Goal: Task Accomplishment & Management: Manage account settings

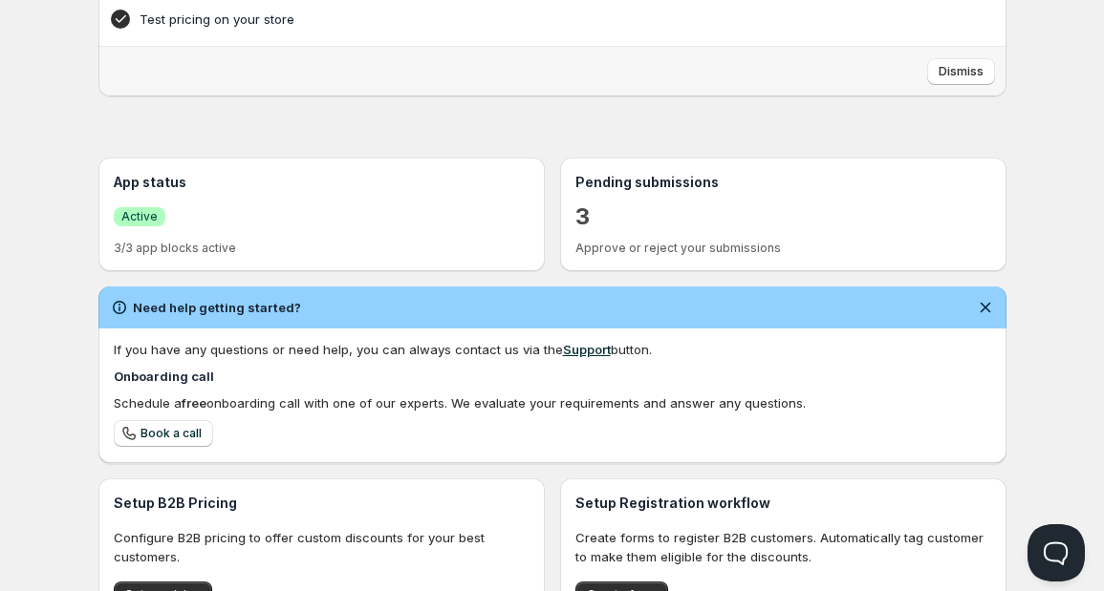
scroll to position [500, 0]
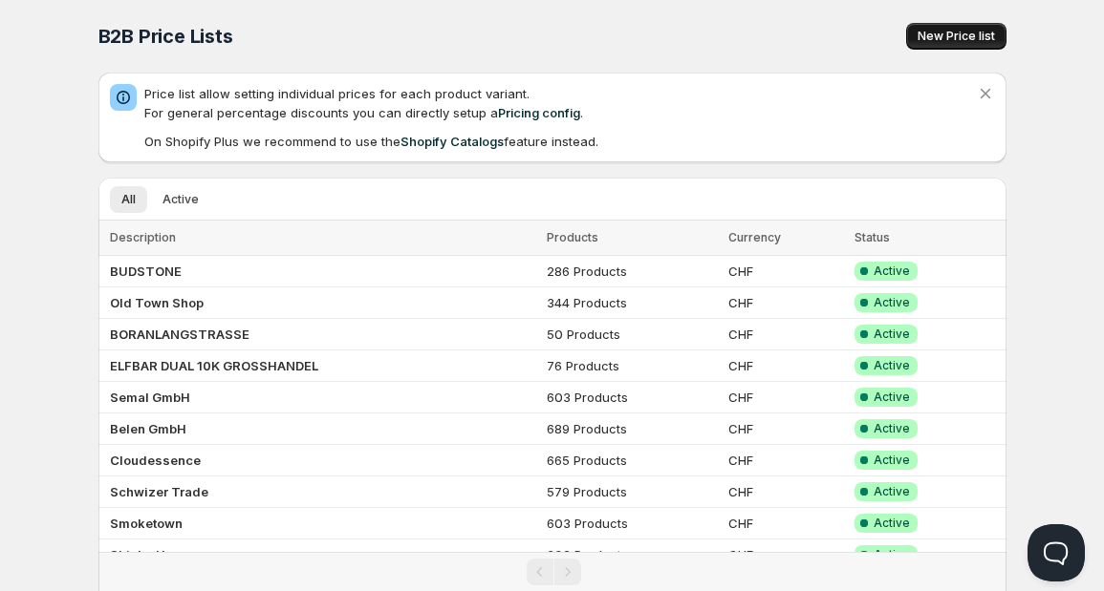
click at [931, 35] on span "New Price list" at bounding box center [955, 36] width 77 height 15
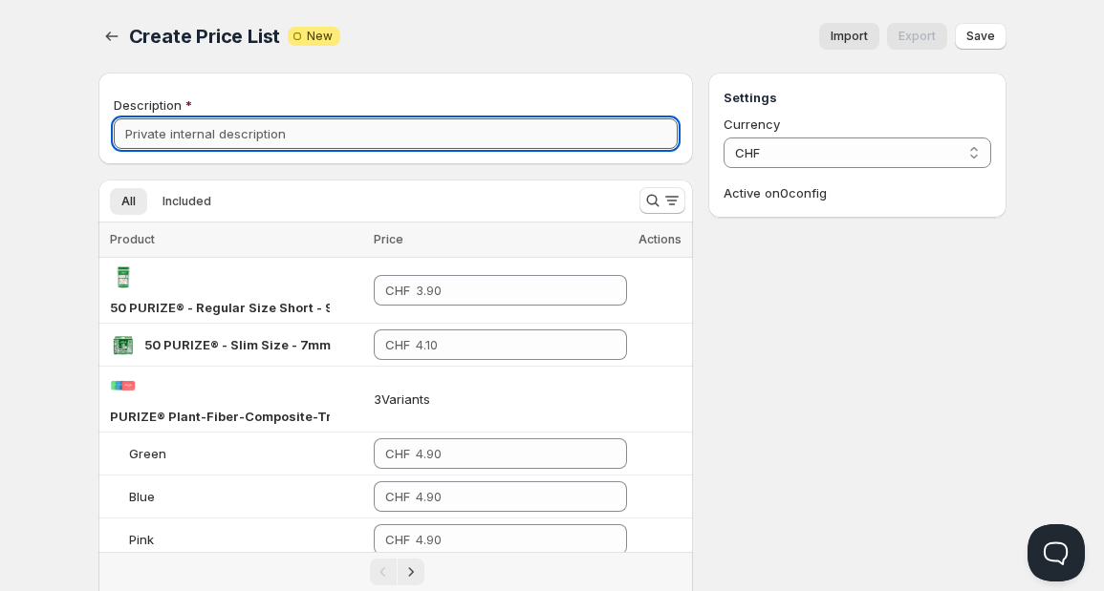
click at [245, 144] on input "Description" at bounding box center [396, 133] width 565 height 31
type input "B"
type input "Starbuds [GEOGRAPHIC_DATA]"
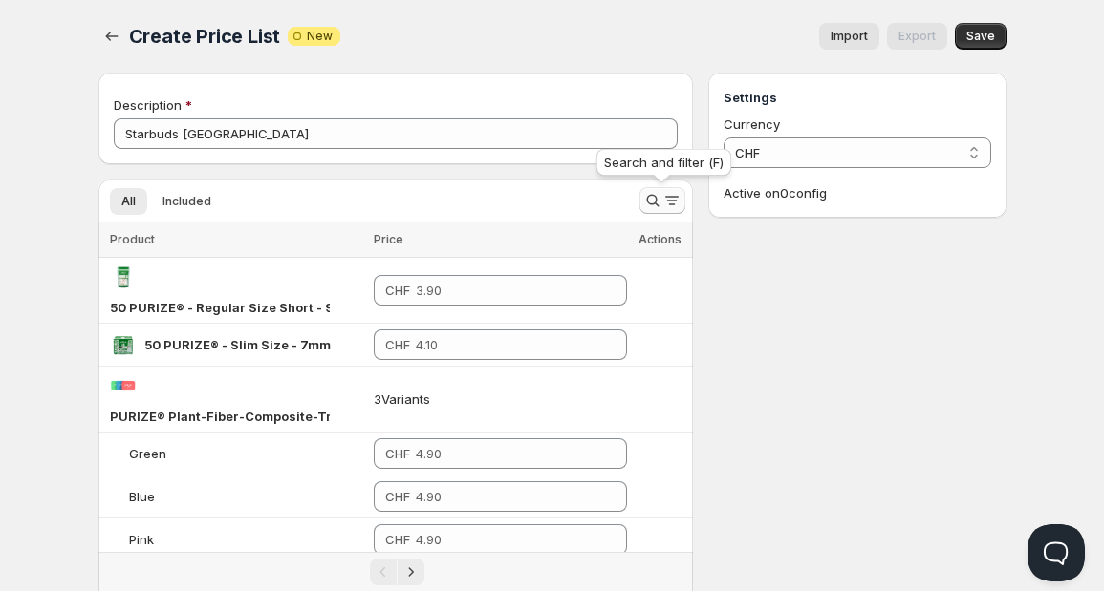
click at [655, 213] on button "Search and filter results" at bounding box center [662, 200] width 46 height 27
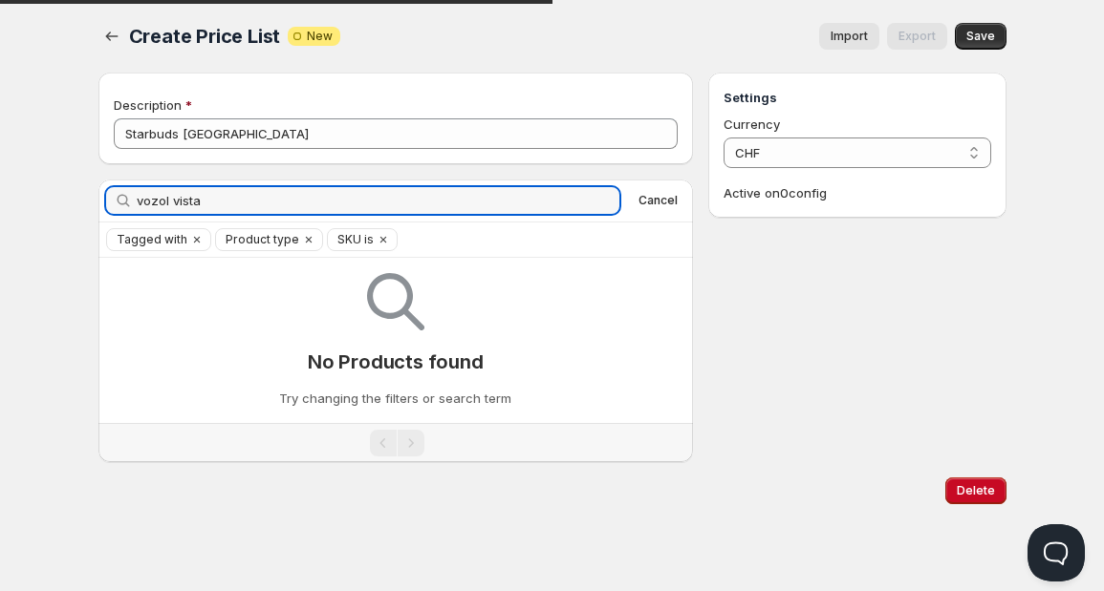
type input "vozol vista"
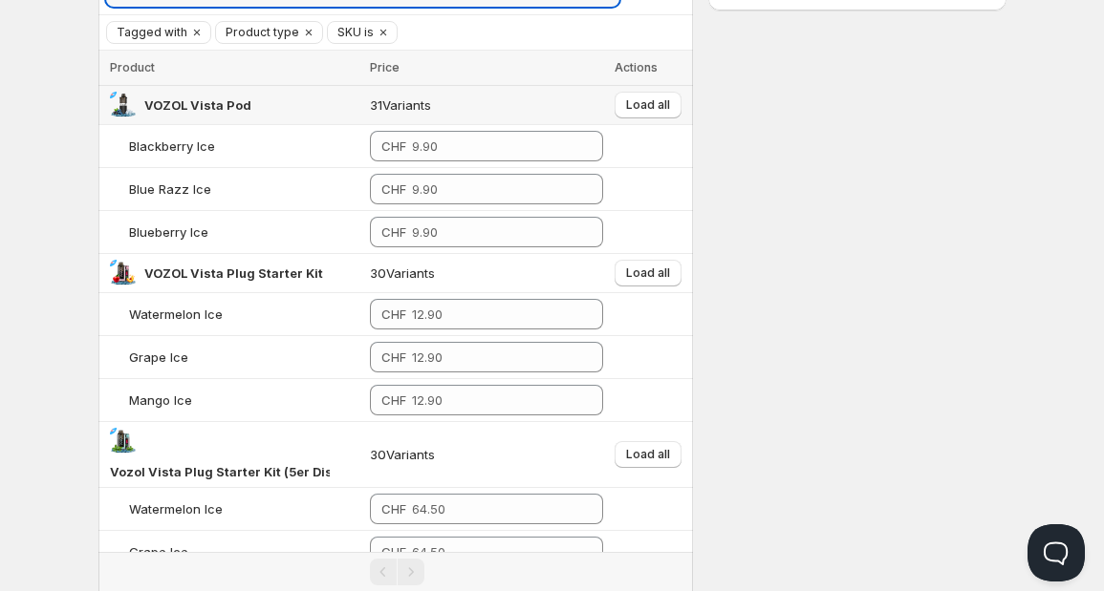
scroll to position [226, 0]
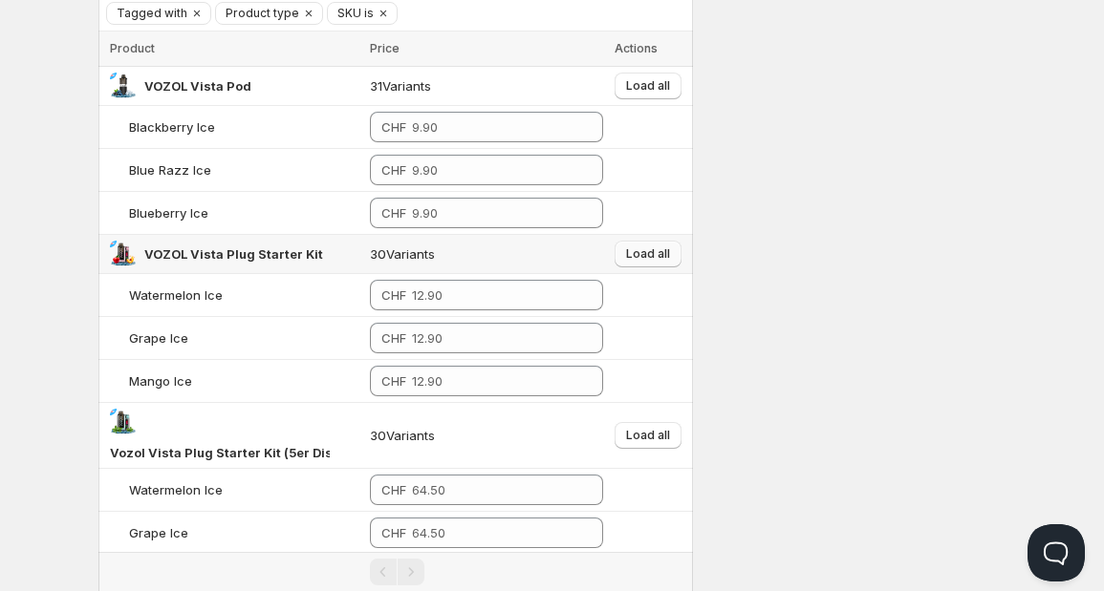
click at [651, 259] on button "Load all" at bounding box center [647, 254] width 67 height 27
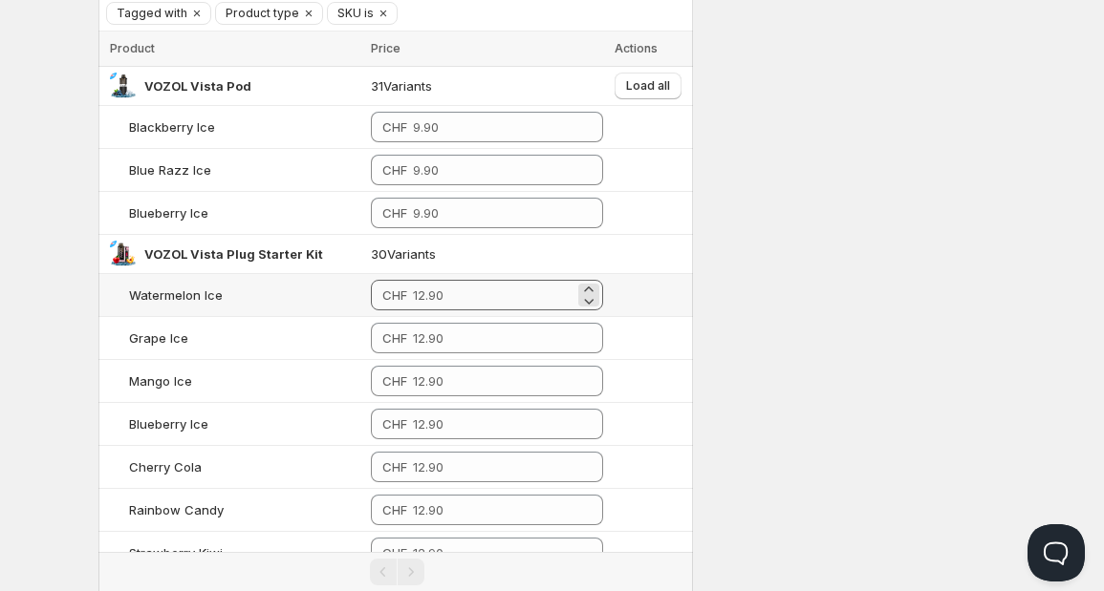
scroll to position [316, 0]
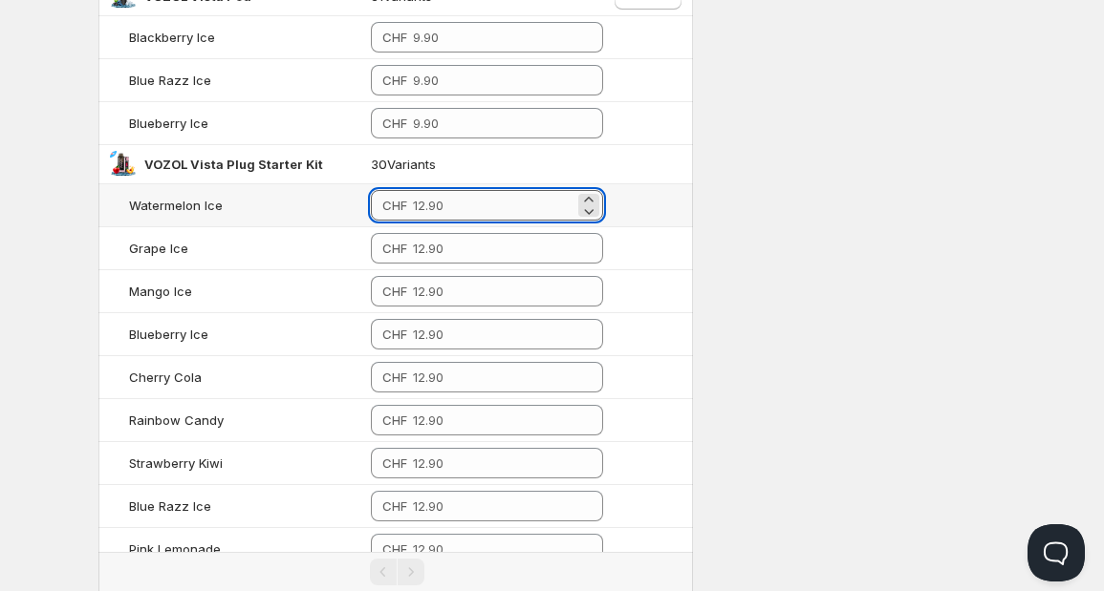
click at [471, 208] on input "number" at bounding box center [493, 205] width 161 height 31
drag, startPoint x: 461, startPoint y: 202, endPoint x: 393, endPoint y: 202, distance: 67.8
click at [393, 202] on div "CHF 10.9" at bounding box center [487, 205] width 232 height 31
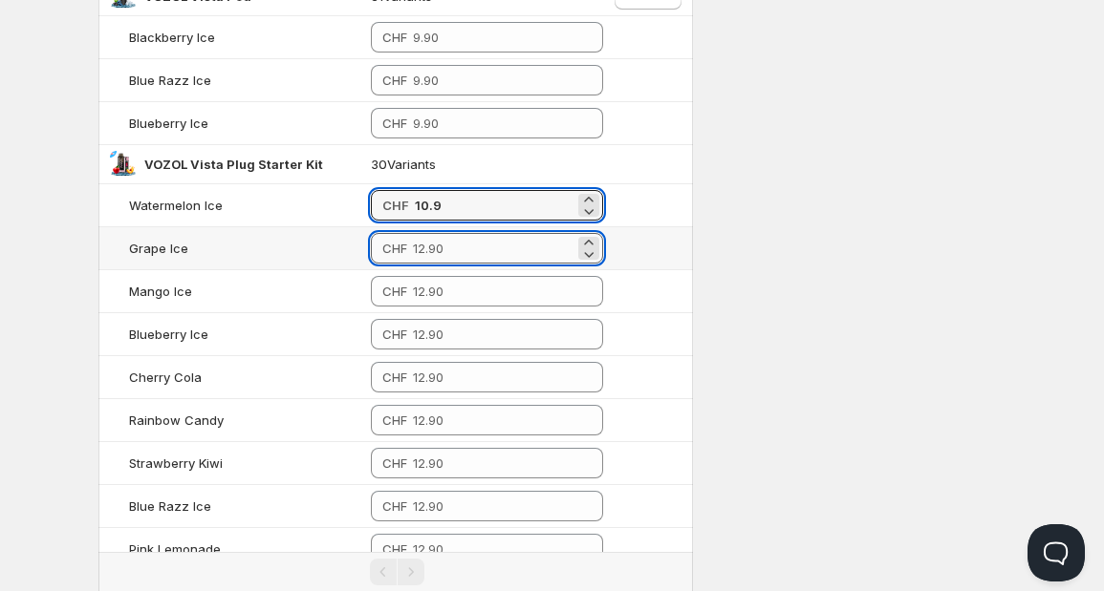
type input "10.90"
click at [480, 251] on input "number" at bounding box center [493, 248] width 161 height 31
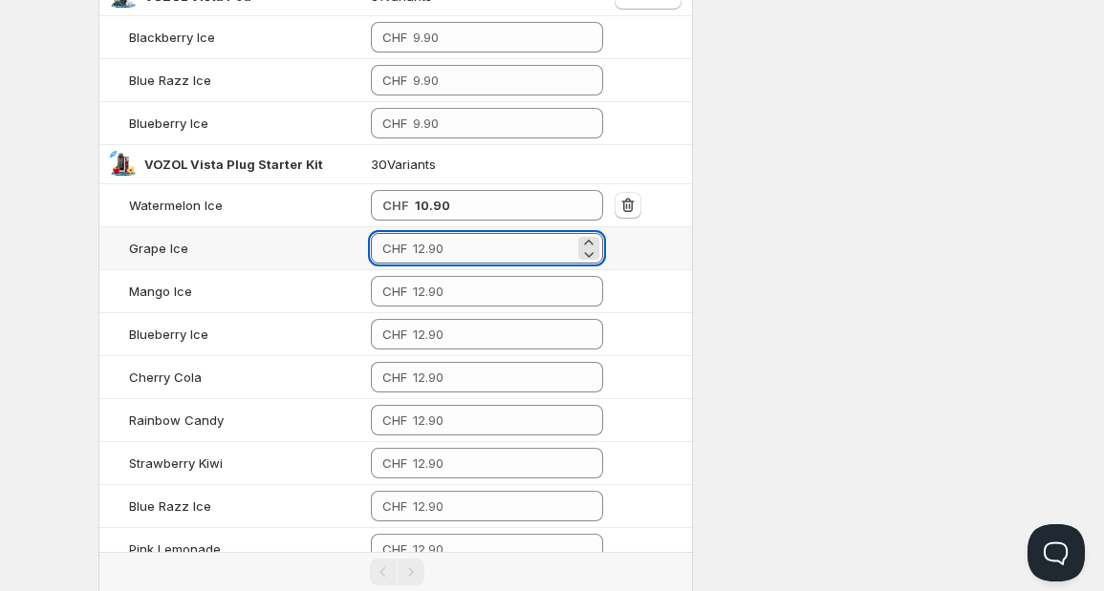
paste input "10.9"
type input "10.90"
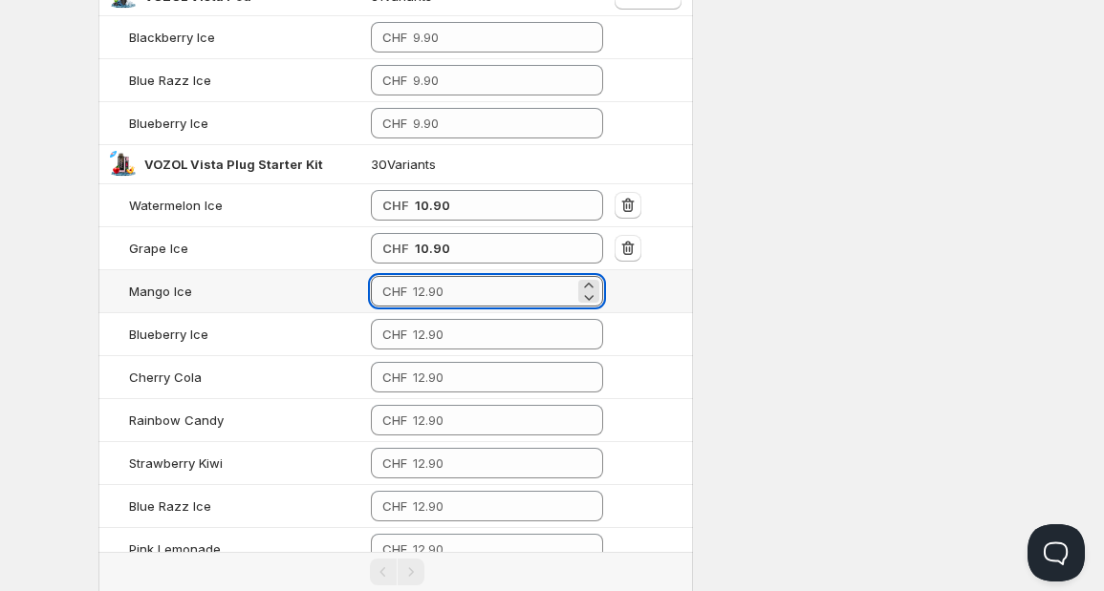
click at [454, 290] on input "number" at bounding box center [493, 291] width 161 height 31
paste input "10.9"
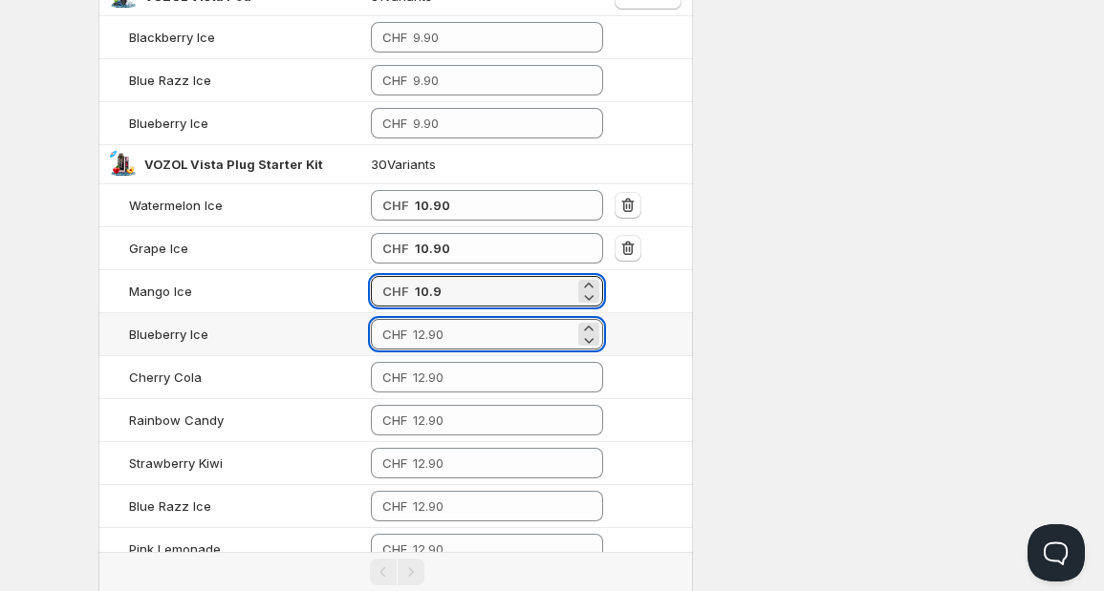
type input "10.90"
click at [448, 325] on input "number" at bounding box center [493, 334] width 161 height 31
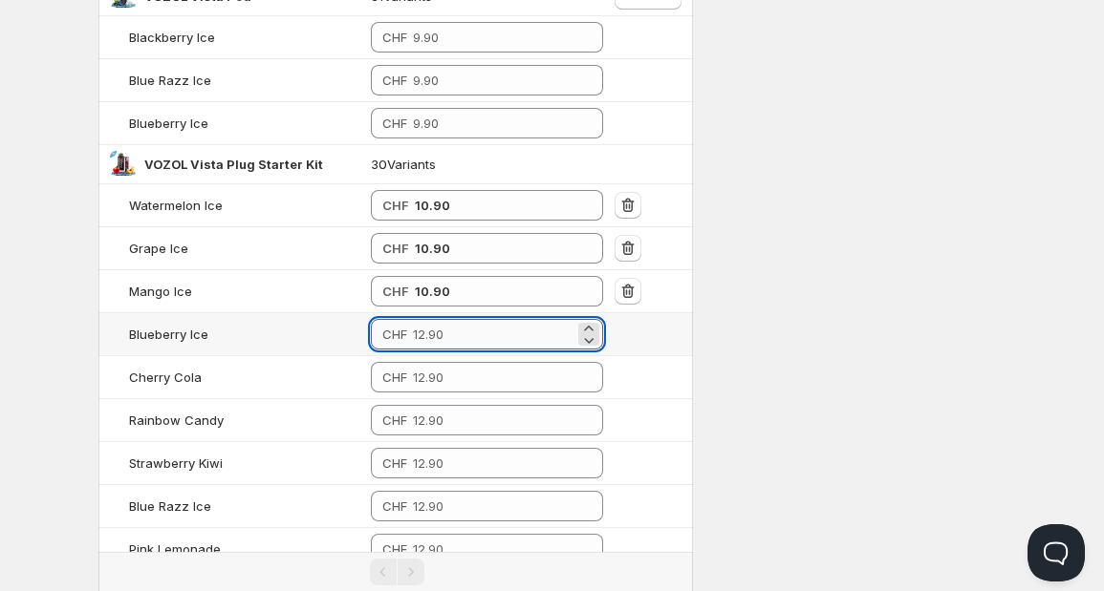
paste input "10.9"
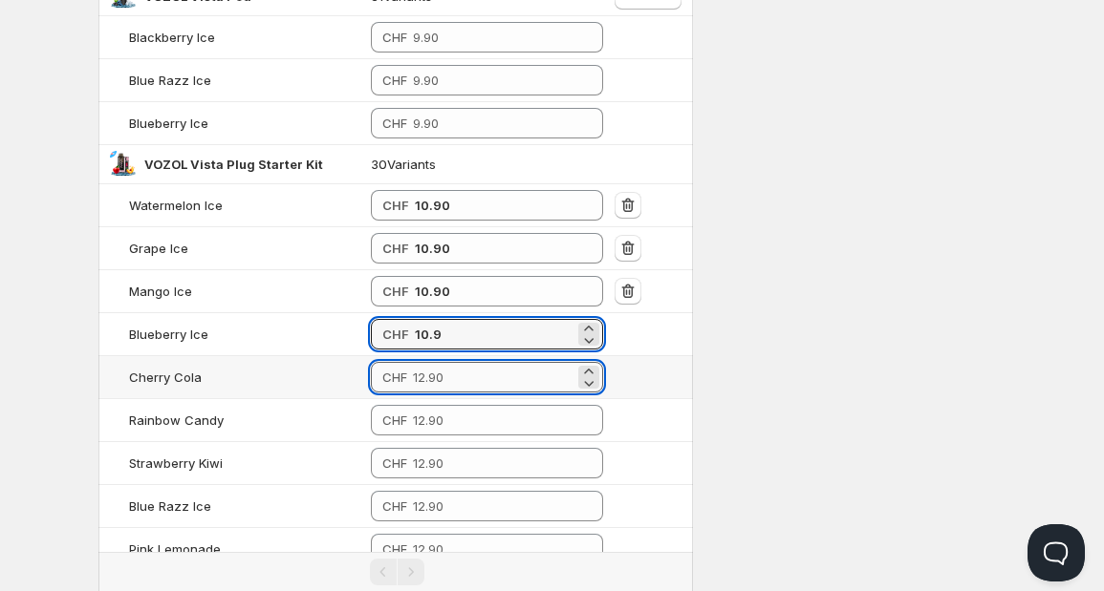
type input "10.90"
click at [443, 368] on input "number" at bounding box center [493, 377] width 161 height 31
paste input "10.9"
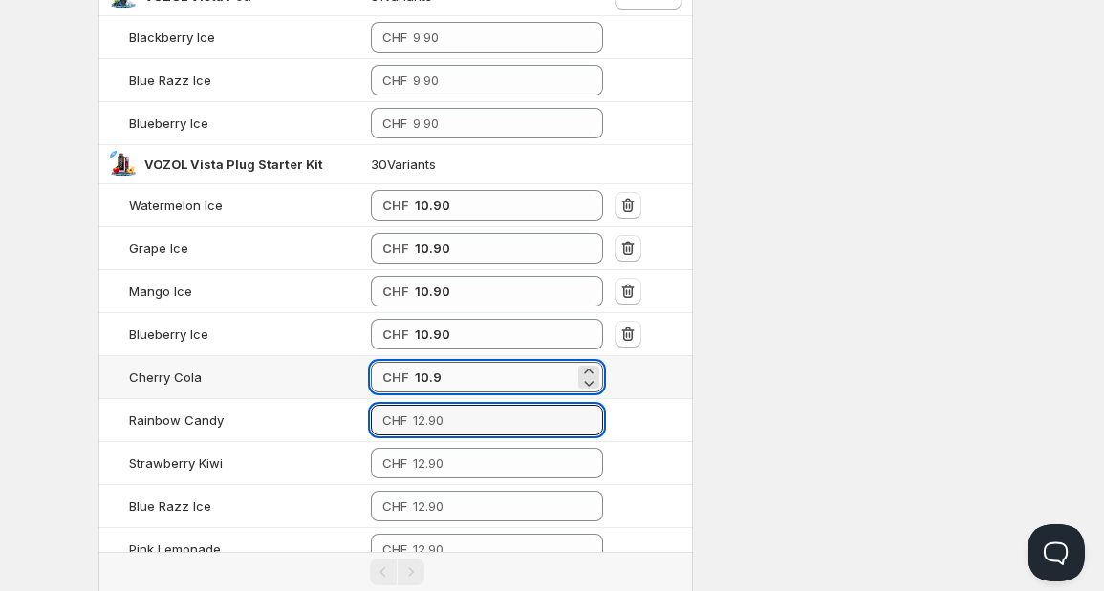
type input "10.90"
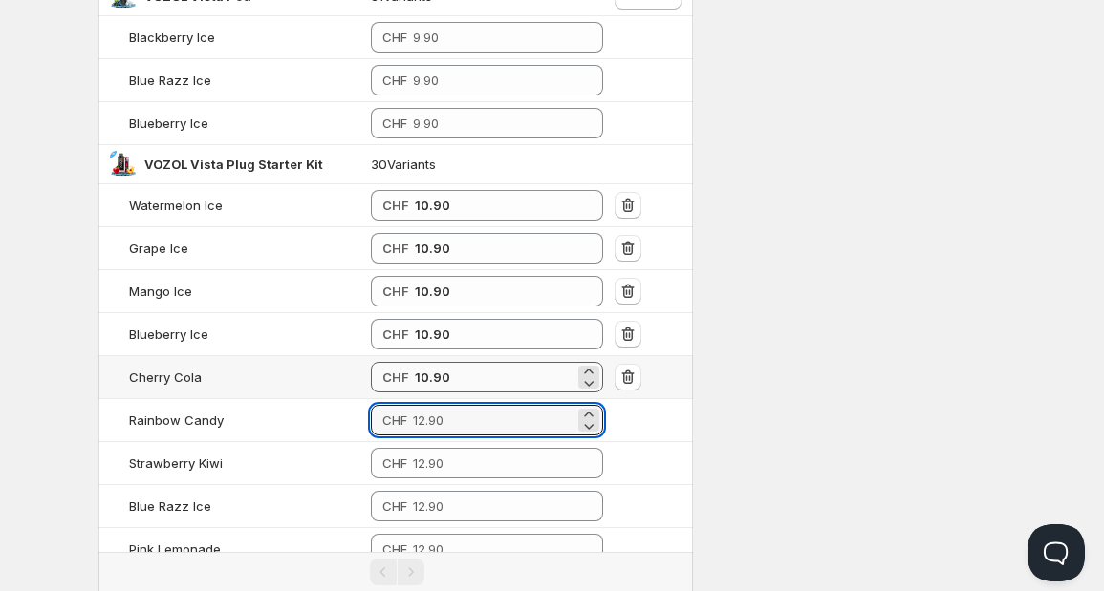
paste input "10.9"
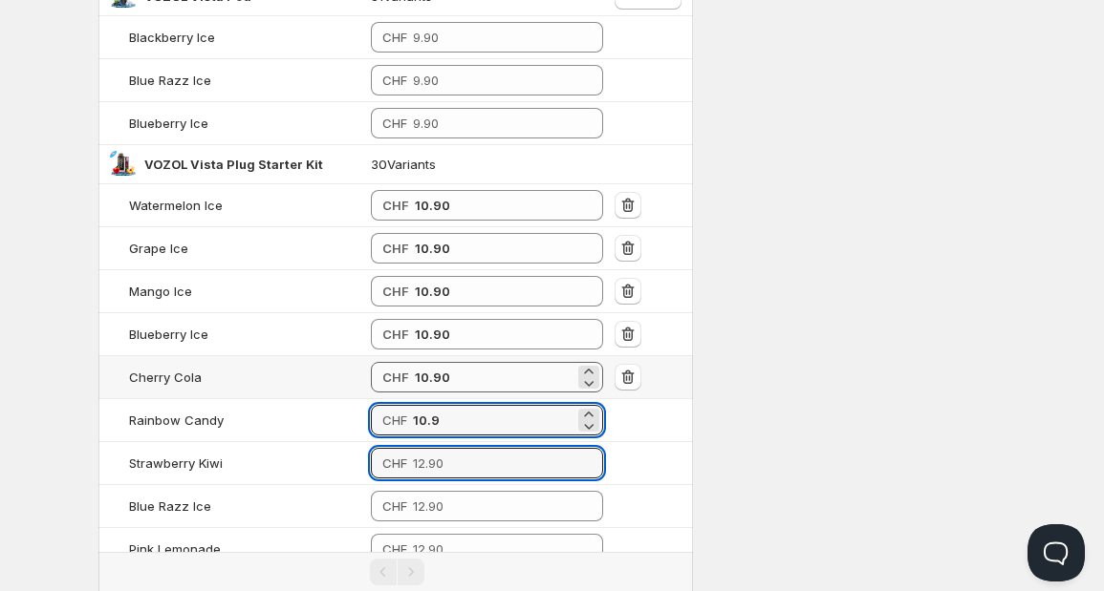
type input "10.90"
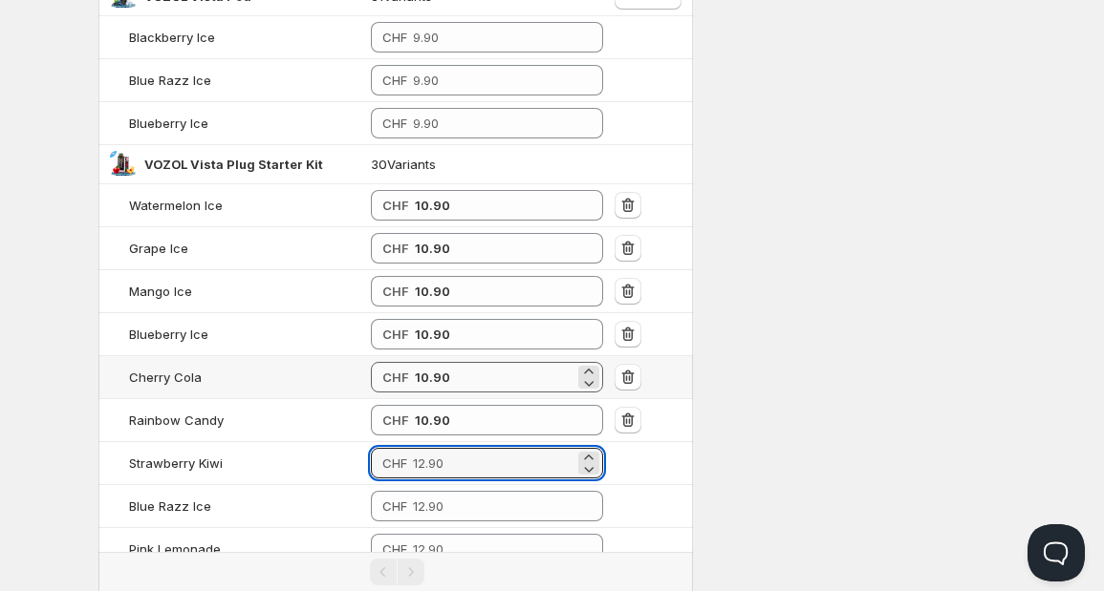
paste input "10.9"
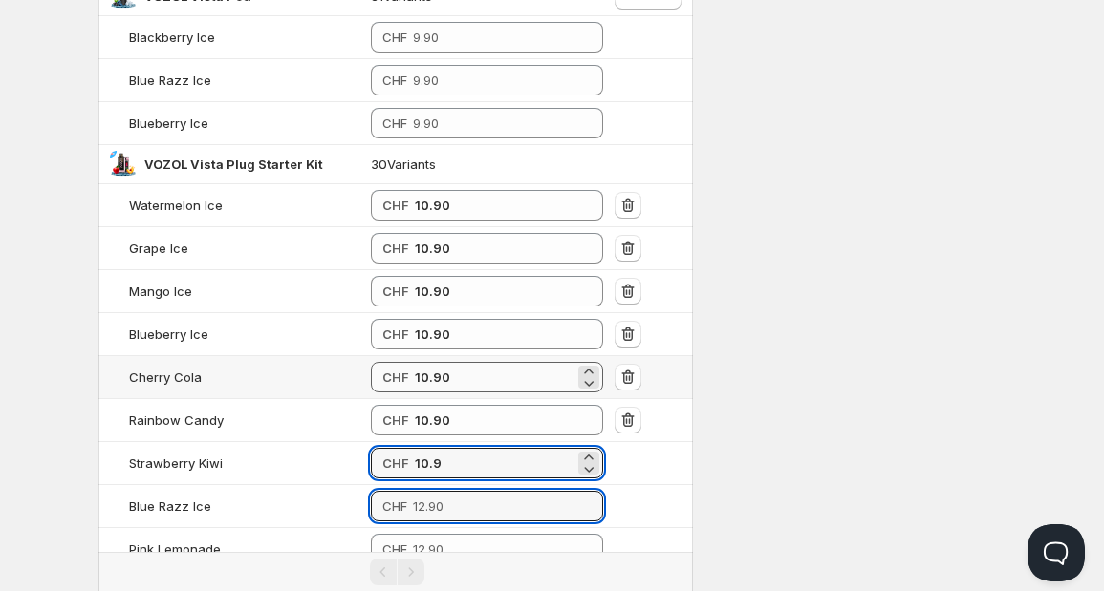
type input "10.90"
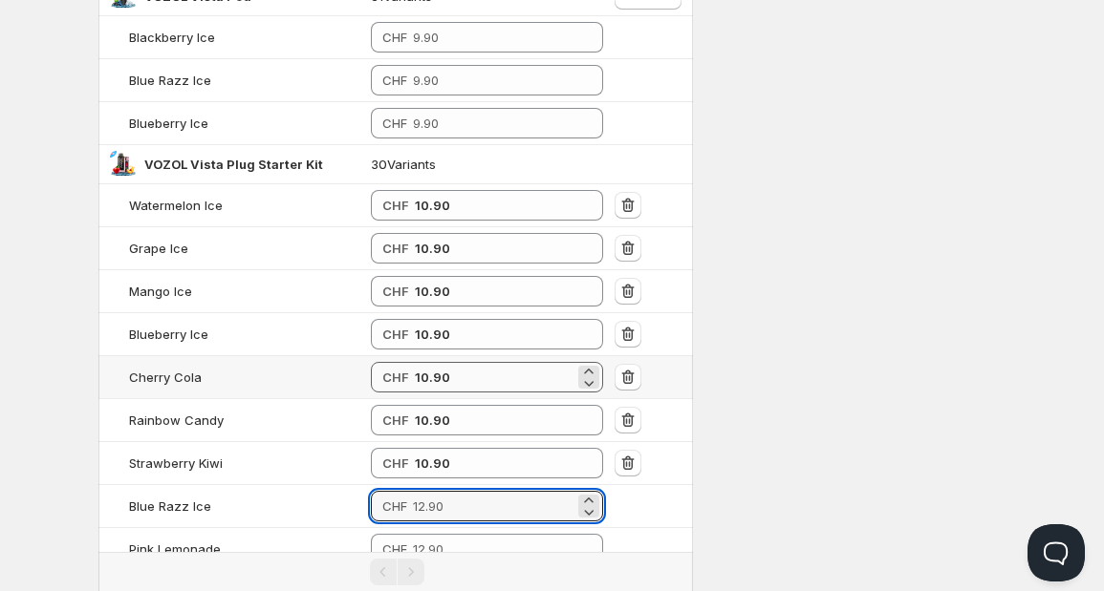
paste input "10.9"
type input "10.90"
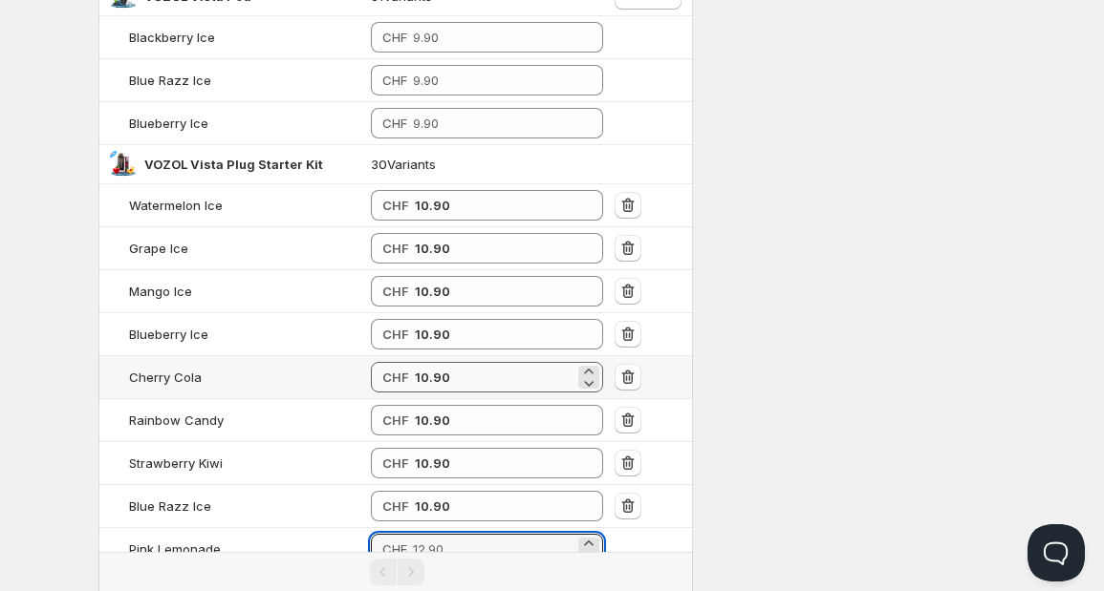
paste input "10.9"
type input "10.90"
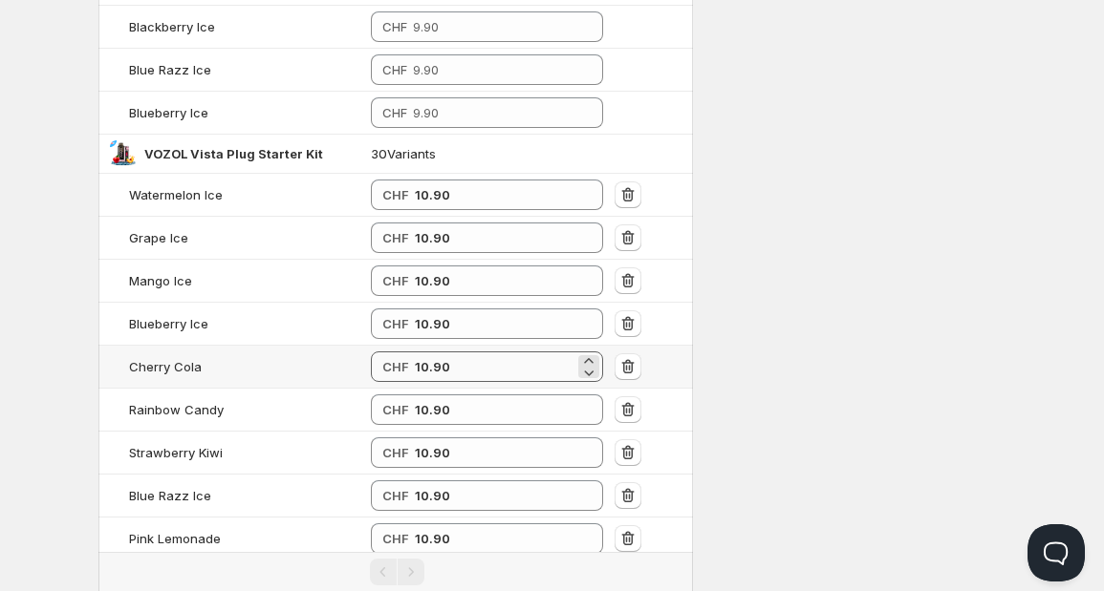
paste input "10.9"
type input "10.90"
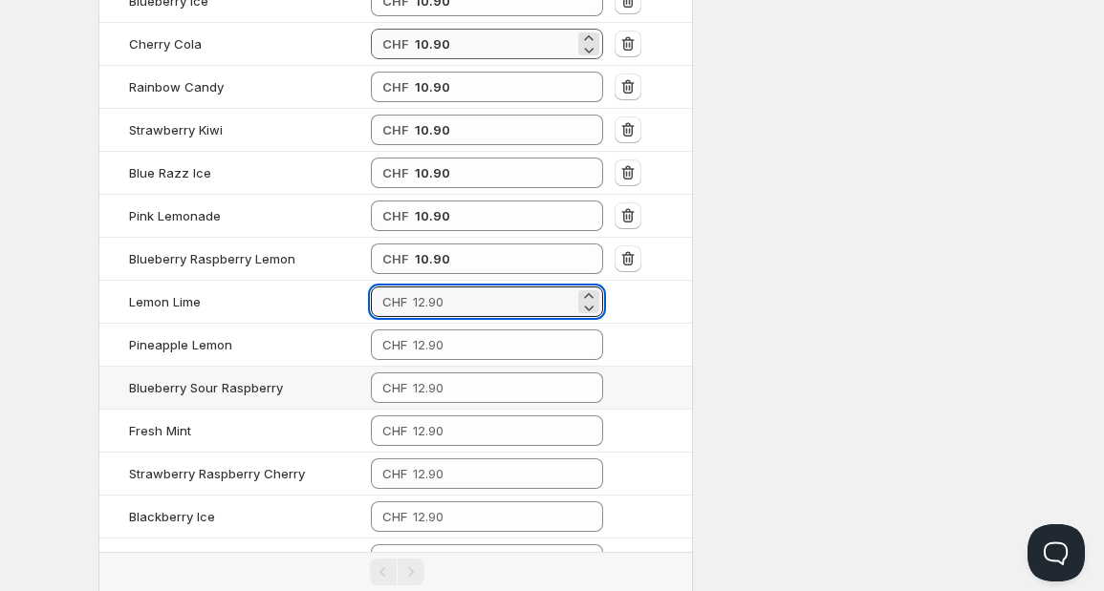
paste input "10.9"
type input "10.90"
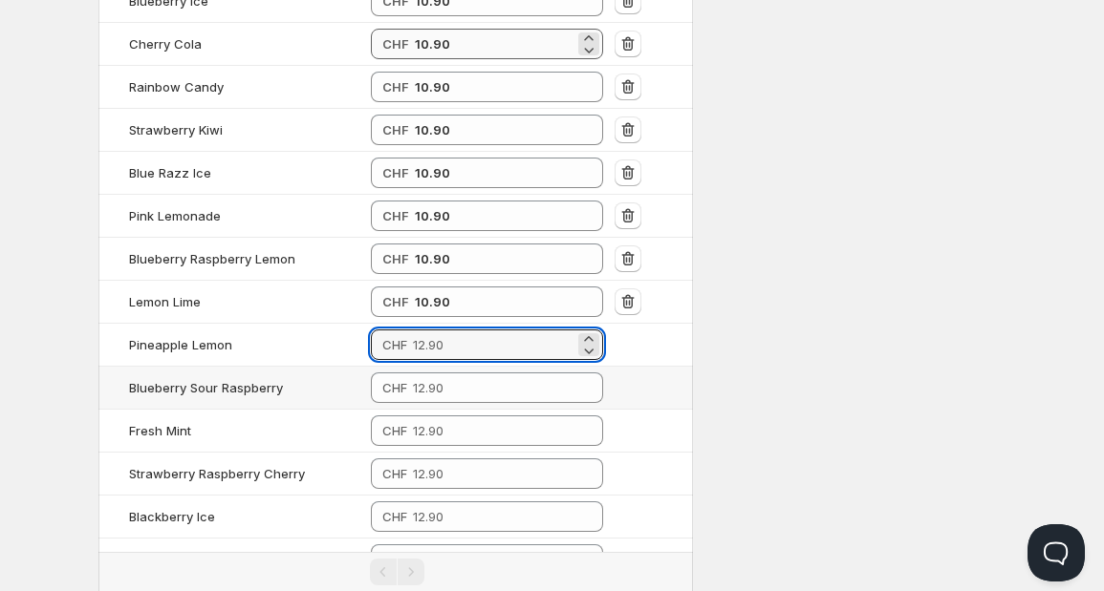
paste input "10.9"
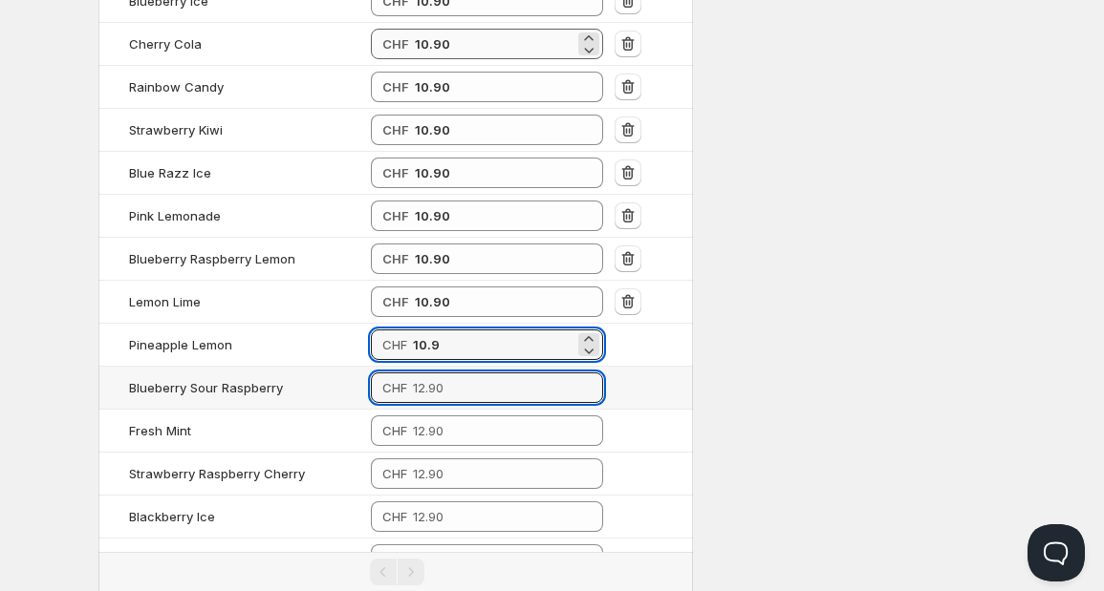
type input "10.90"
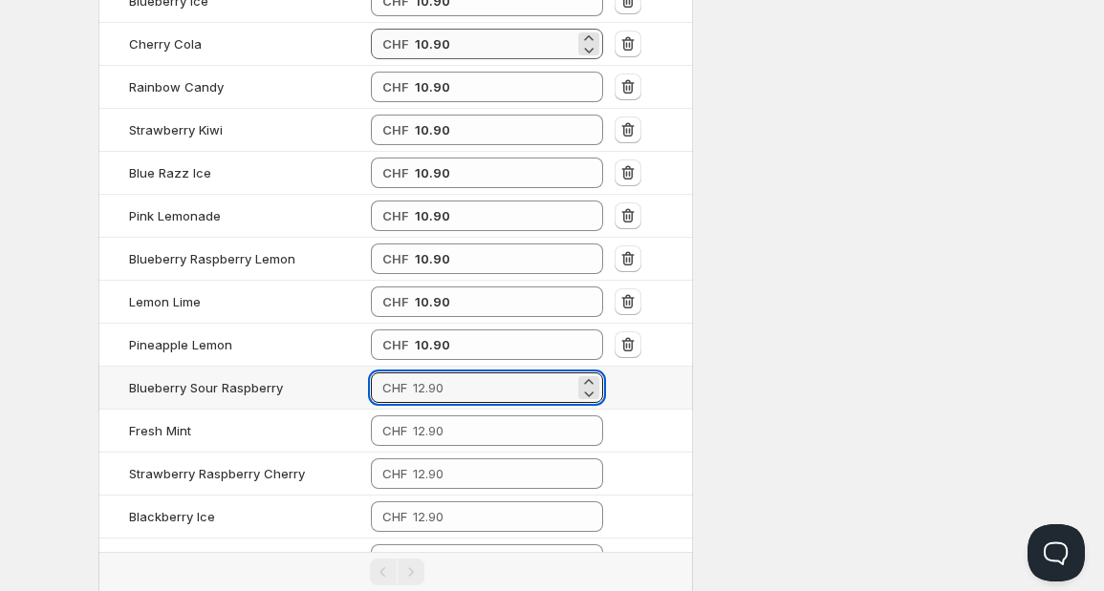
paste input "10.9"
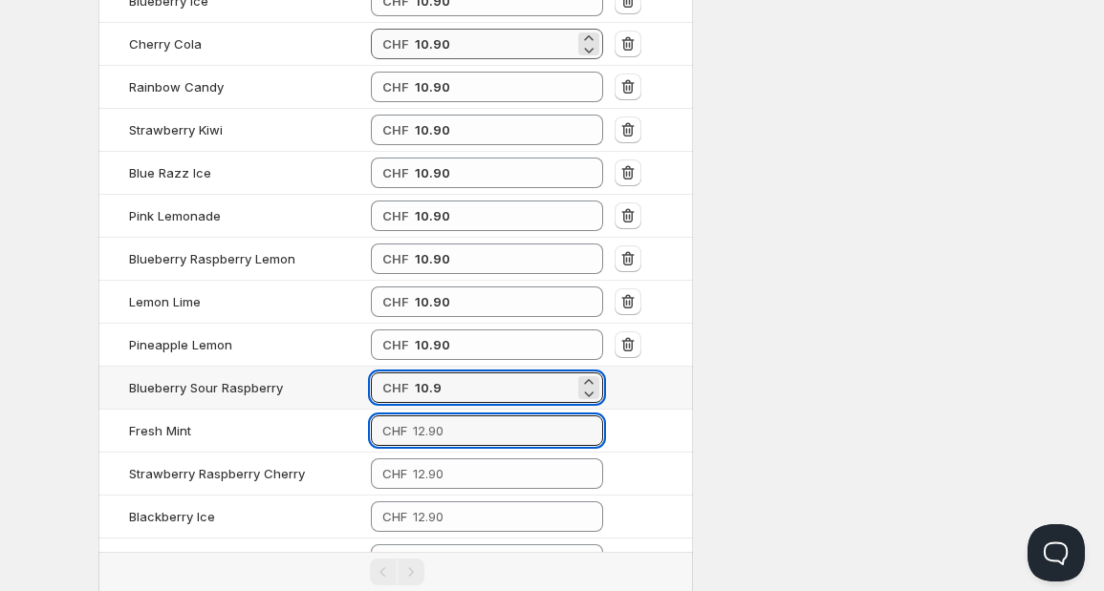
type input "10.90"
paste input "10.9"
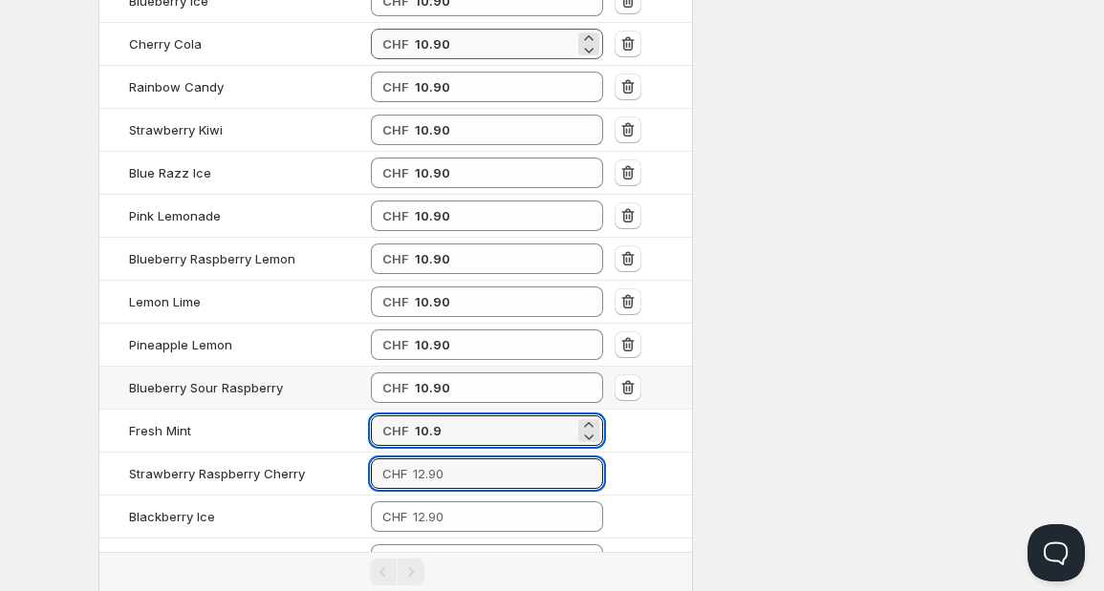
type input "10.90"
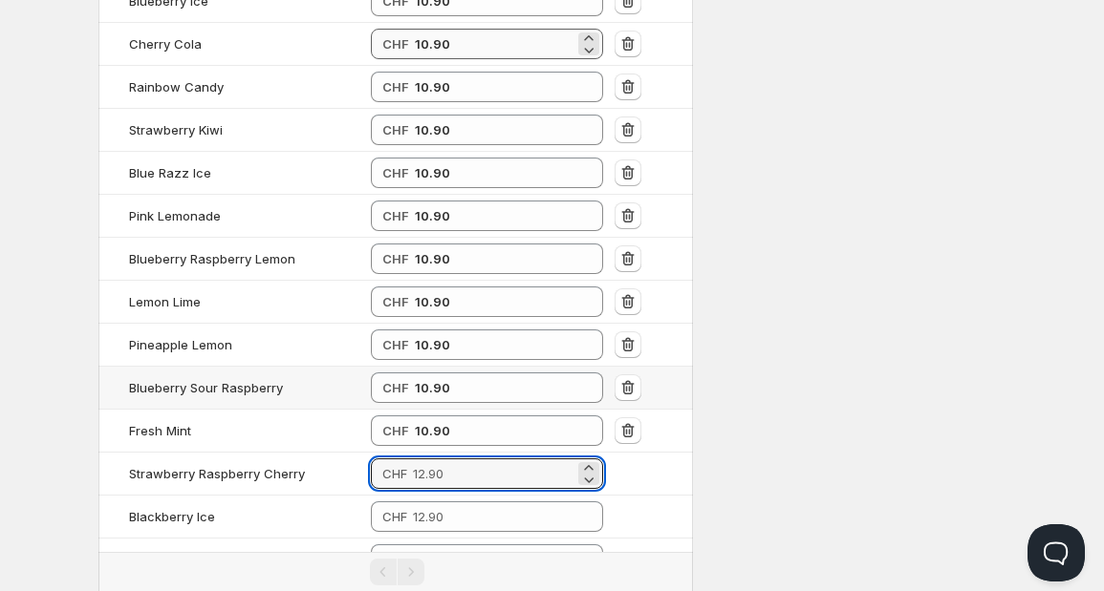
paste input "10.9"
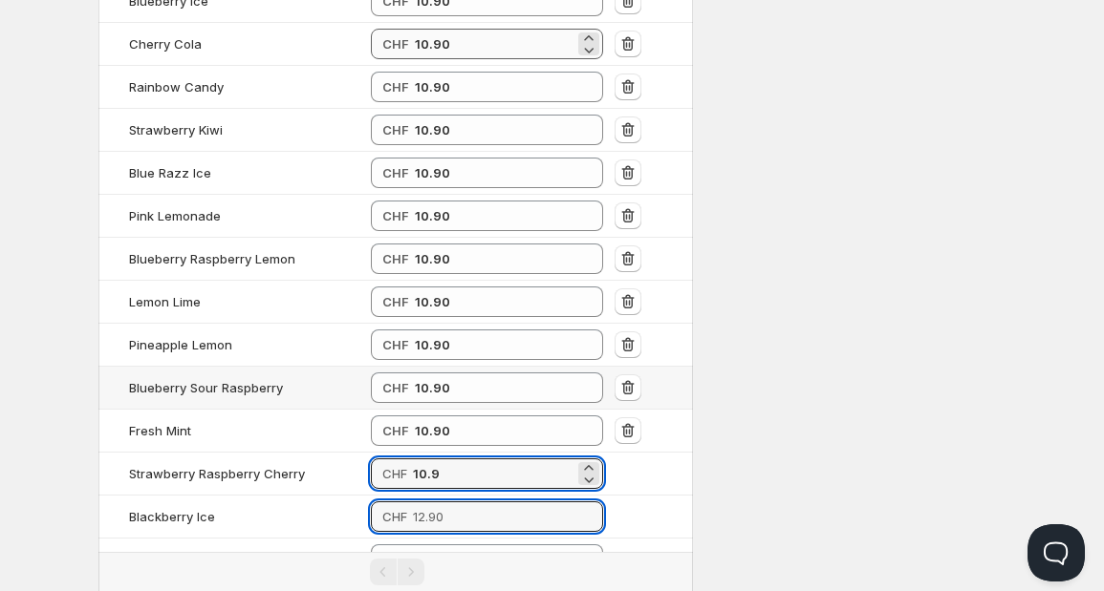
type input "10.90"
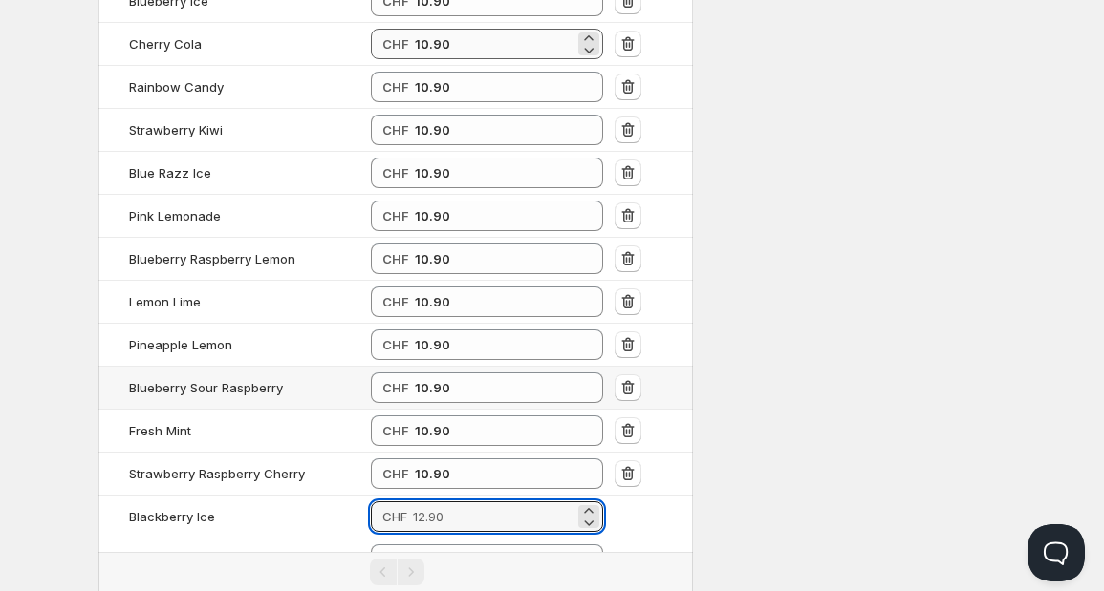
paste input "10.9"
type input "10.90"
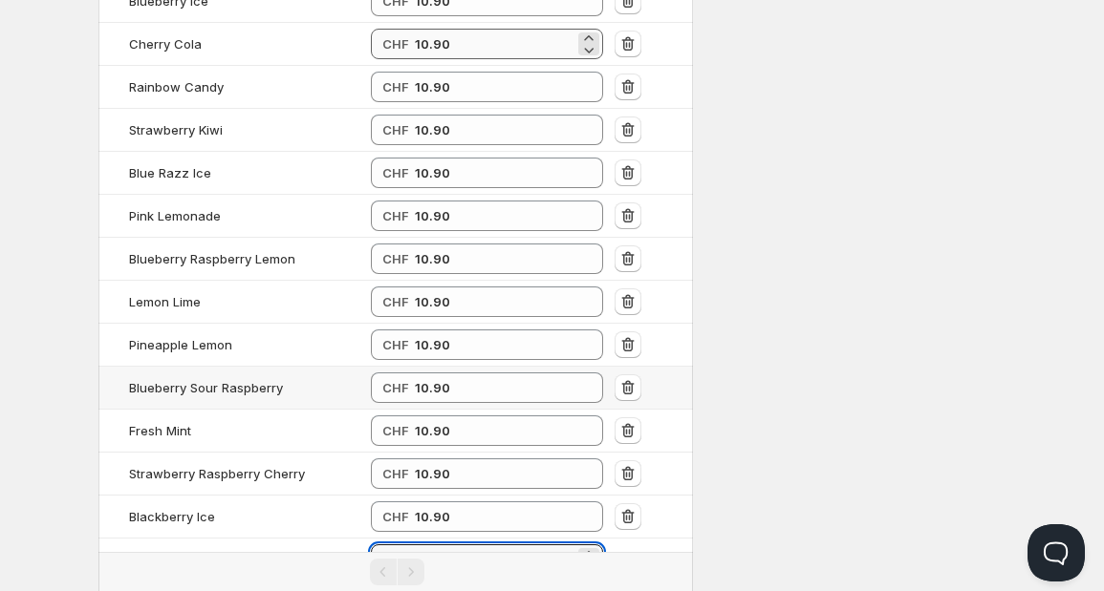
paste input "10.9"
type input "10.90"
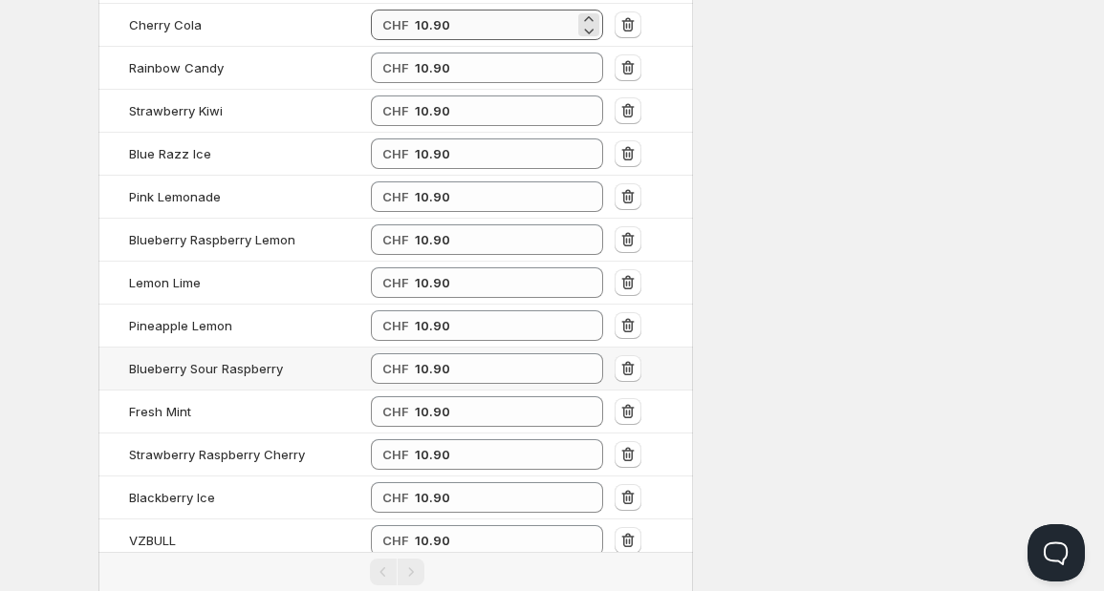
paste input "10.9"
type input "10.90"
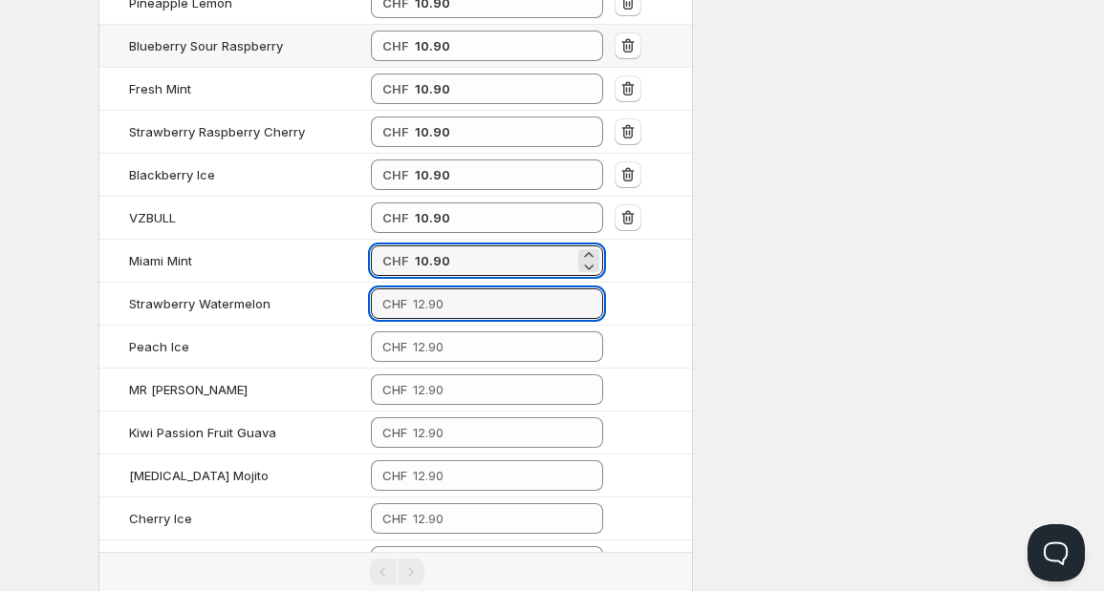
paste input "10.9"
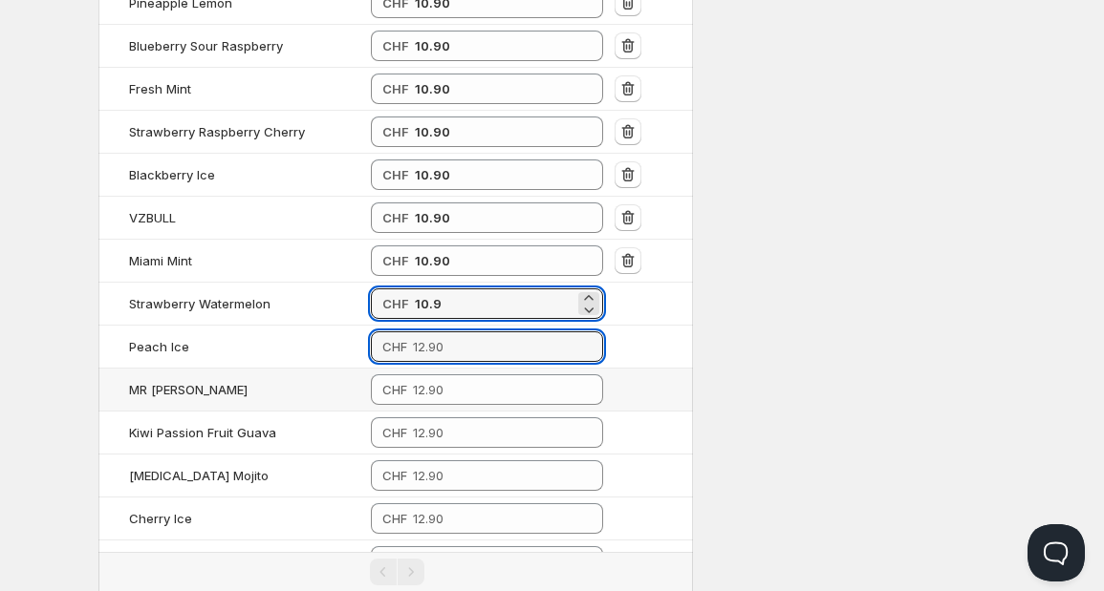
type input "10.90"
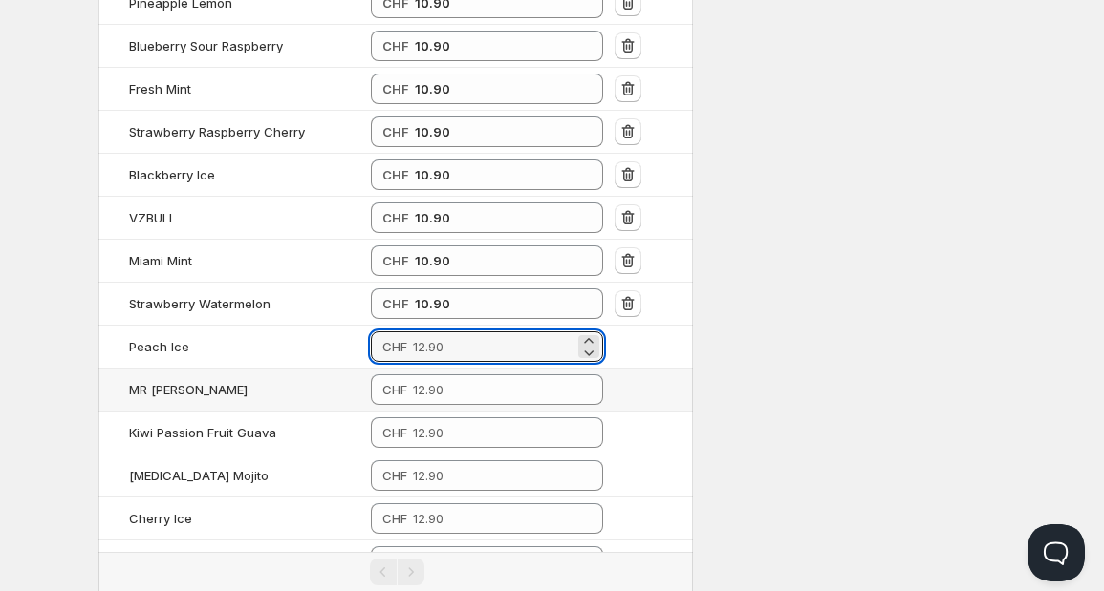
paste input "10.9"
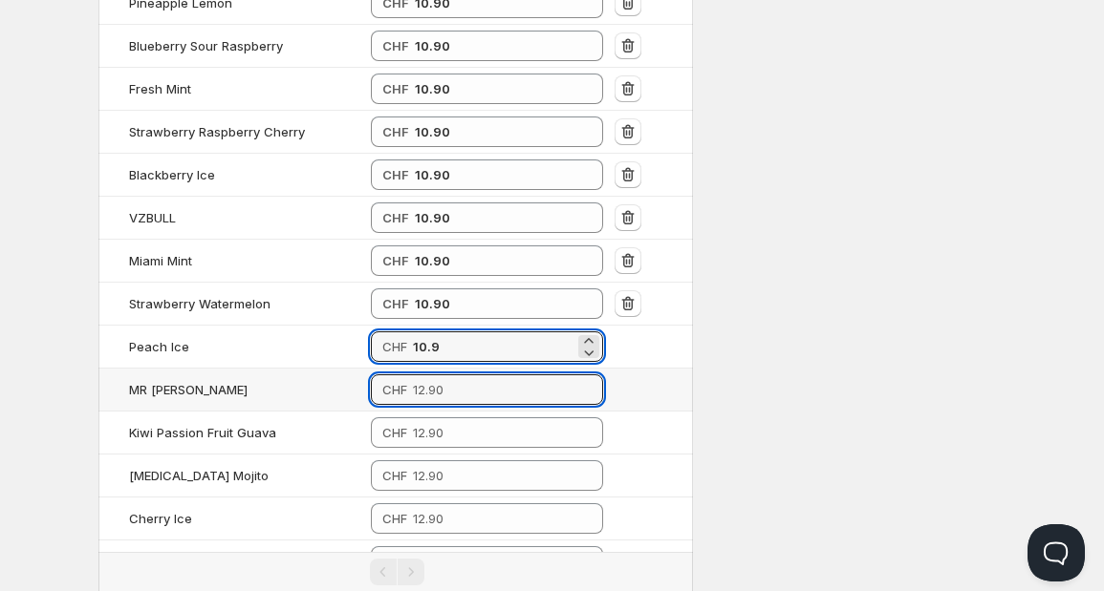
type input "10.90"
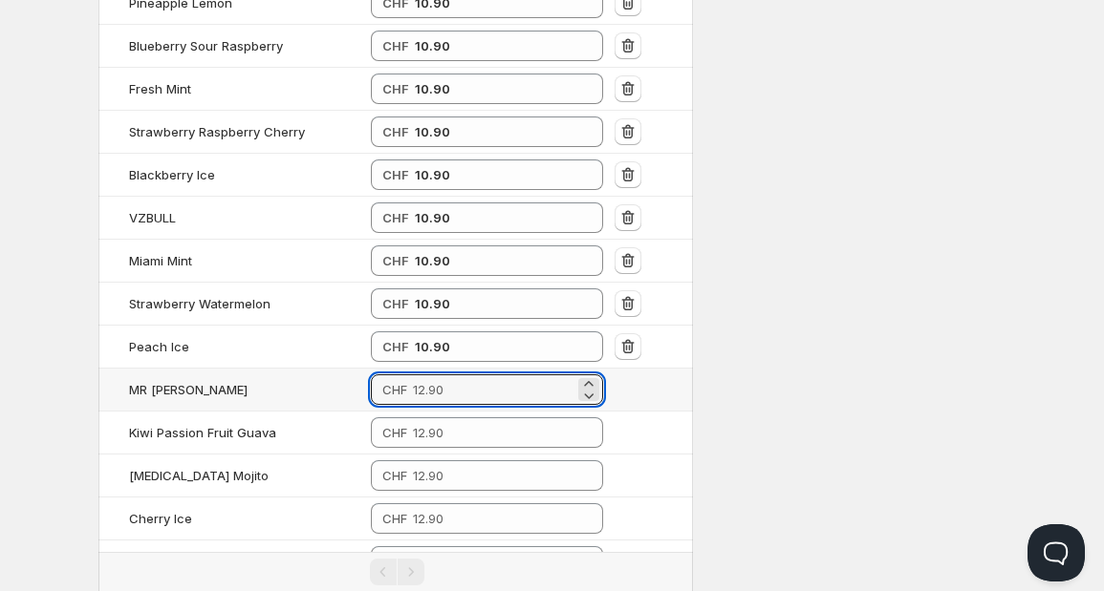
paste input "10.9"
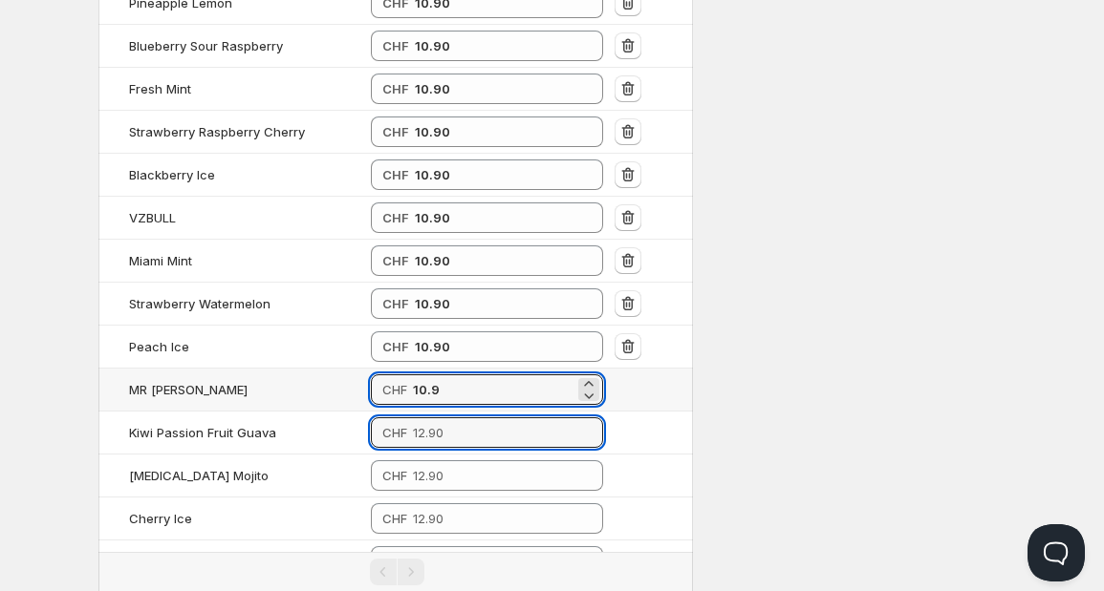
type input "10.90"
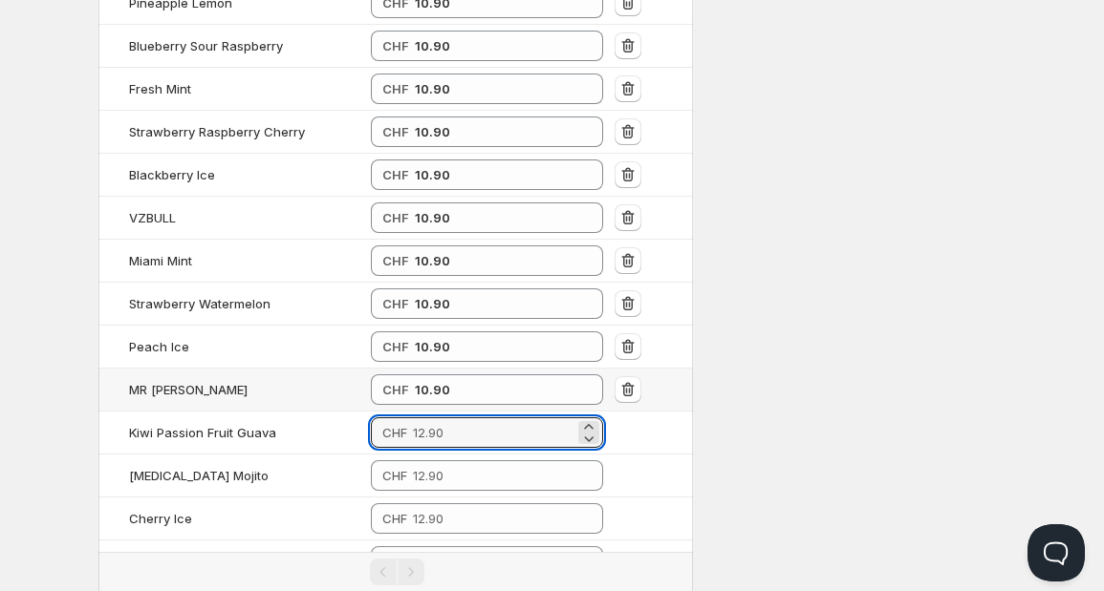
paste input "10.9"
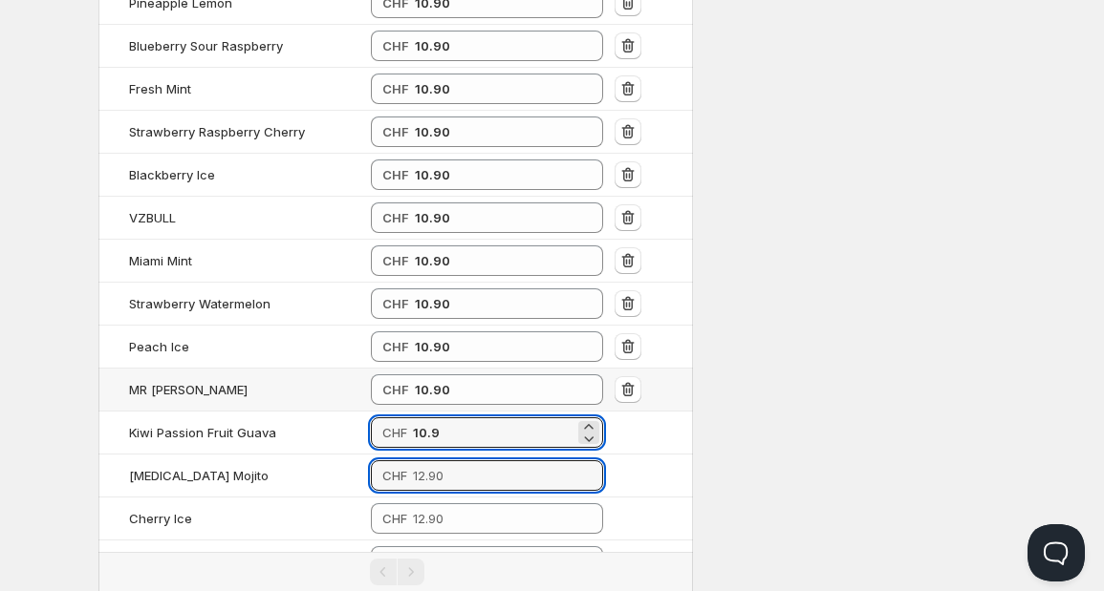
type input "10.90"
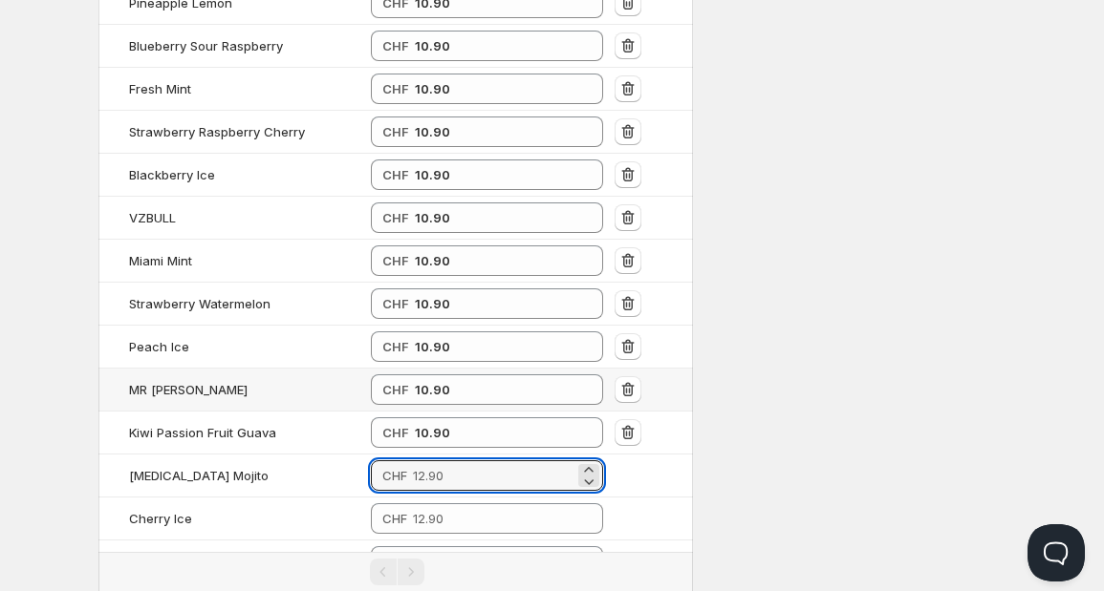
paste input "10.9"
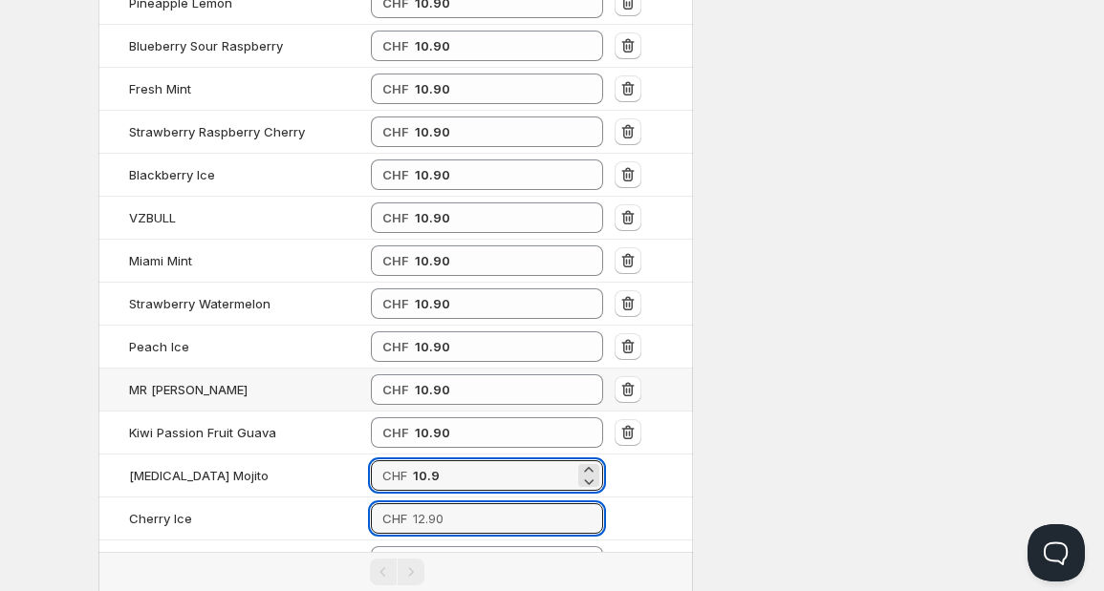
type input "10.90"
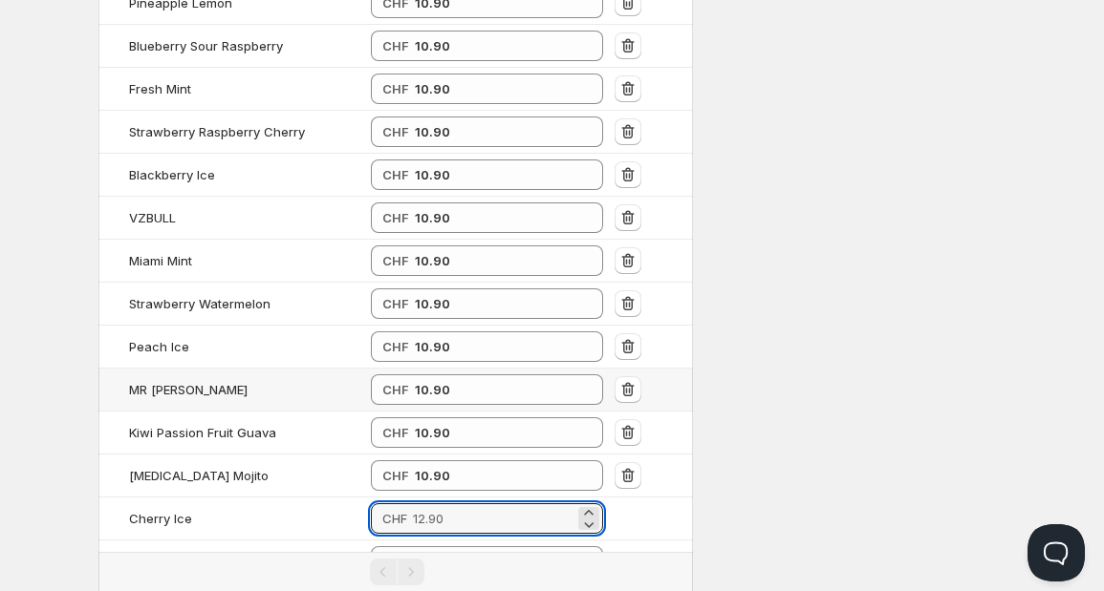
paste input "10.9"
type input "10.90"
paste input "10.9"
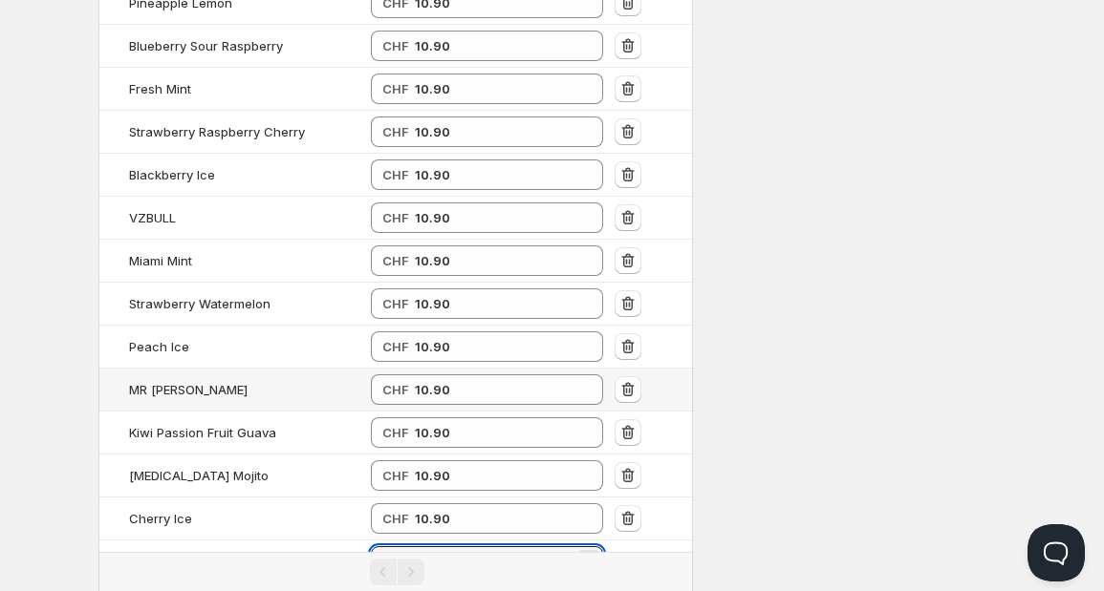
type input "10.90"
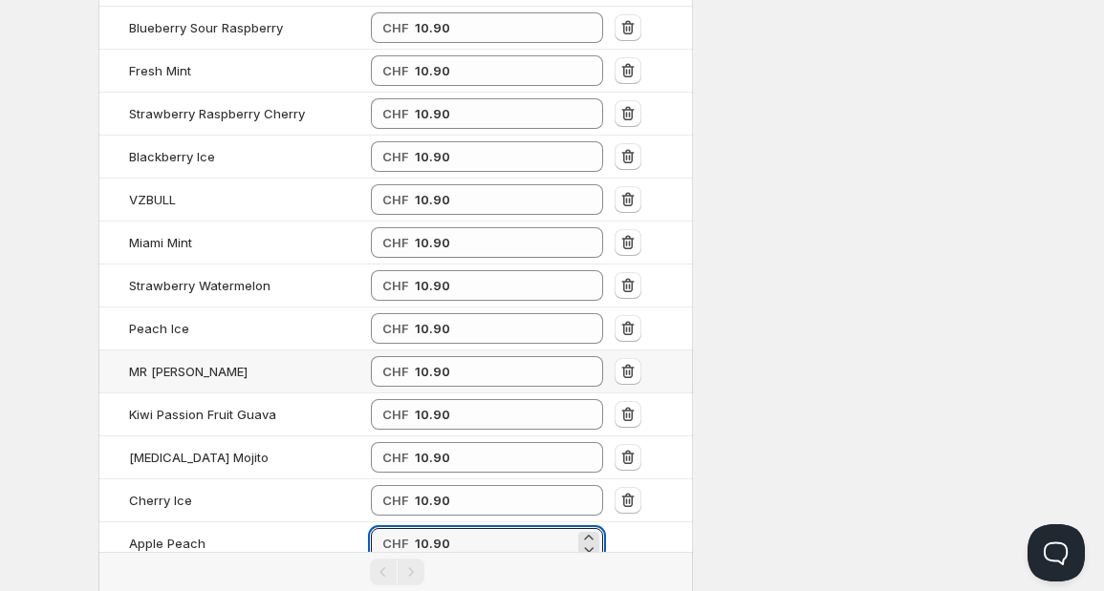
paste input "10.9"
type input "10.90"
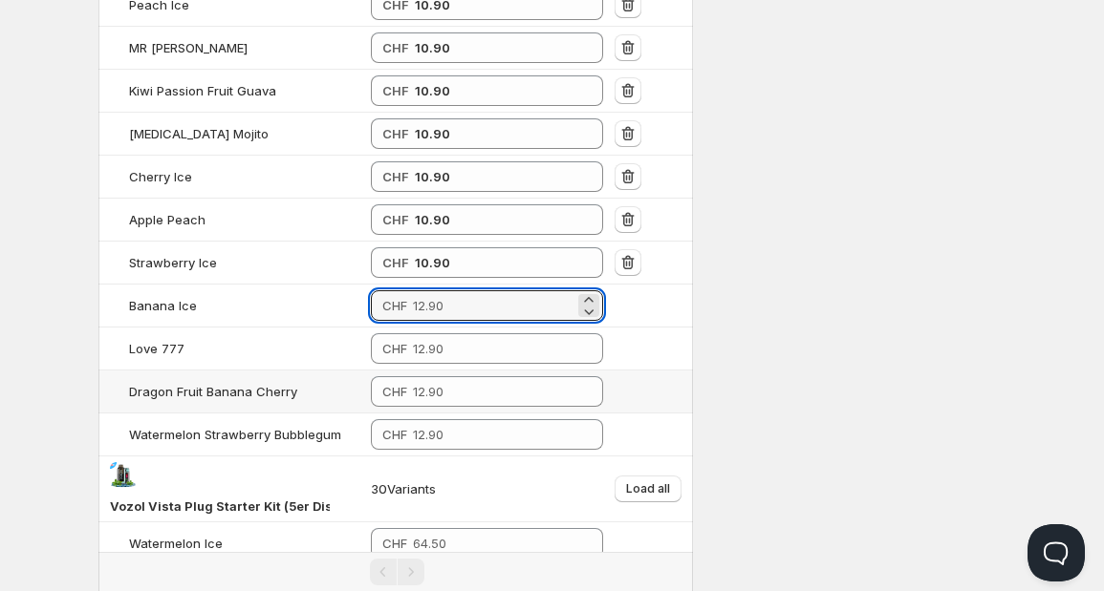
paste input "10.9"
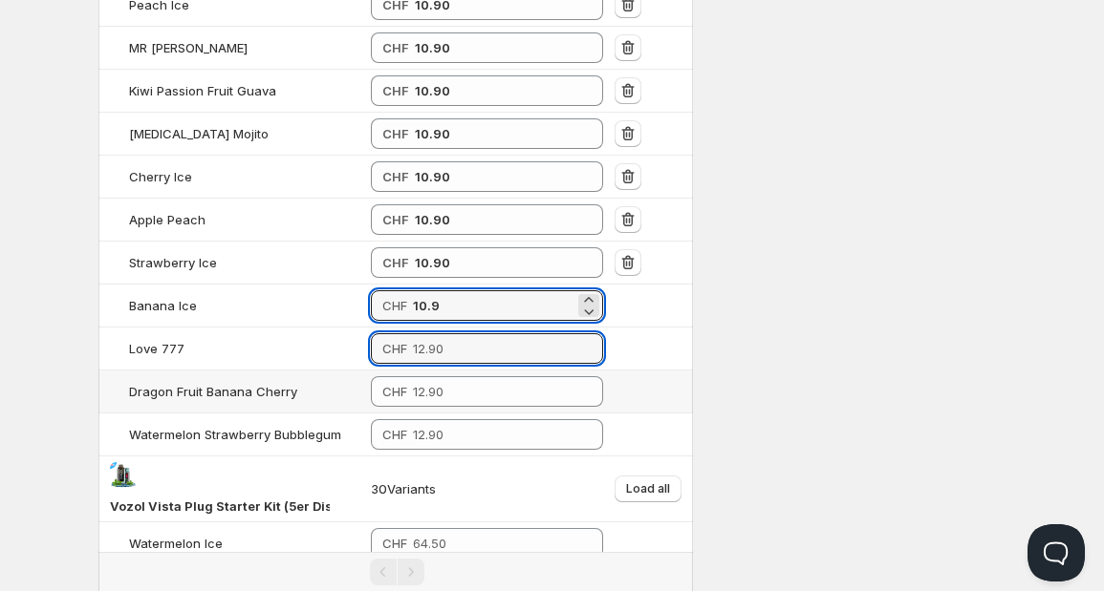
type input "10.90"
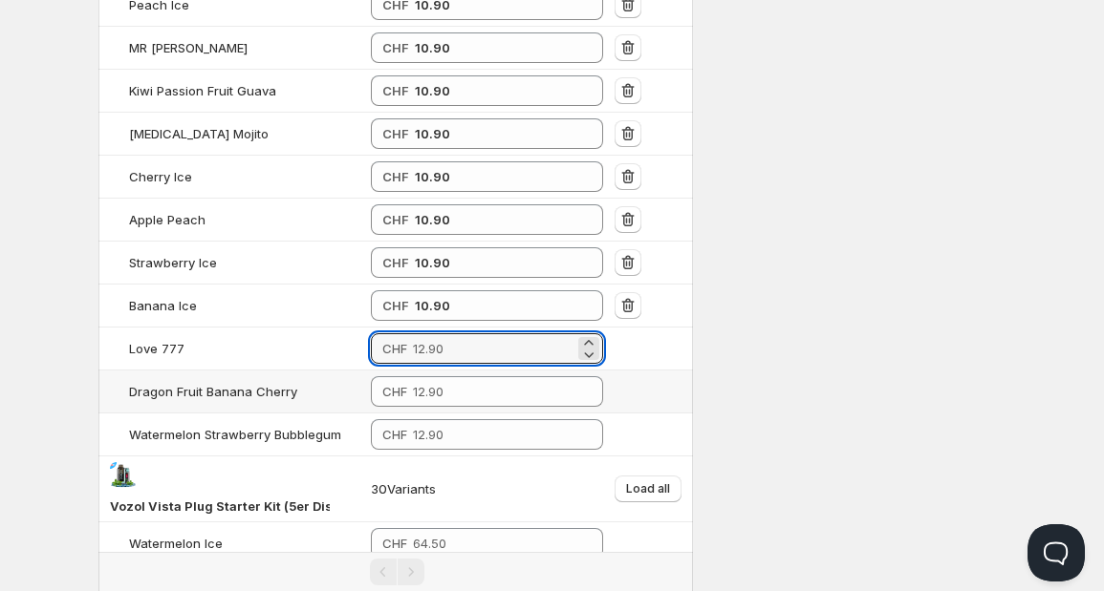
paste input "10.9"
type input "10.90"
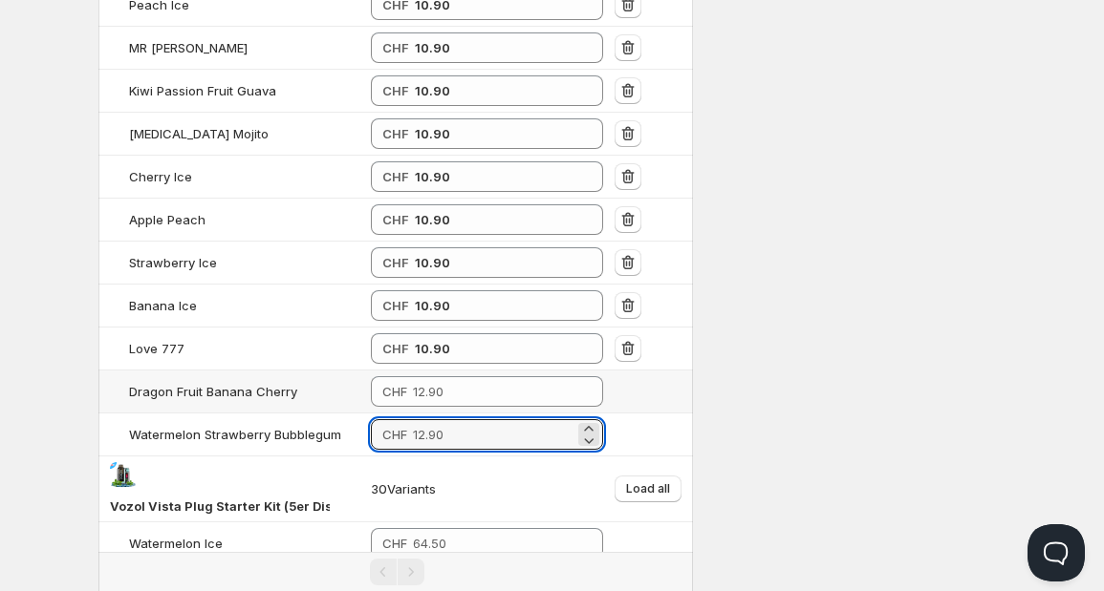
paste input "10.9"
type input "10.90"
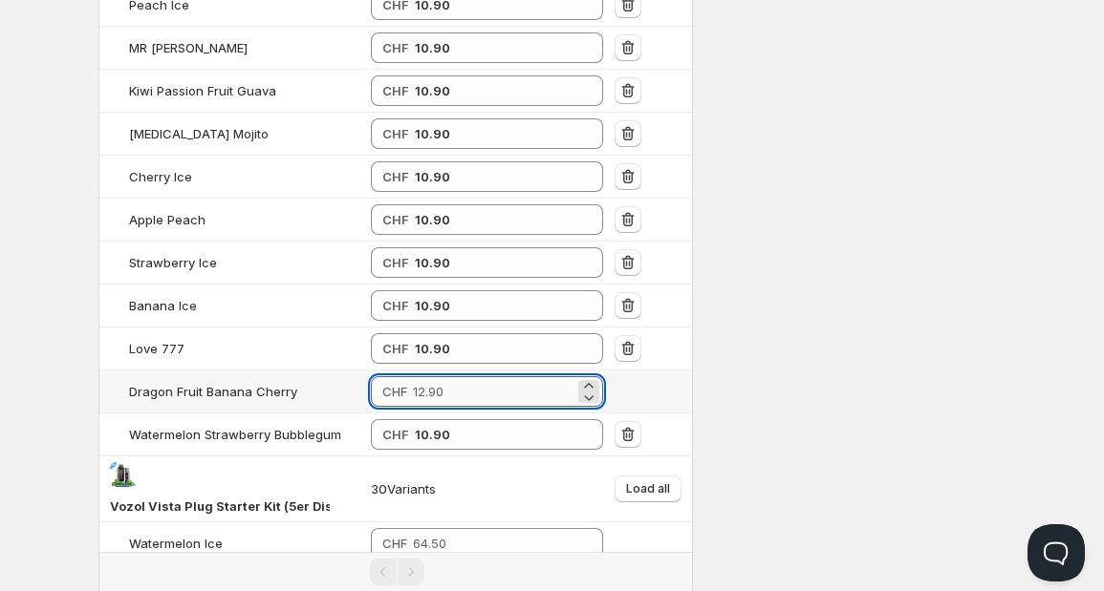
click at [455, 384] on input "number" at bounding box center [493, 391] width 161 height 31
paste input "10.9"
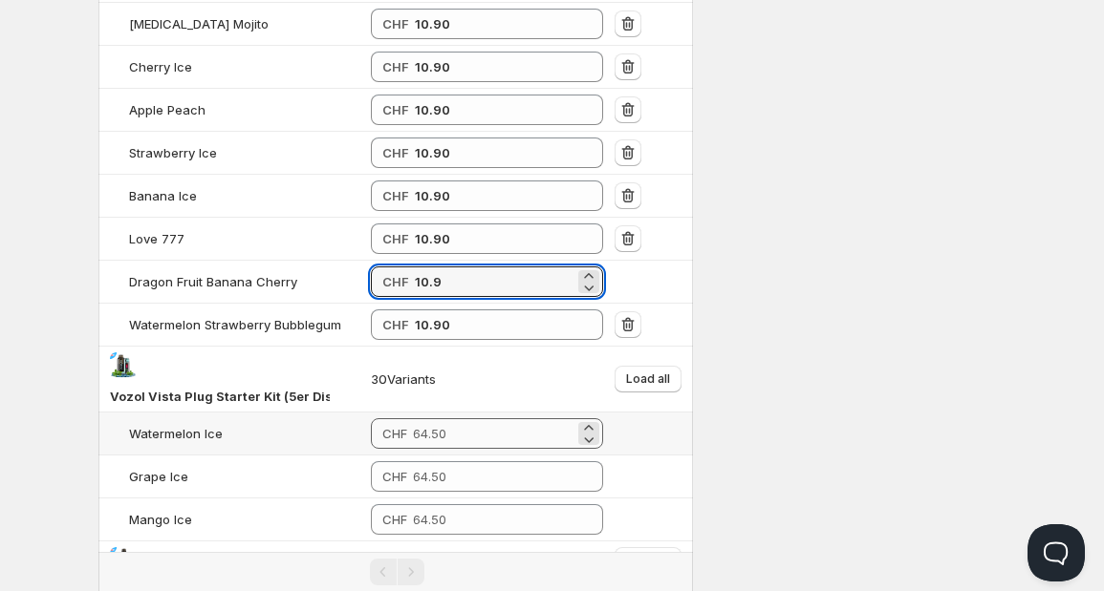
scroll to position [1486, 0]
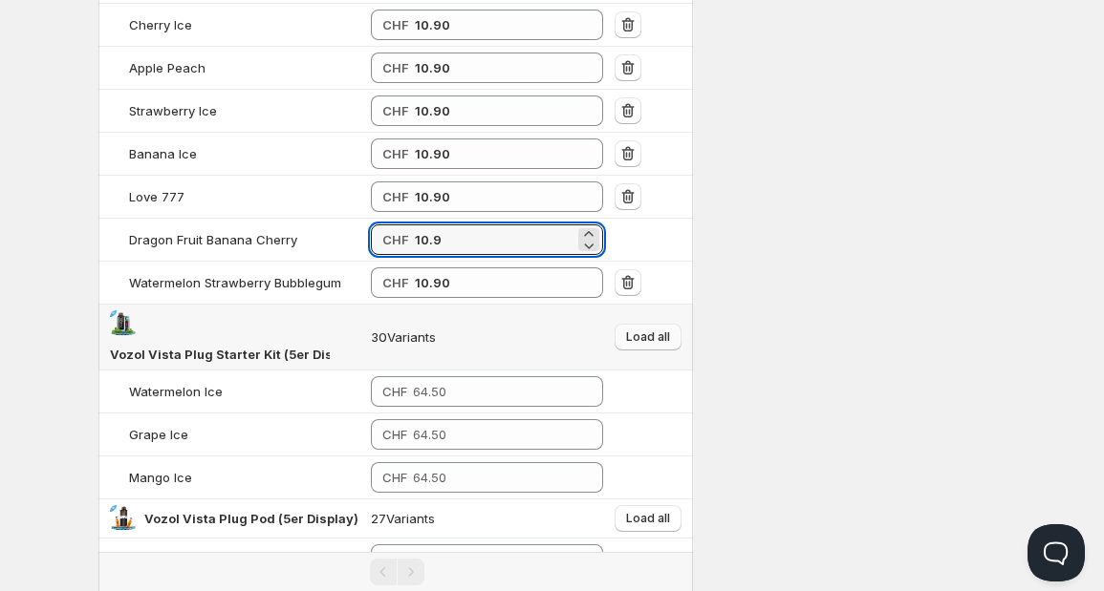
type input "10.90"
click at [653, 330] on span "Load all" at bounding box center [648, 337] width 44 height 15
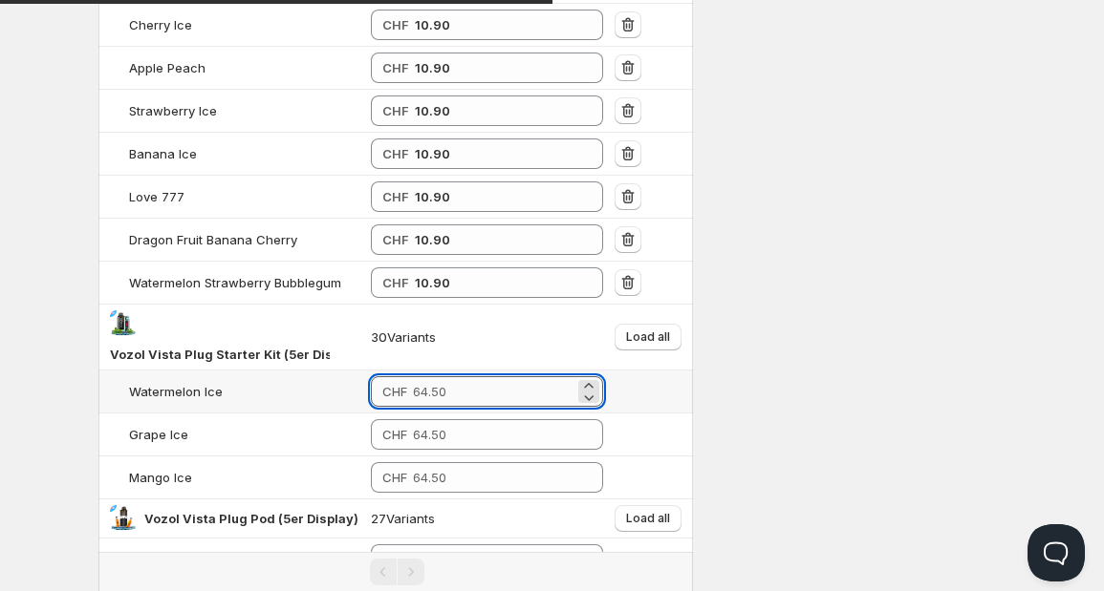
click at [466, 385] on input "number" at bounding box center [493, 391] width 161 height 31
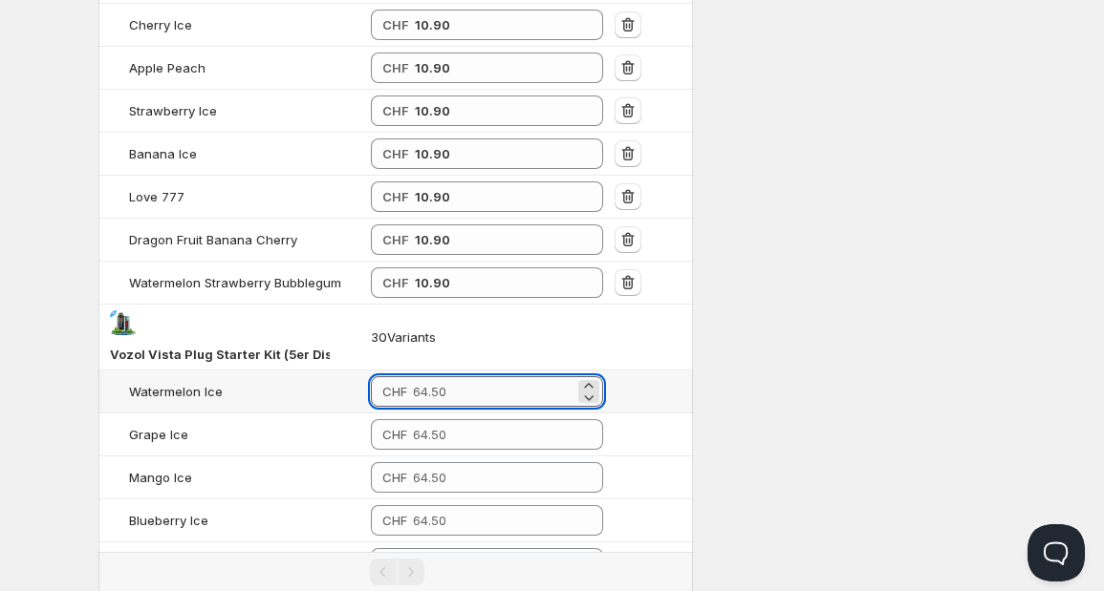
click at [466, 385] on input "number" at bounding box center [493, 391] width 161 height 31
drag, startPoint x: 466, startPoint y: 385, endPoint x: 398, endPoint y: 375, distance: 68.6
click at [398, 376] on div "CHF 54.5" at bounding box center [487, 391] width 232 height 31
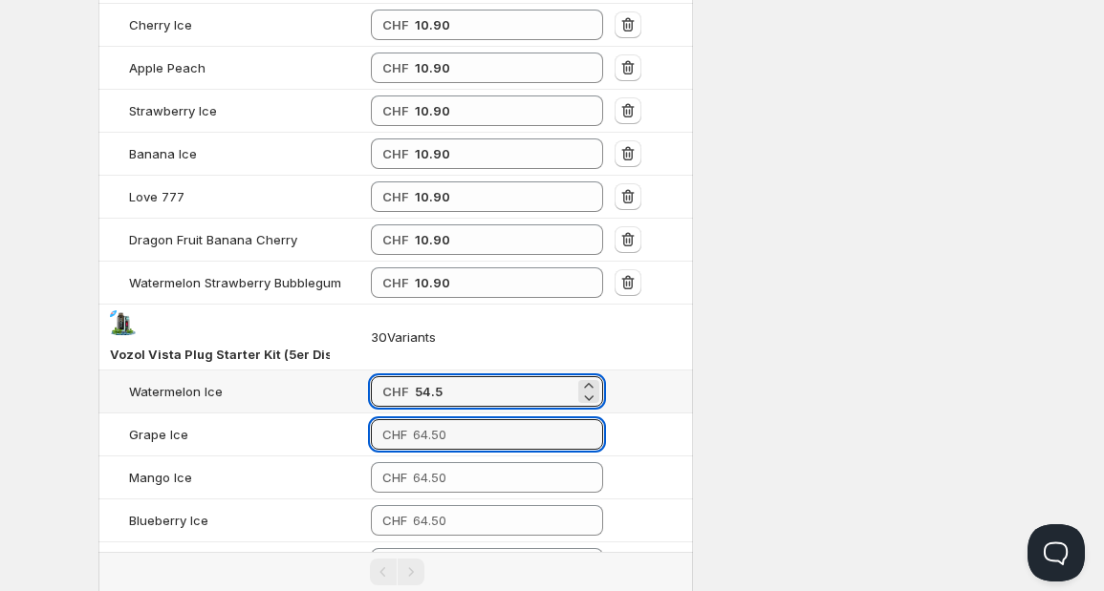
type input "54.50"
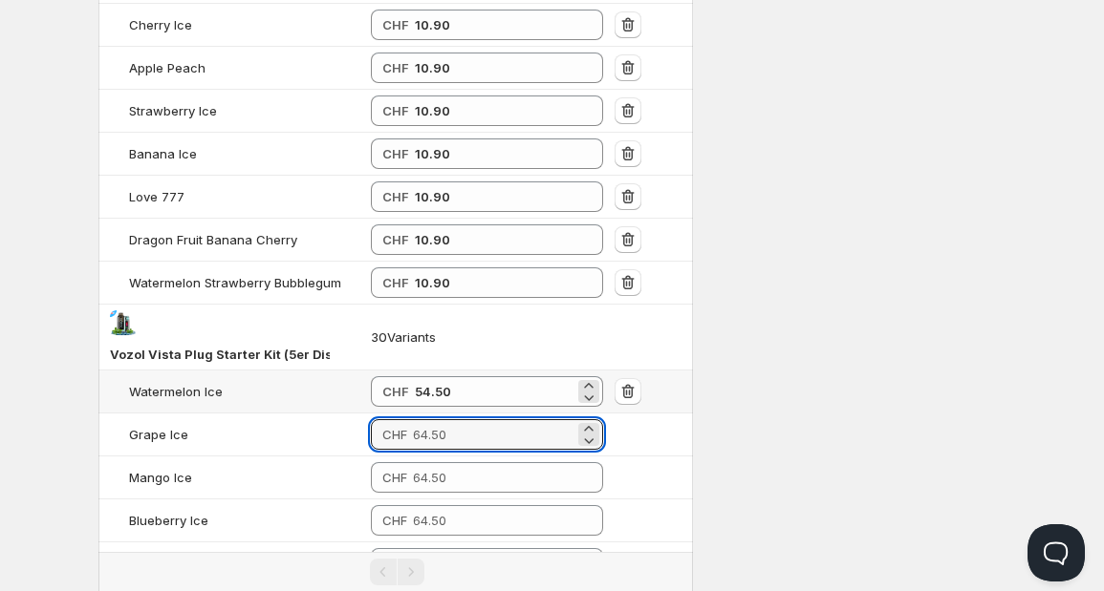
paste input "54.5"
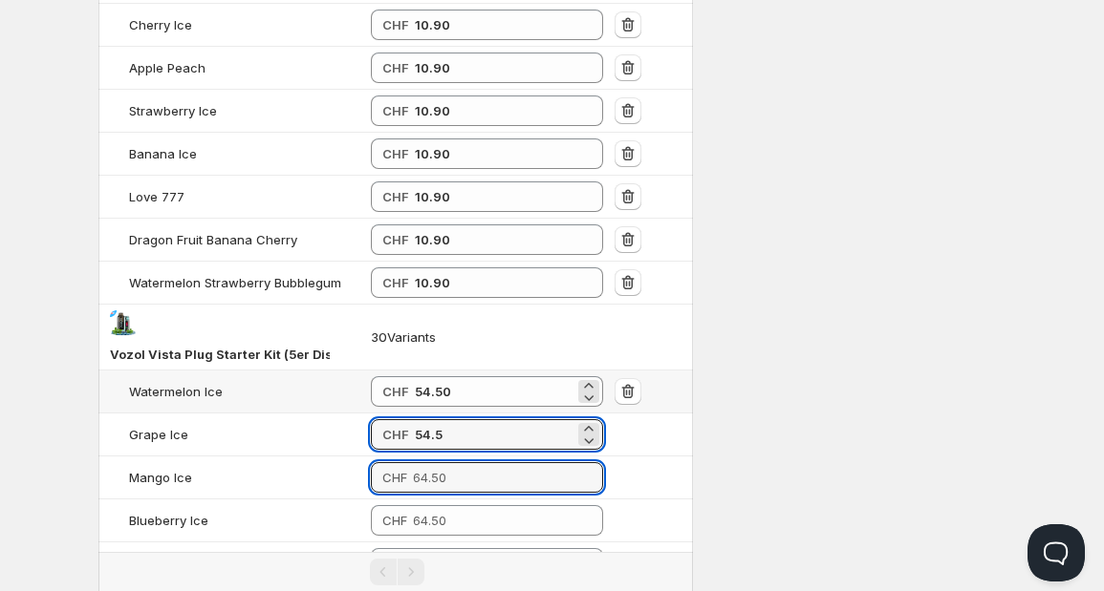
type input "54.50"
paste
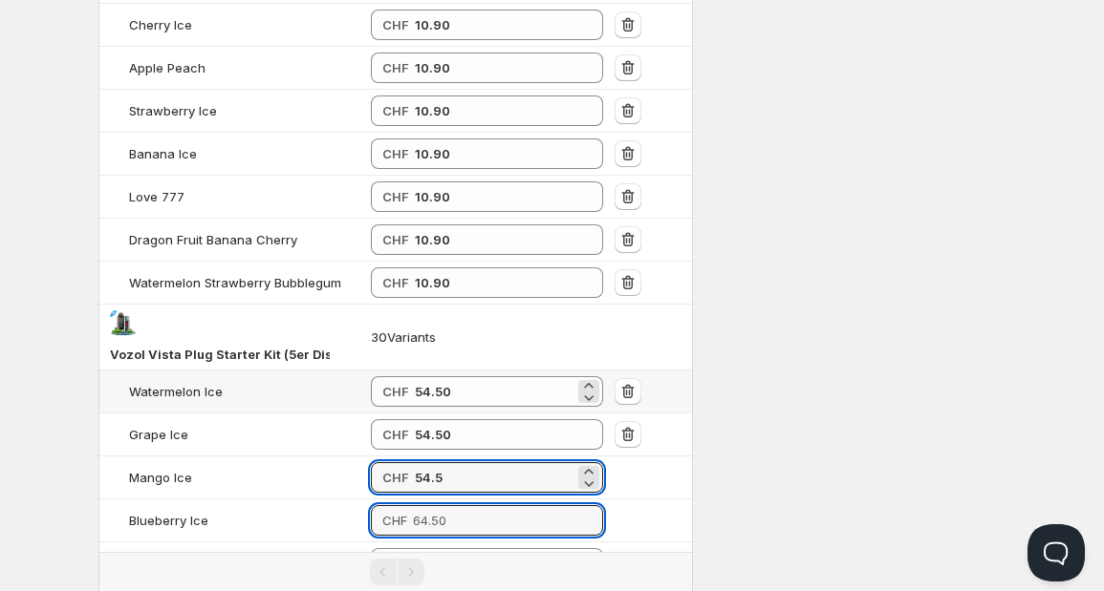
type input "54.50"
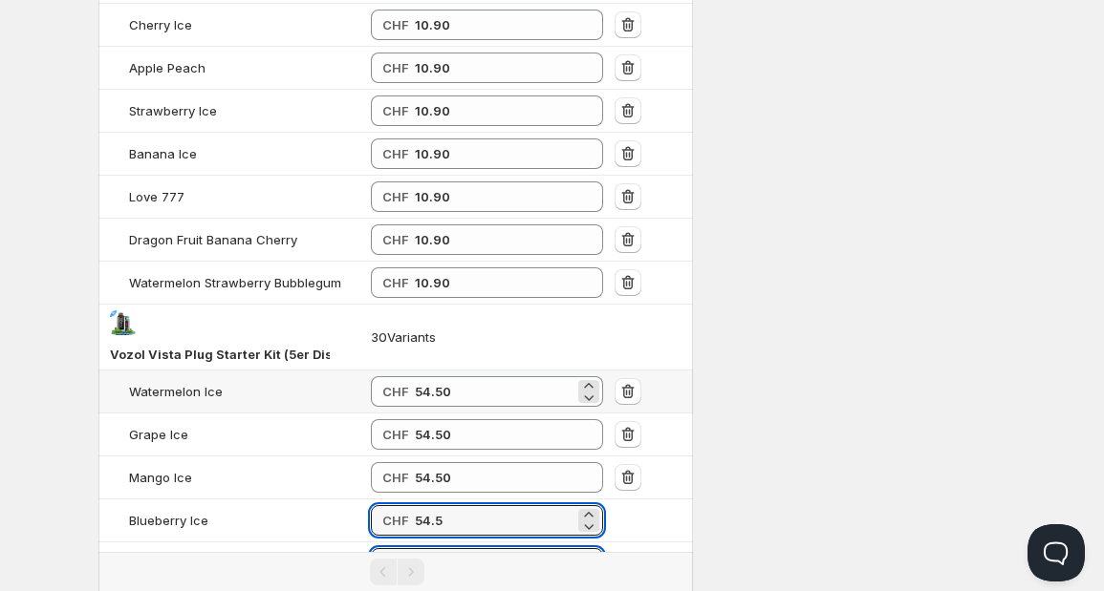
type input "54.50"
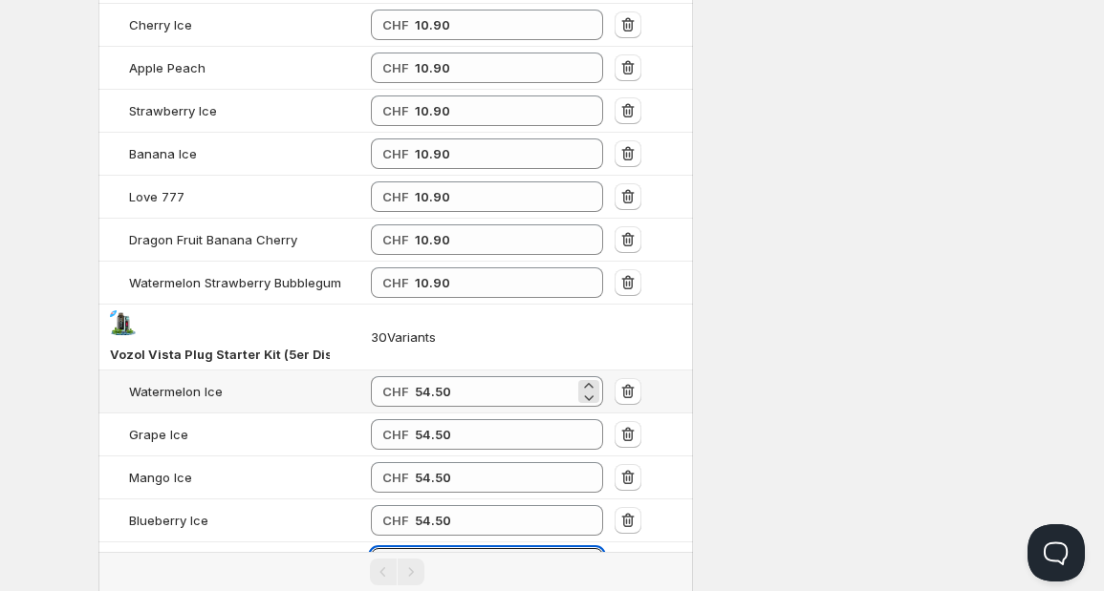
type input "54.50"
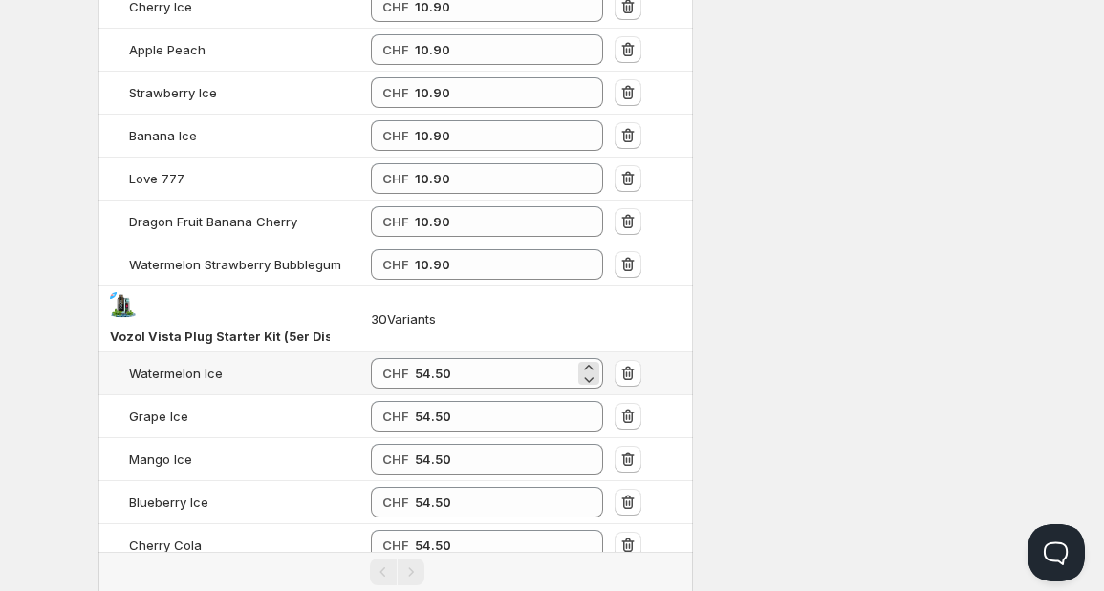
type input "54.50"
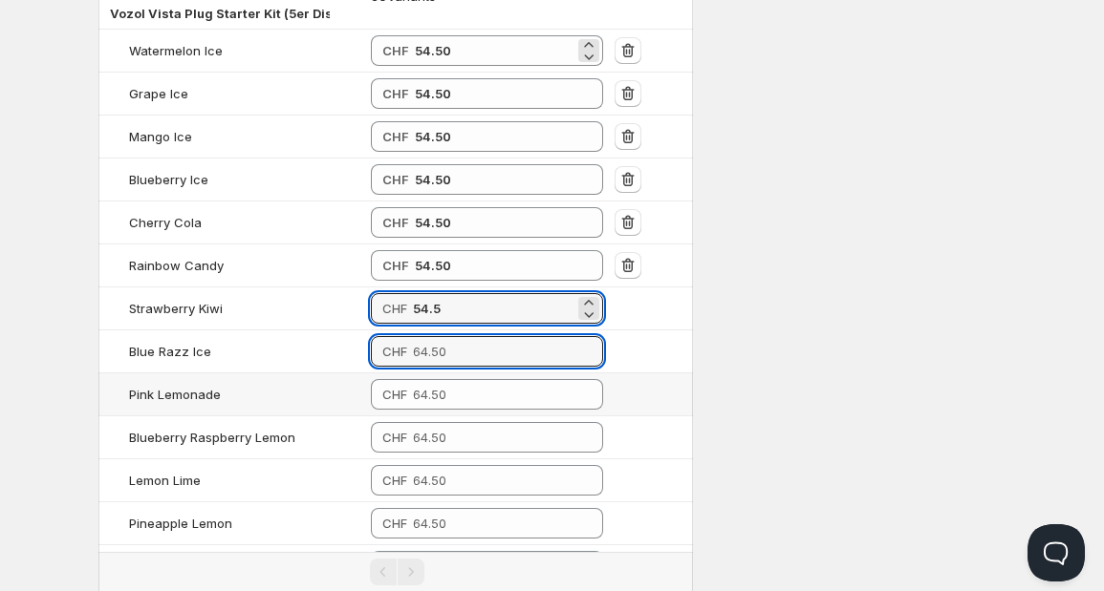
type input "54.50"
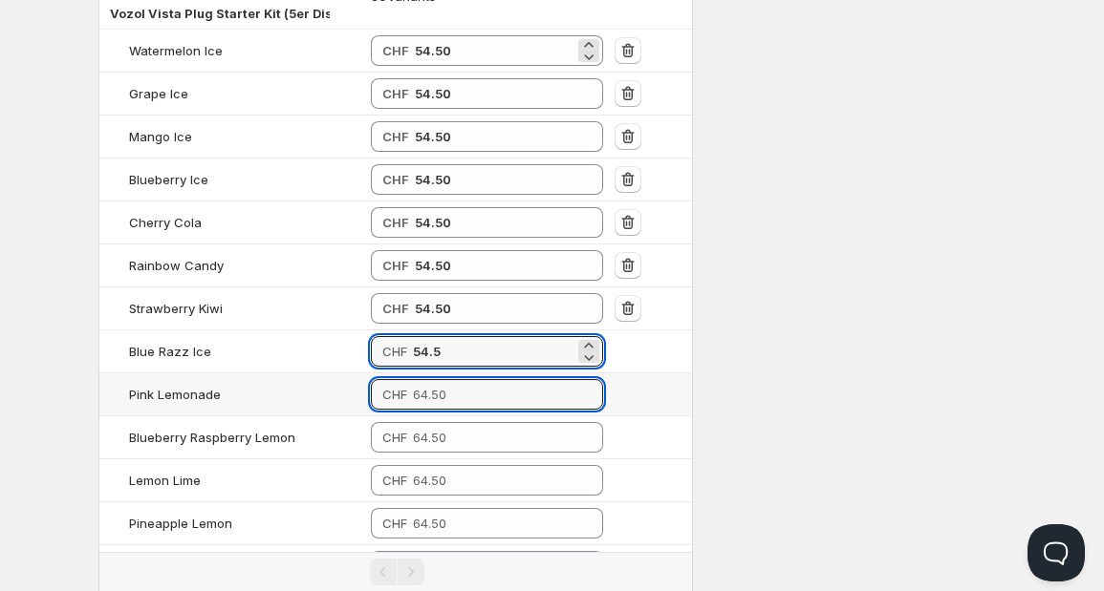
type input "54.50"
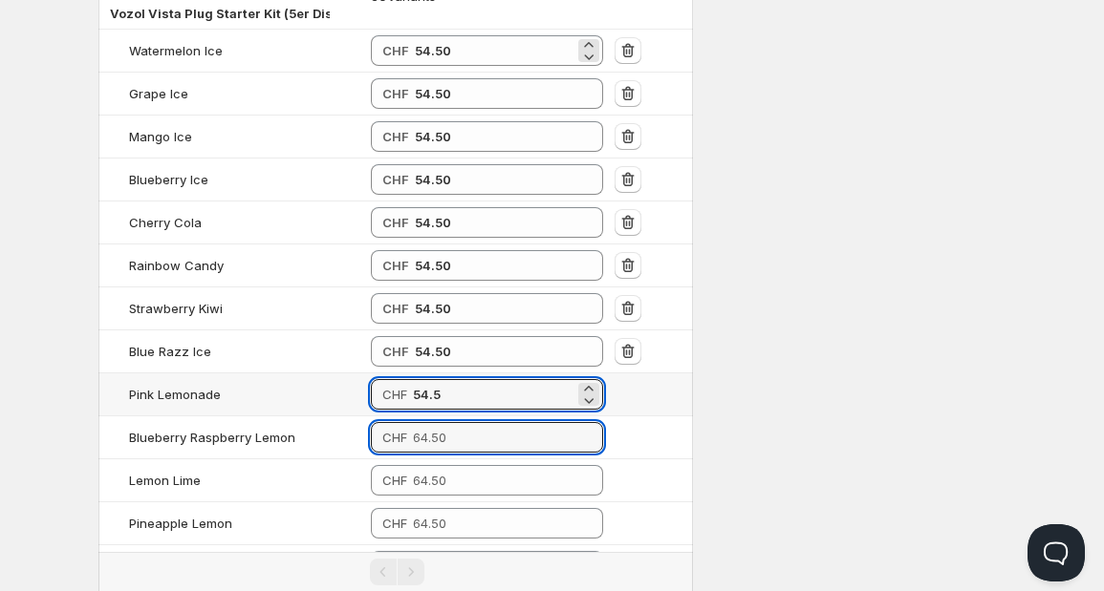
type input "54.50"
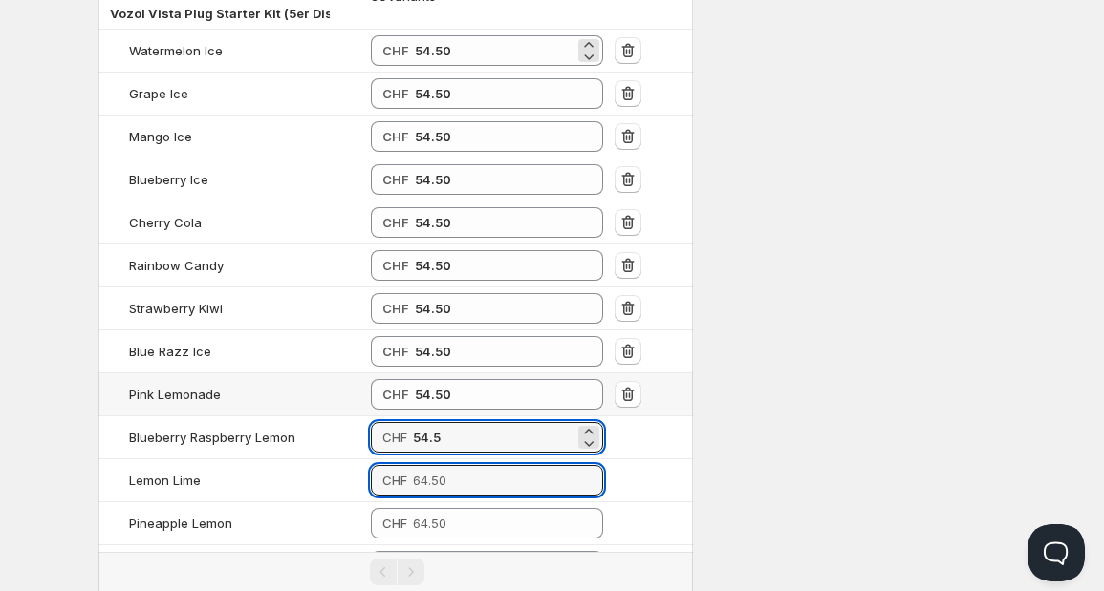
type input "54.50"
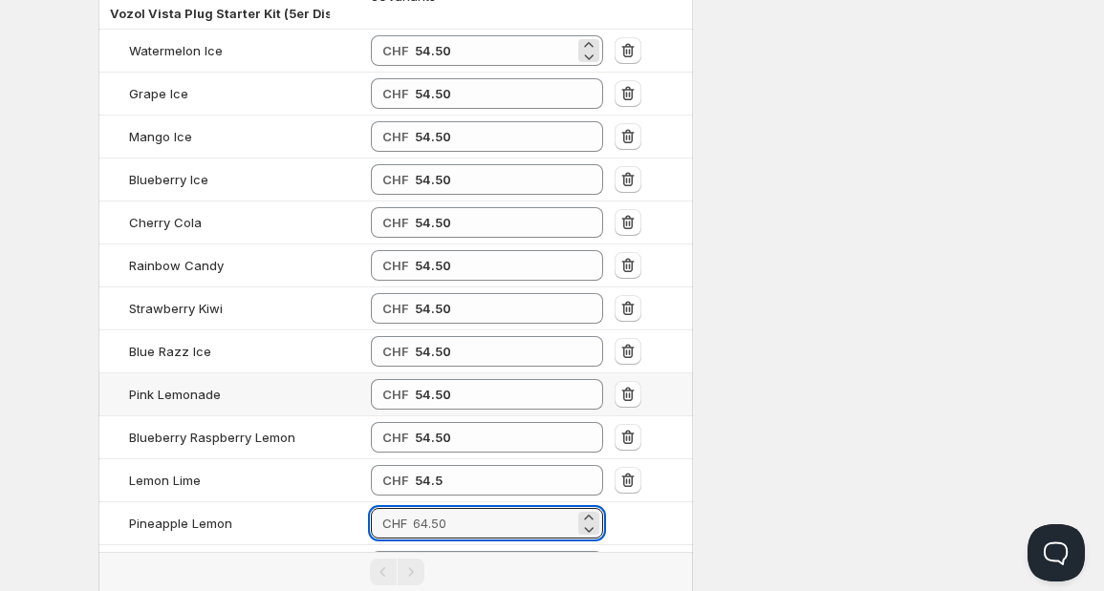
type input "54.50"
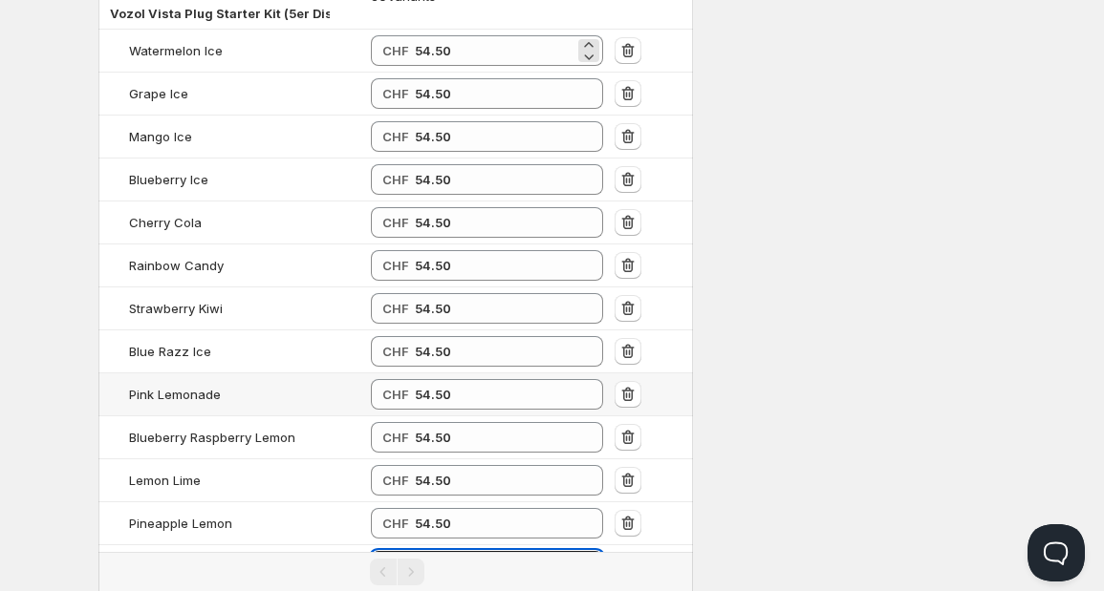
type input "54.50"
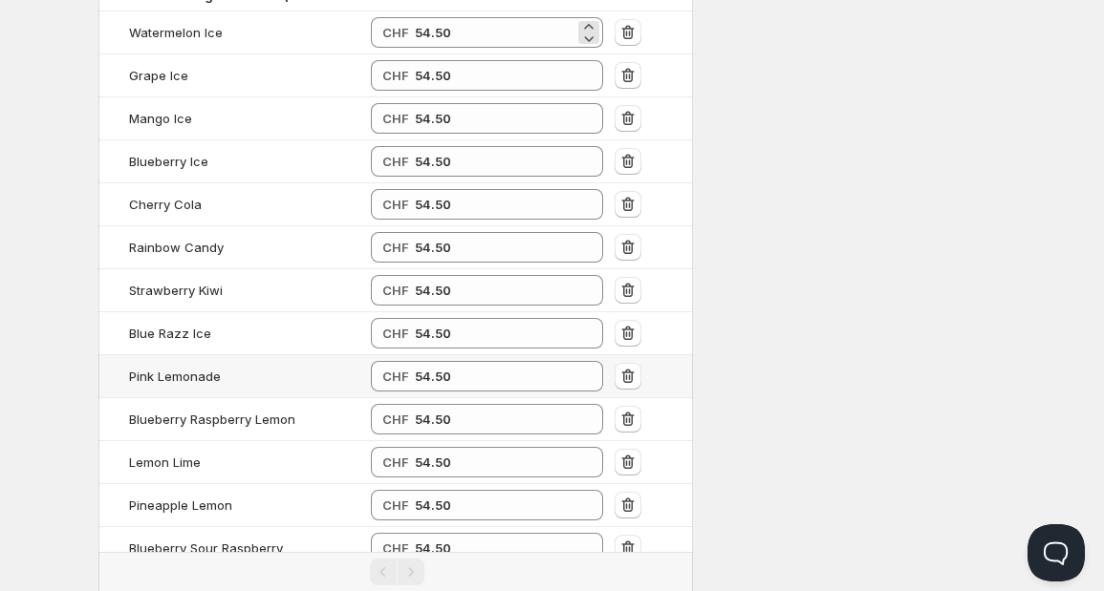
scroll to position [2169, 0]
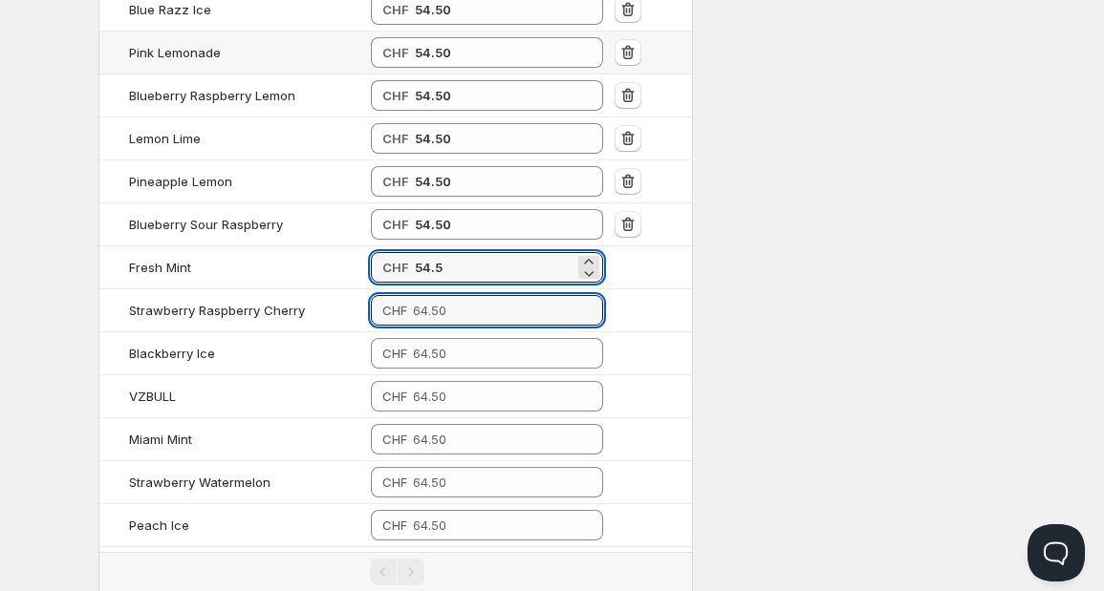
type input "54.50"
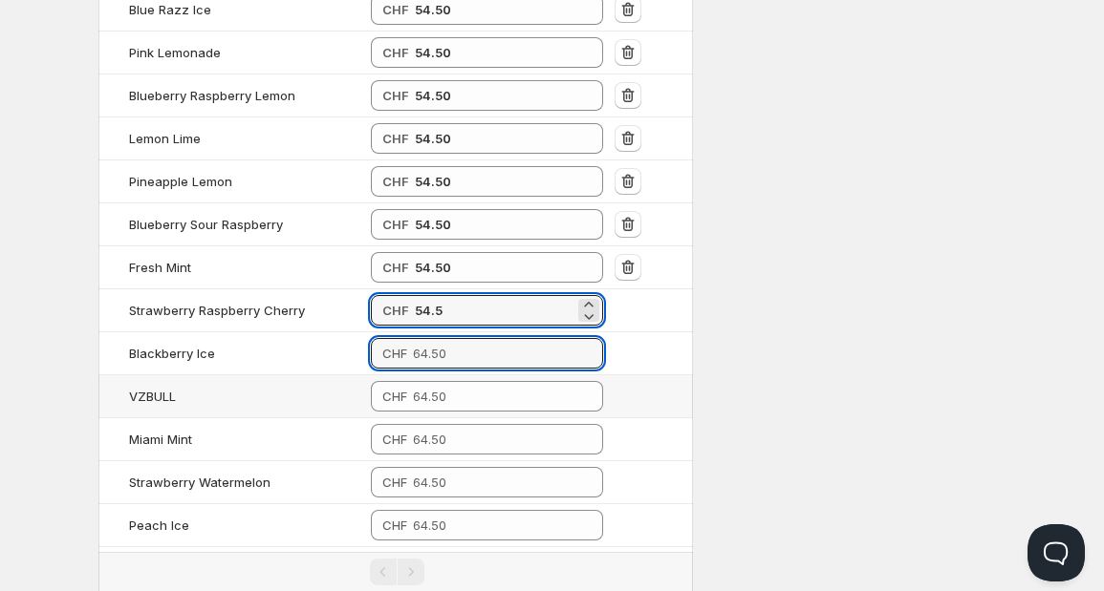
type input "54.50"
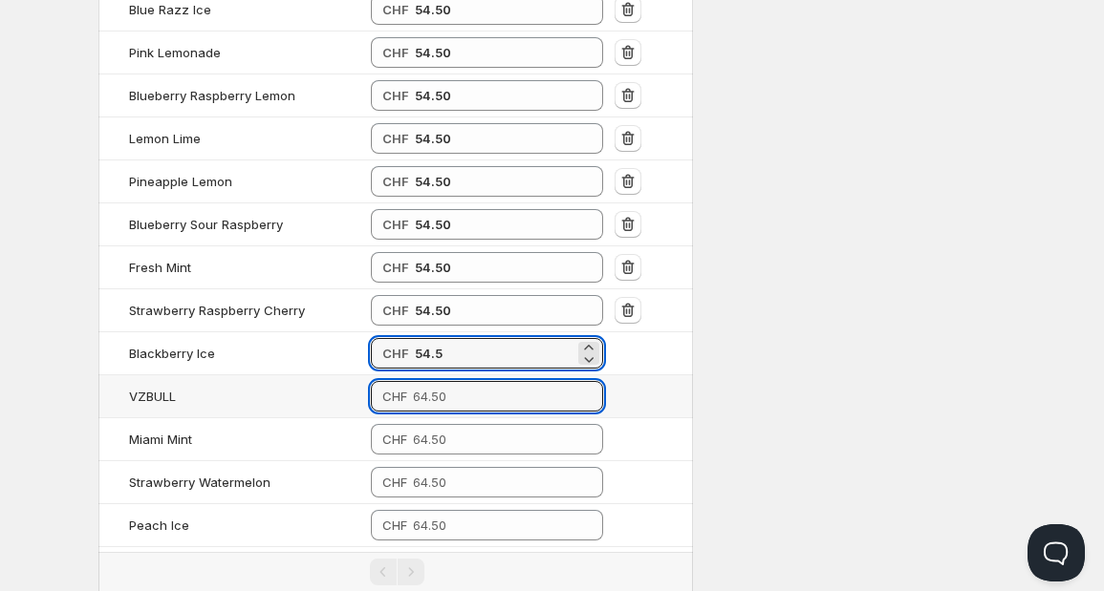
type input "54.50"
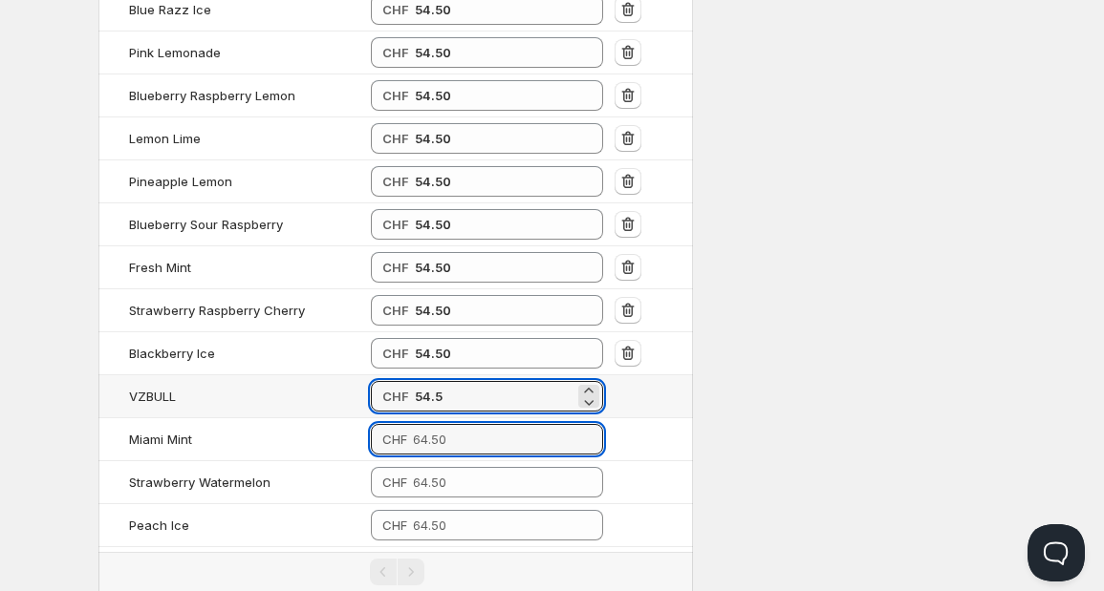
type input "54.50"
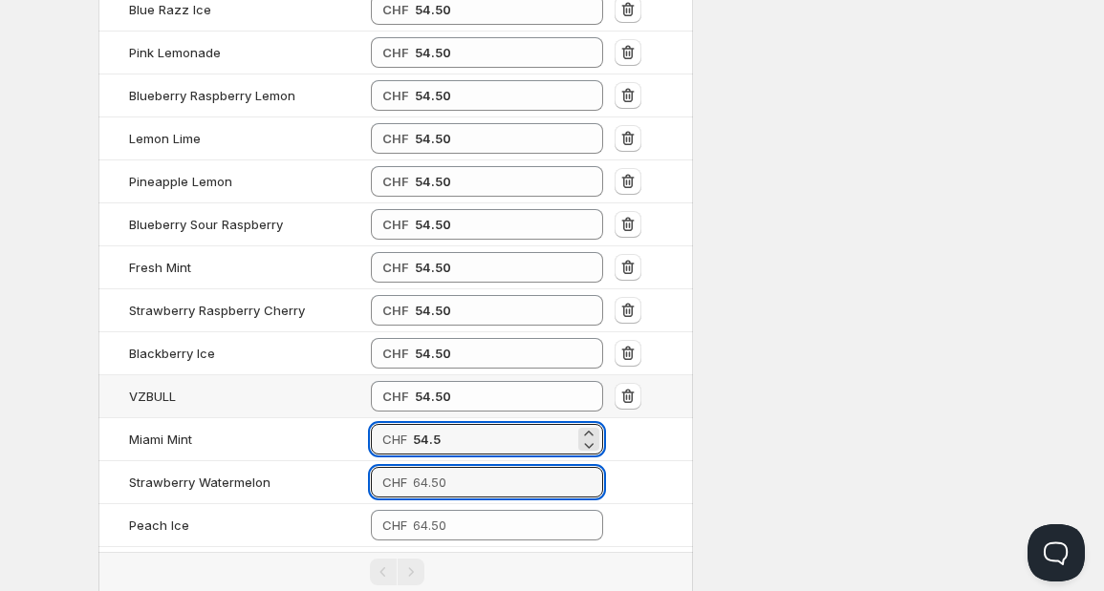
type input "54.50"
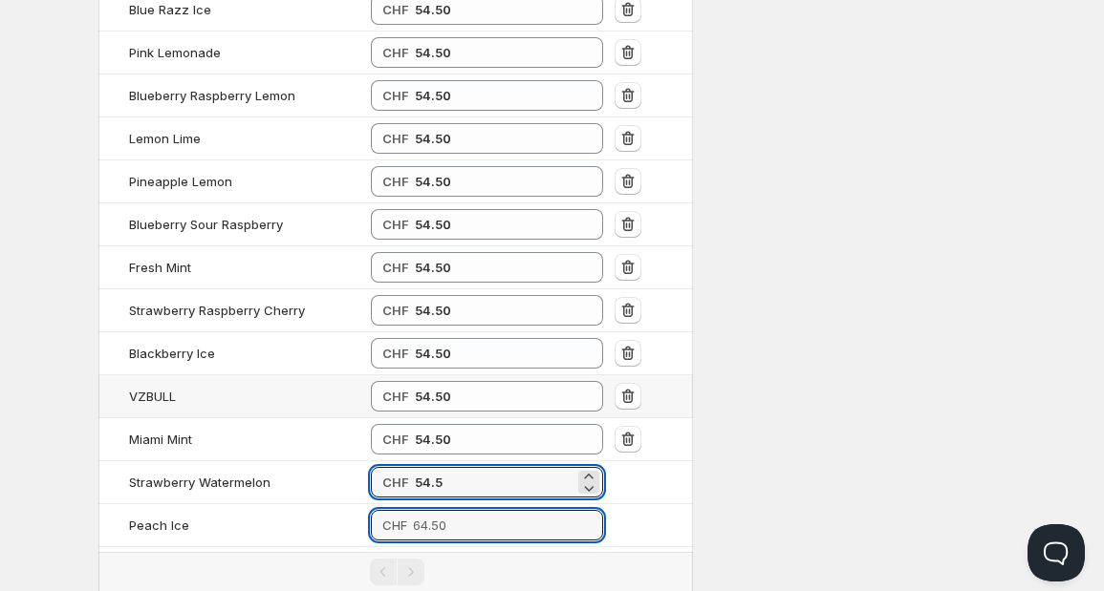
type input "54.50"
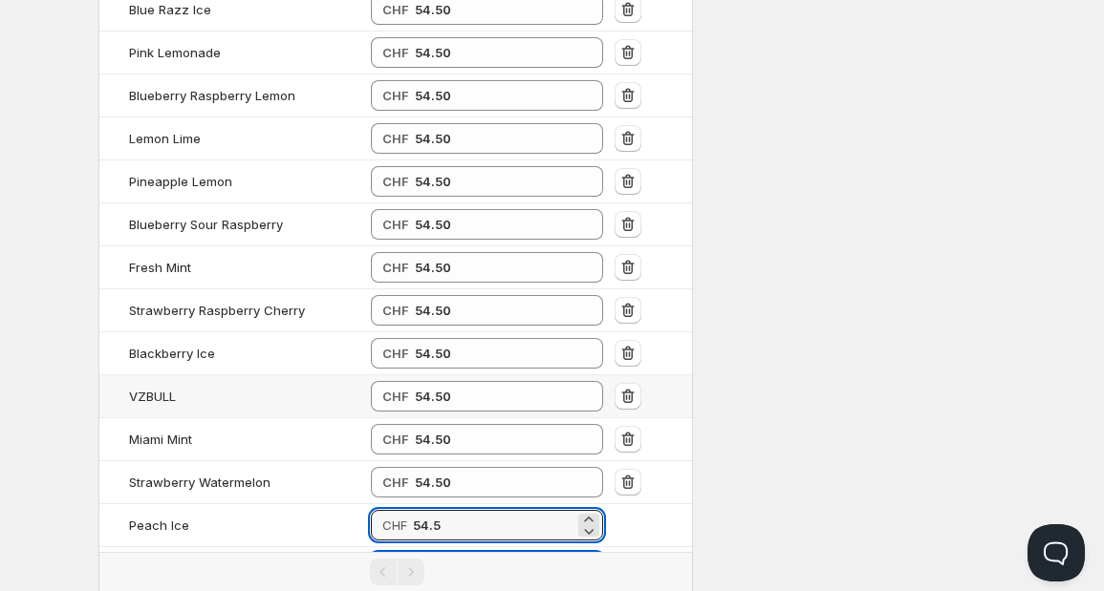
type input "54.50"
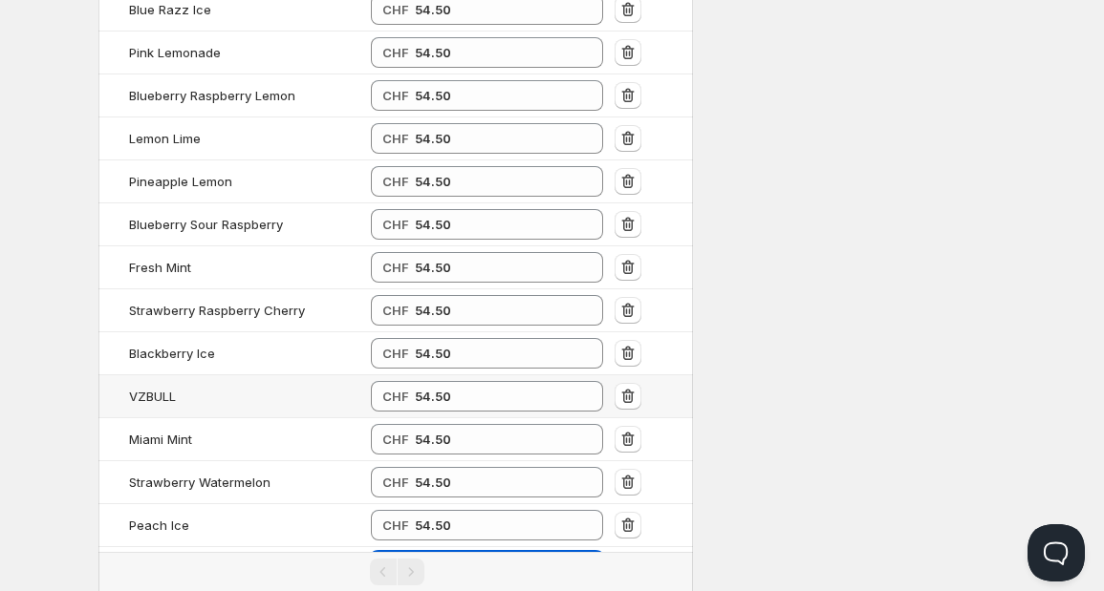
type input "54.50"
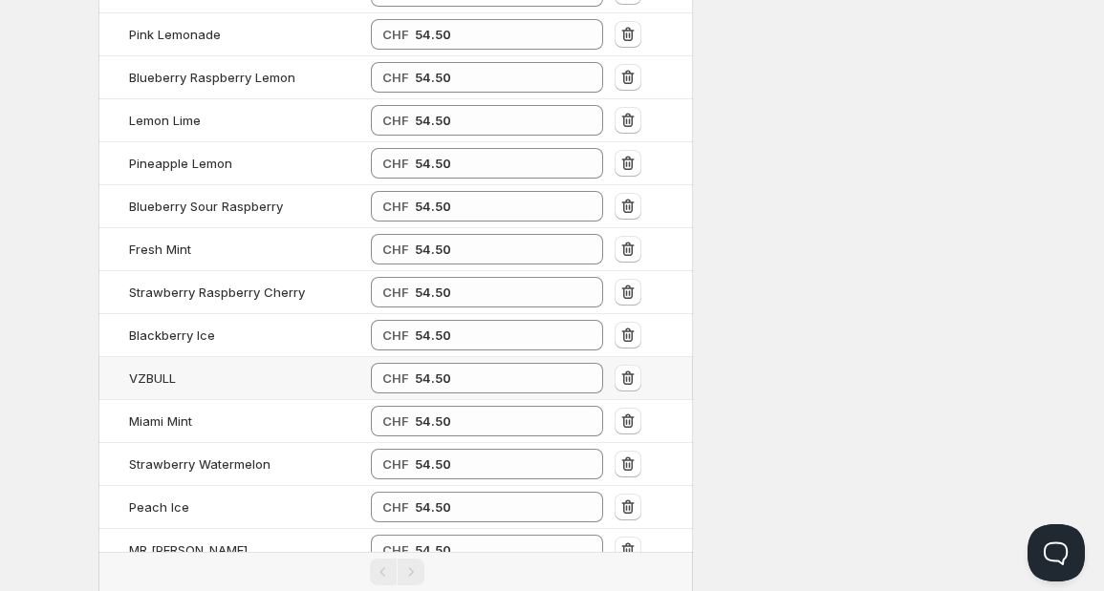
type input "54.50"
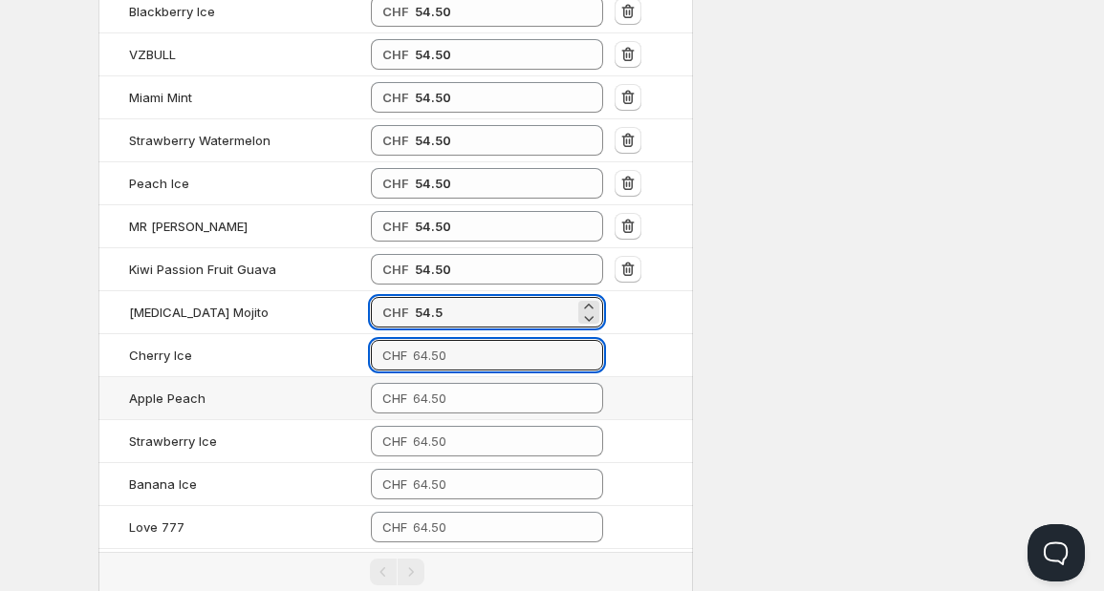
type input "54.50"
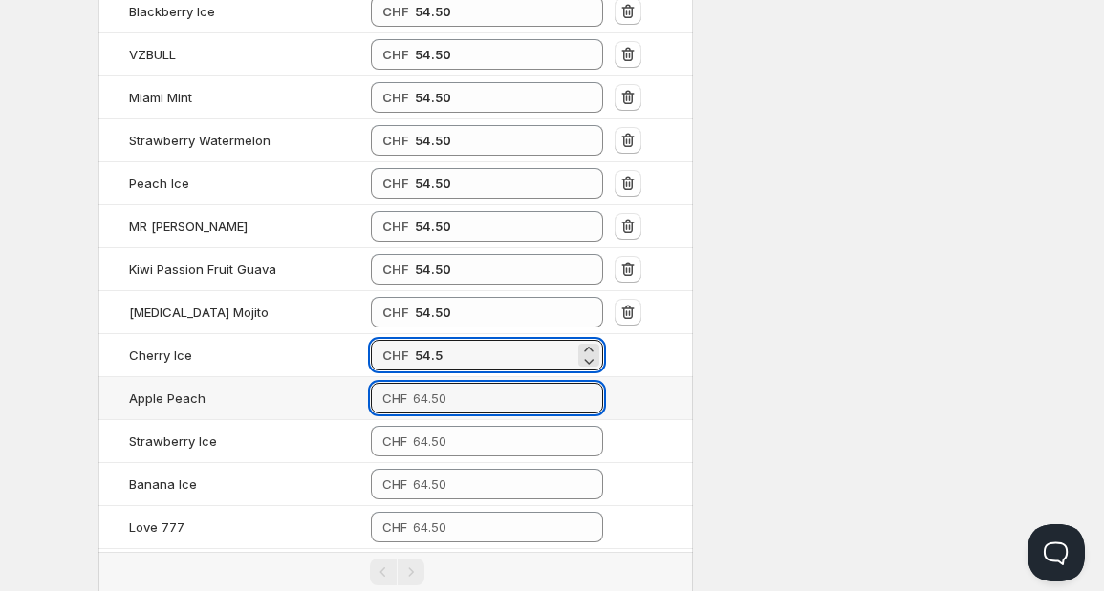
type input "54.50"
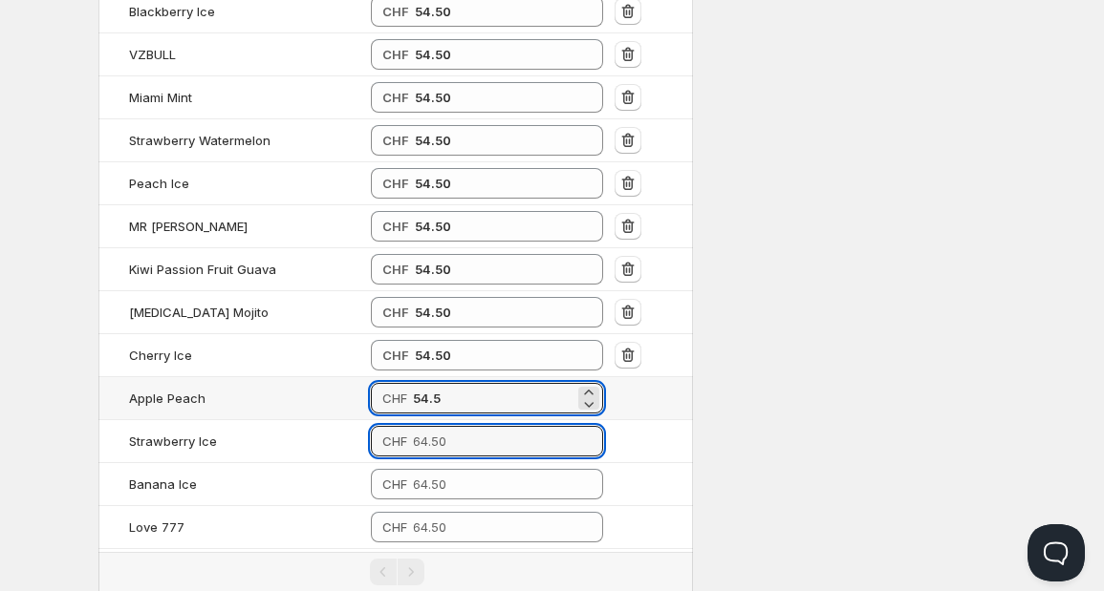
type input "54.50"
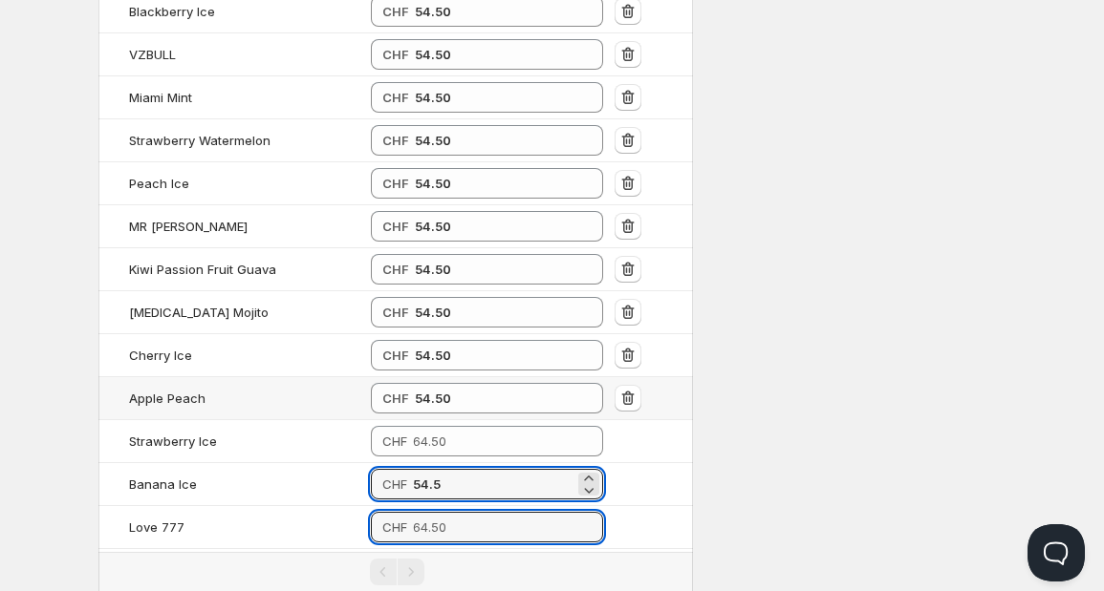
type input "54.50"
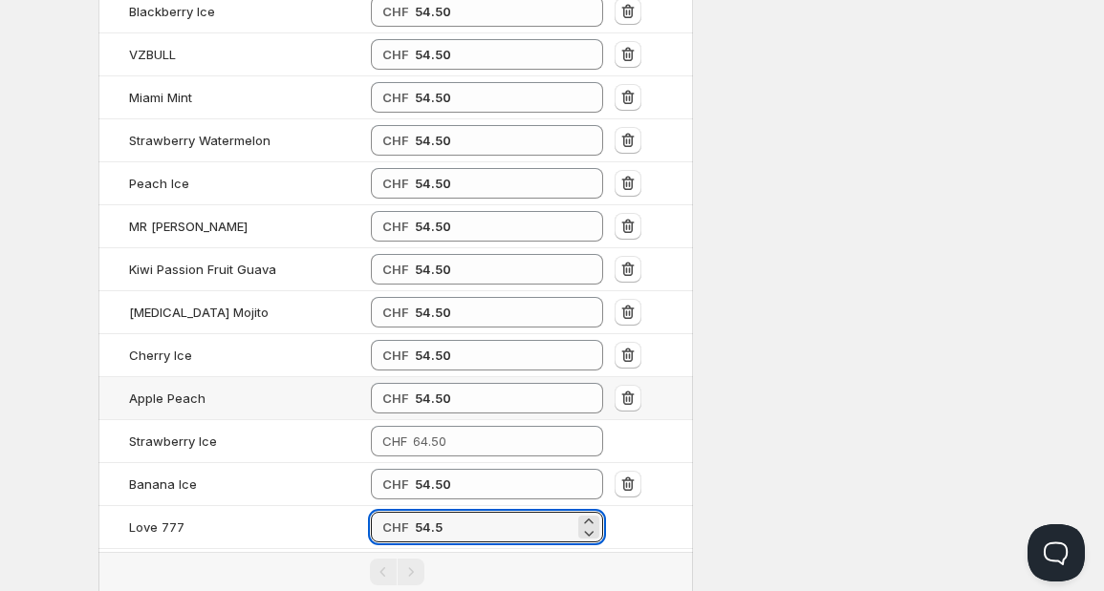
type input "54.50"
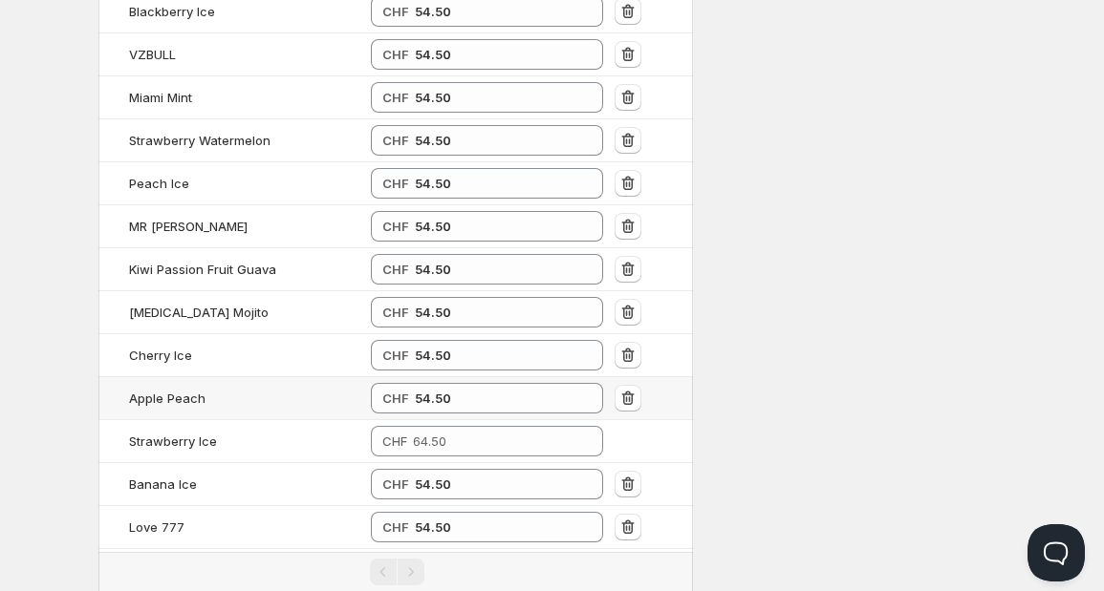
type input "54.50"
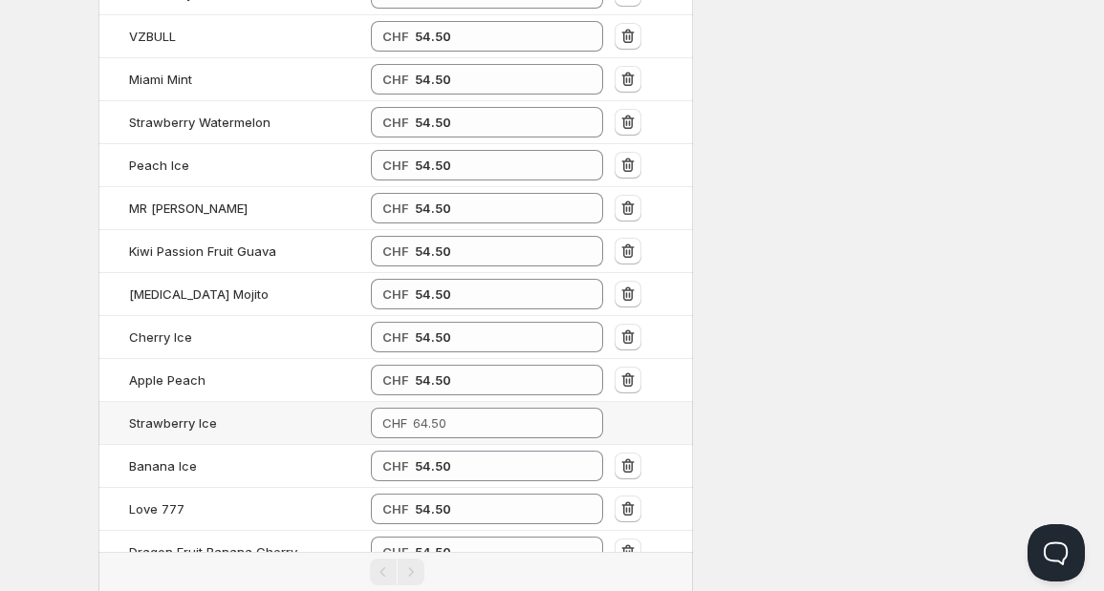
click at [440, 402] on td "CHF" at bounding box center [487, 423] width 244 height 43
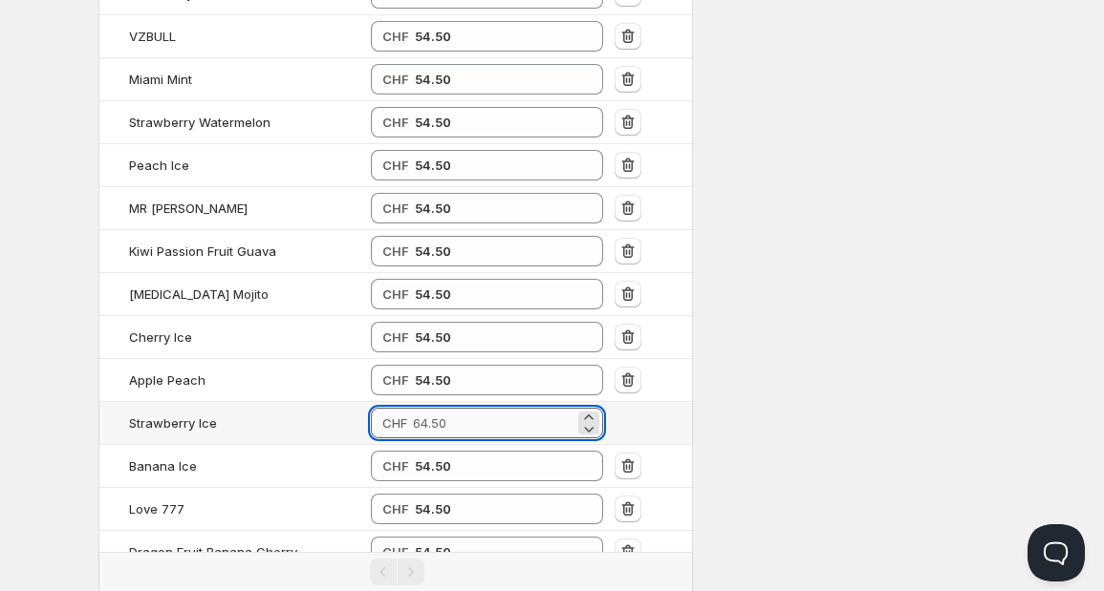
click at [436, 408] on input "number" at bounding box center [493, 423] width 161 height 31
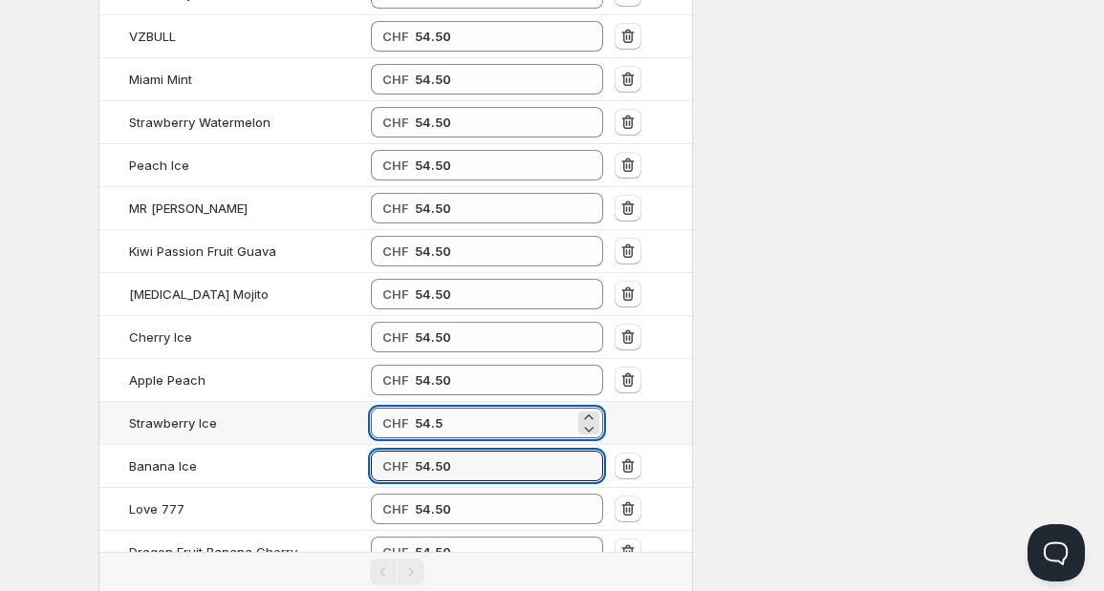
type input "54.50"
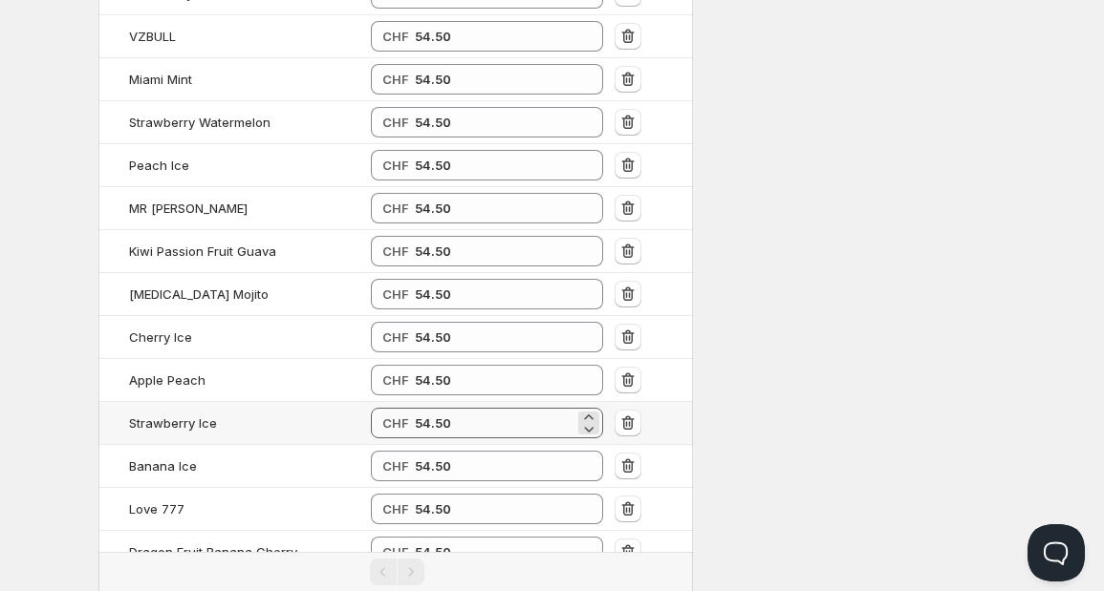
scroll to position [2847, 0]
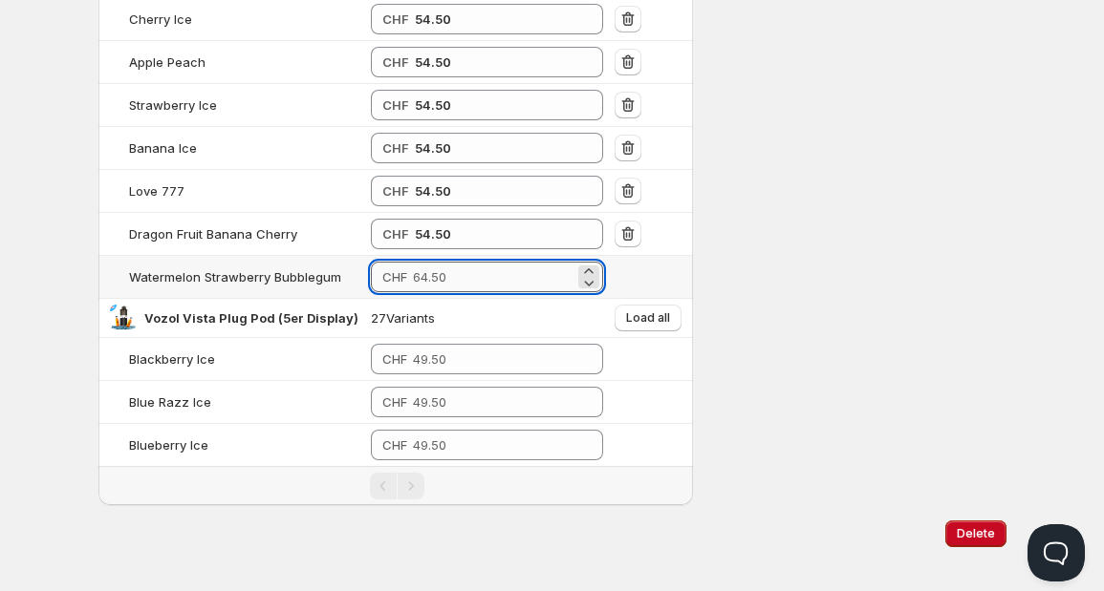
click at [469, 262] on input "number" at bounding box center [493, 277] width 161 height 31
type input "54.50"
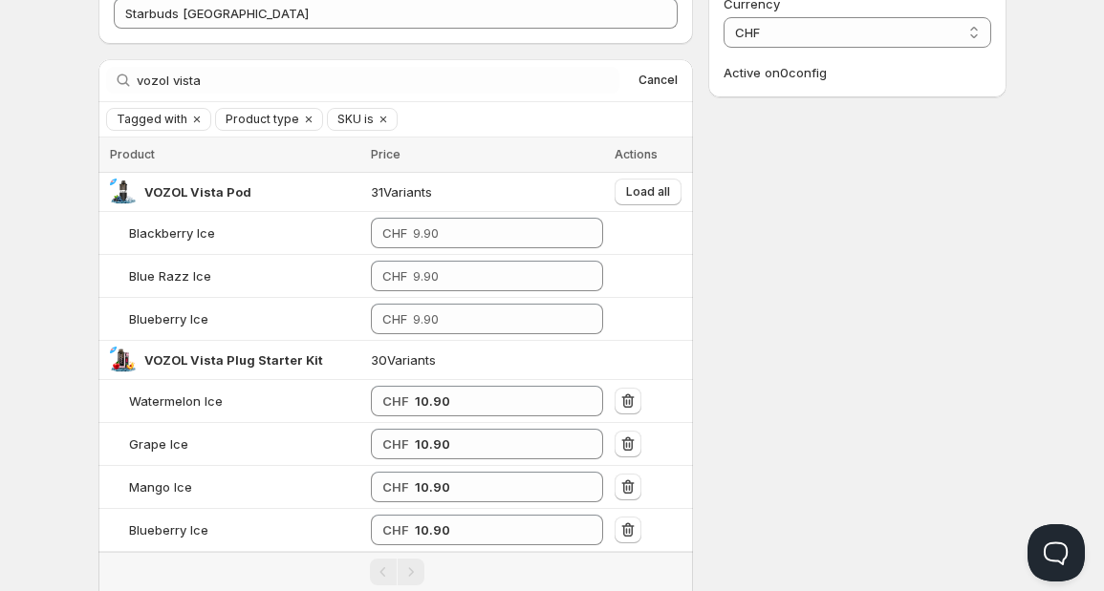
scroll to position [118, 0]
click at [636, 190] on span "Load all" at bounding box center [648, 193] width 44 height 15
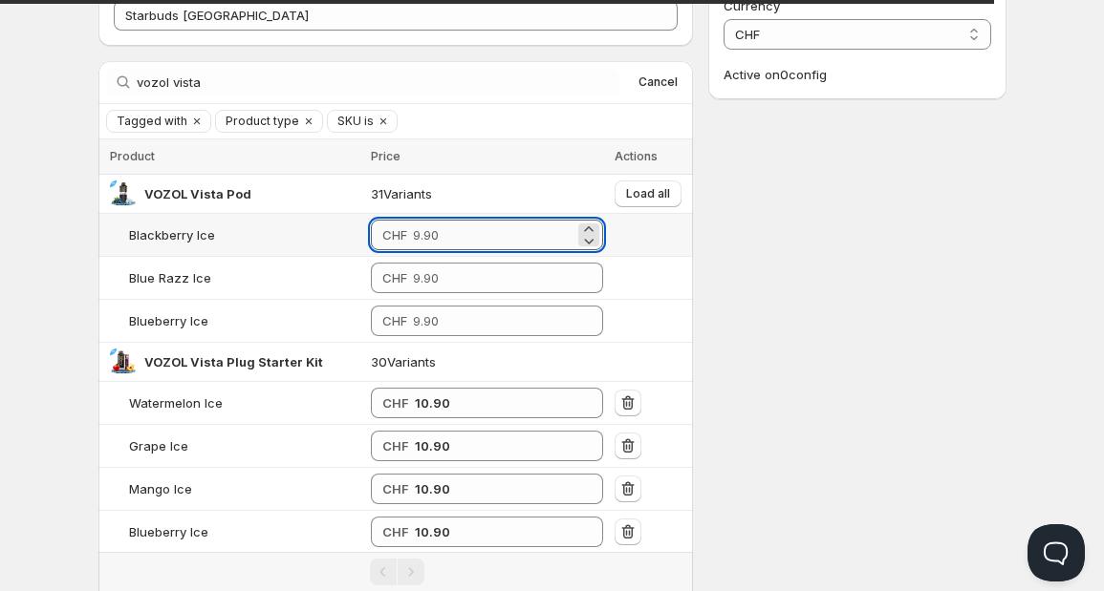
click at [472, 241] on input "number" at bounding box center [493, 235] width 161 height 31
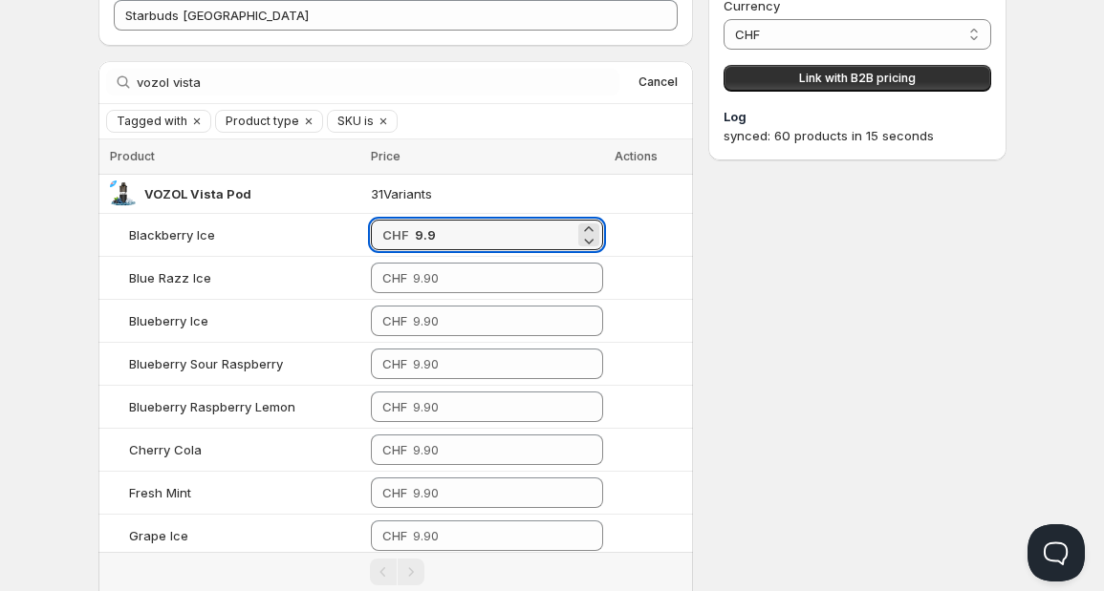
type input "9.9"
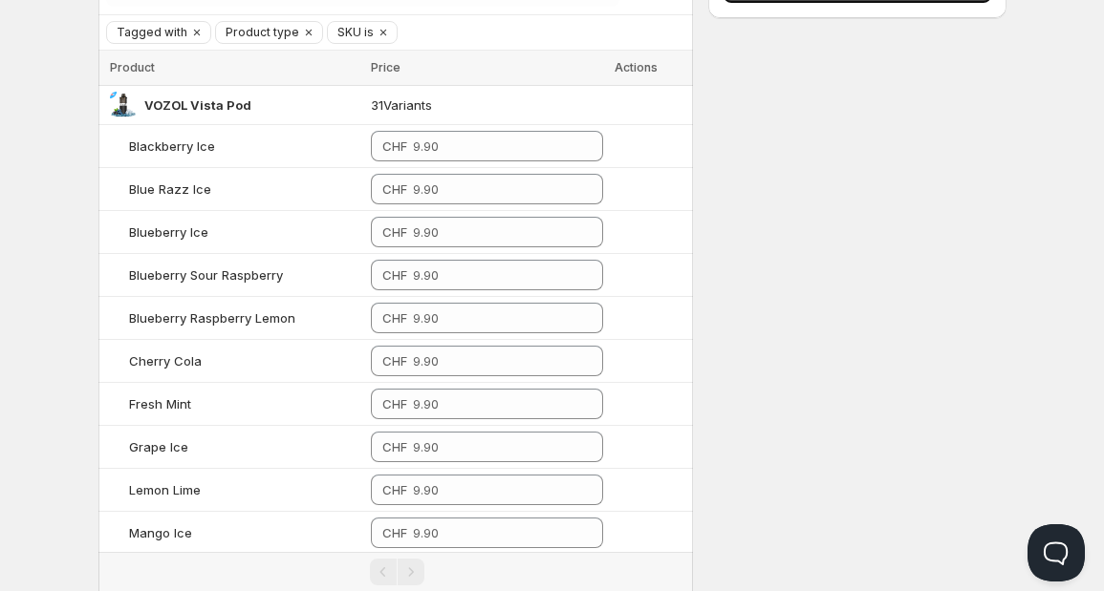
scroll to position [0, 0]
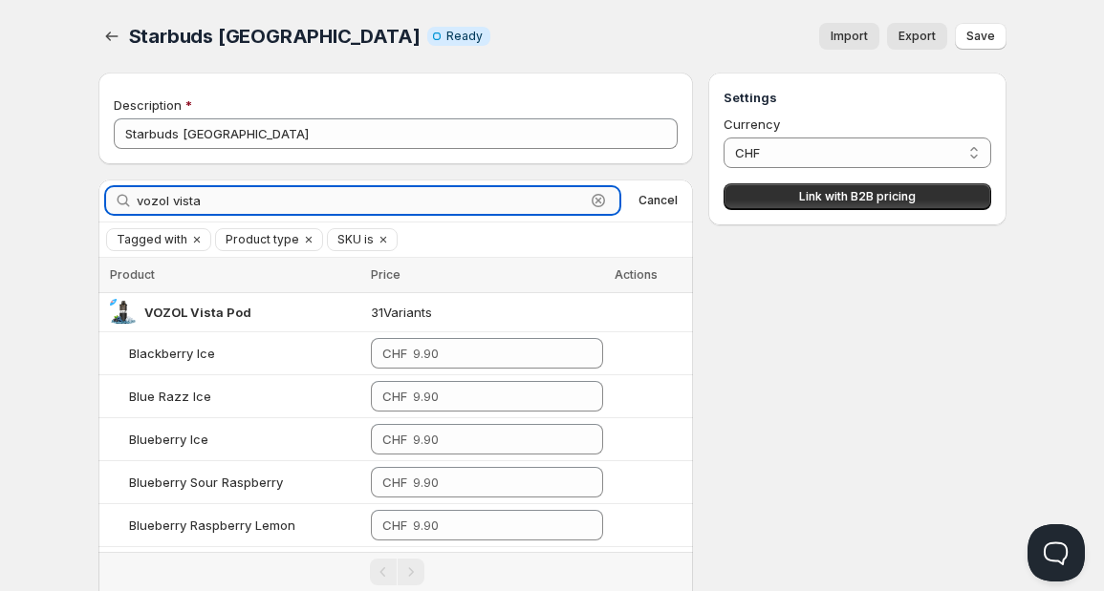
click at [265, 201] on input "vozol vista" at bounding box center [361, 200] width 449 height 27
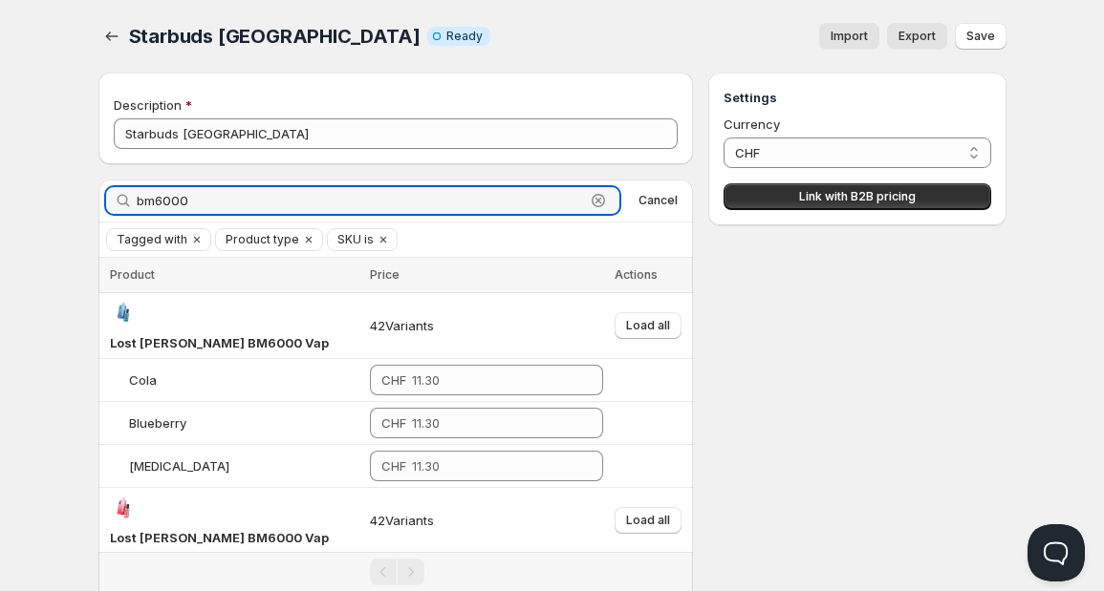
type input "bm6000"
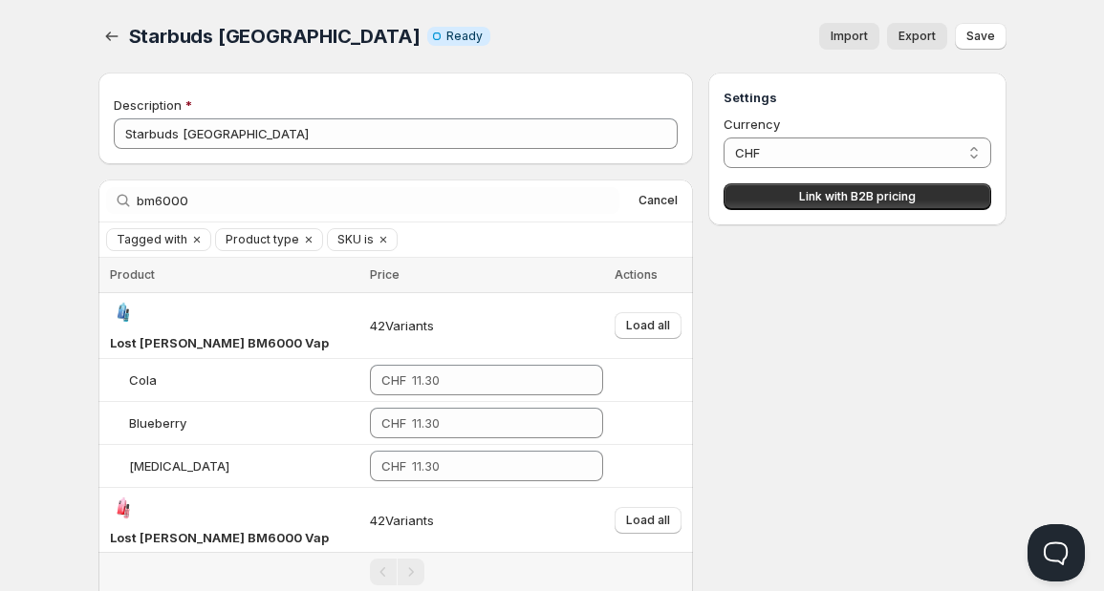
click at [76, 59] on div "Starbuds [GEOGRAPHIC_DATA]. This page is ready Starbuds Luzern Info Incomplete …" at bounding box center [552, 389] width 954 height 779
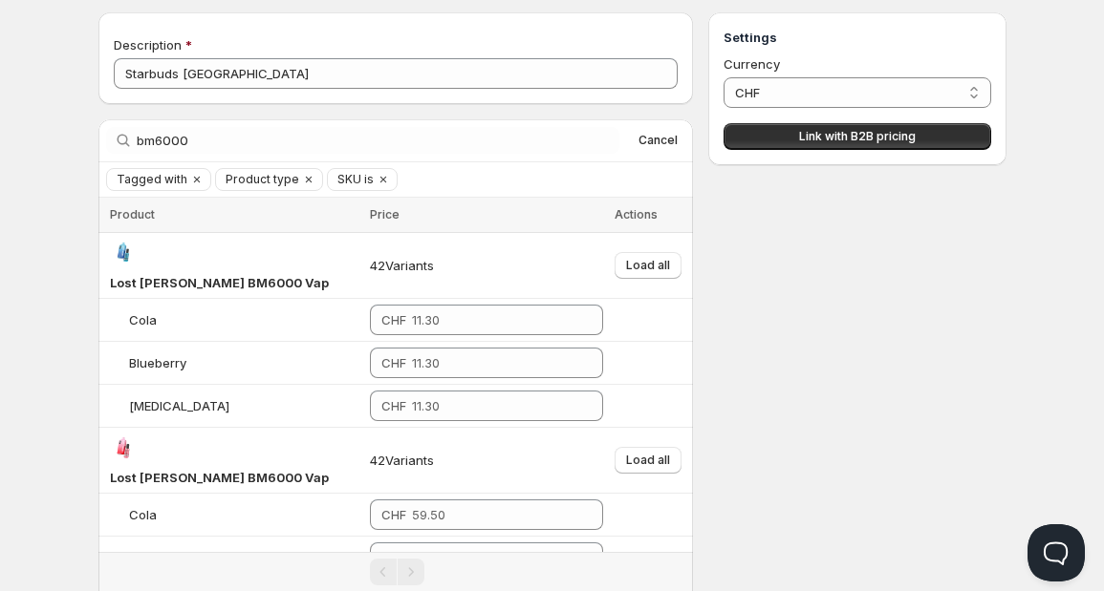
scroll to position [62, 0]
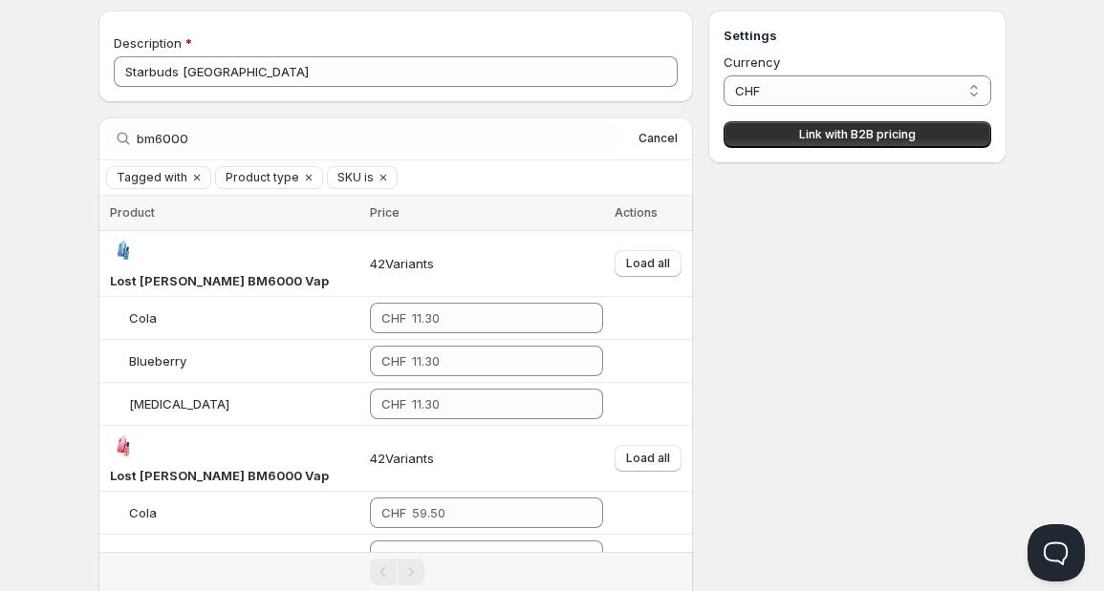
click at [68, 217] on div "Home Pricing Price lists Checkout Forms Submissions Settings Features Plans Sta…" at bounding box center [552, 351] width 1104 height 827
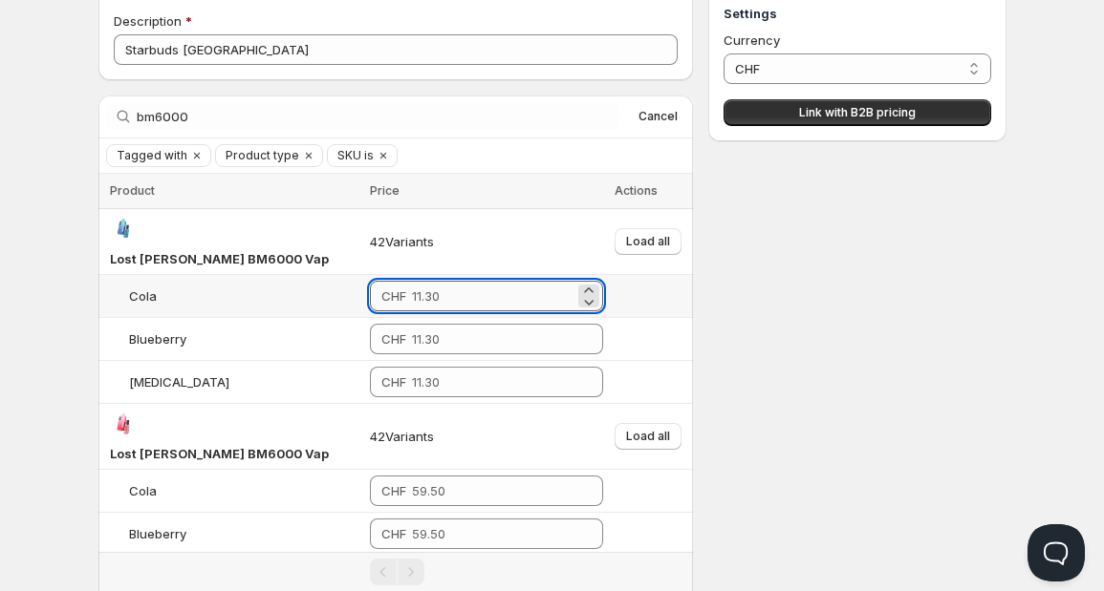
click at [461, 281] on input "number" at bounding box center [493, 296] width 162 height 31
type input "10.10"
click at [732, 287] on div "Settings Currency CHF CHF Link with B2B pricing" at bounding box center [856, 313] width 297 height 649
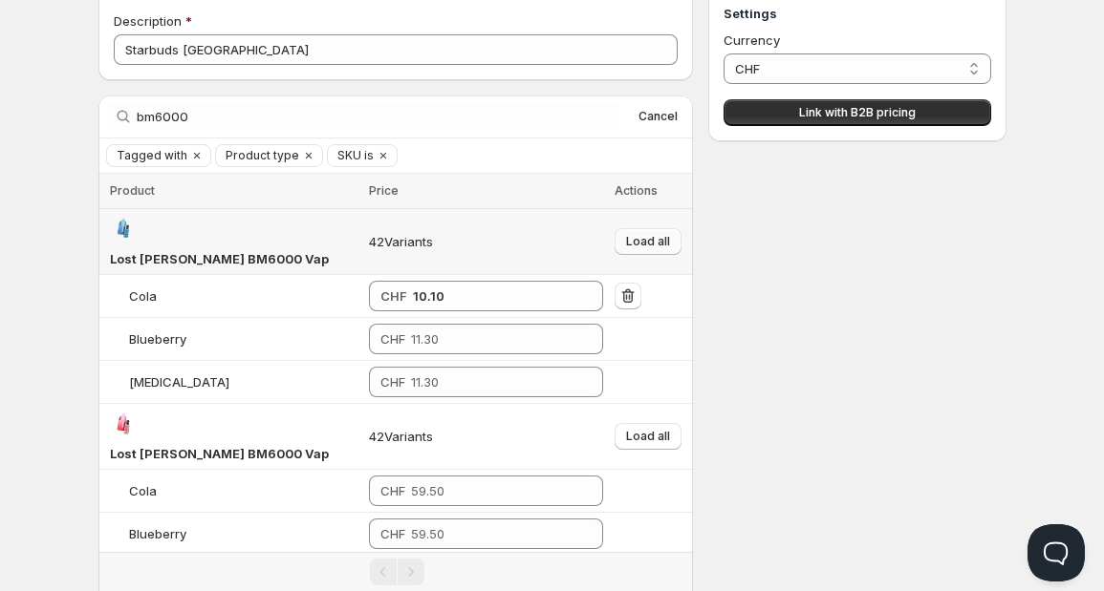
click at [649, 237] on button "Load all" at bounding box center [647, 241] width 67 height 27
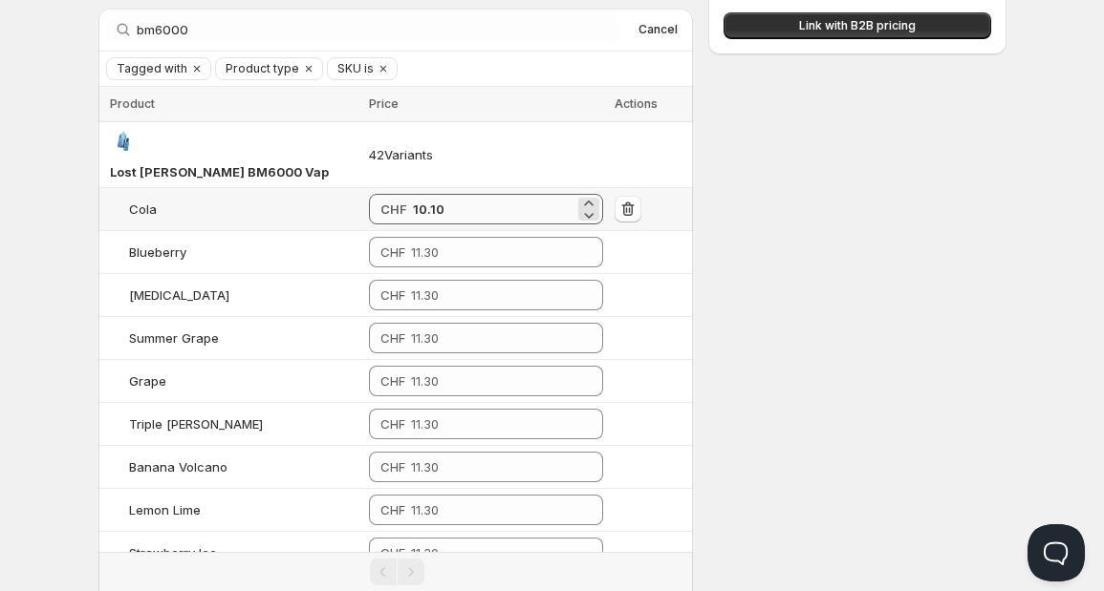
scroll to position [175, 0]
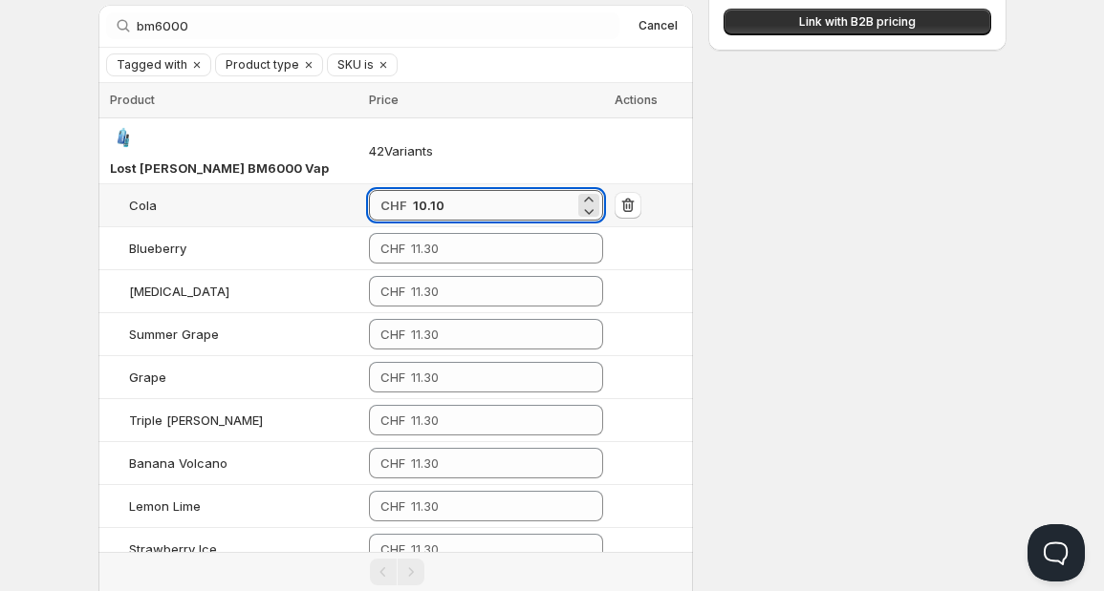
click at [459, 191] on input "10.10" at bounding box center [493, 205] width 161 height 31
click at [453, 190] on input "10.10" at bounding box center [493, 205] width 161 height 31
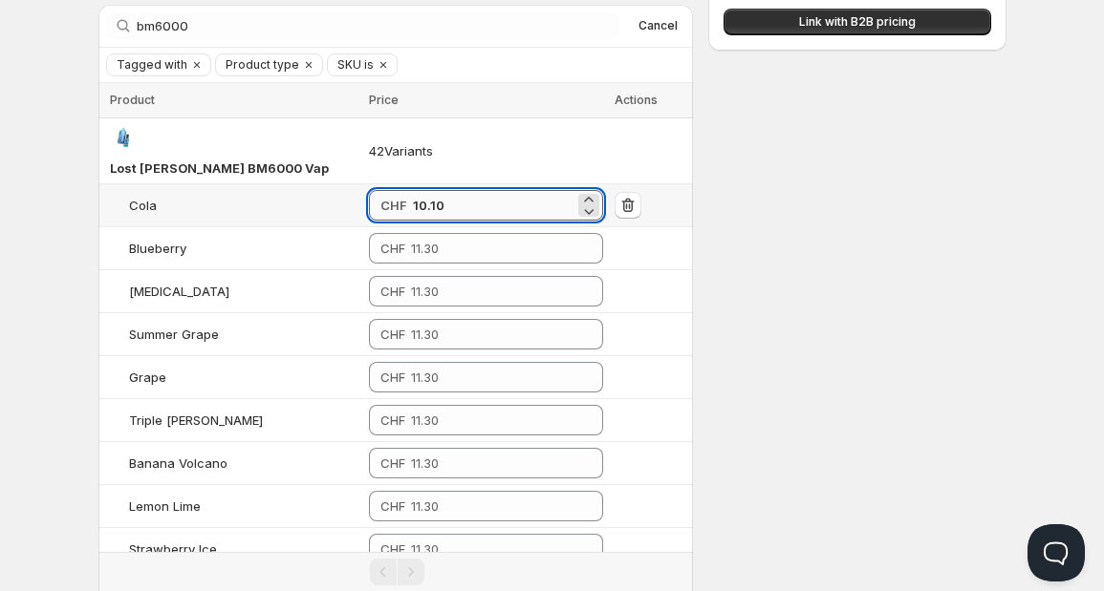
click at [453, 190] on input "10.10" at bounding box center [493, 205] width 161 height 31
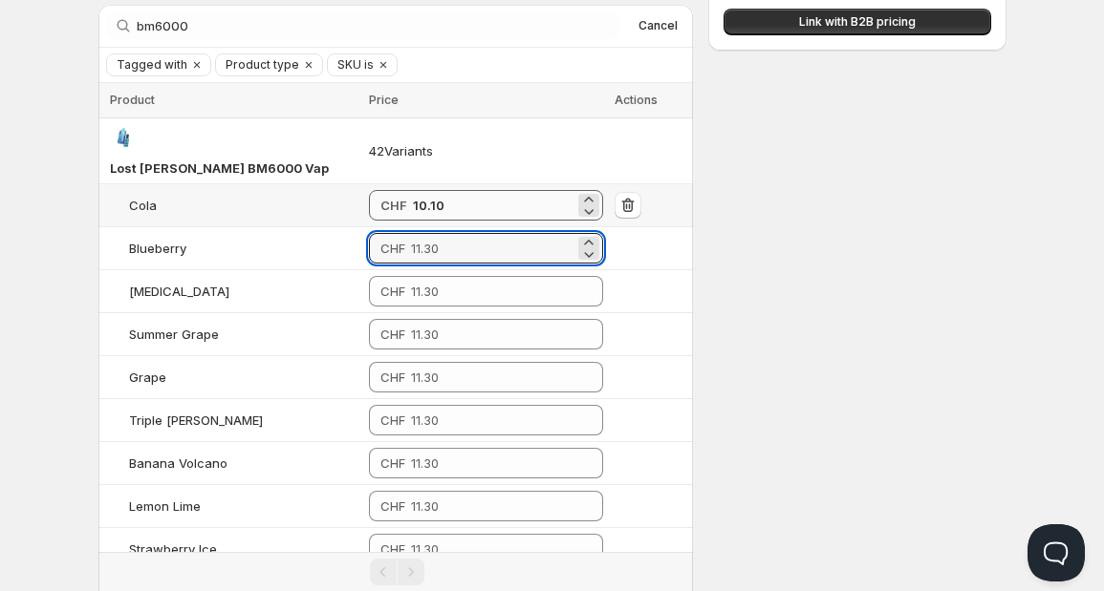
paste input "10.10"
type input "10.10"
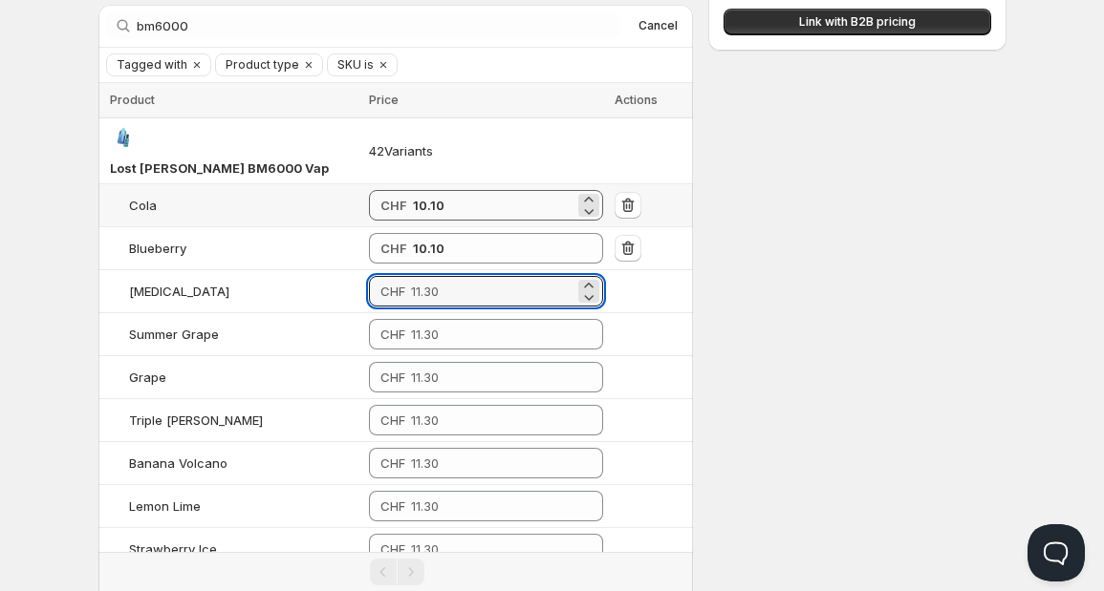
paste input "10.10"
type input "10.10"
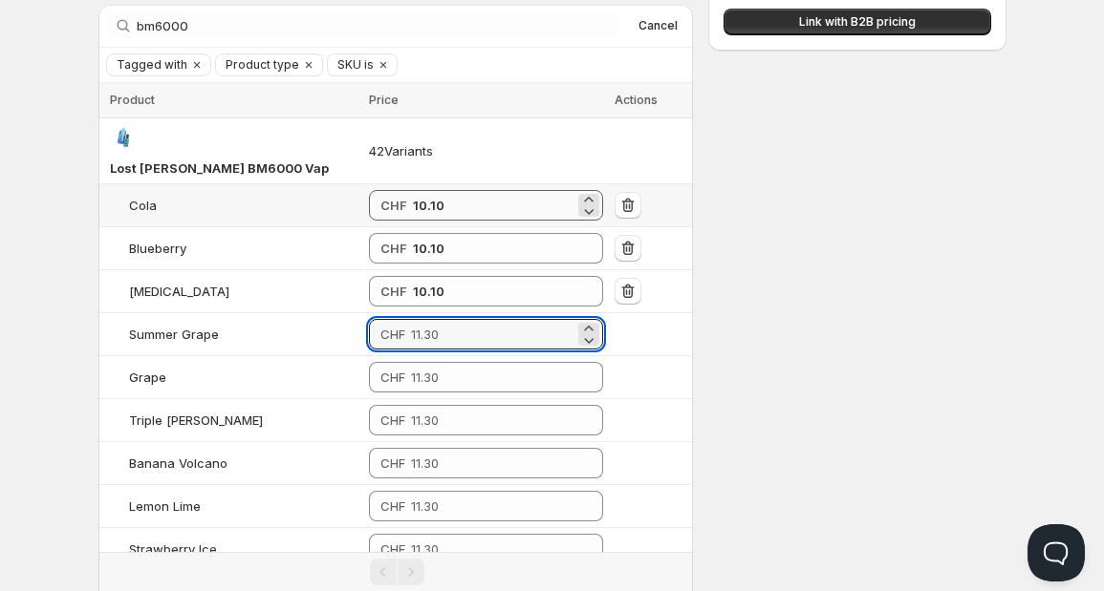
paste input "10.10"
type input "10.10"
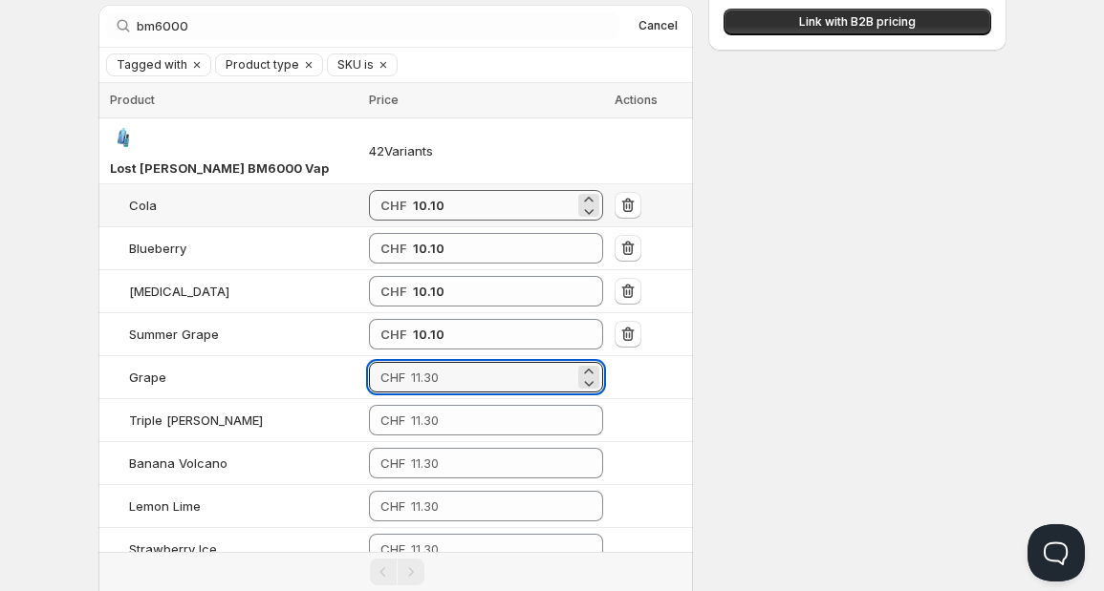
paste input "10.10"
type input "10.10"
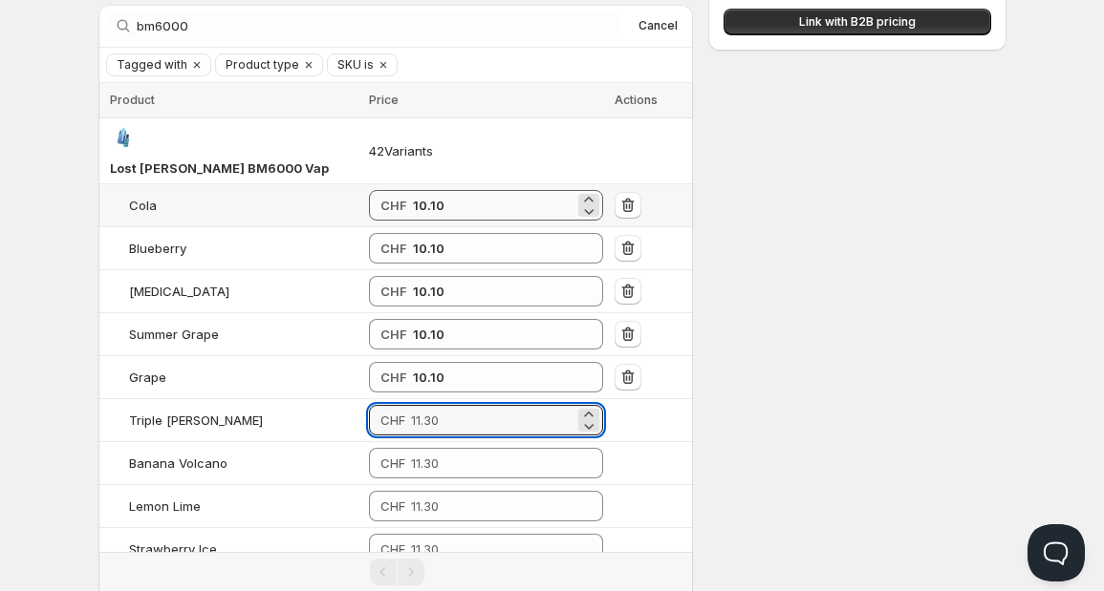
paste input "10.10"
type input "10.10"
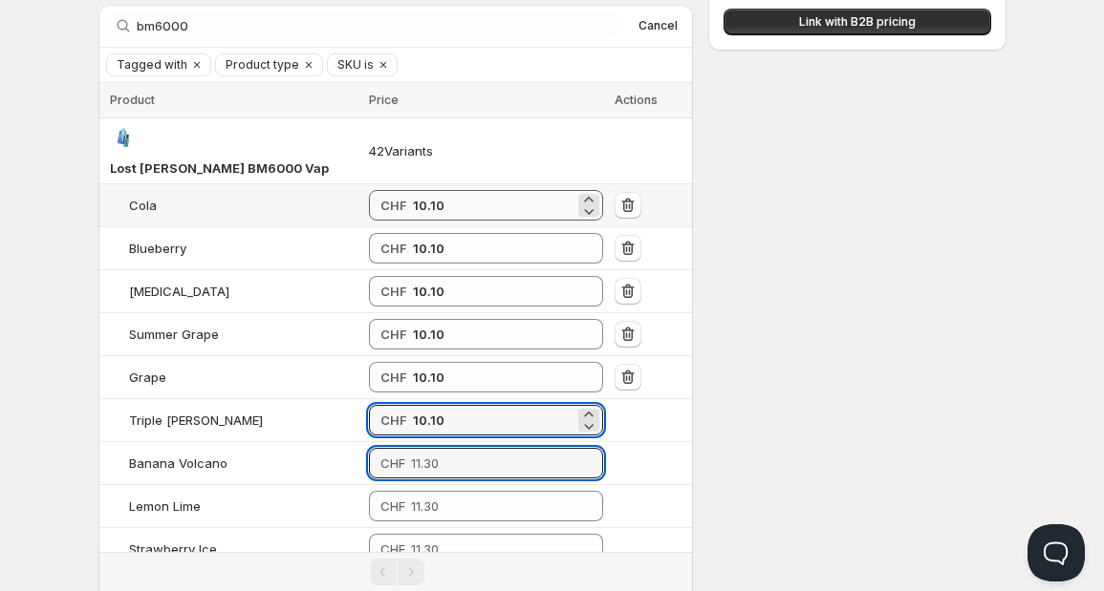
paste input "10.10"
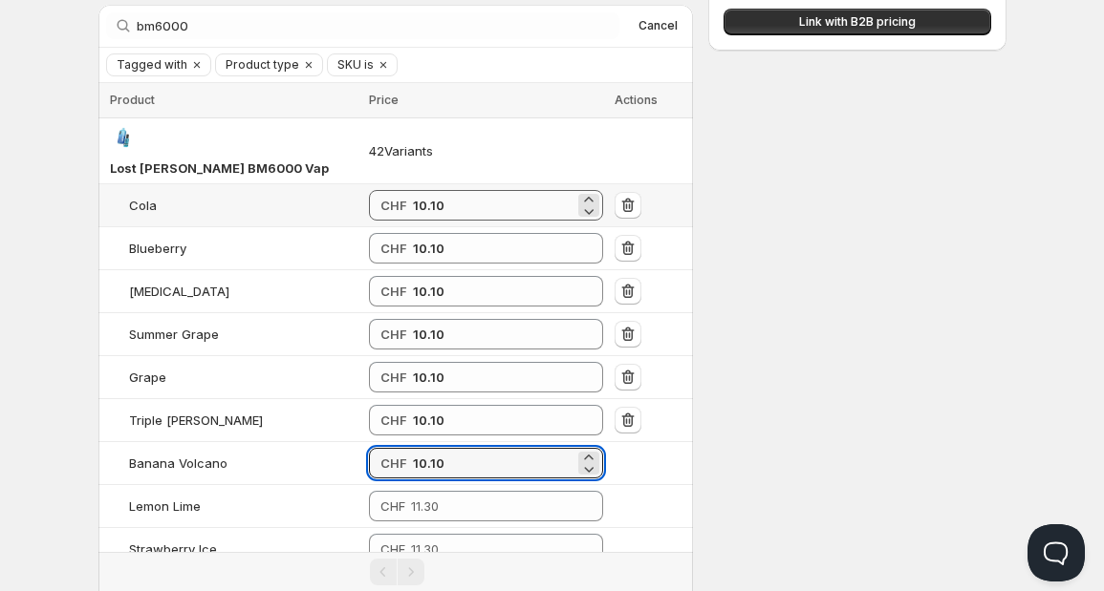
type input "10.10"
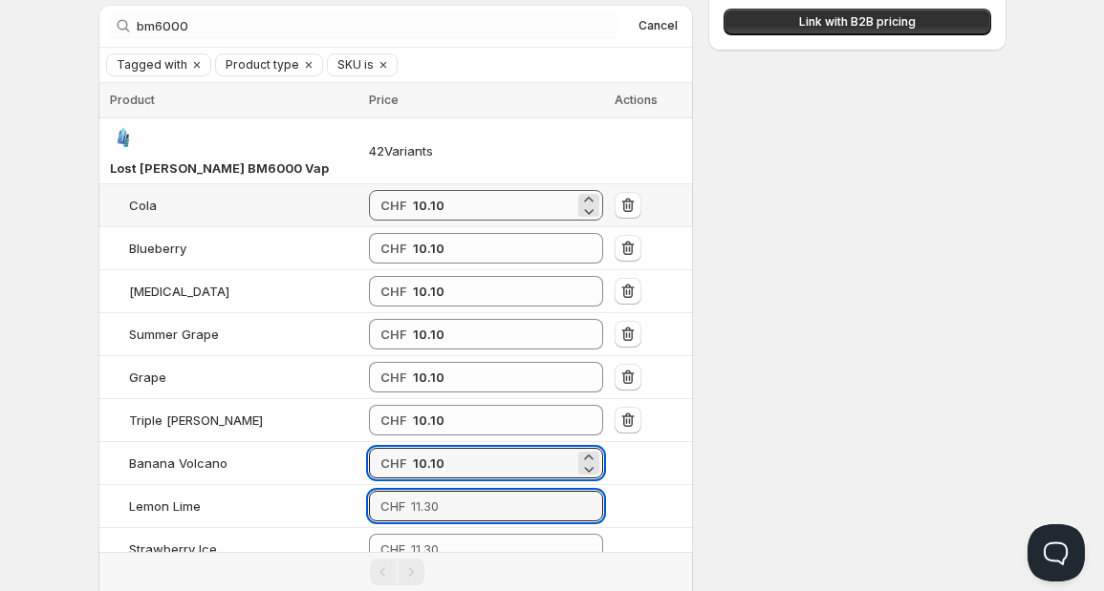
paste input "10.10"
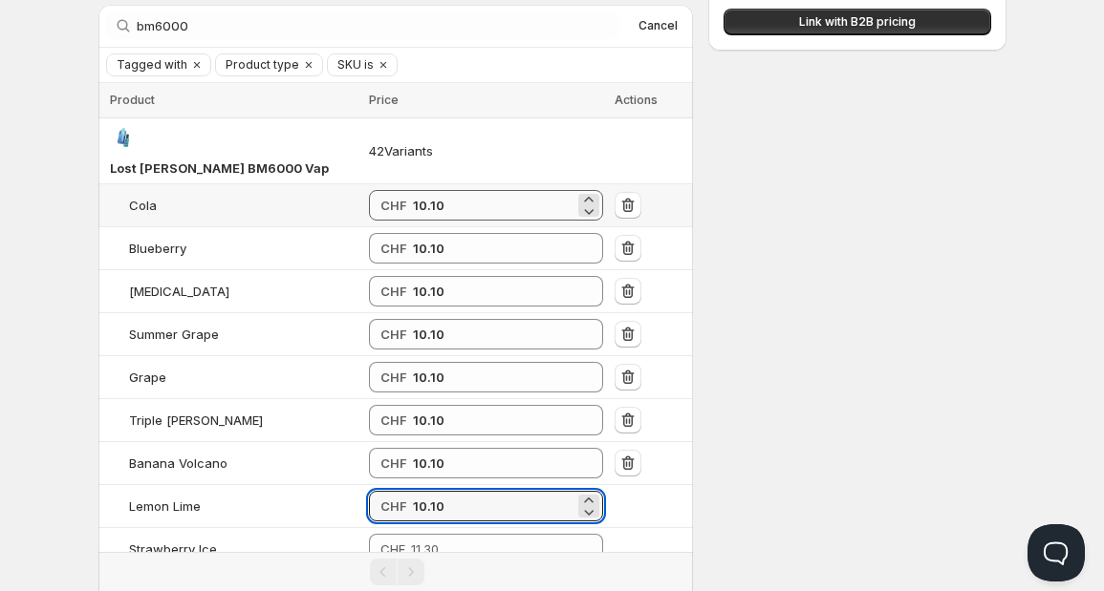
type input "10.10"
paste input "10.10"
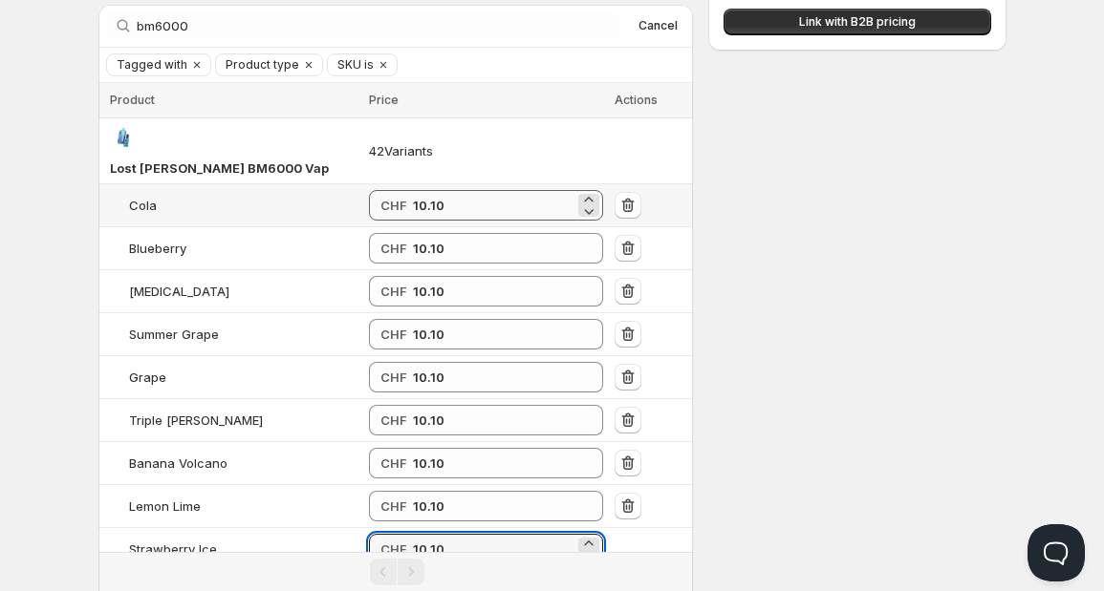
type input "10.10"
paste input "10.10"
type input "10.10"
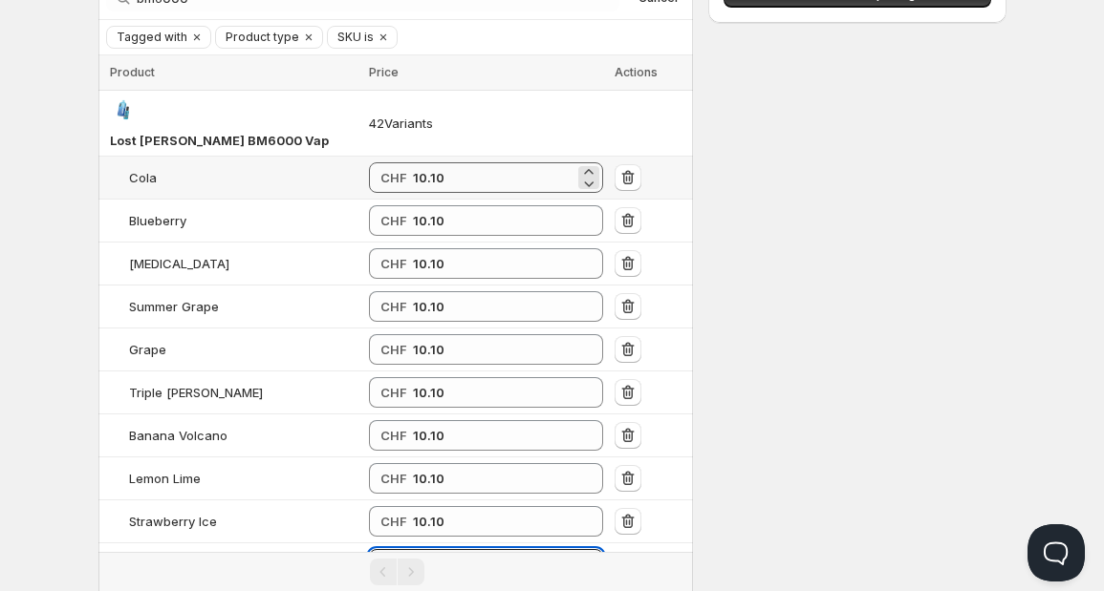
paste input "10.10"
type input "10.10"
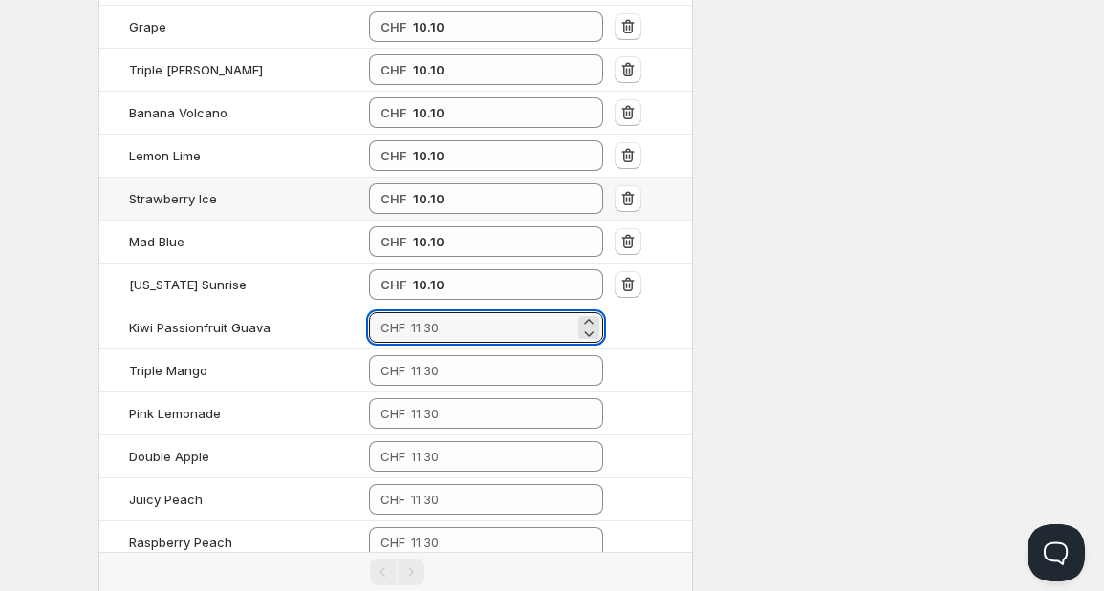
paste input "10.10"
type input "10.10"
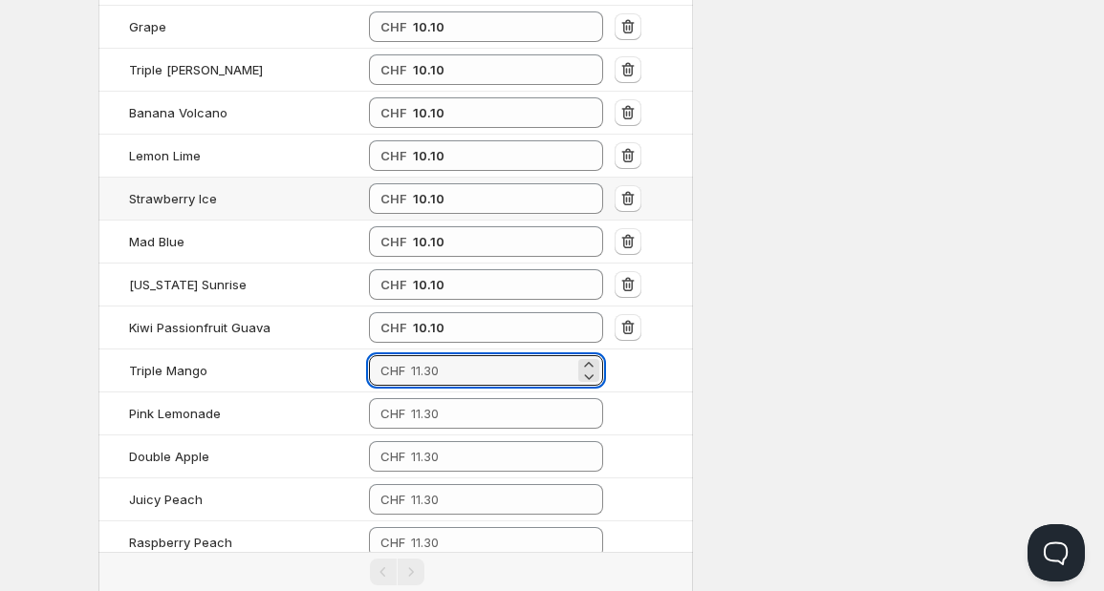
paste input "10.10"
type input "10.10"
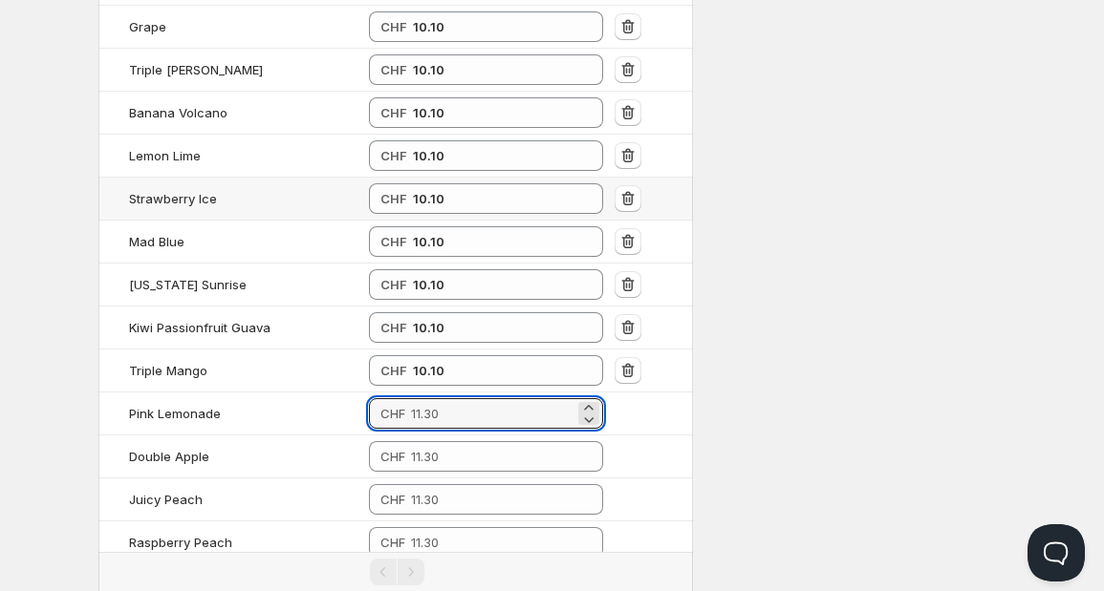
paste input "10.10"
type input "10.10"
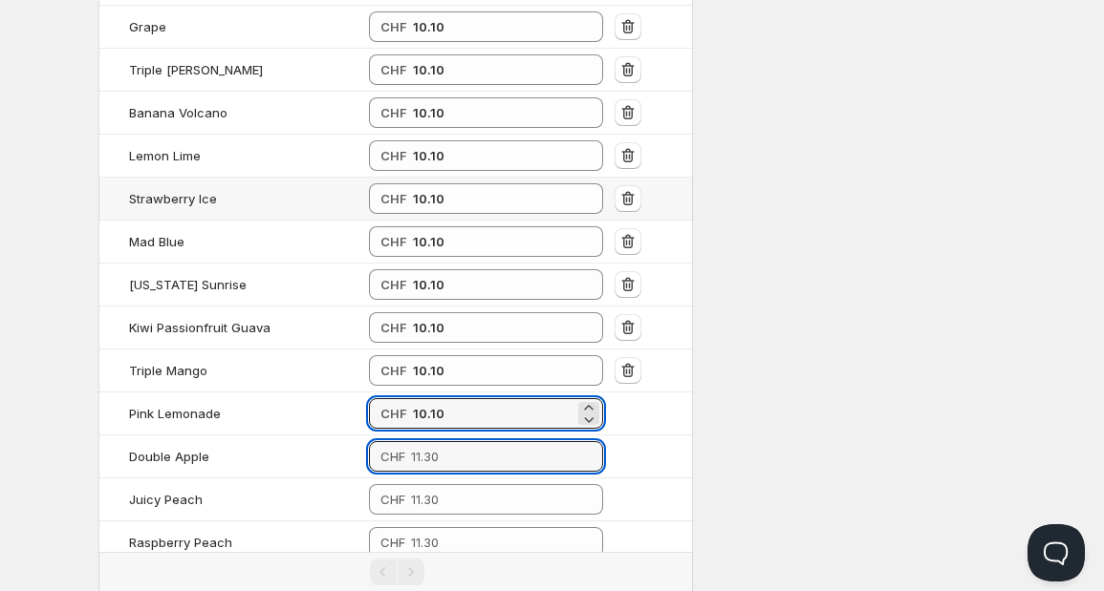
paste input "10.10"
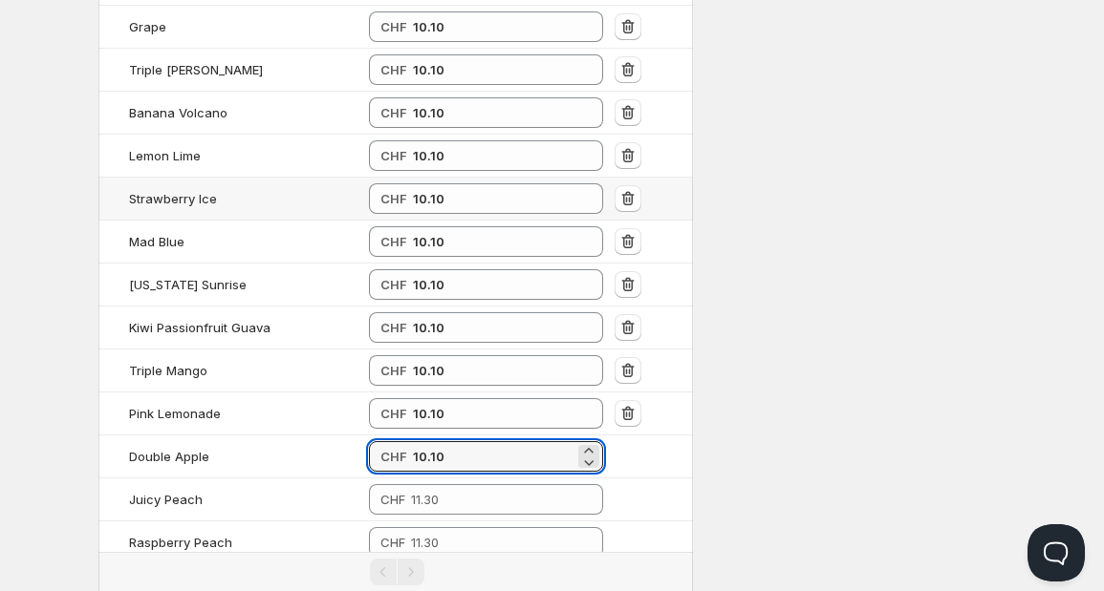
paste input "1010"
type input "10.10"
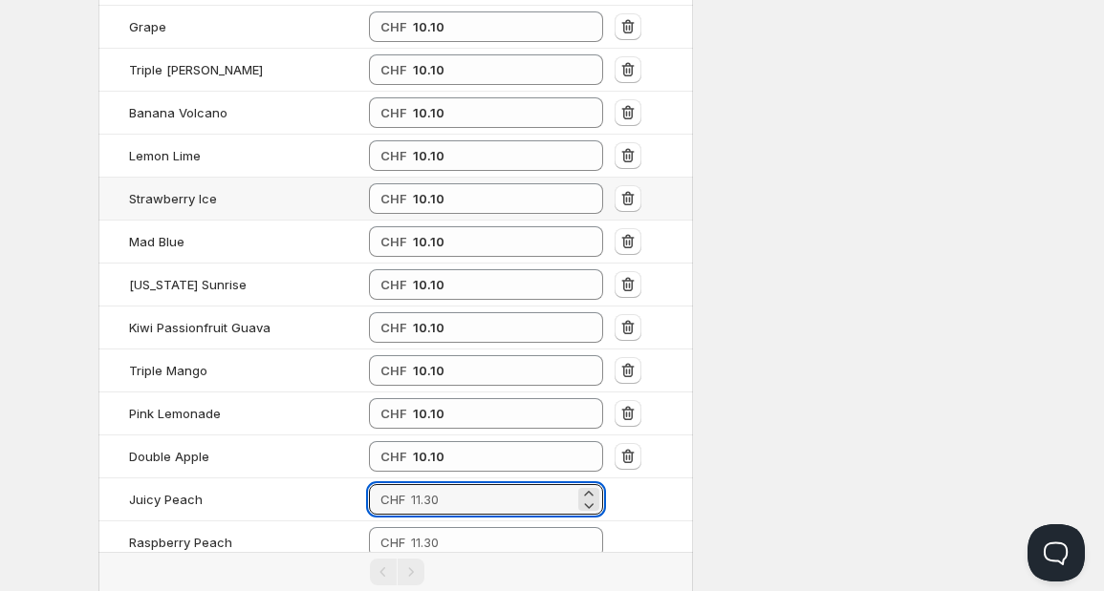
paste input "10.10"
type input "10.10"
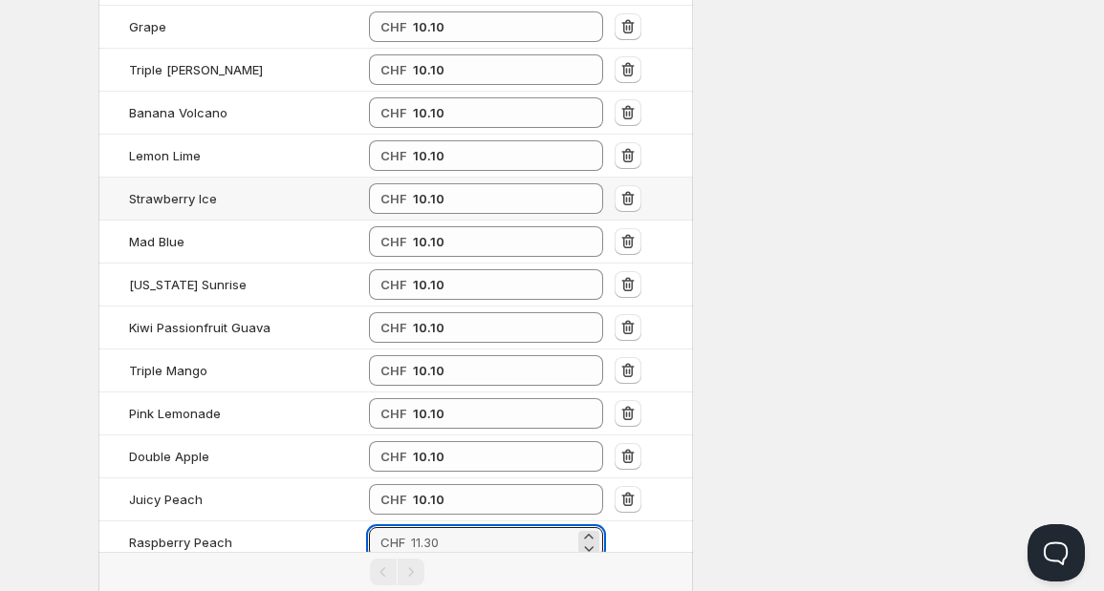
paste input "10.10"
type input "10.10"
paste input "10.10"
type input "10.10"
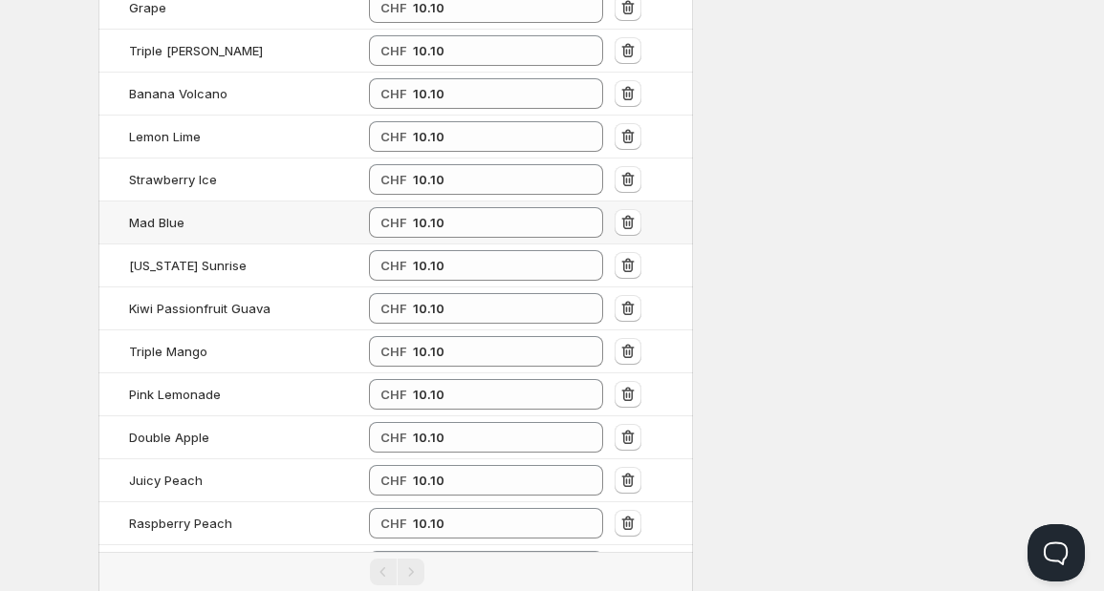
paste input "10.10"
type input "10.10"
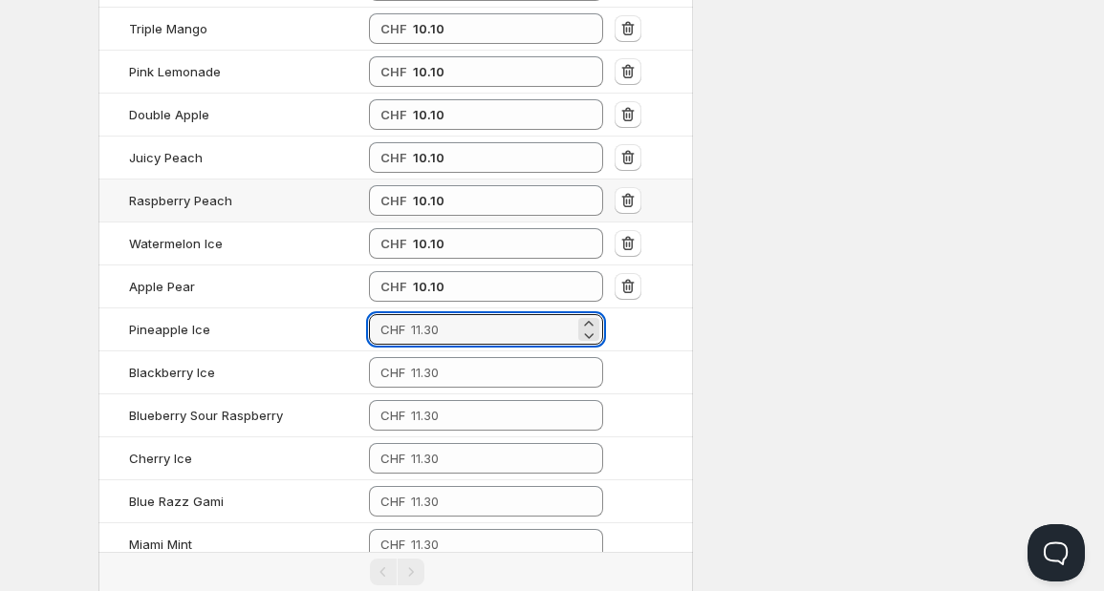
paste input "10.10"
type input "10.10"
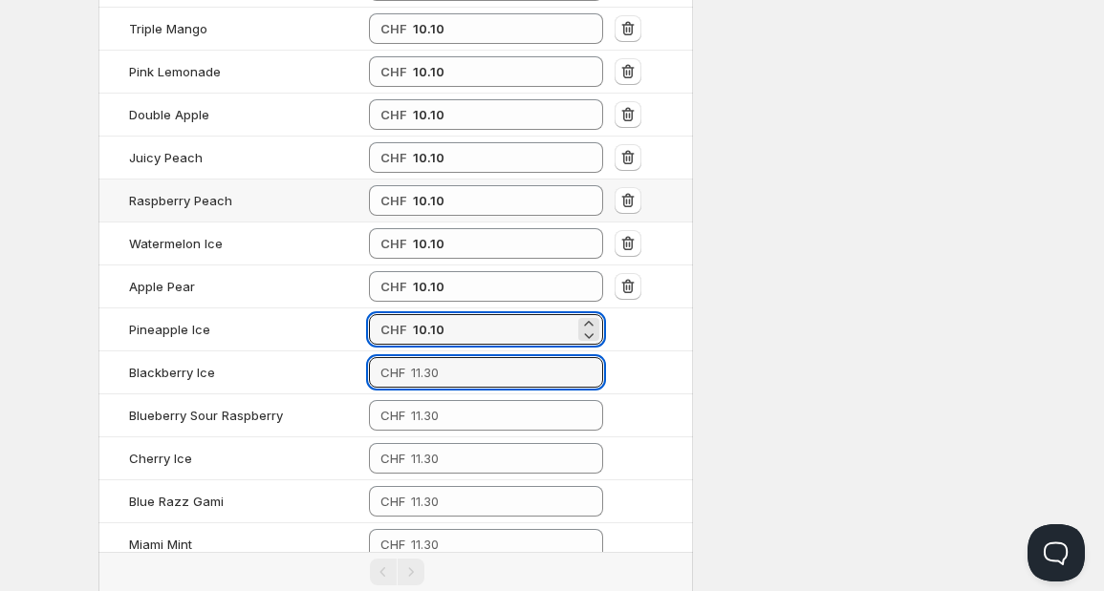
paste input "10.10"
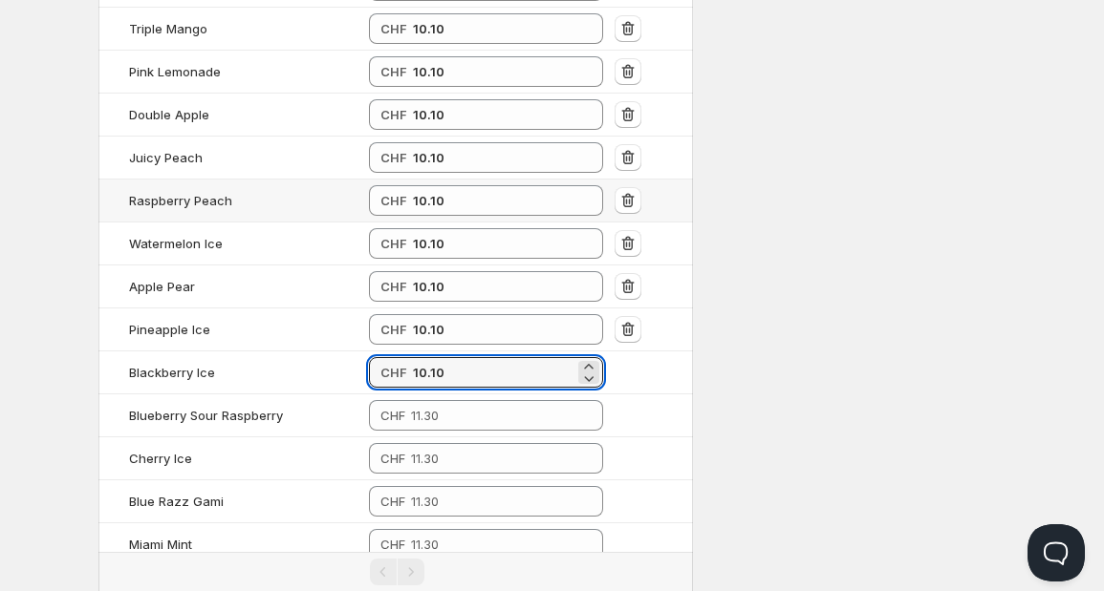
type input "10.10"
paste input "10.10"
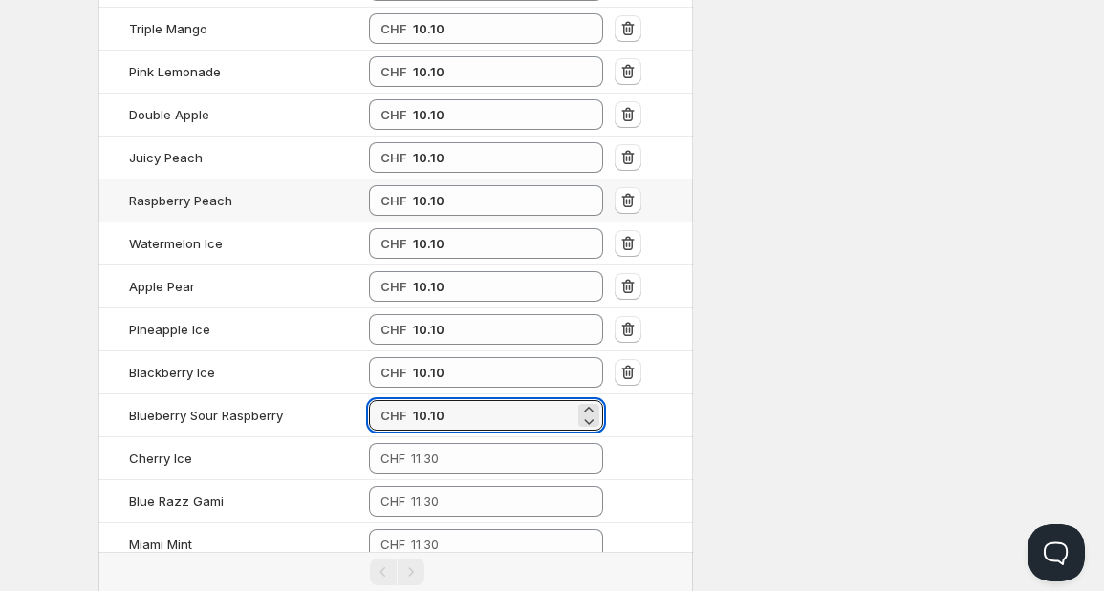
type input "10.10"
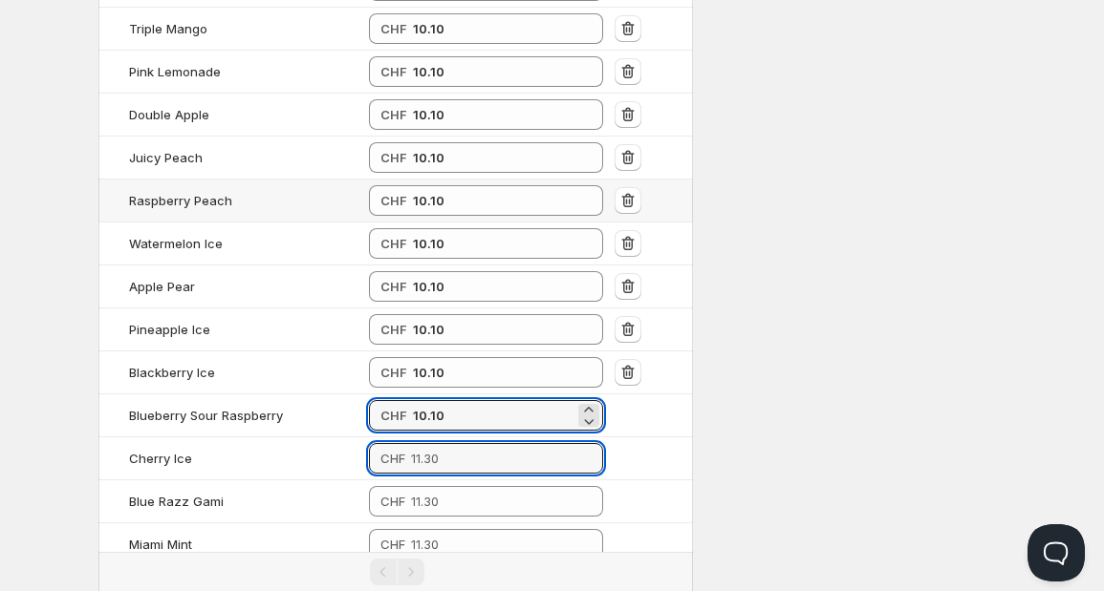
paste input "10.10"
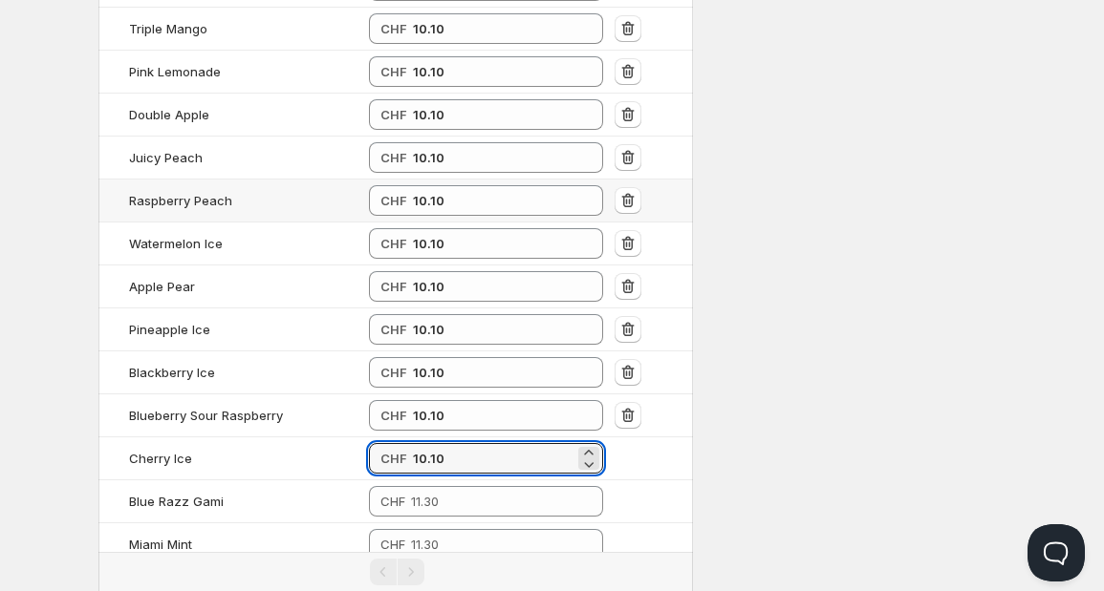
type input "10.10"
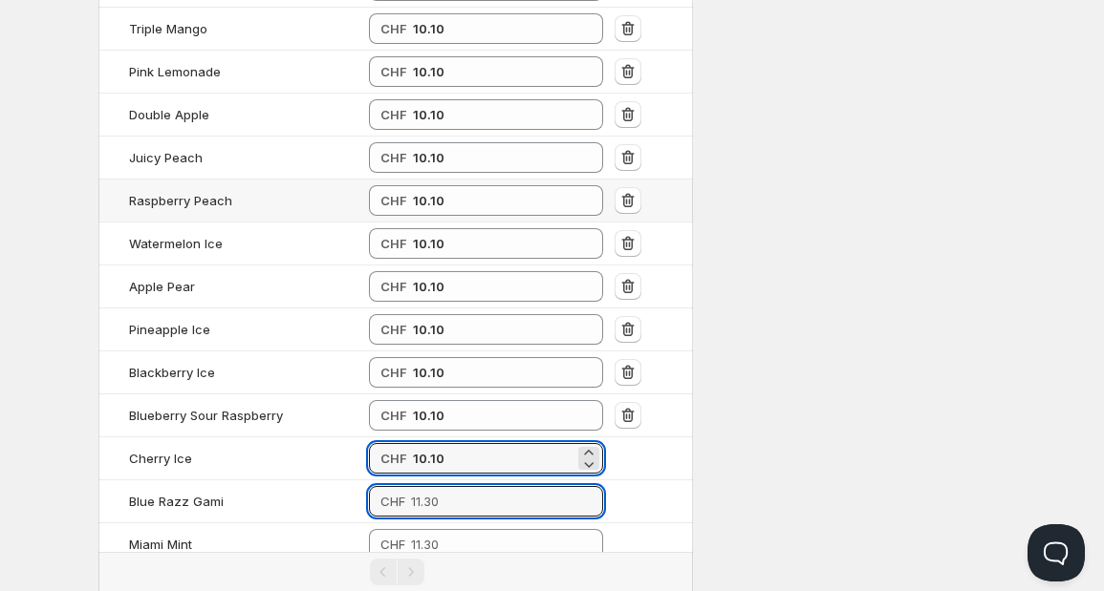
paste input "10.10"
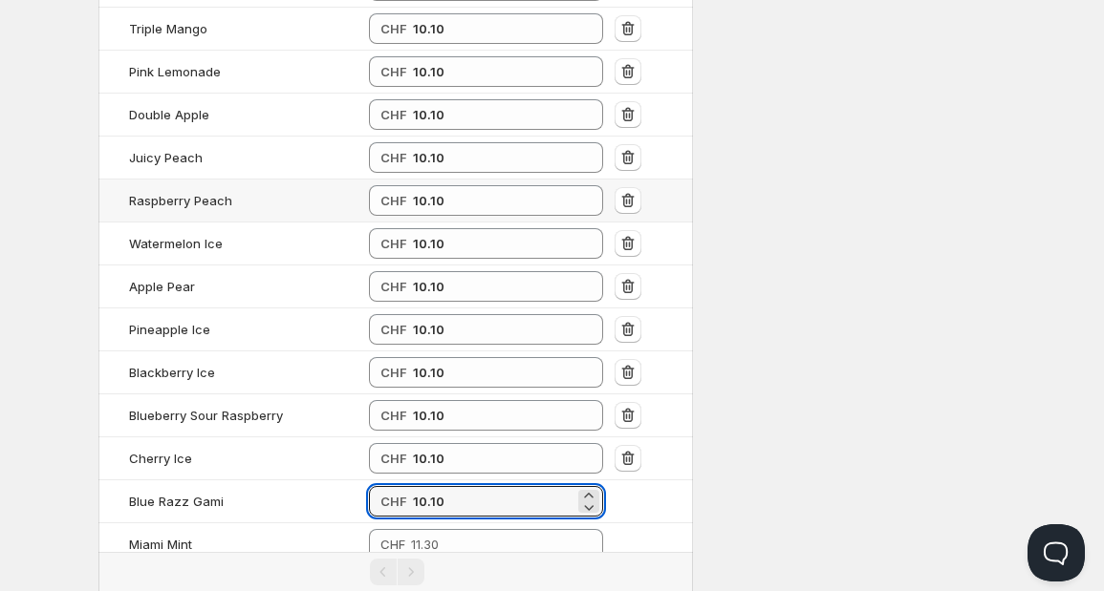
type input "10.10"
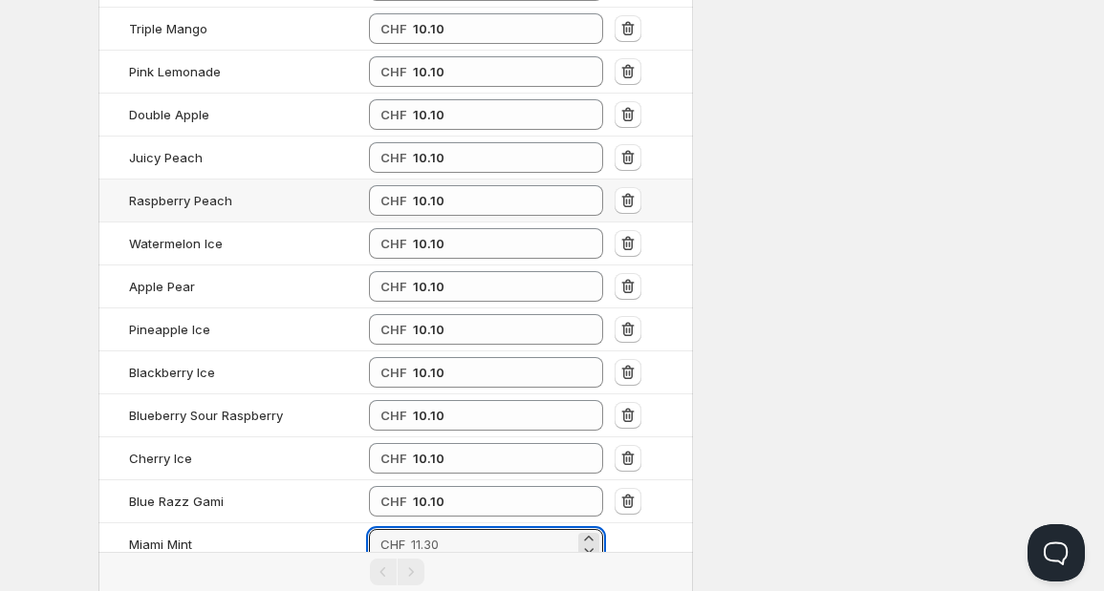
paste input "10.10"
type input "10.10"
paste input "10.10"
type input "10.10"
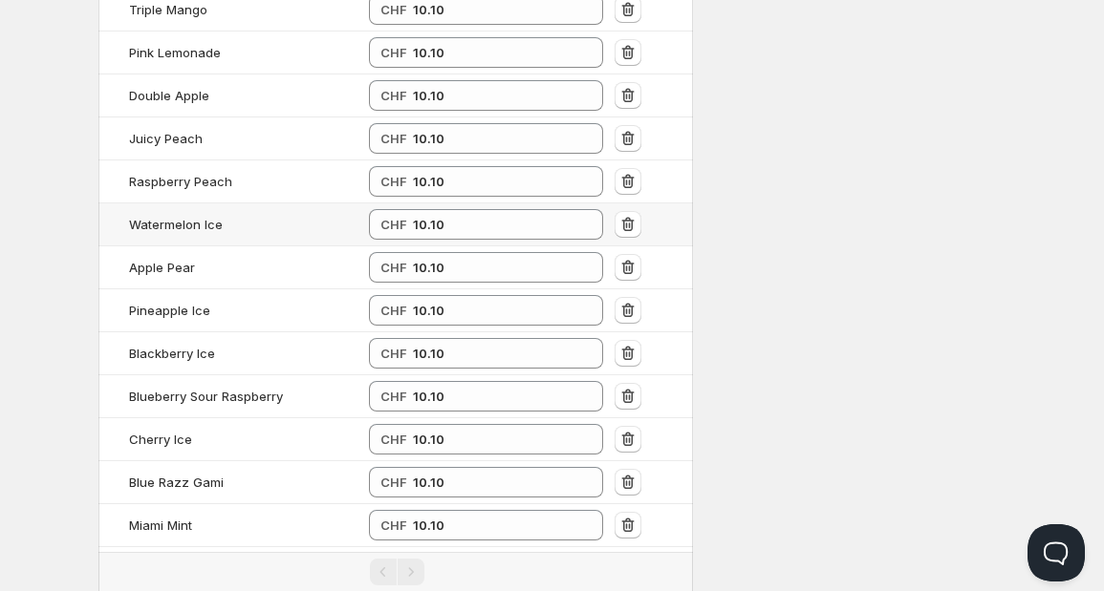
paste input "10.10"
type input "10.10"
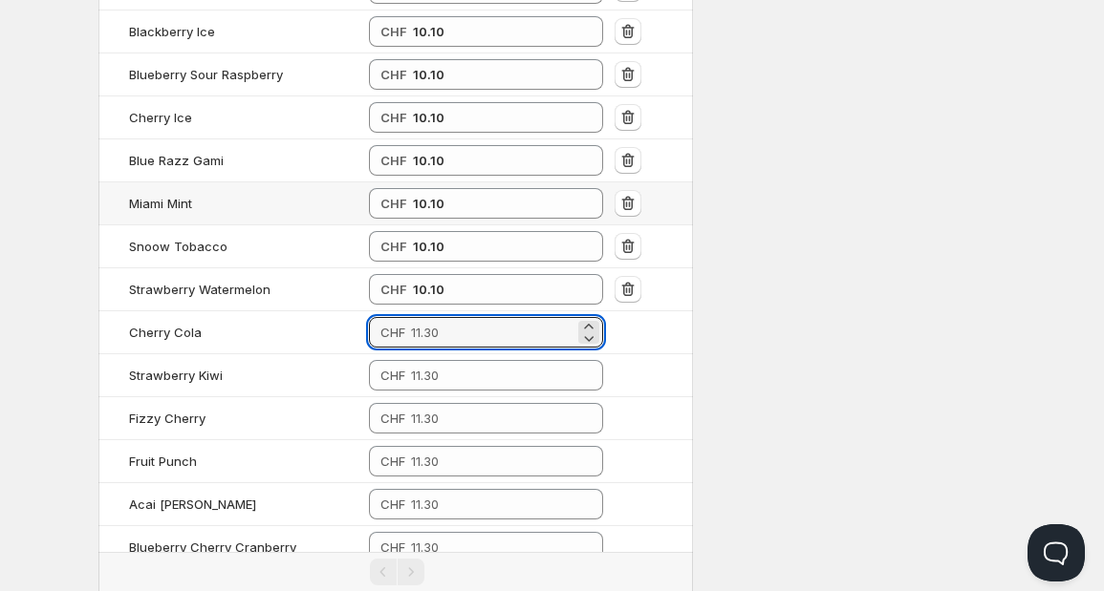
paste input "10.10"
type input "10.10"
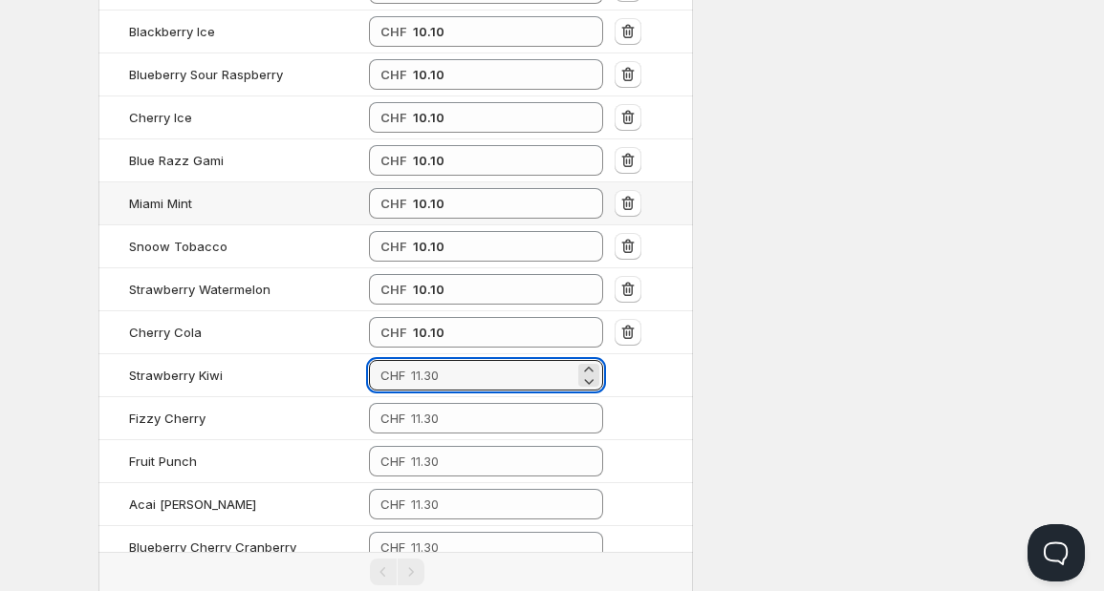
paste input "10.10"
type input "10.10"
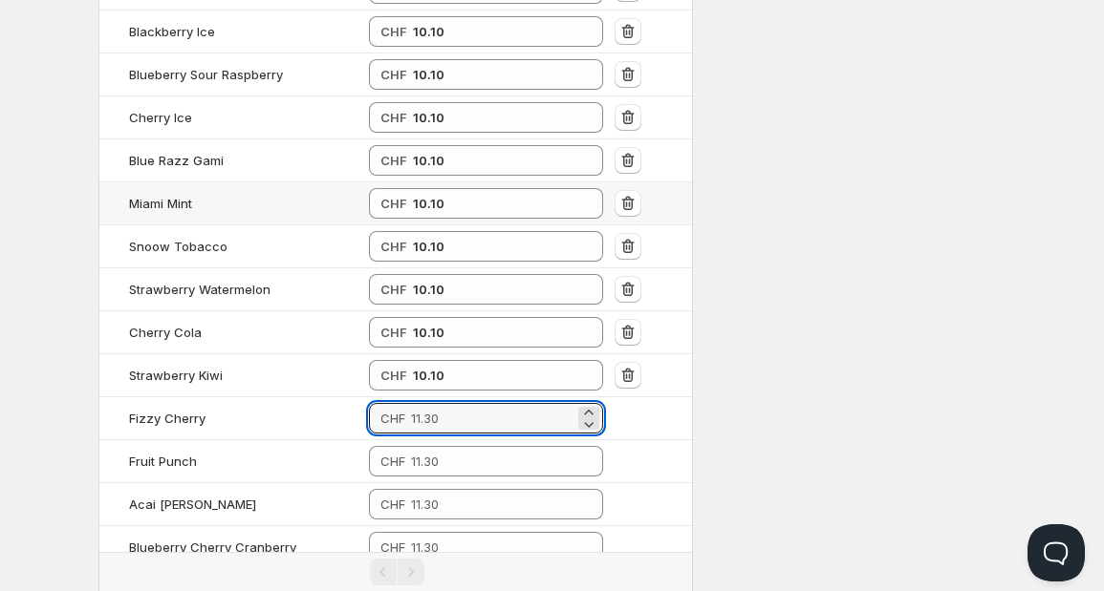
paste input "10.10"
type input "10.10"
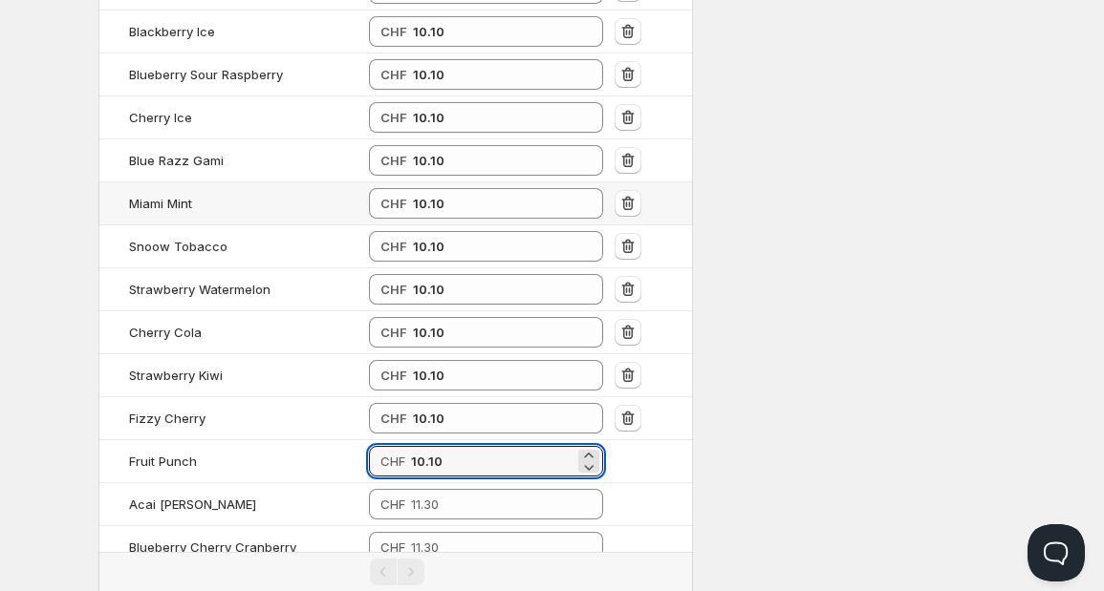
type input "10.10"
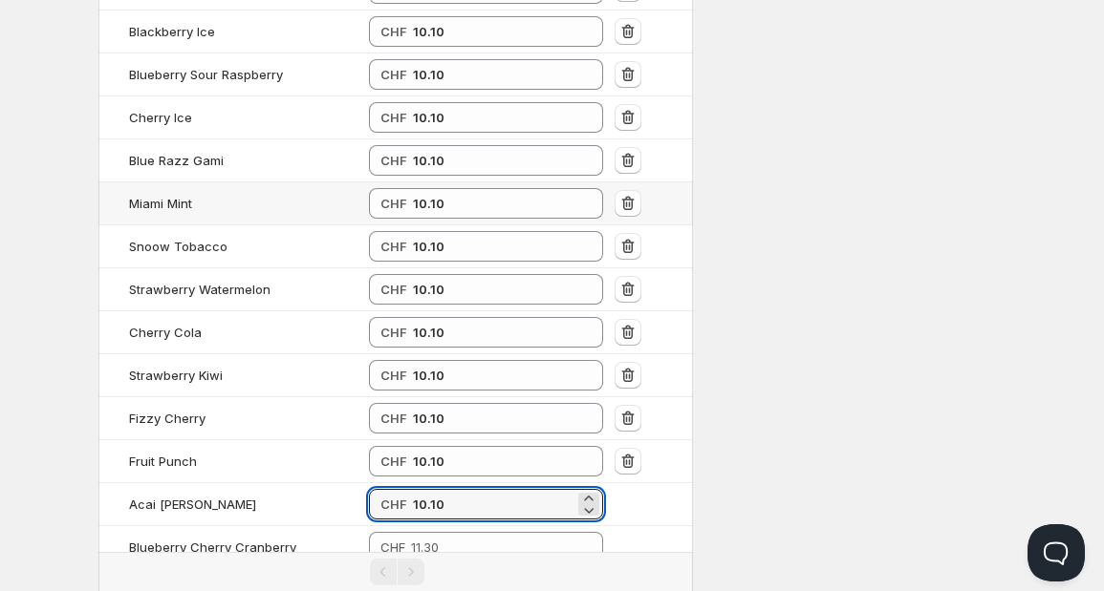
type input "10.10"
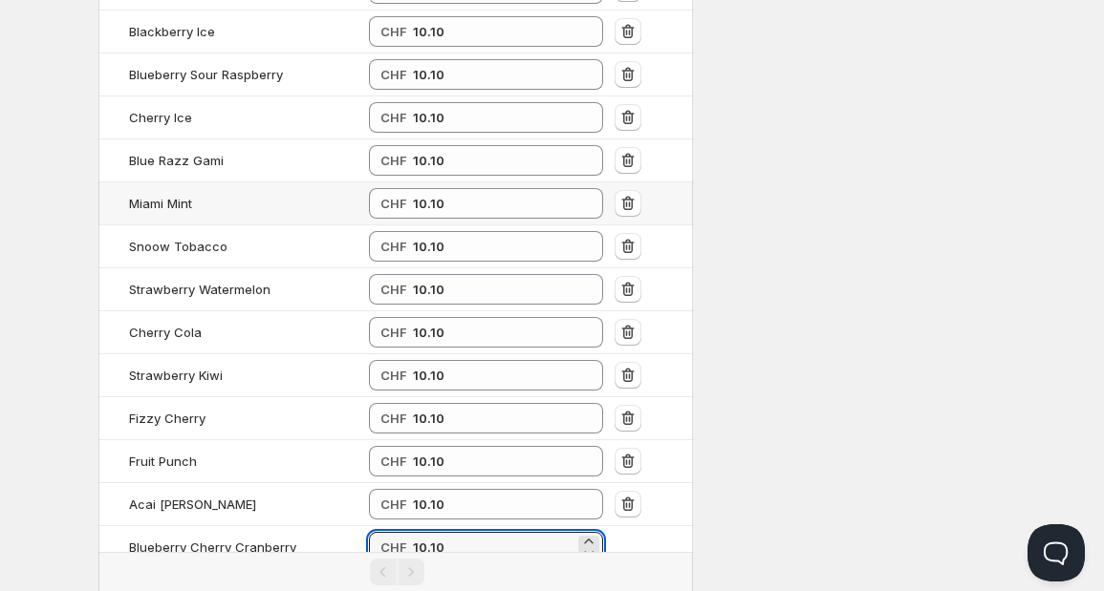
type input "10.10"
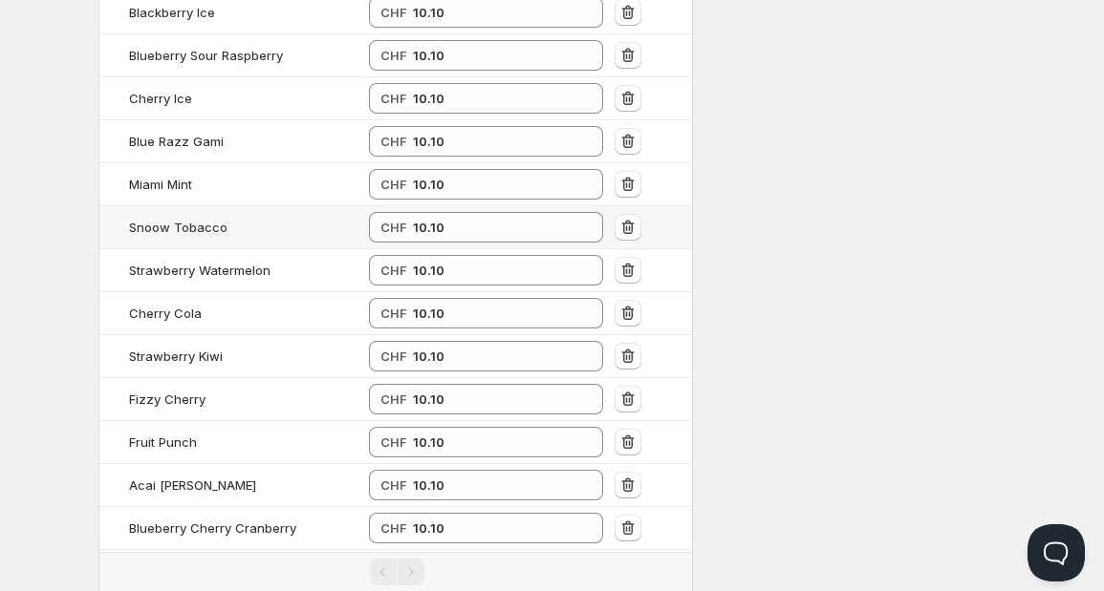
type input "10.10"
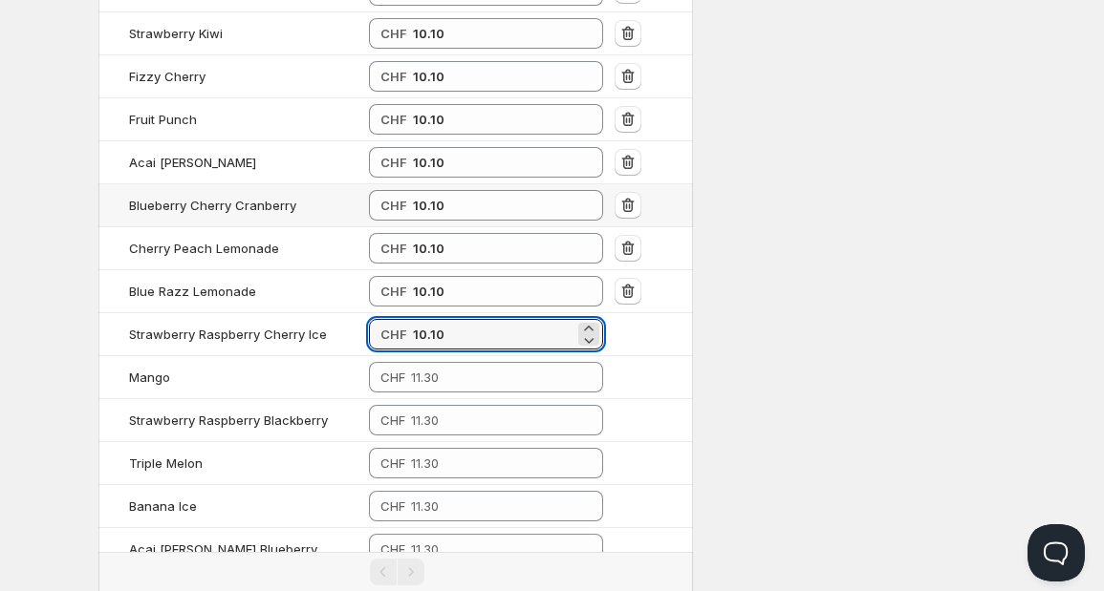
type input "10.10"
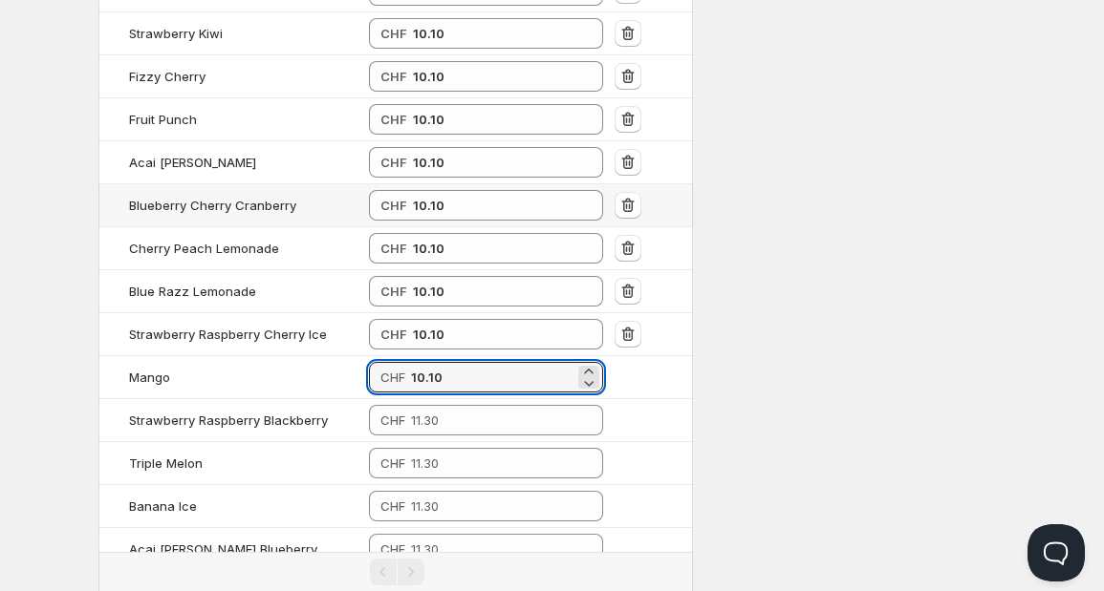
type input "10.10"
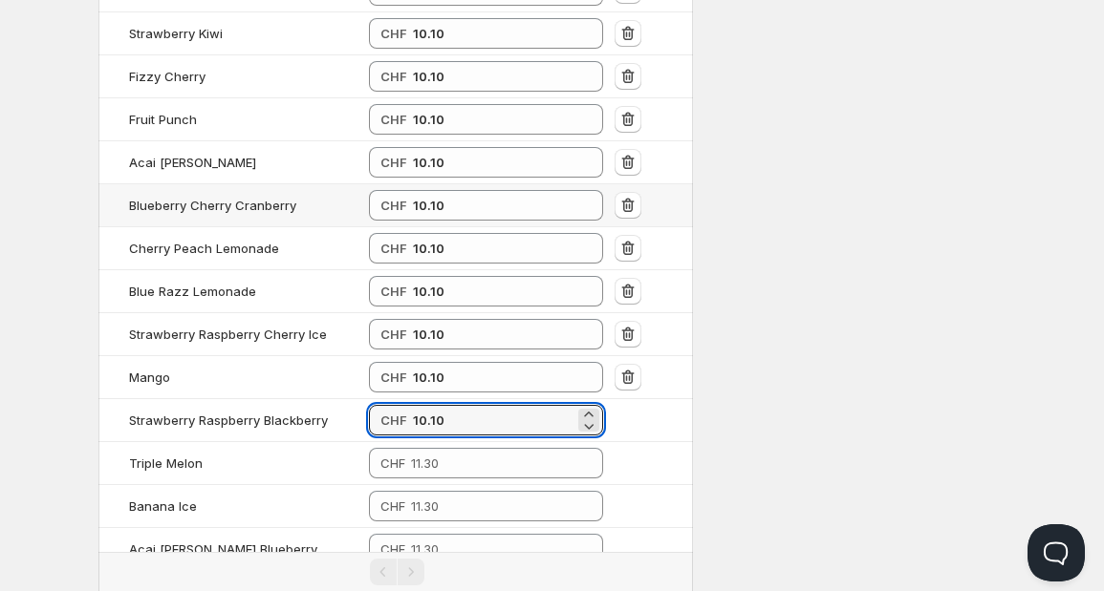
type input "10.10"
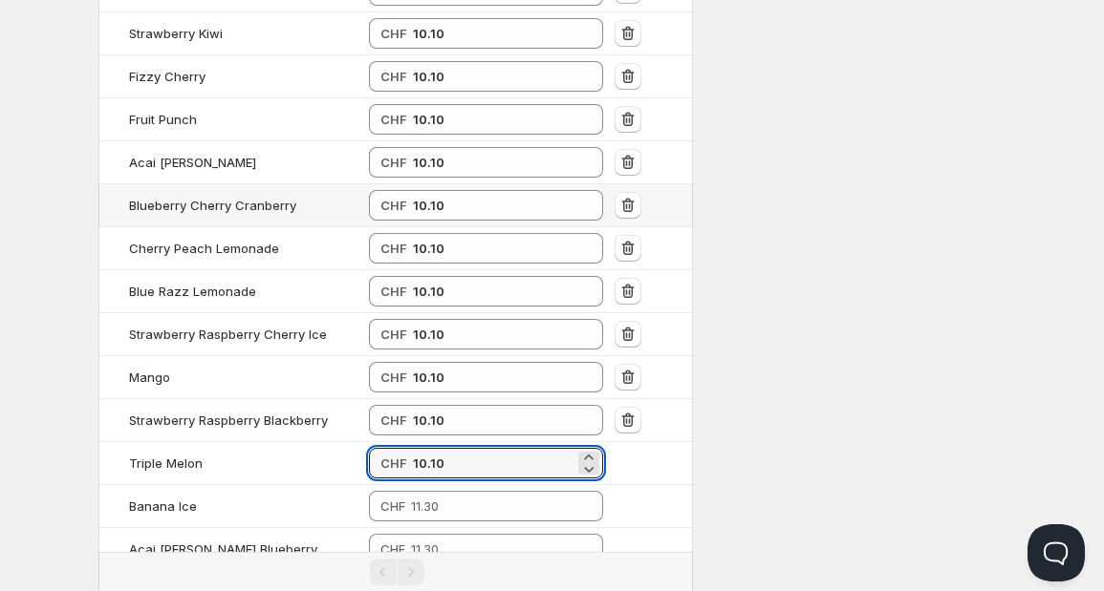
type input "10.10"
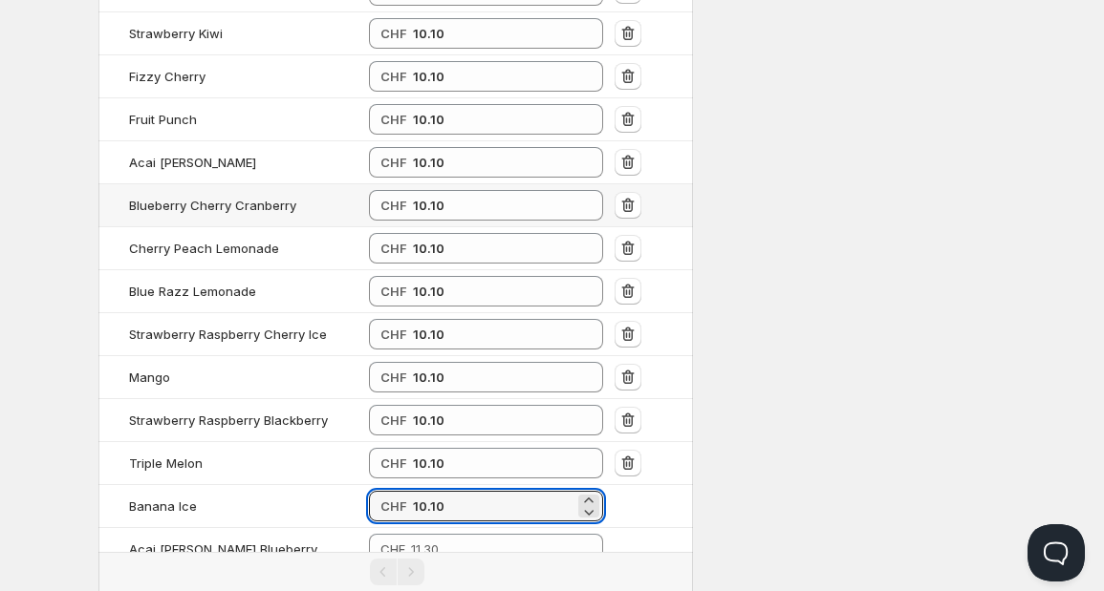
type input "10.10"
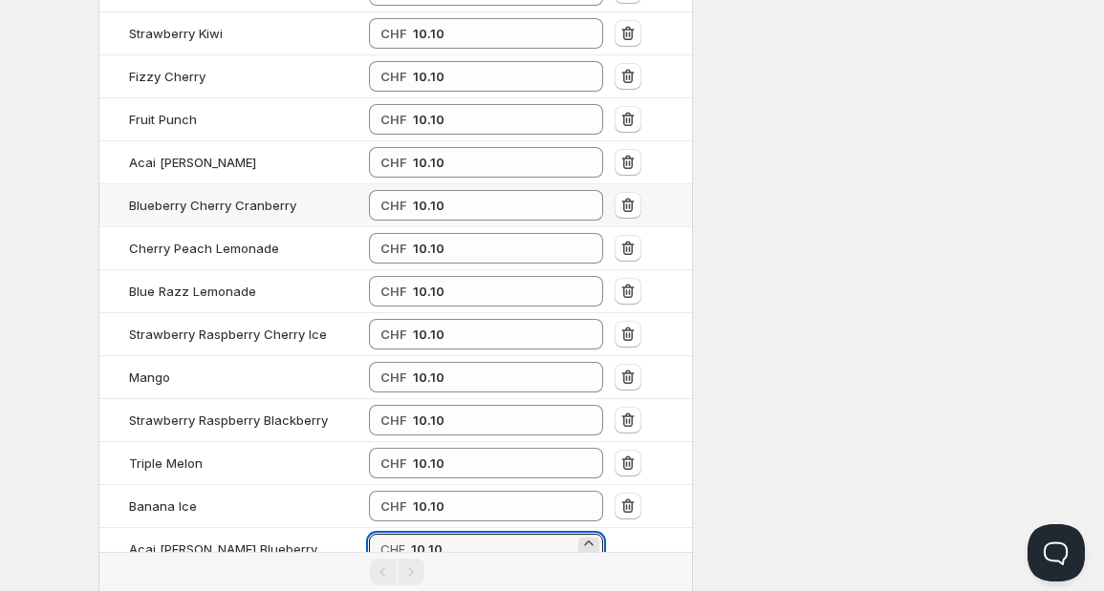
type input "10.10"
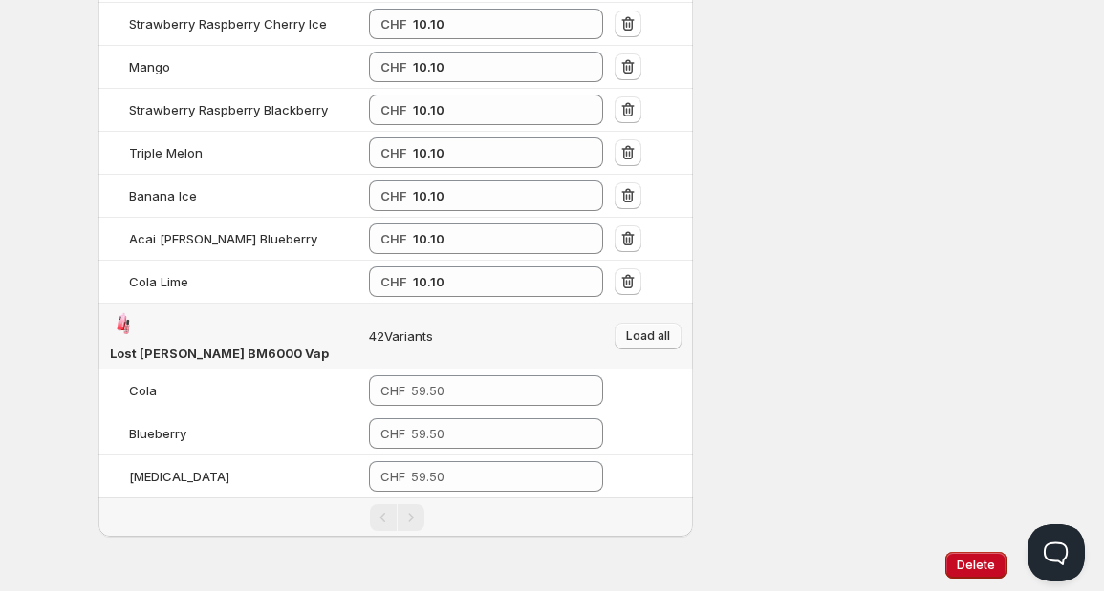
click at [652, 329] on span "Load all" at bounding box center [648, 336] width 44 height 15
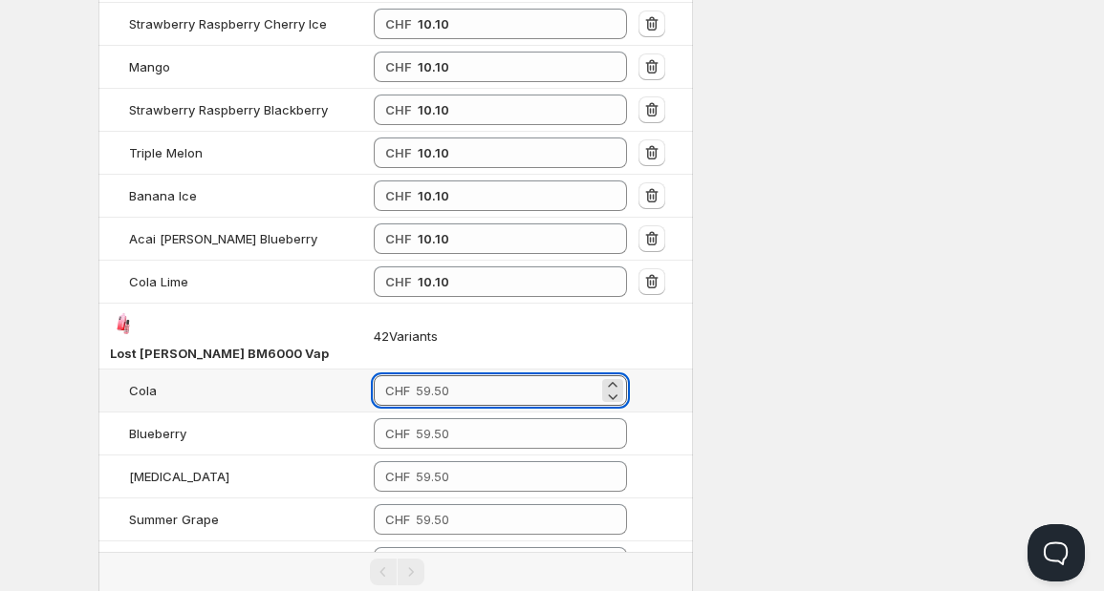
click at [470, 376] on input "number" at bounding box center [507, 391] width 183 height 31
click at [466, 376] on input "50.50" at bounding box center [509, 391] width 182 height 31
type input "50.50"
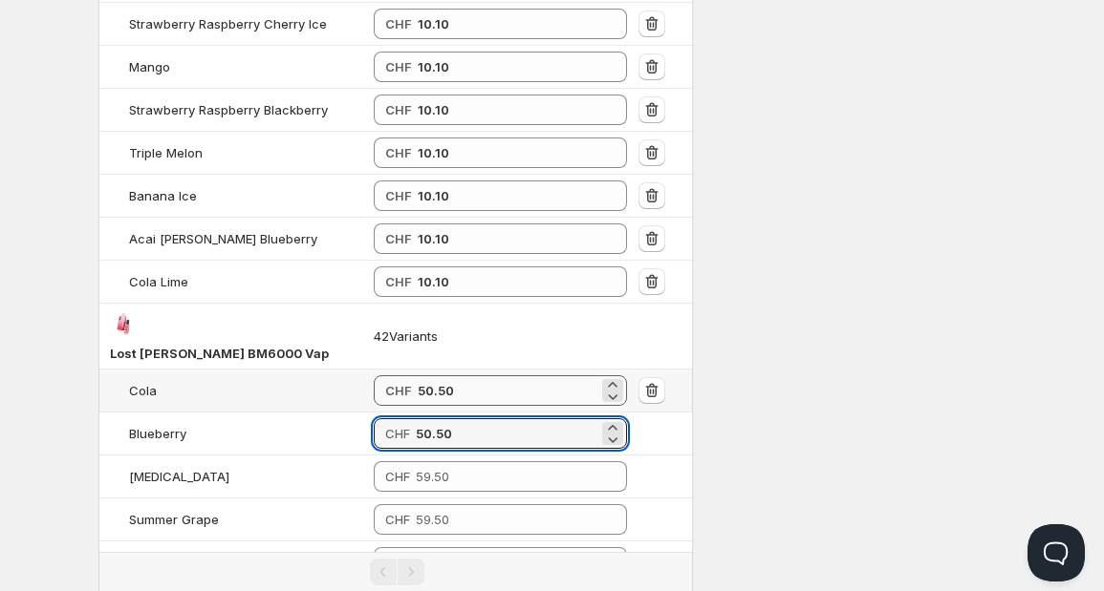
type input "50.50"
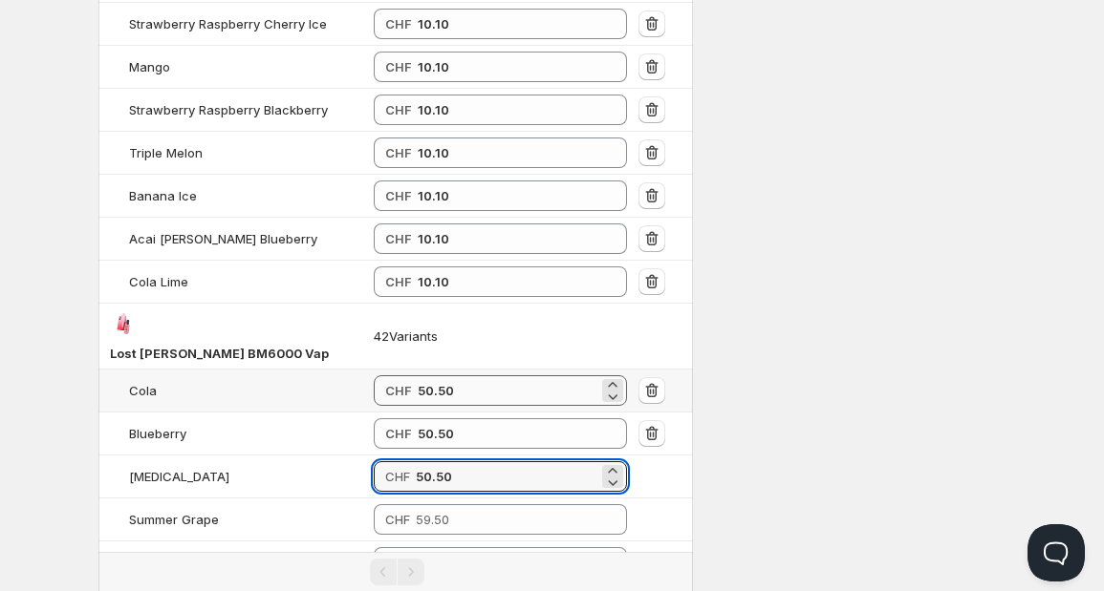
type input "50.50"
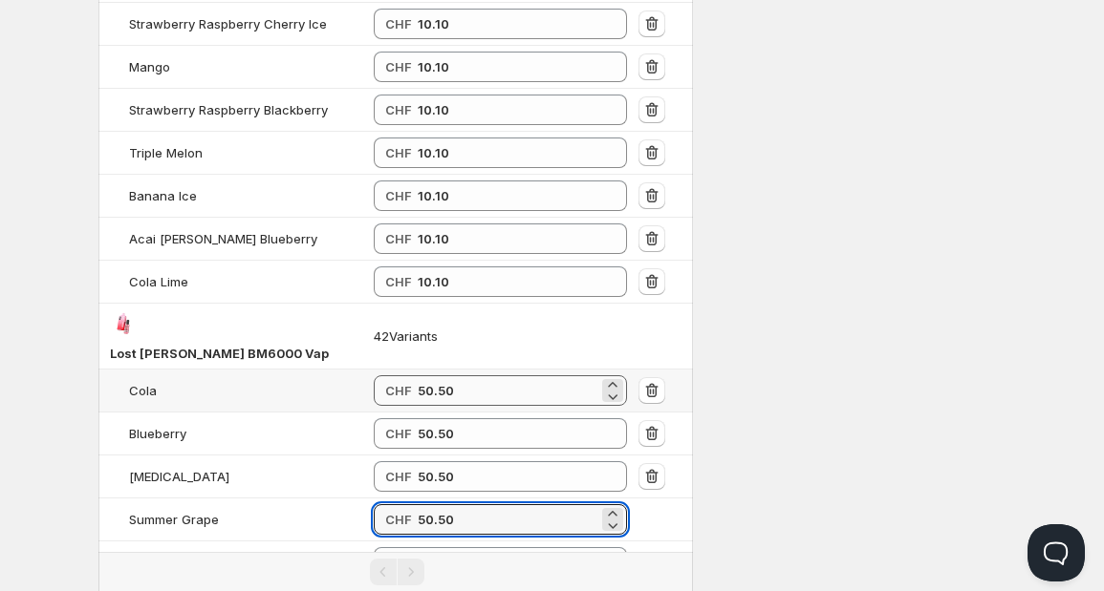
type input "50.50"
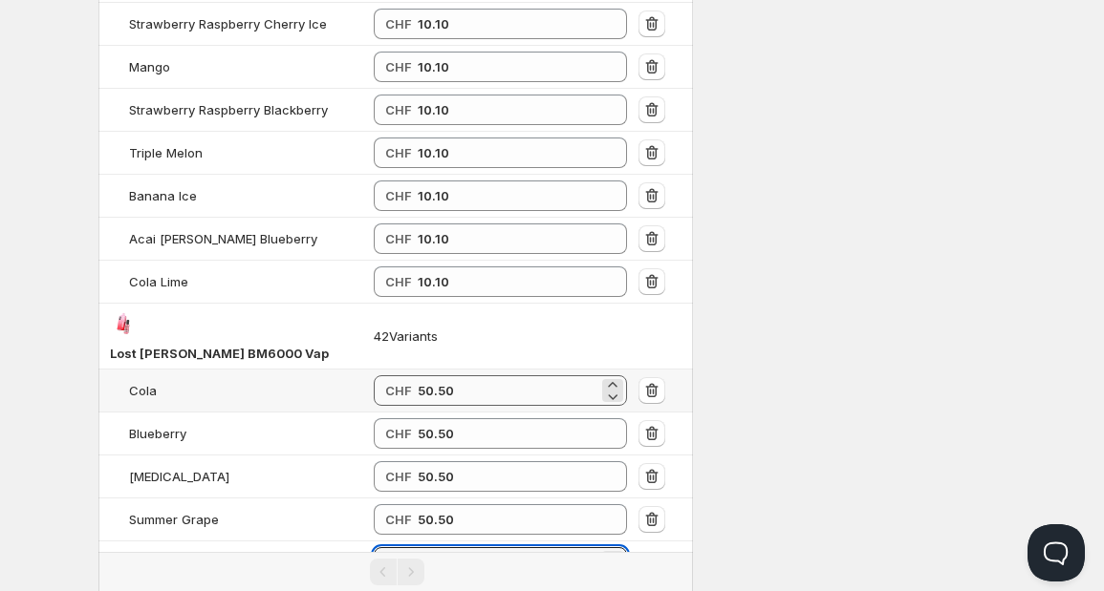
type input "50.50"
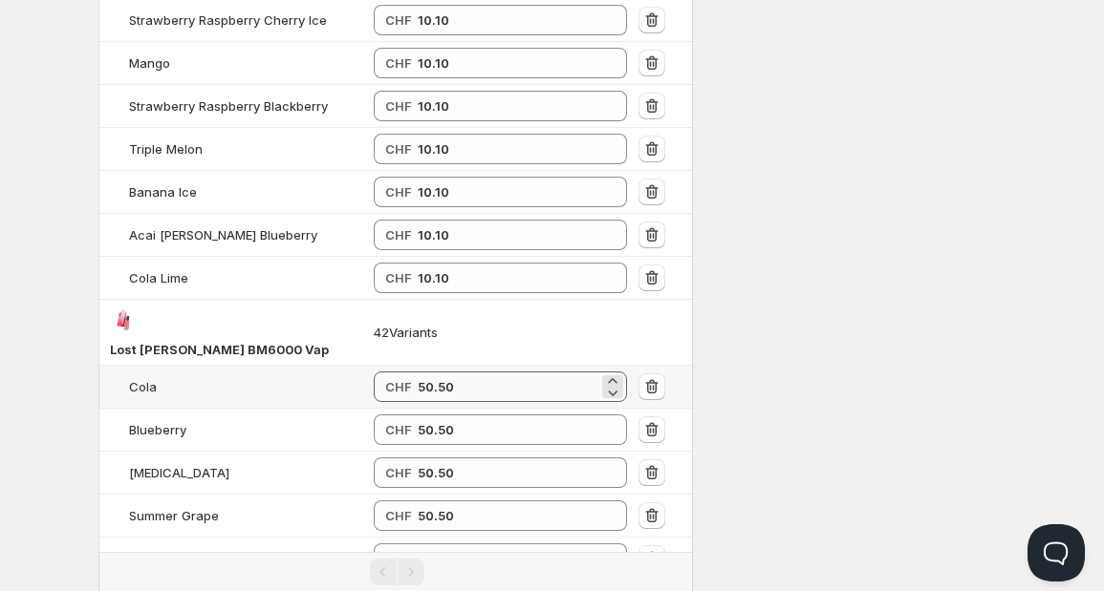
type input "50.50"
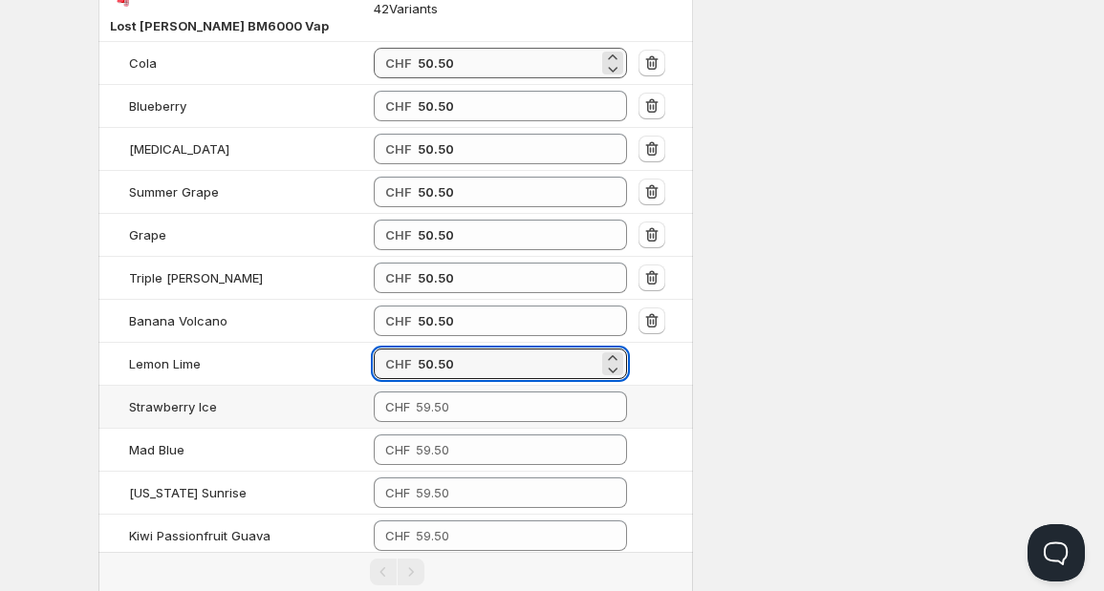
type input "50.50"
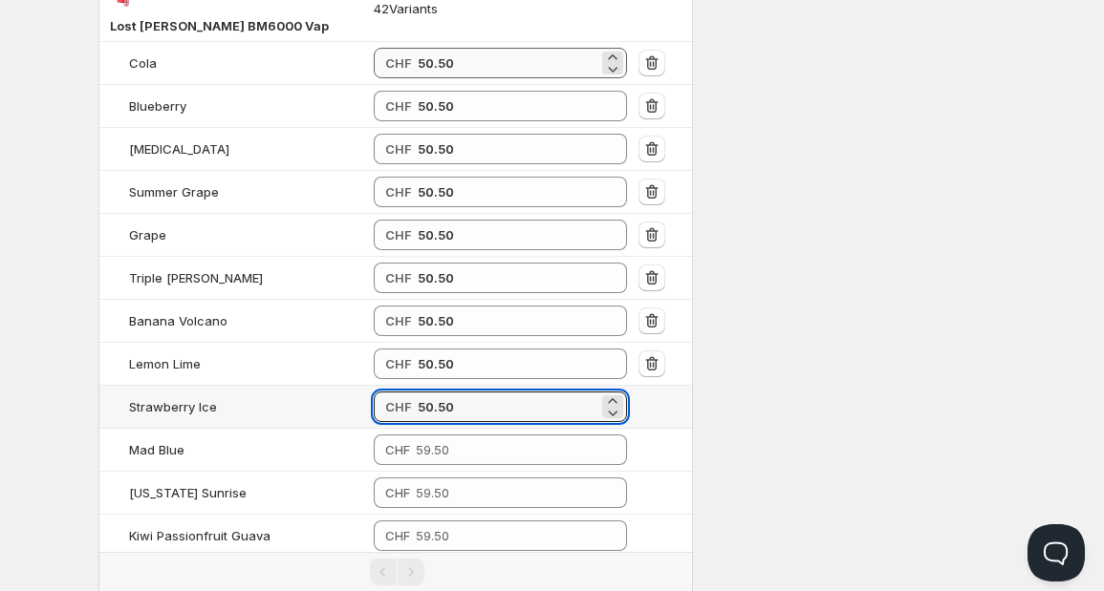
type input "50.50"
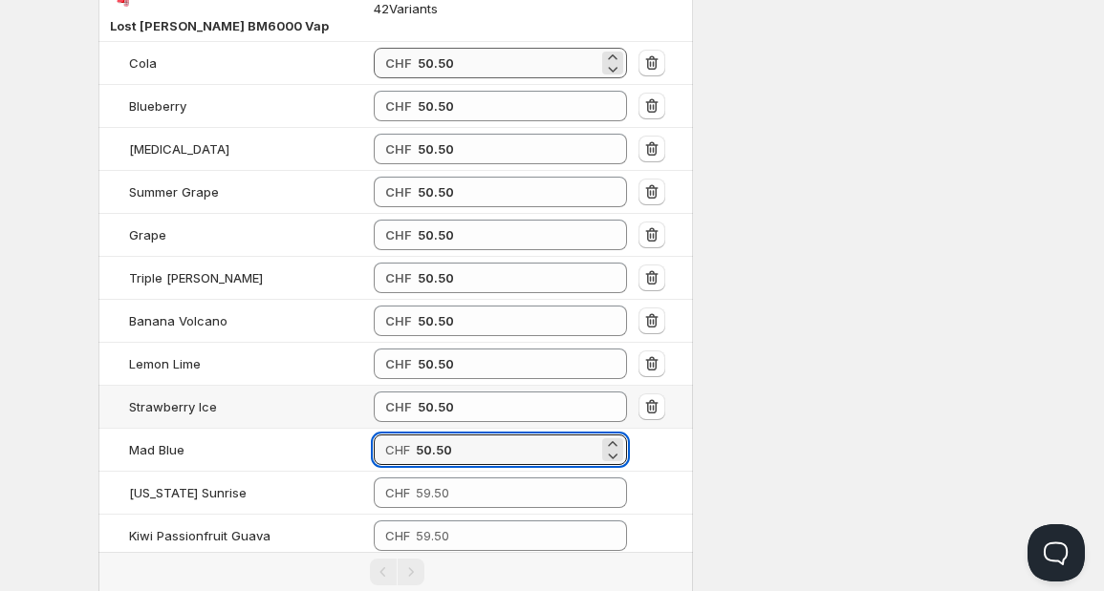
type input "50.50"
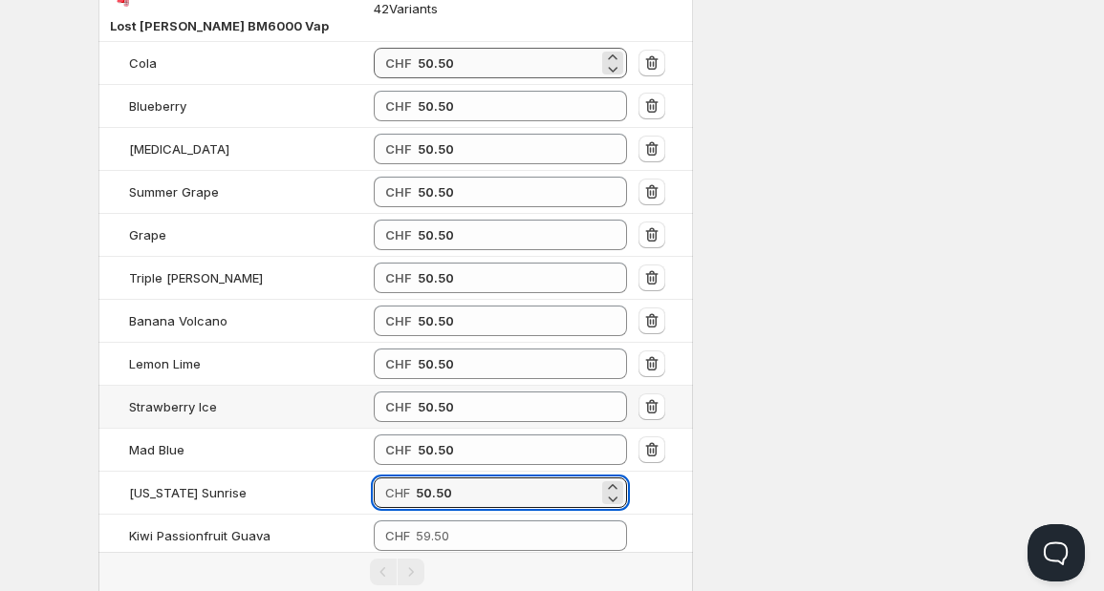
type input "50.50"
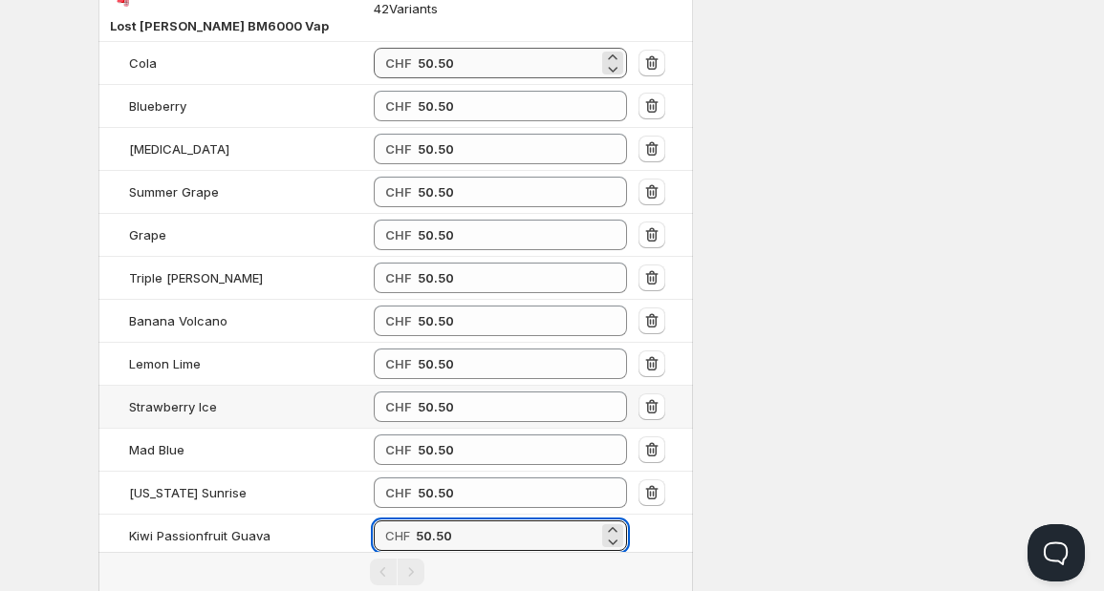
type input "50.50"
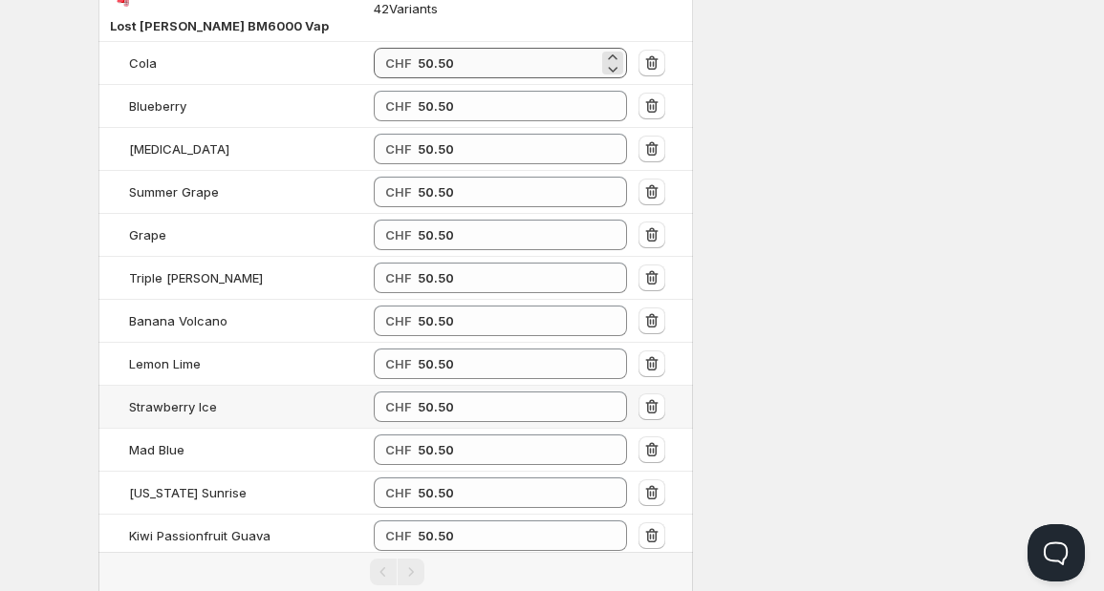
type input "50.50"
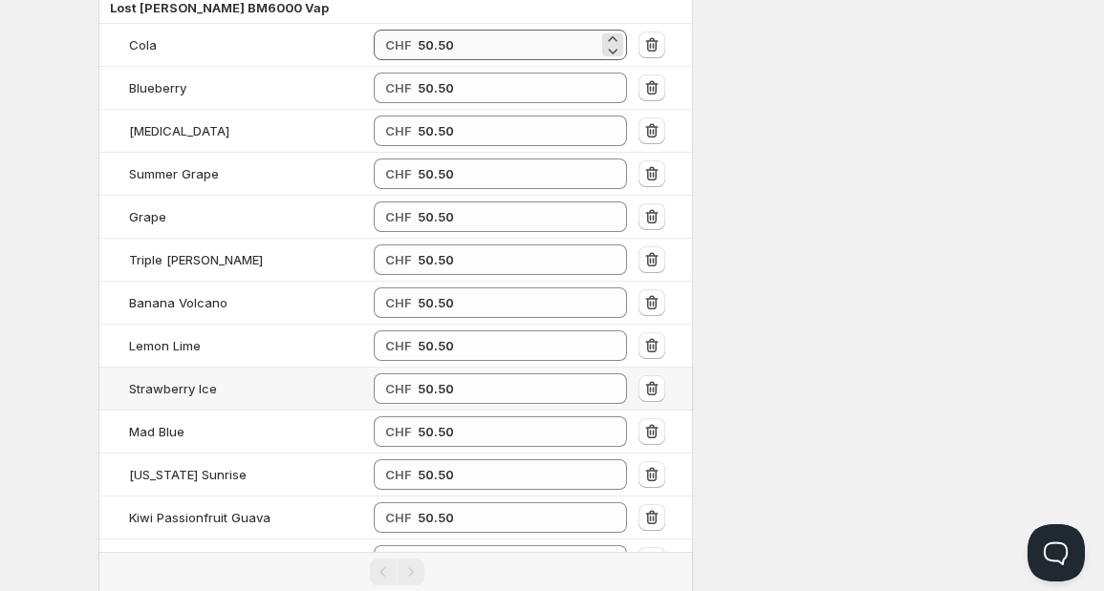
type input "50.50"
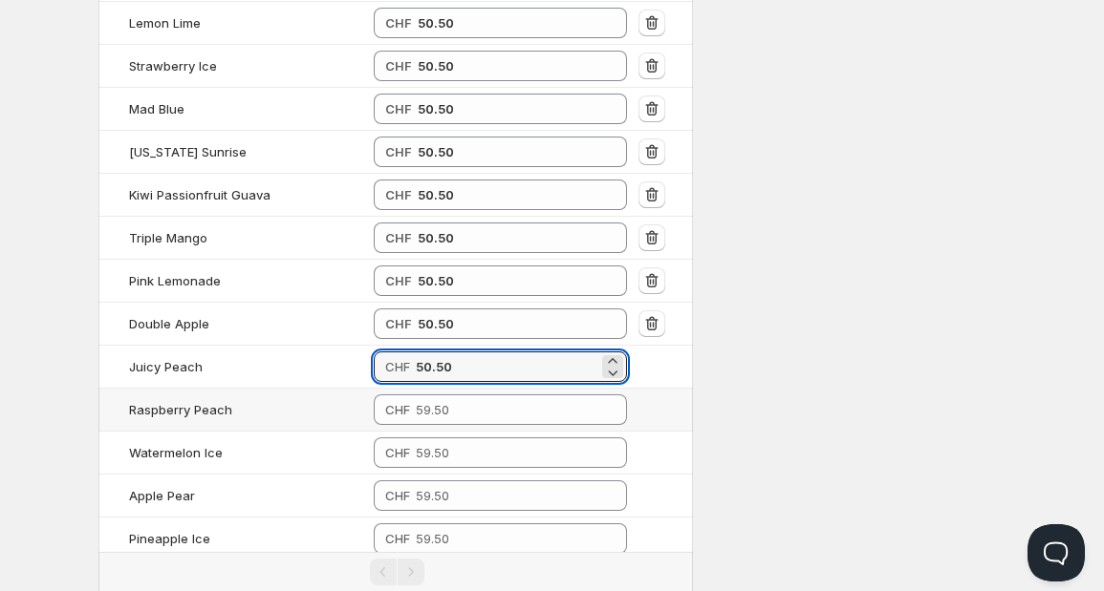
type input "50.50"
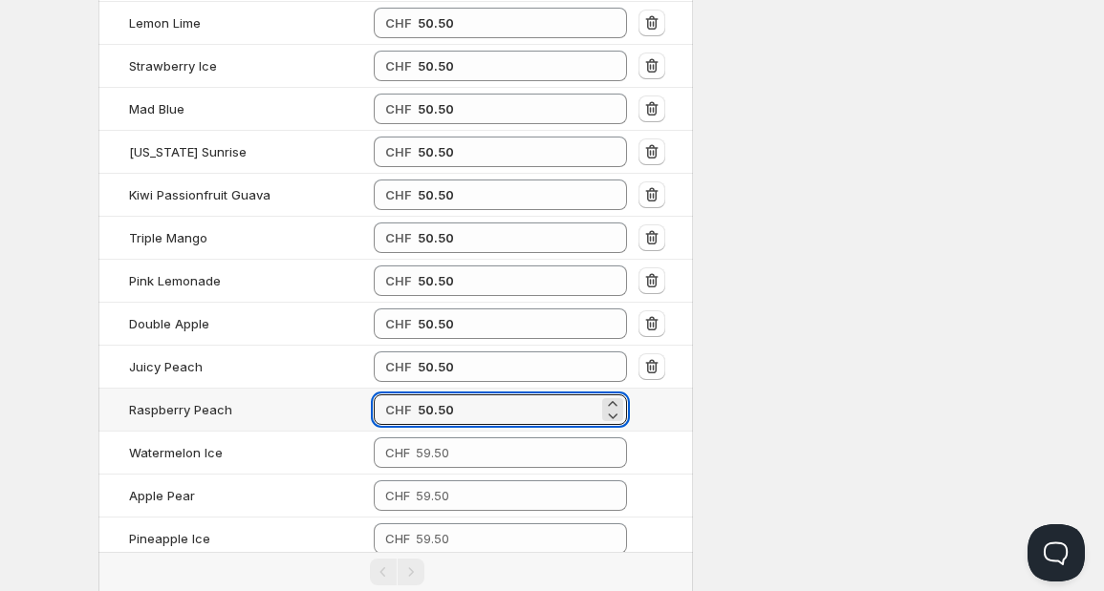
type input "50.50"
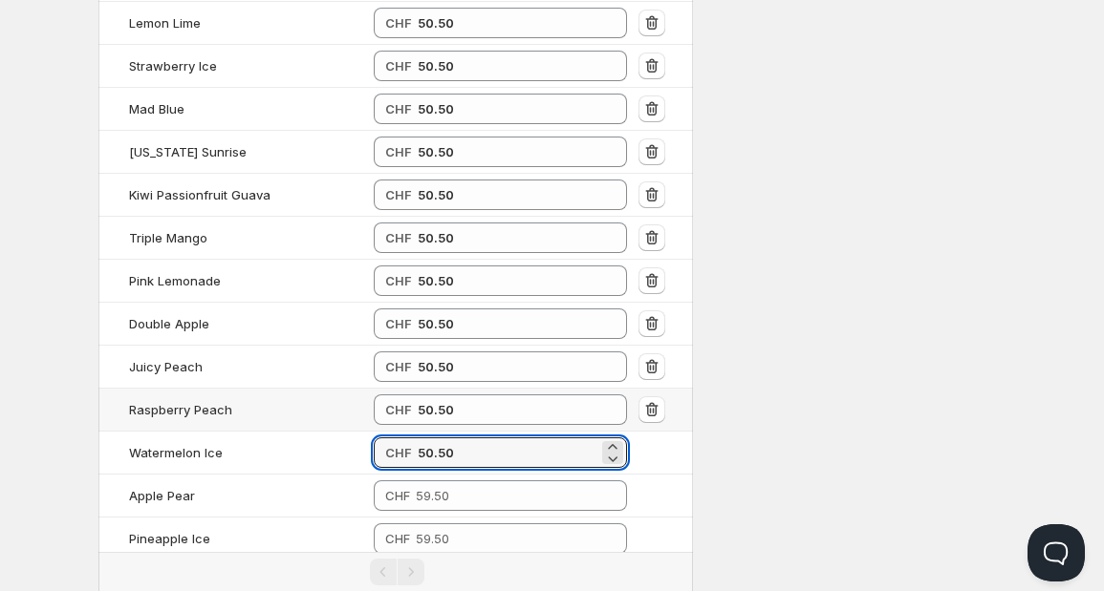
type input "50.50"
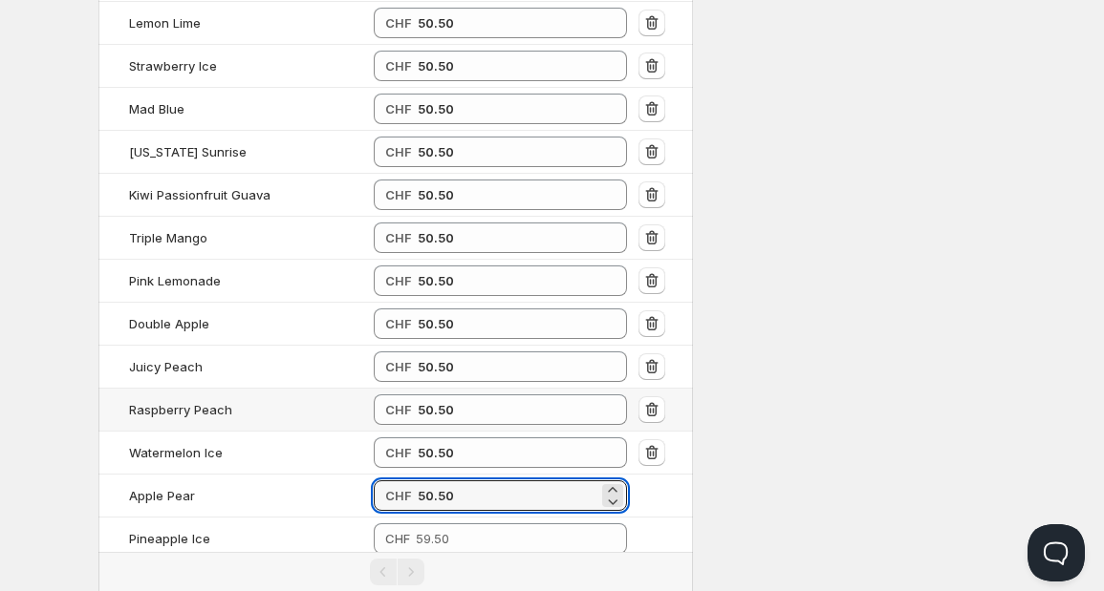
type input "50.50"
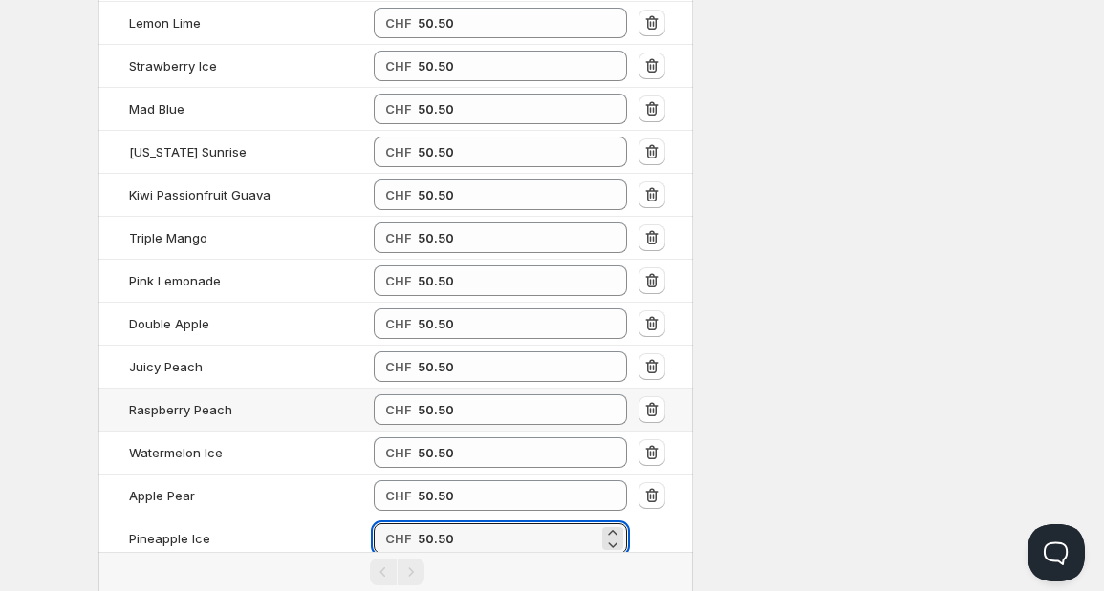
type input "50.50"
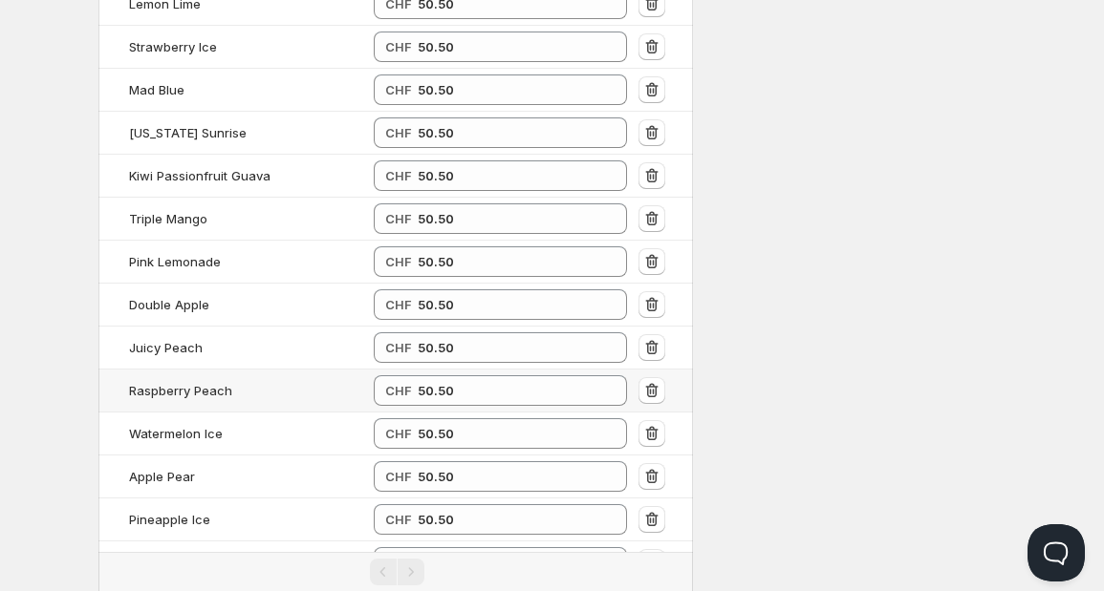
type input "50.50"
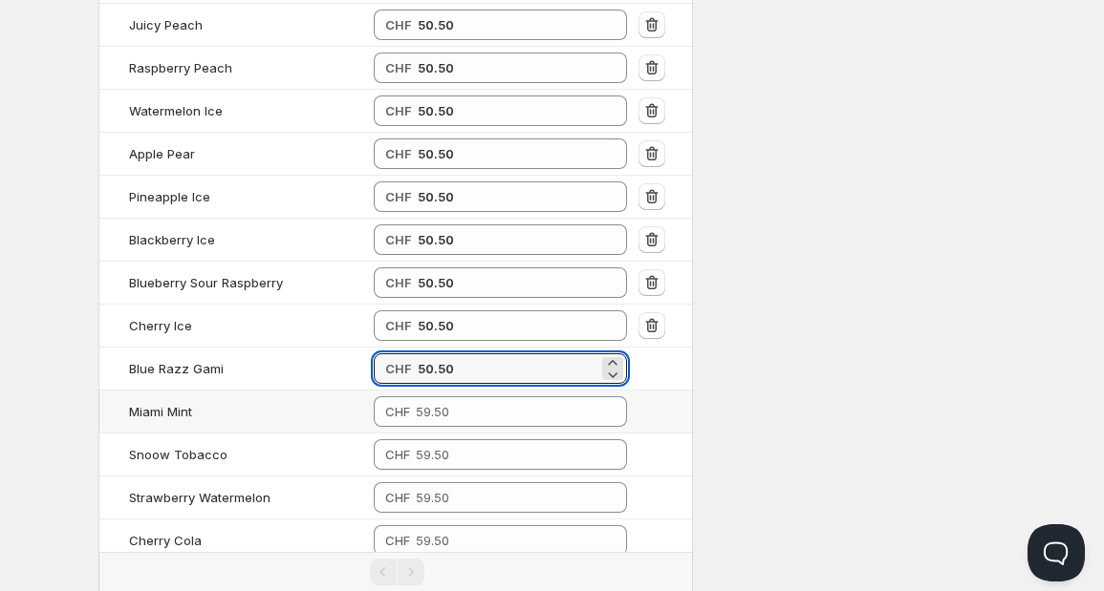
type input "50.50"
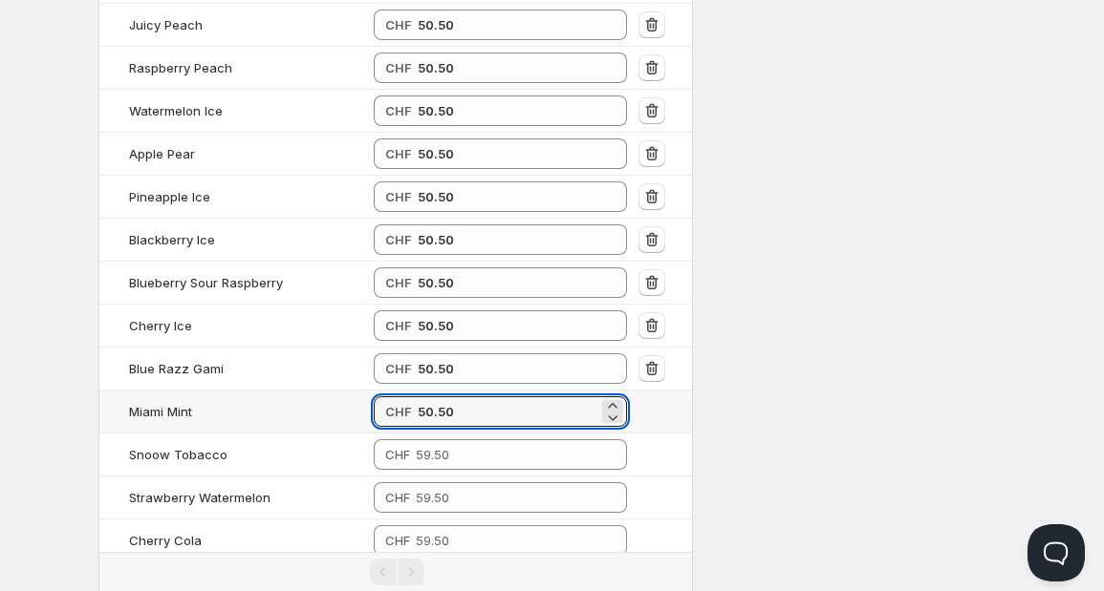
type input "50.50"
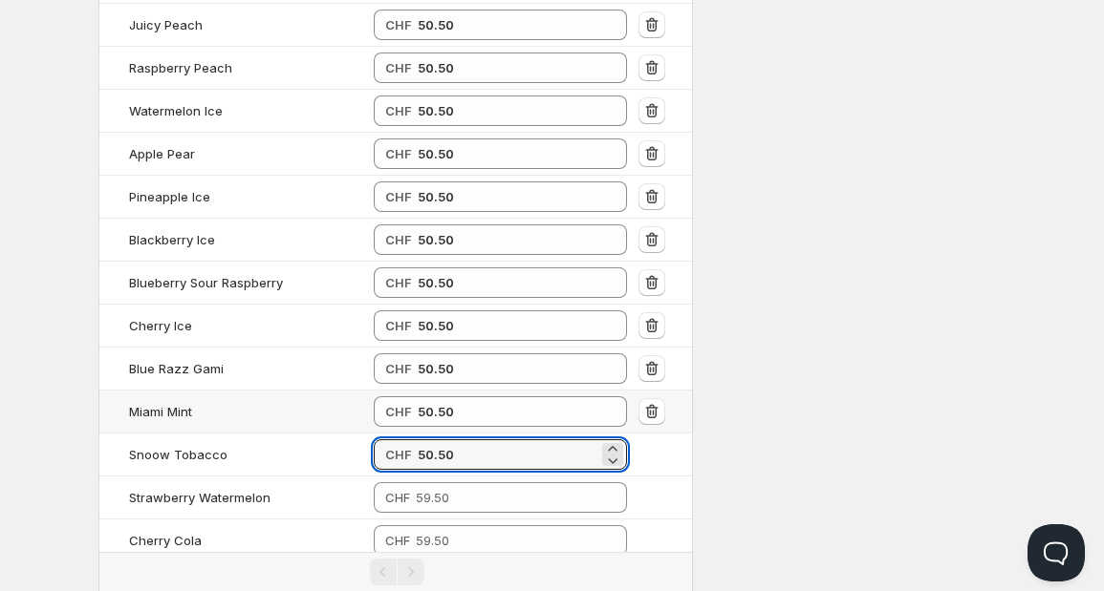
type input "50.50"
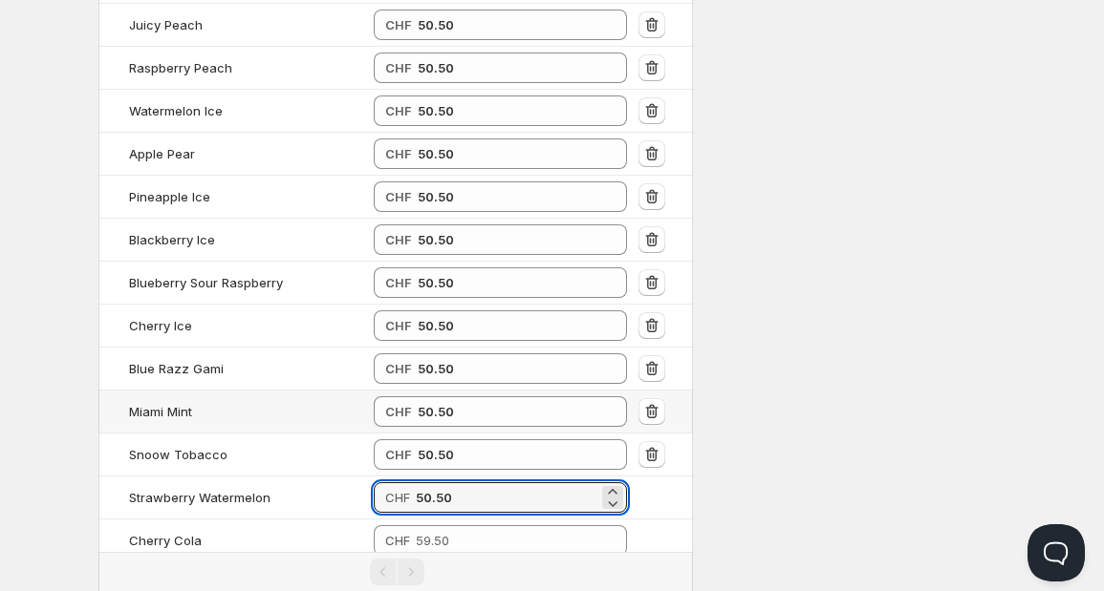
type input "50.50"
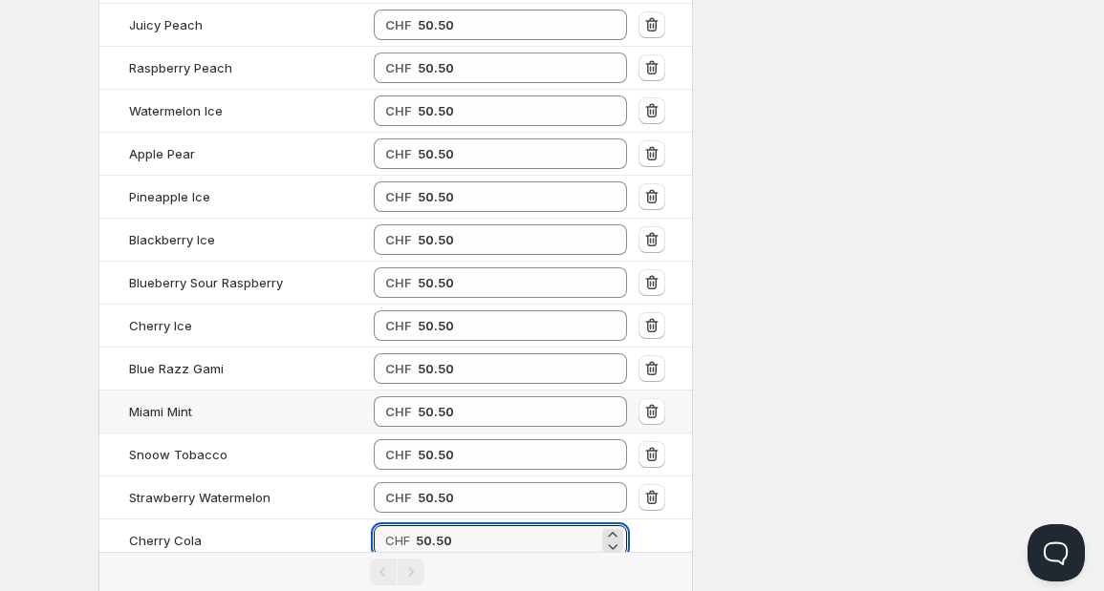
type input "50.50"
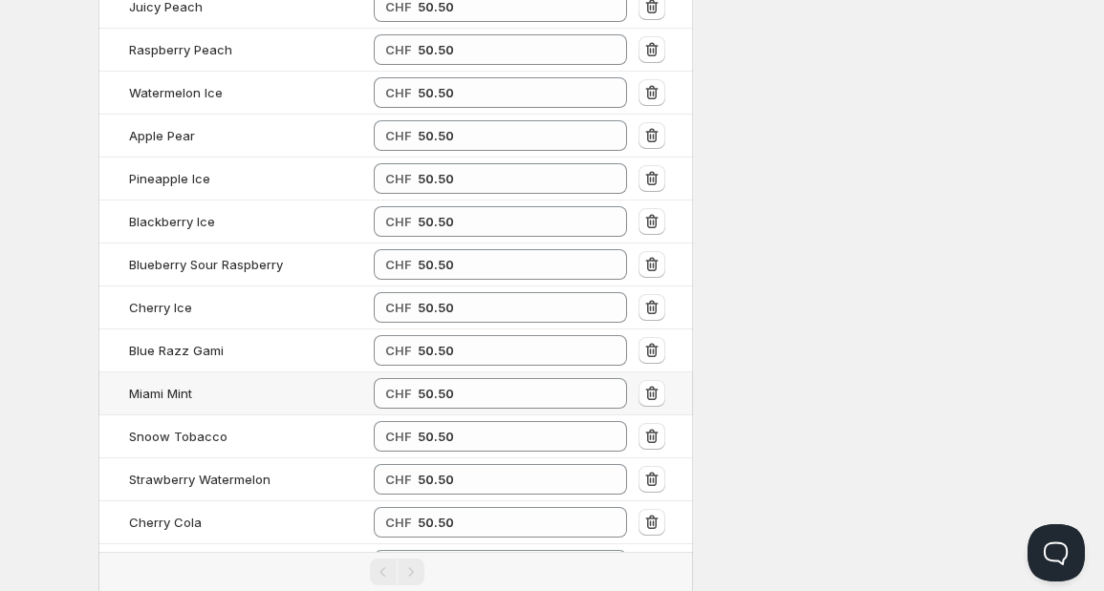
type input "50.50"
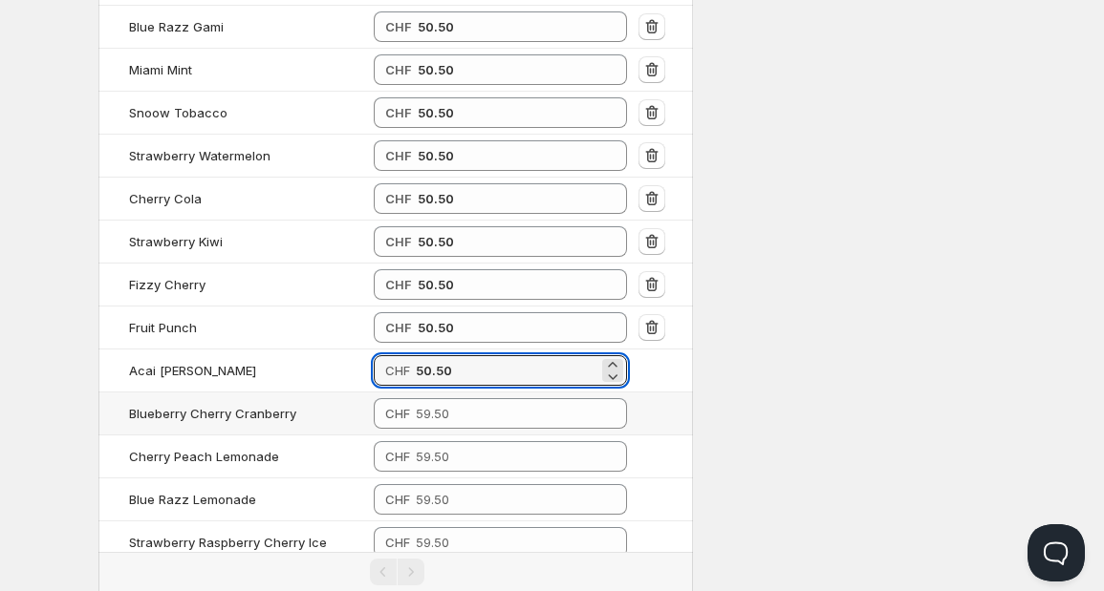
type input "50.50"
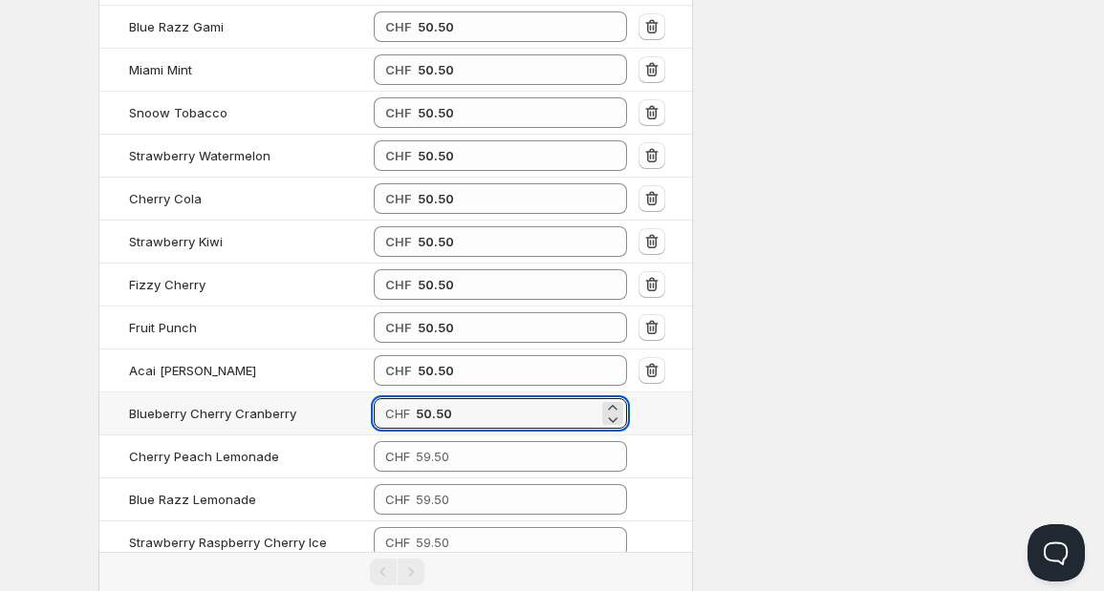
type input "50.50"
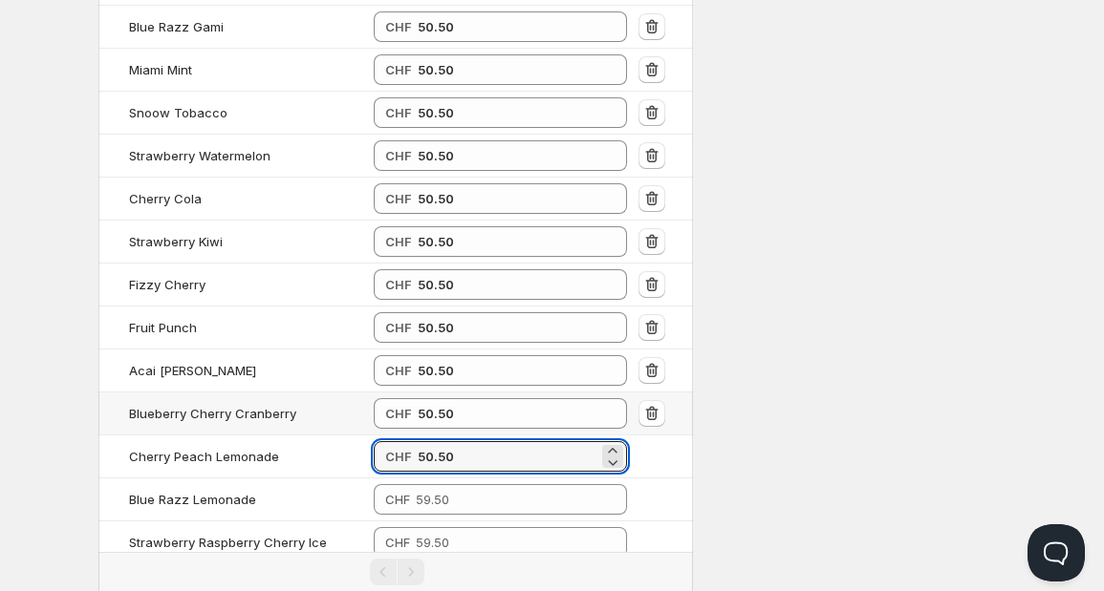
type input "50.50"
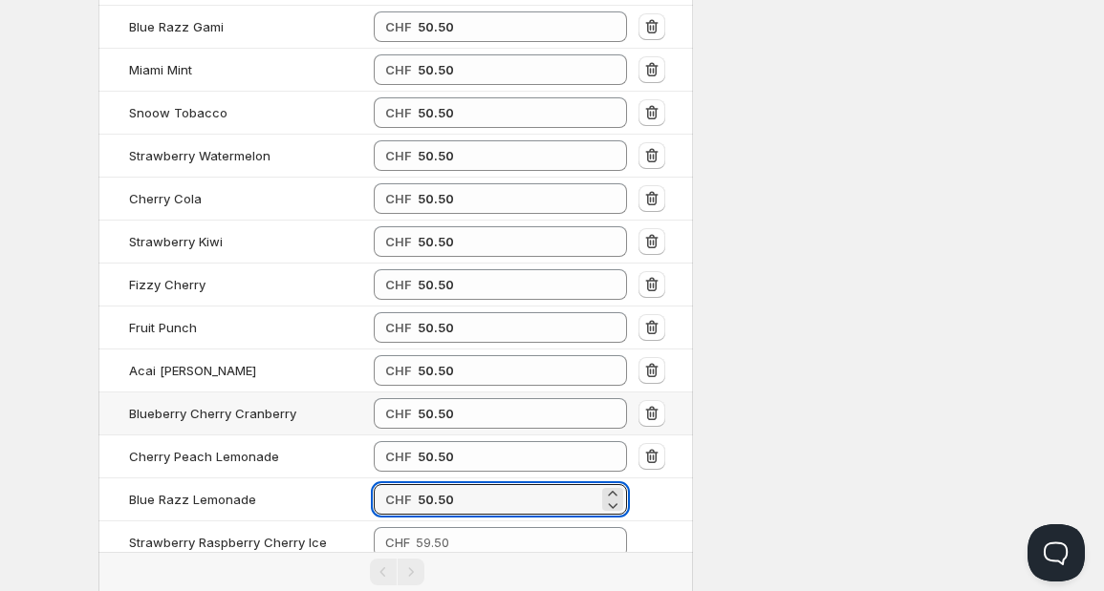
type input "50.50"
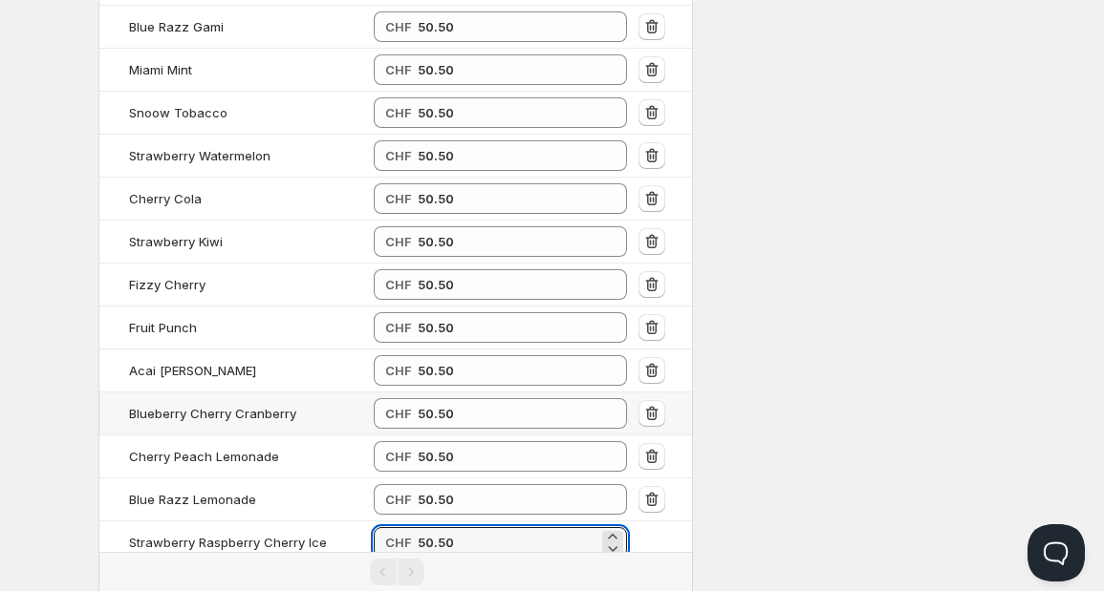
type input "50.50"
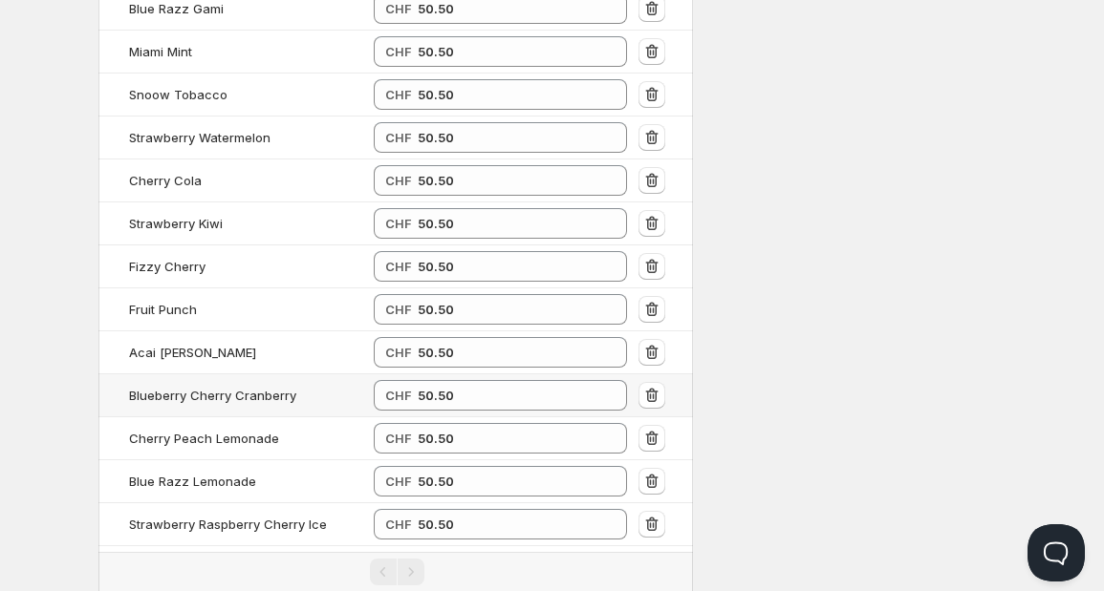
type input "50.50"
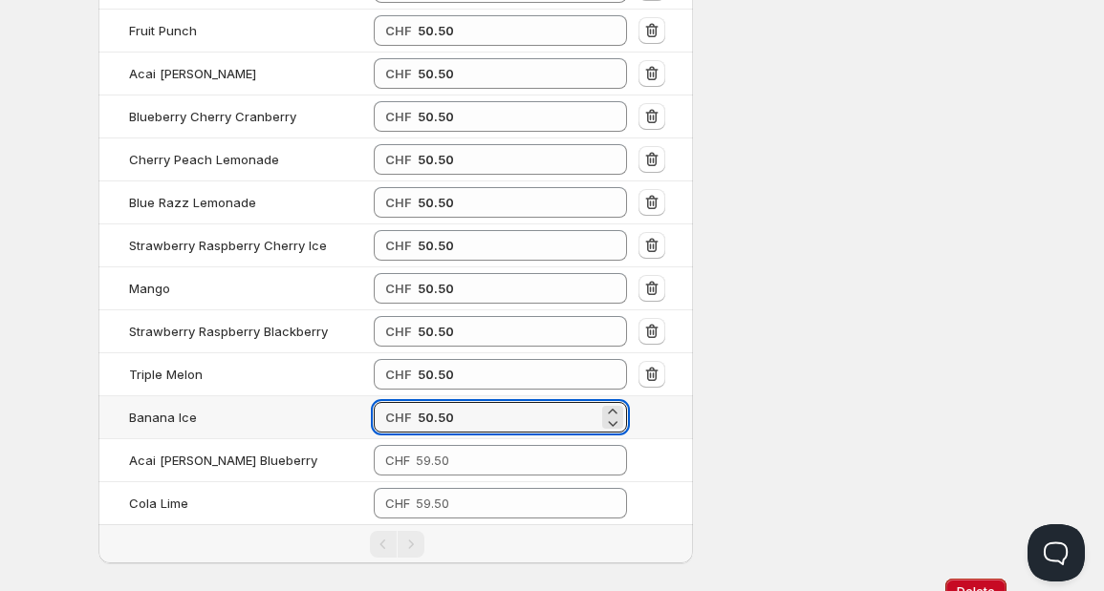
type input "50.50"
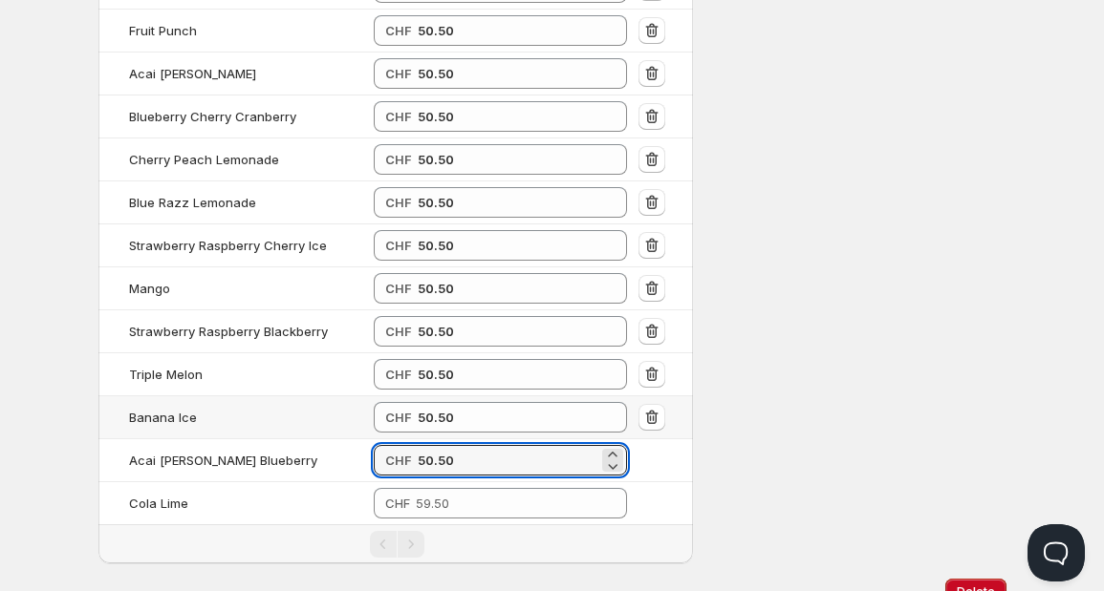
type input "50.50"
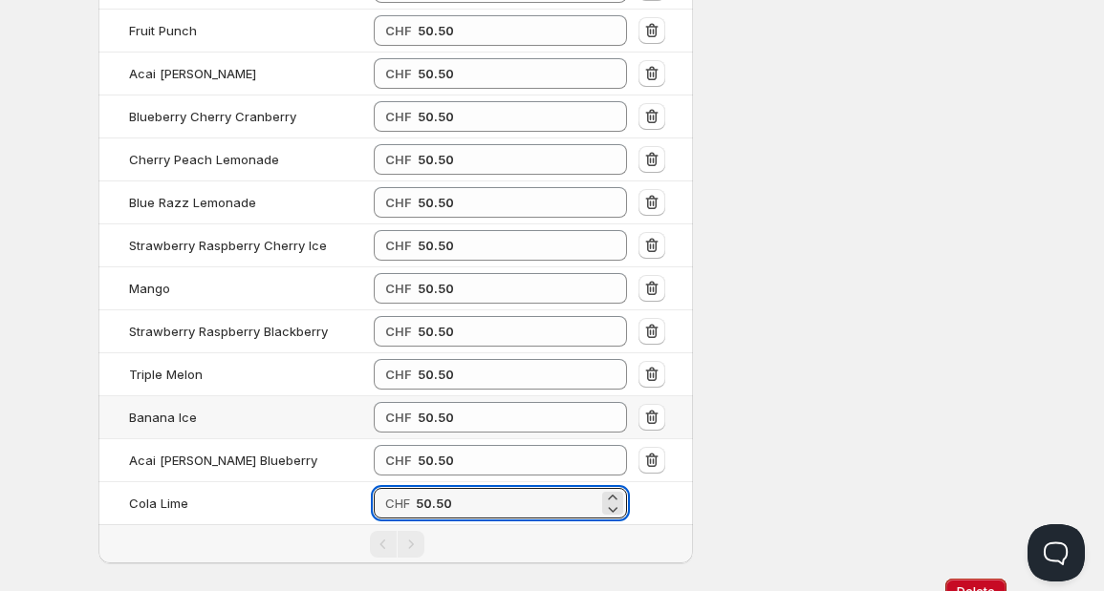
type input "50.50"
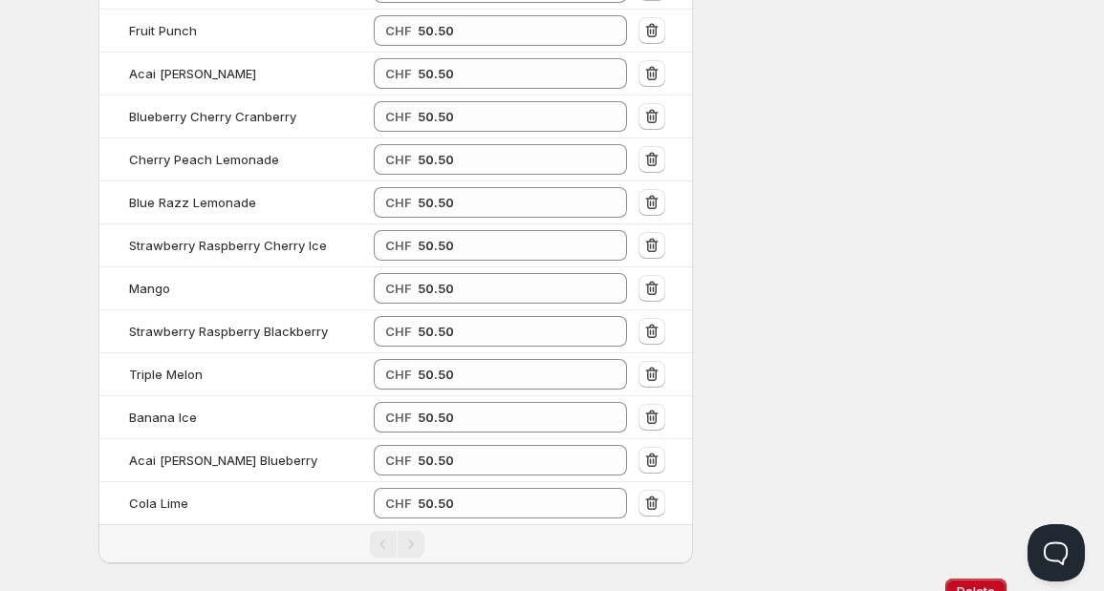
scroll to position [0, 0]
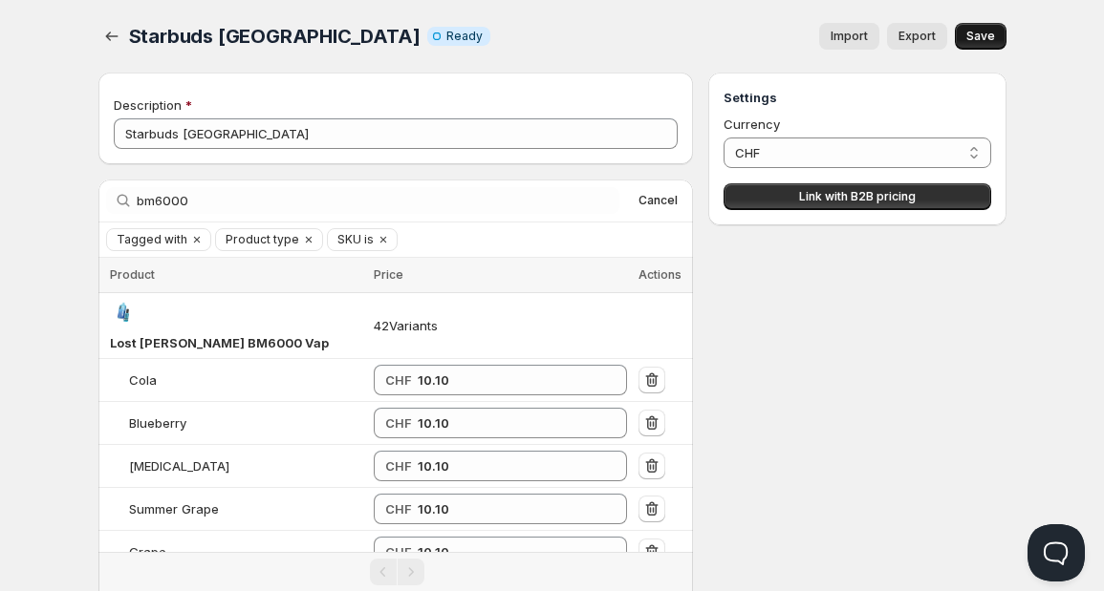
click at [985, 33] on span "Save" at bounding box center [980, 36] width 29 height 15
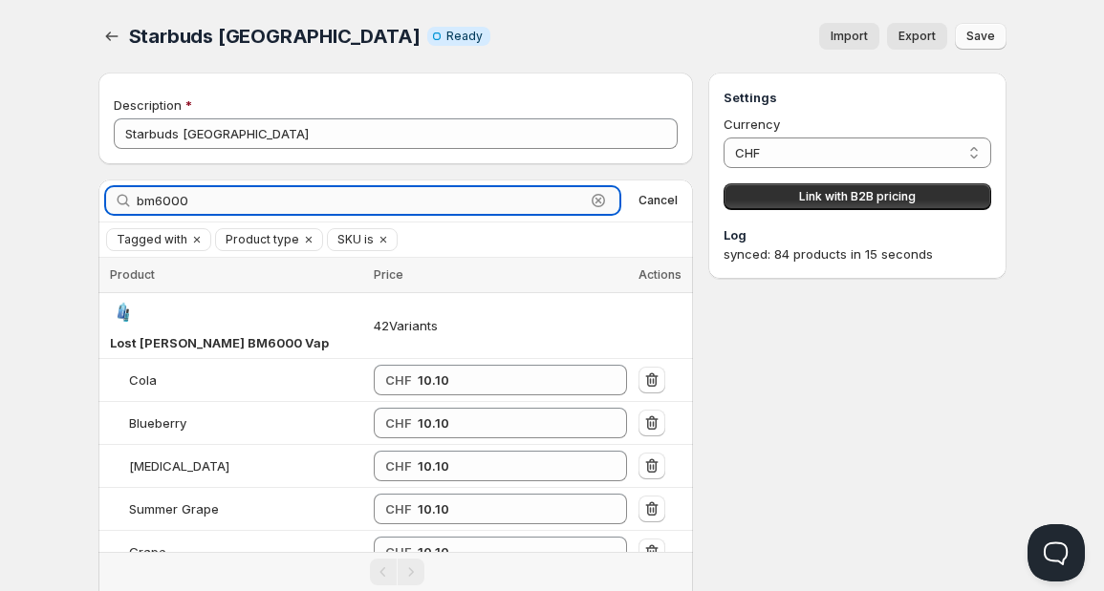
click at [262, 203] on input "bm6000" at bounding box center [361, 200] width 449 height 27
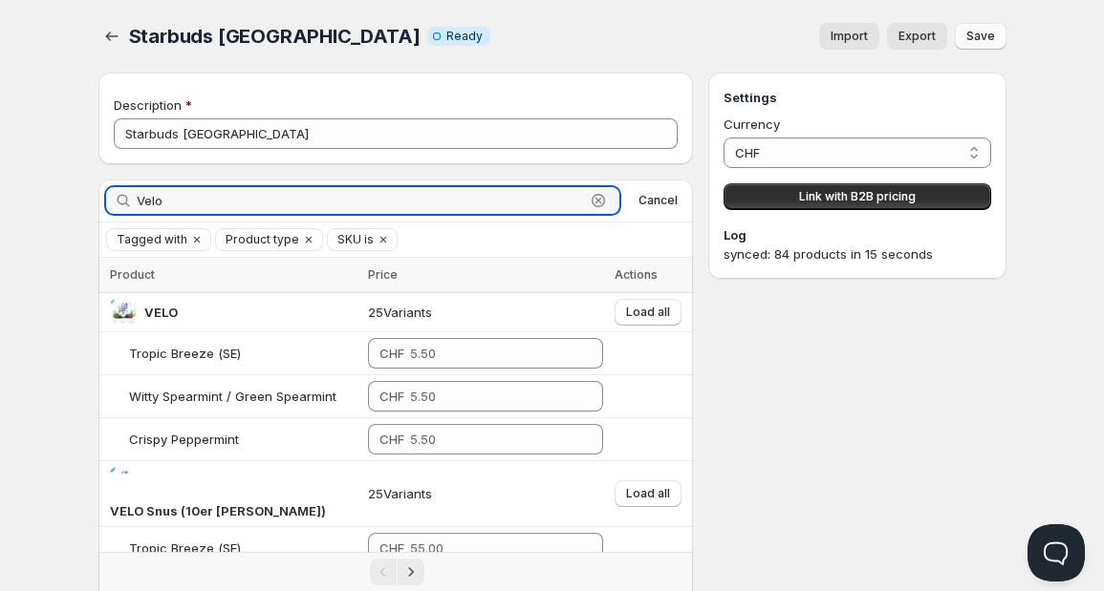
scroll to position [92, 0]
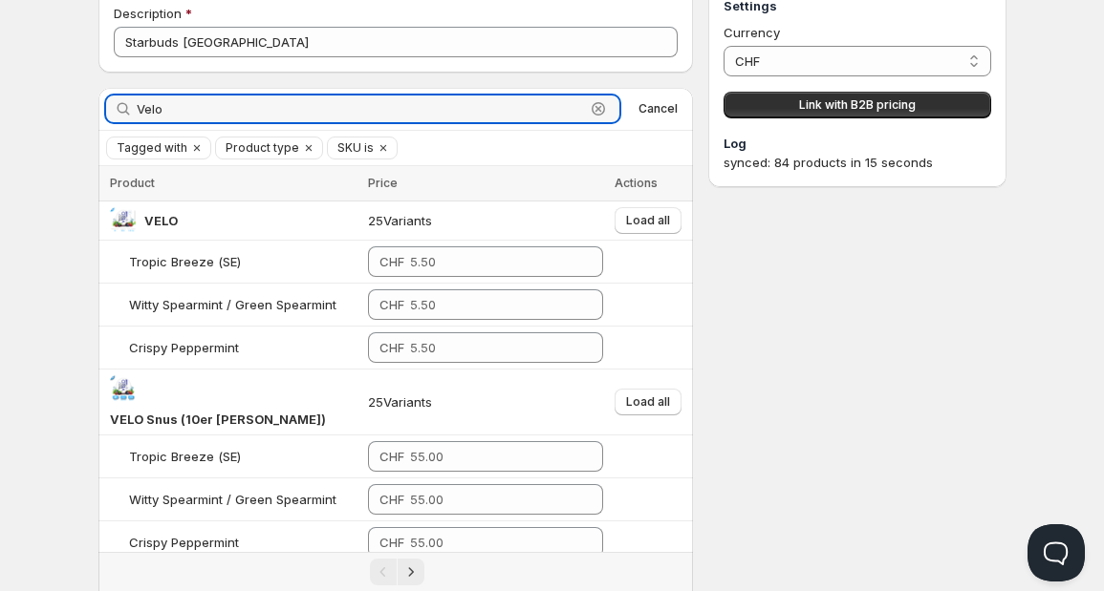
type input "Velo"
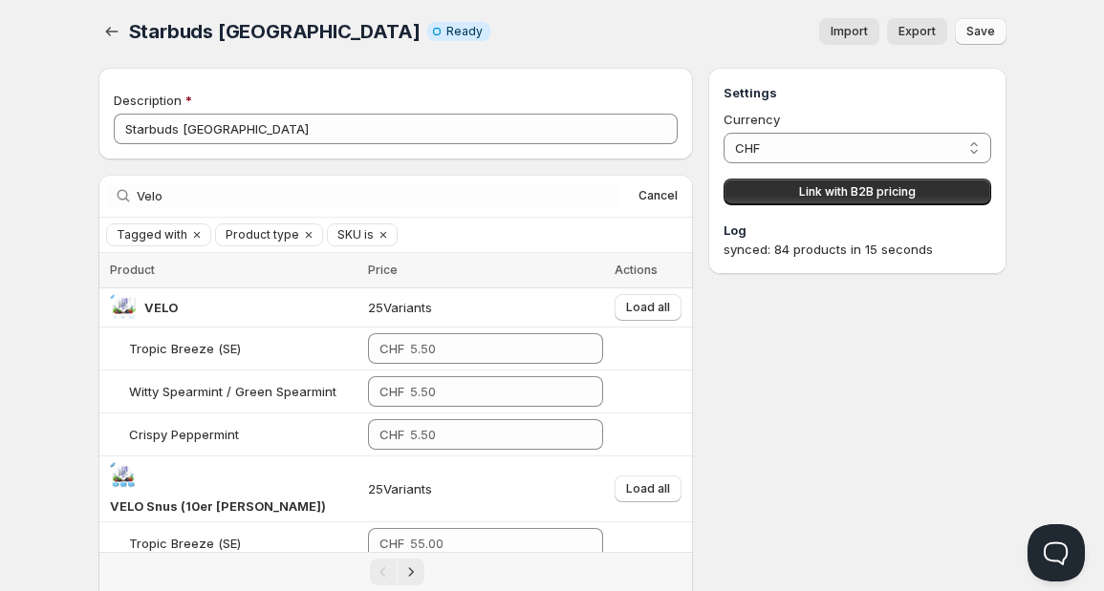
scroll to position [8, 0]
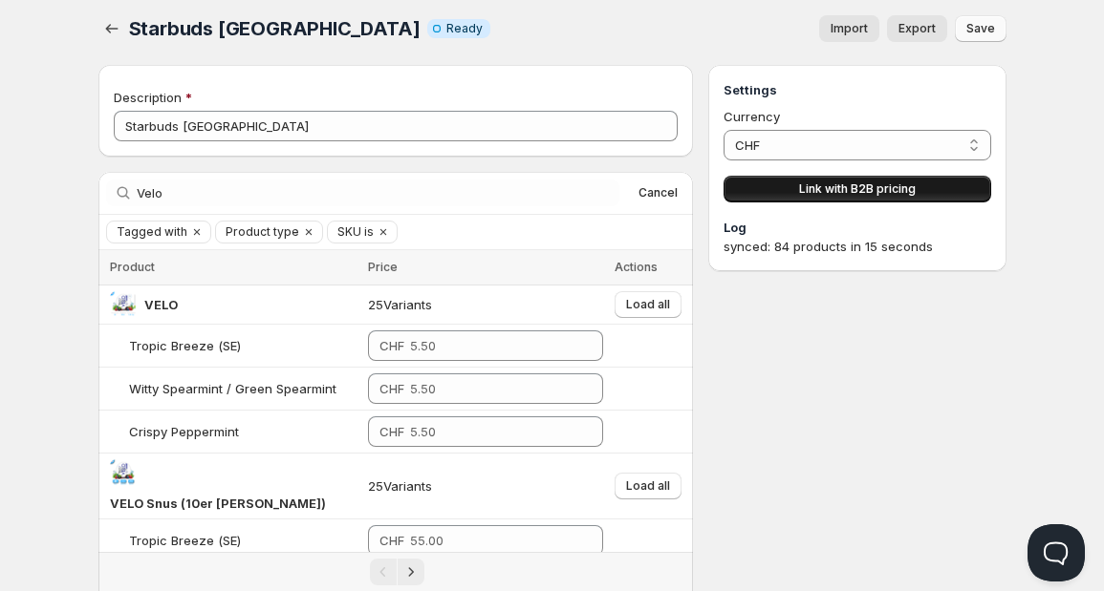
click at [837, 182] on span "Link with B2B pricing" at bounding box center [857, 189] width 117 height 15
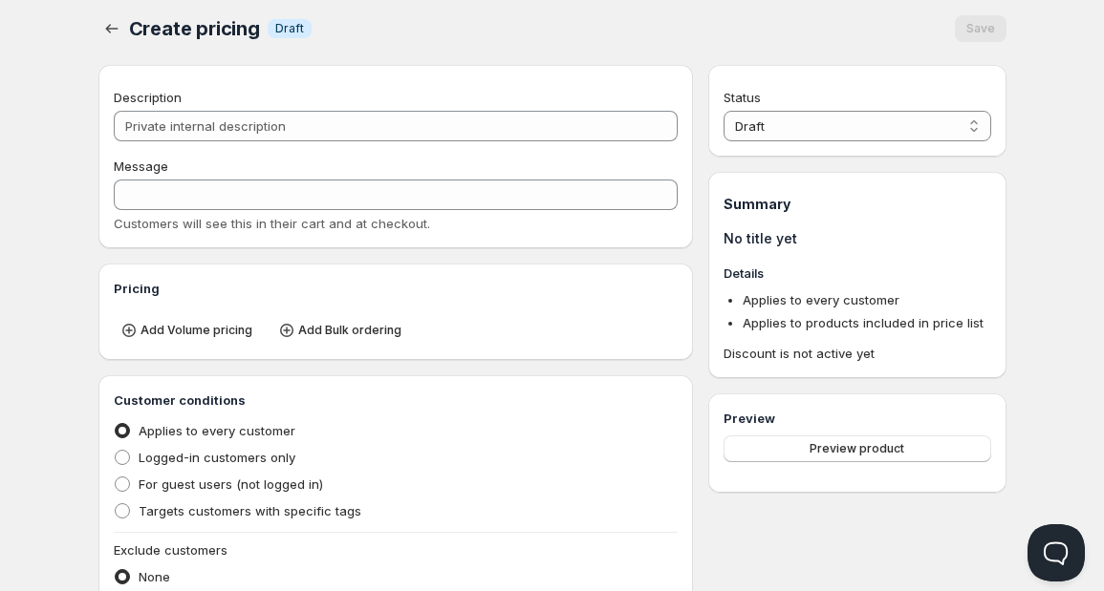
type input "PL Starbuds [GEOGRAPHIC_DATA]"
type input "PL_STARBUDS_LUZERN"
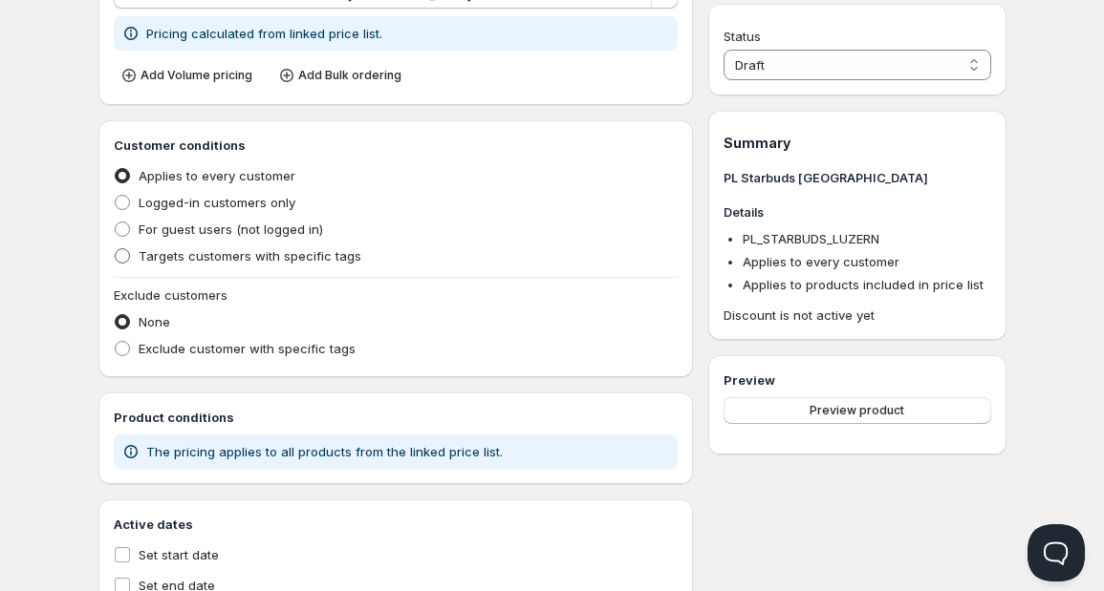
scroll to position [341, 0]
click at [251, 248] on span "Targets customers with specific tags" at bounding box center [250, 254] width 223 height 15
click at [116, 247] on input "Targets customers with specific tags" at bounding box center [115, 247] width 1 height 1
radio input "true"
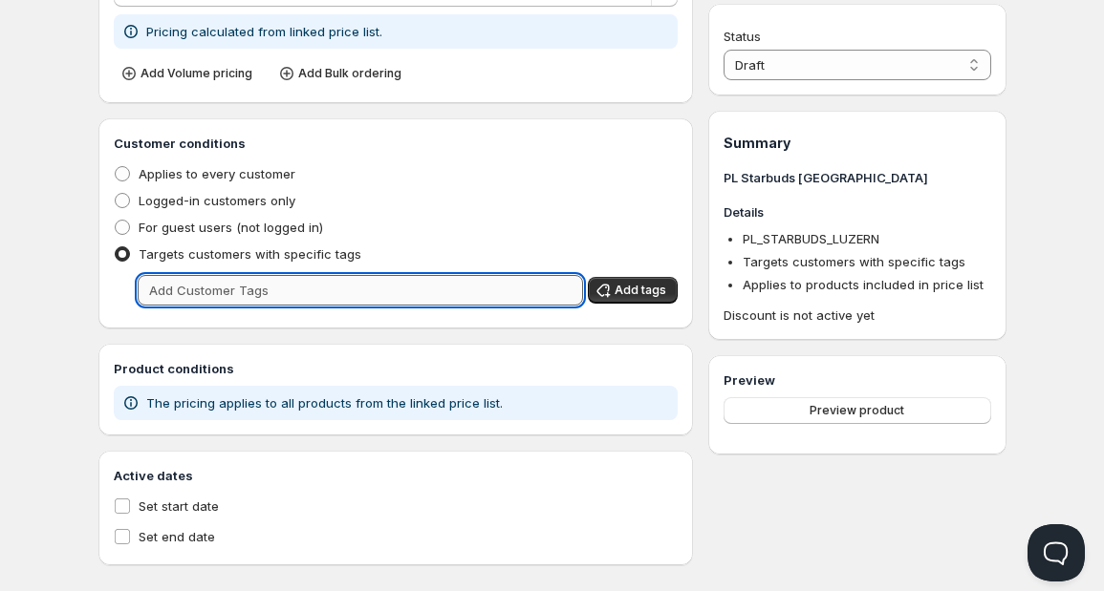
click at [250, 275] on input "text" at bounding box center [361, 290] width 446 height 31
type input "starbuds"
click at [644, 289] on span "Add tags" at bounding box center [640, 290] width 52 height 15
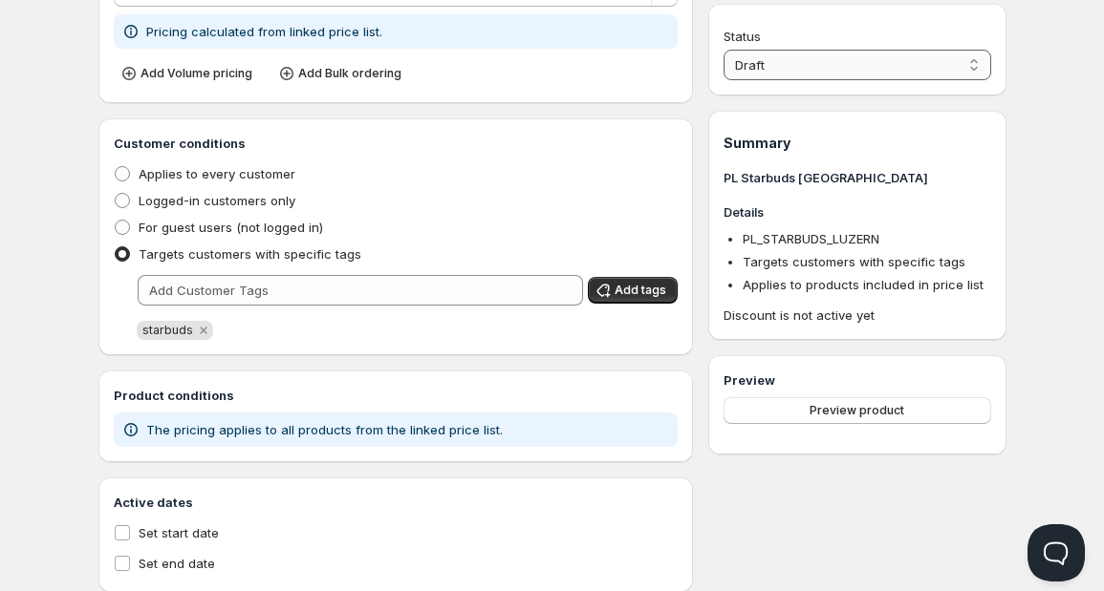
click at [825, 57] on select "Draft Active" at bounding box center [856, 65] width 267 height 31
select select "1"
click at [723, 50] on select "Draft Active" at bounding box center [856, 65] width 267 height 31
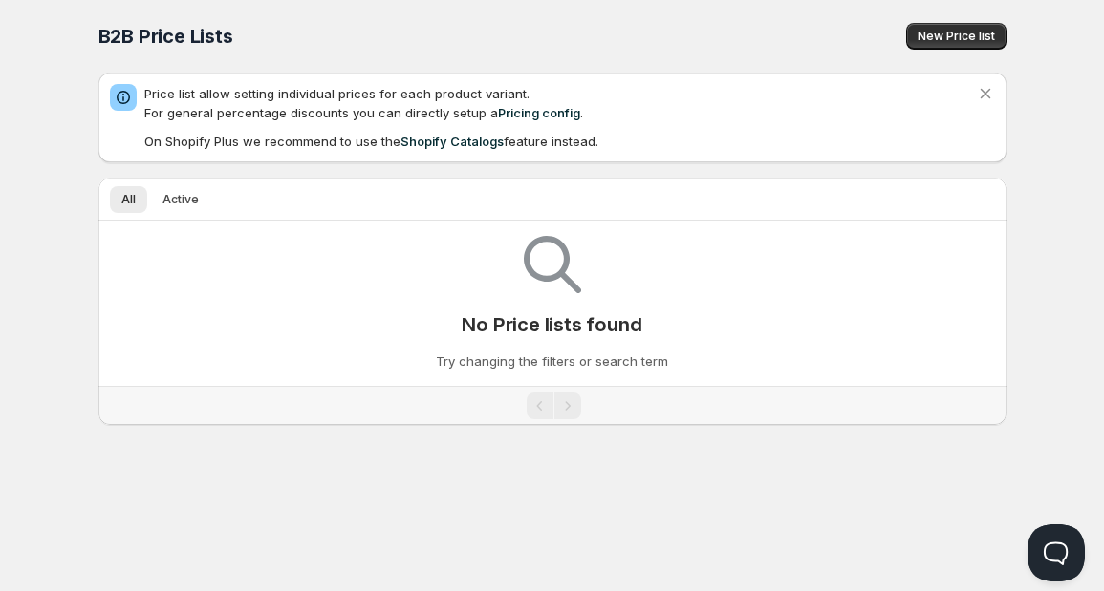
scroll to position [188, 0]
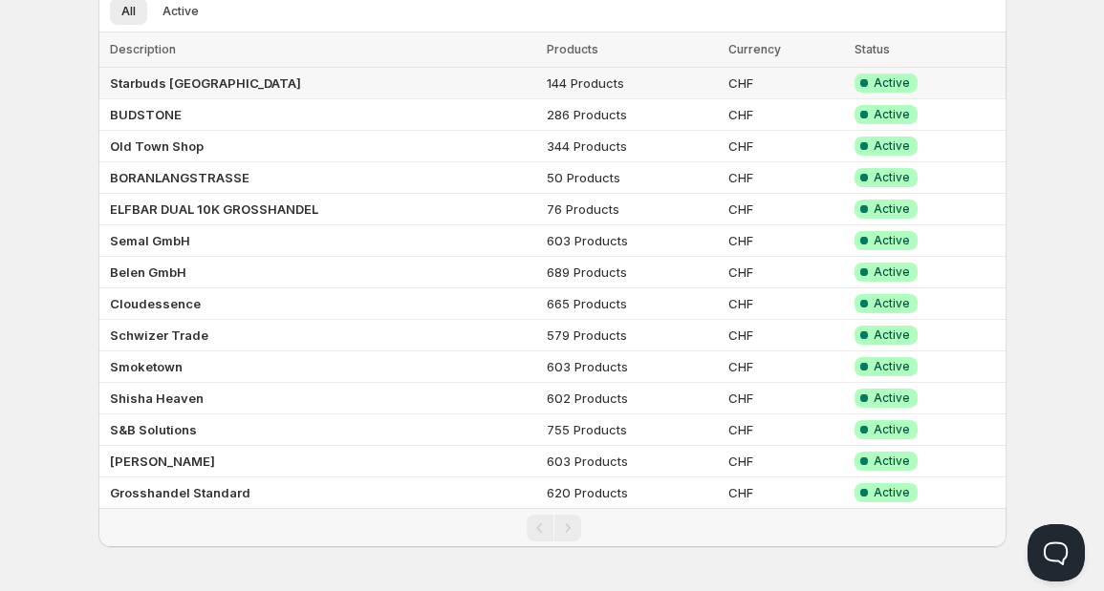
click at [182, 82] on b "Starbuds [GEOGRAPHIC_DATA]" at bounding box center [205, 82] width 191 height 15
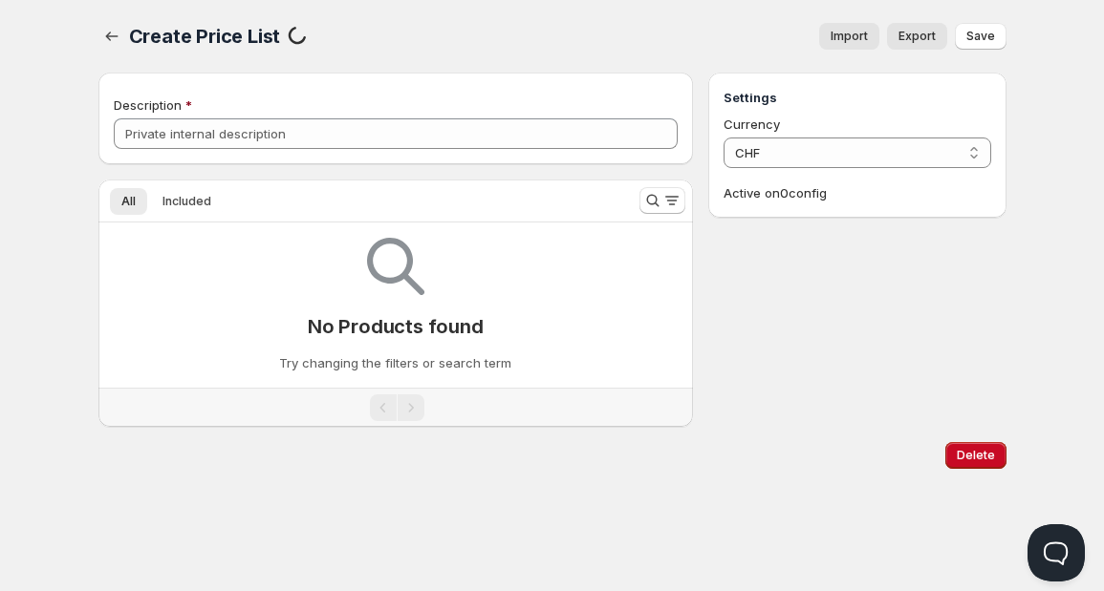
type input "Starbuds [GEOGRAPHIC_DATA]"
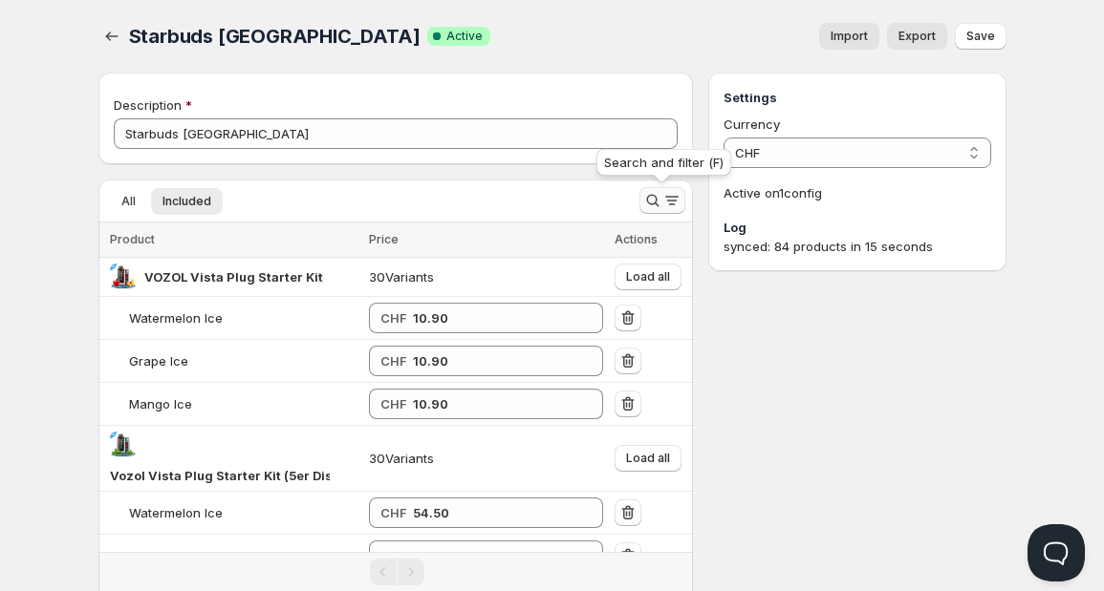
click at [650, 199] on icon "Search and filter results" at bounding box center [652, 200] width 19 height 19
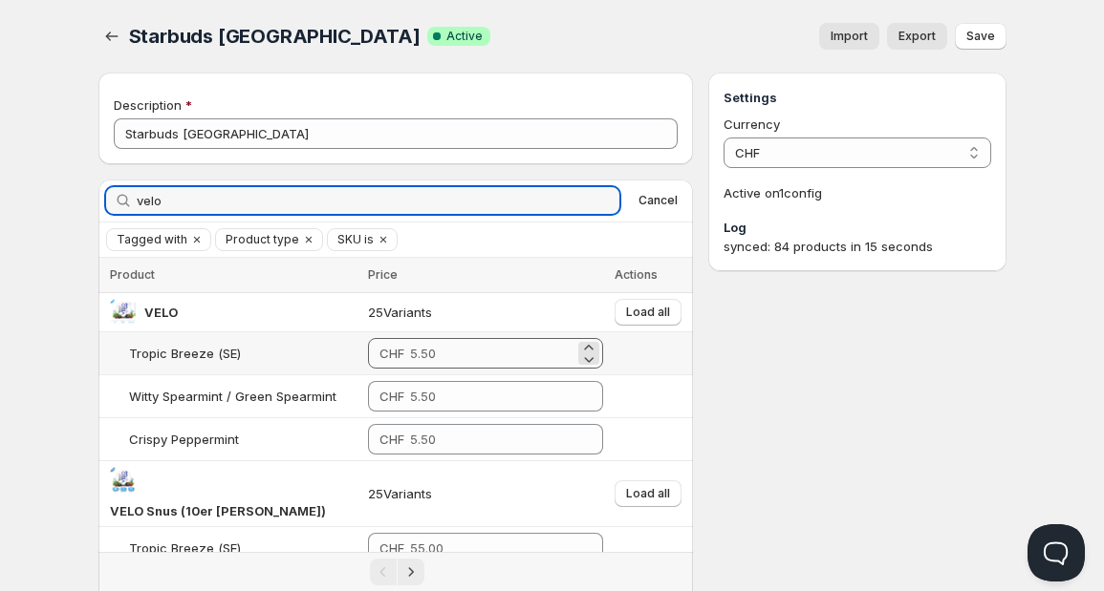
type input "velo"
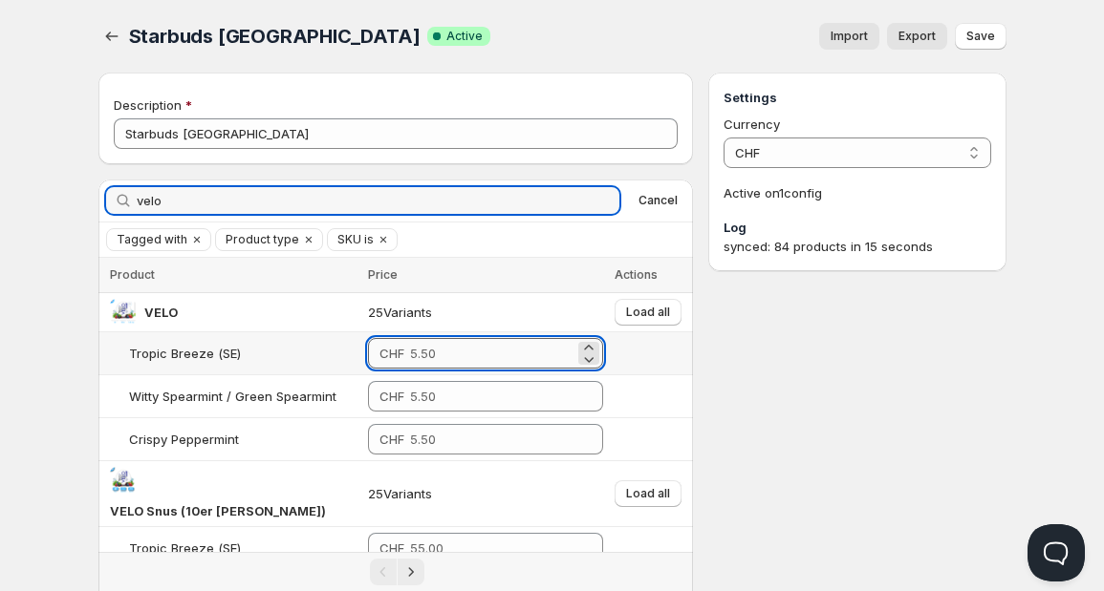
click at [449, 351] on input "number" at bounding box center [492, 353] width 164 height 31
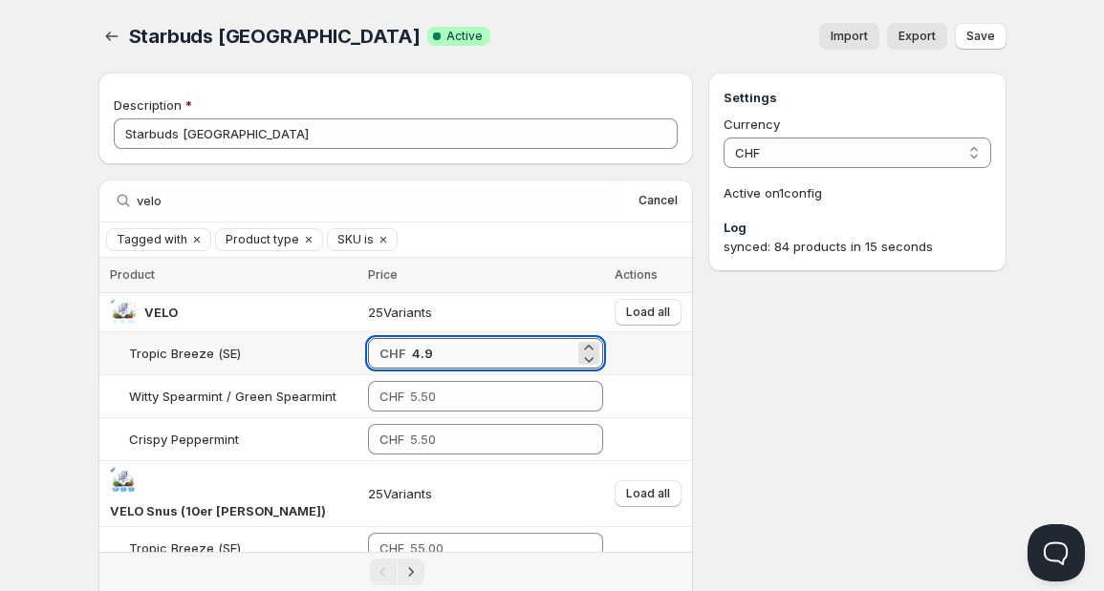
click at [449, 351] on input "4.9" at bounding box center [493, 353] width 163 height 31
type input "4.90"
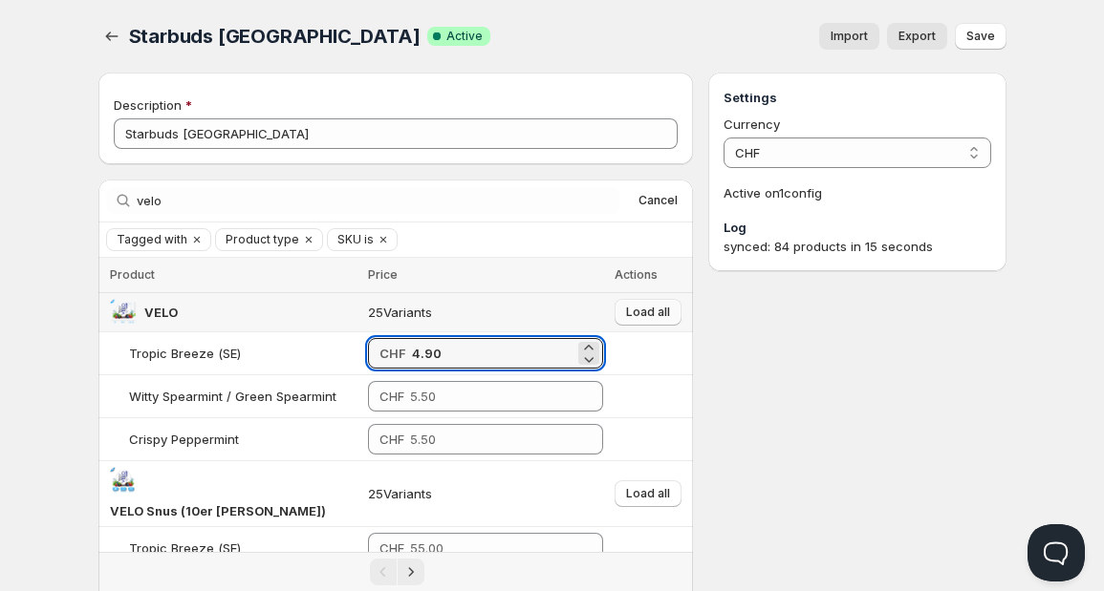
click at [641, 313] on span "Load all" at bounding box center [648, 312] width 44 height 15
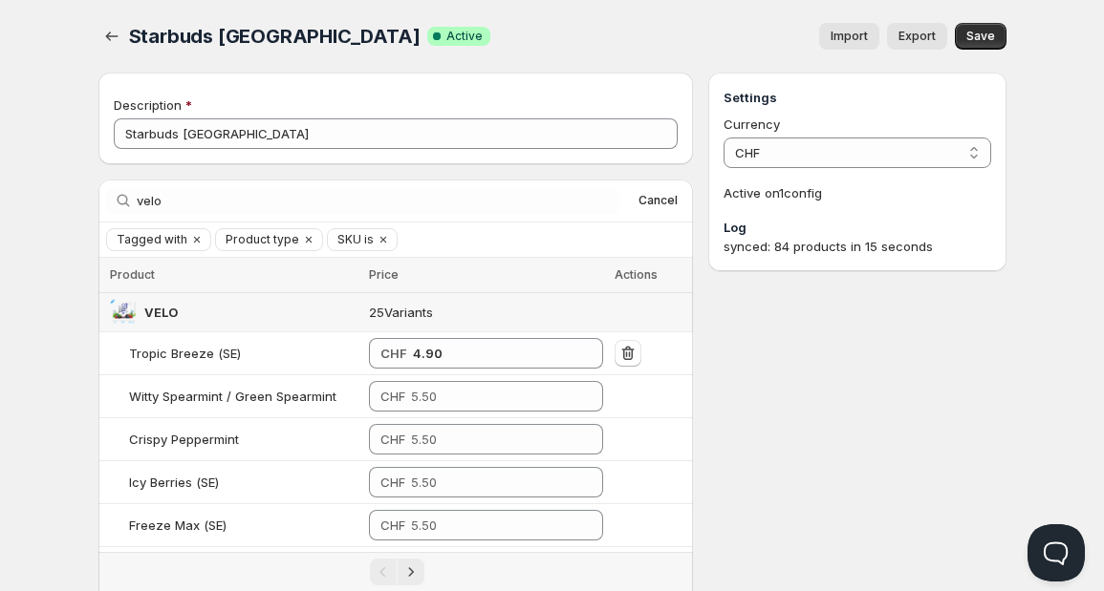
scroll to position [282, 0]
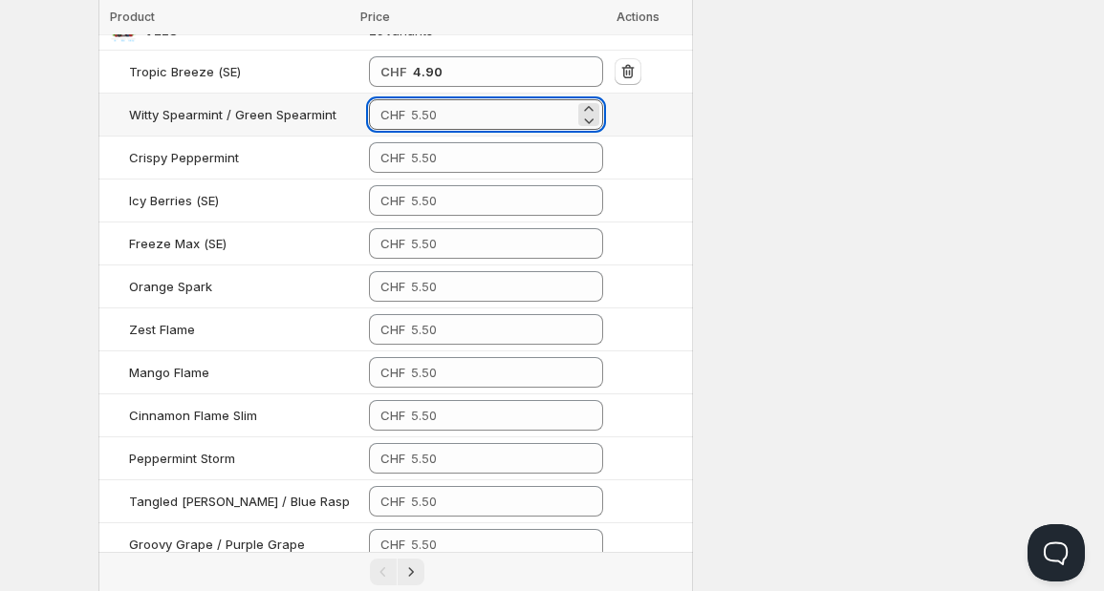
click at [417, 112] on input "number" at bounding box center [492, 114] width 163 height 31
click at [417, 112] on input "4.9" at bounding box center [493, 114] width 161 height 31
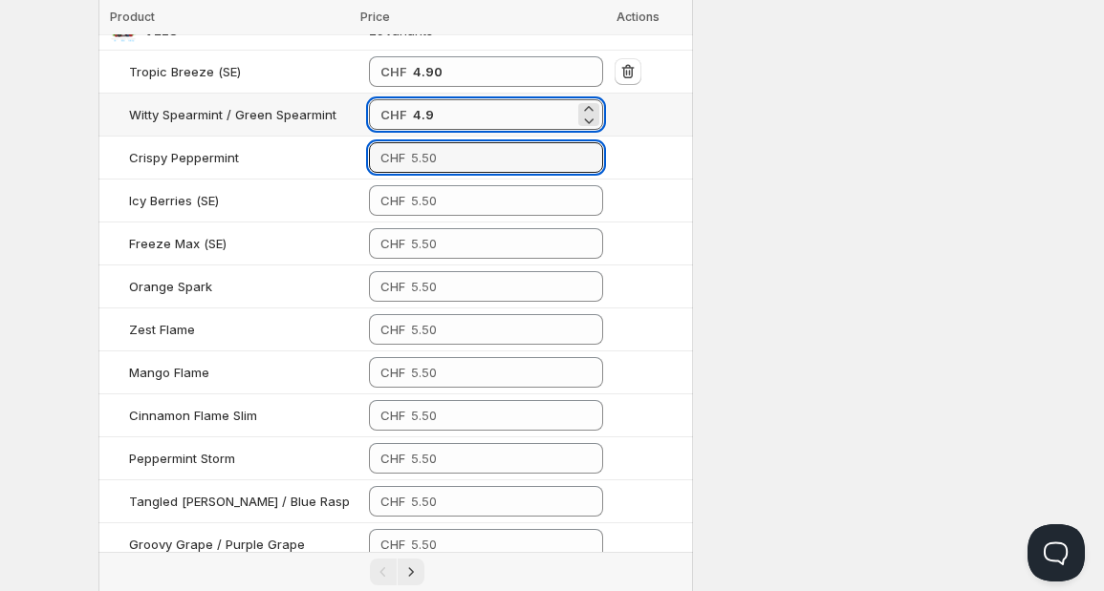
type input "4.90"
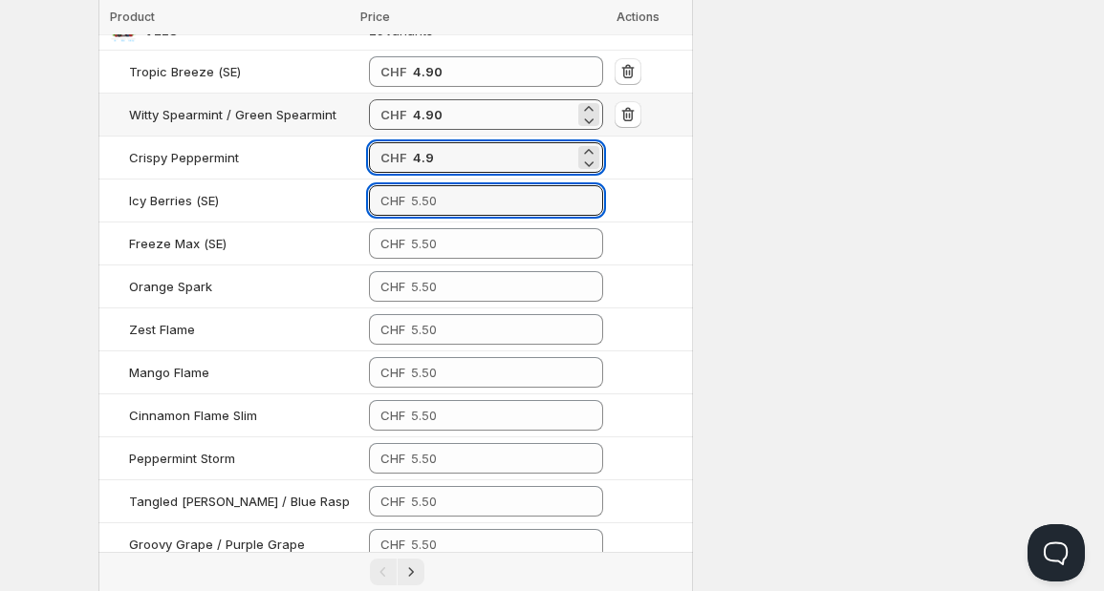
type input "4.90"
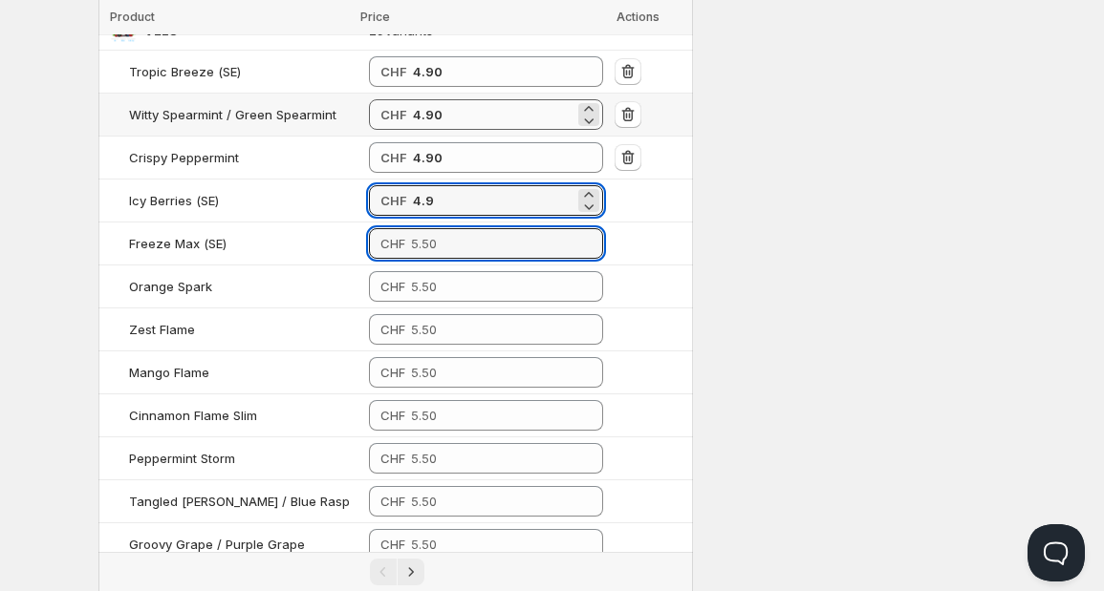
type input "4.90"
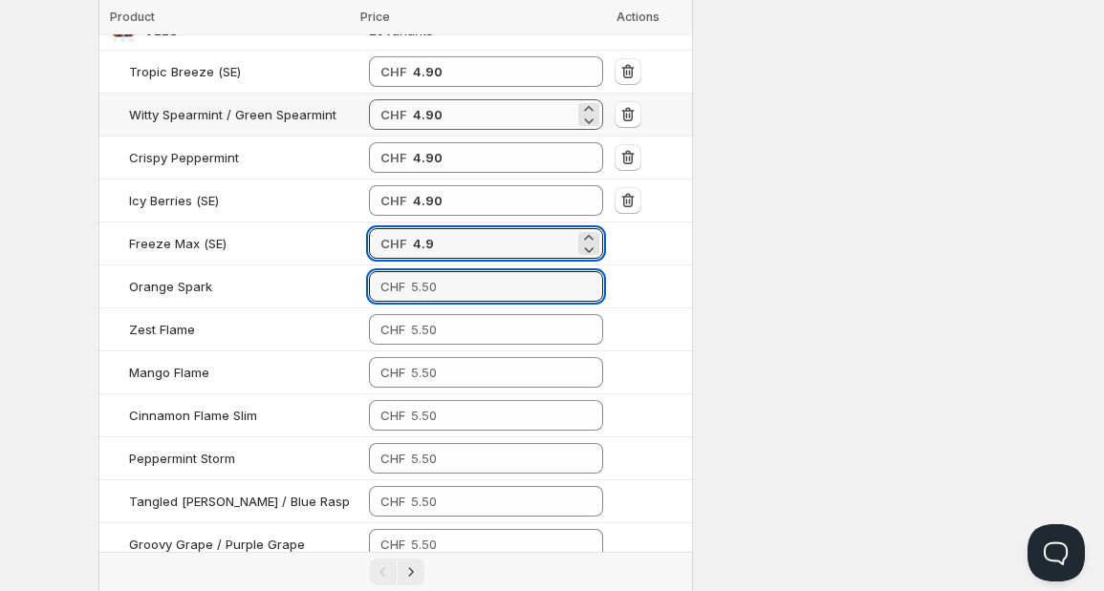
type input "4.90"
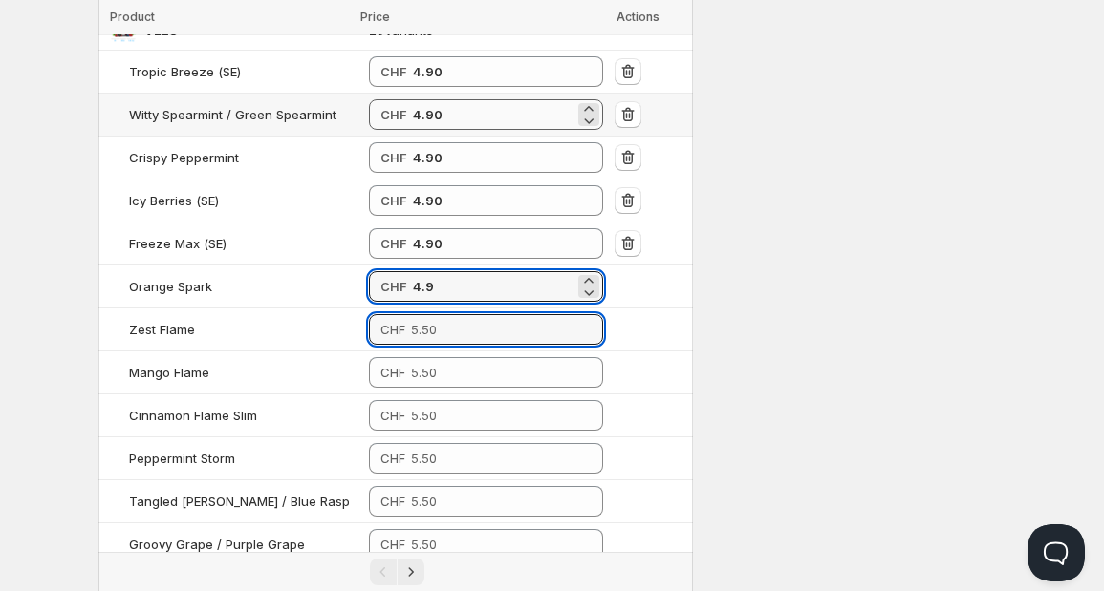
type input "4.90"
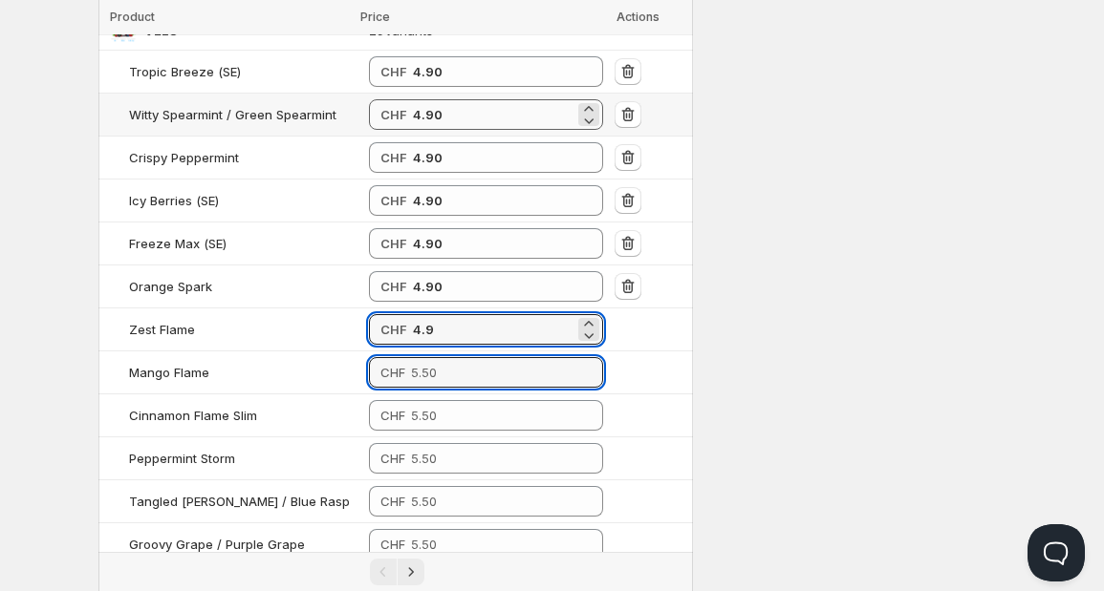
type input "4.90"
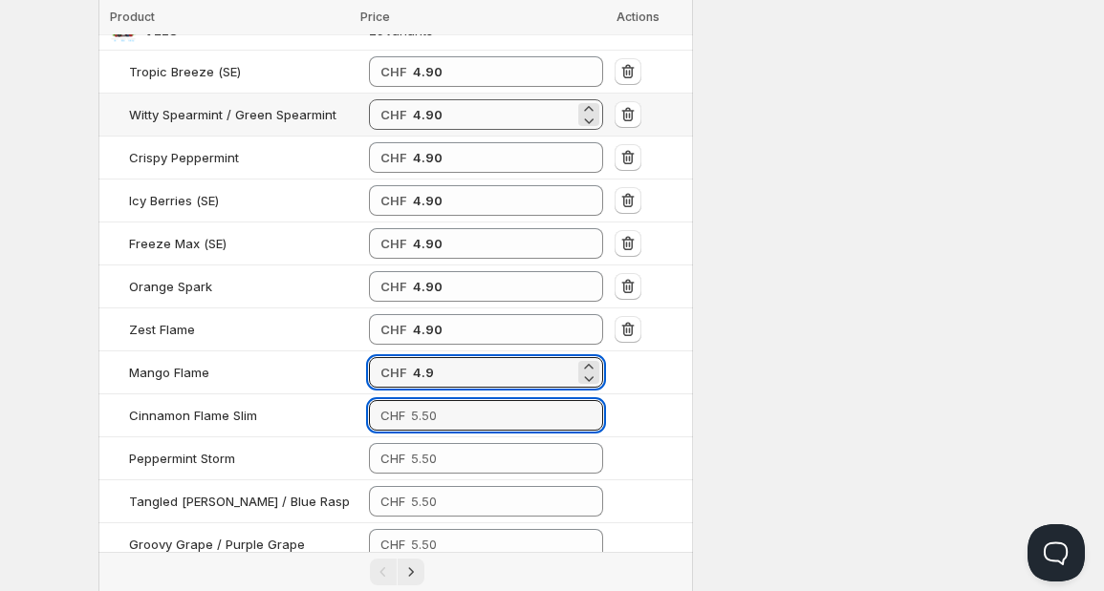
type input "4.90"
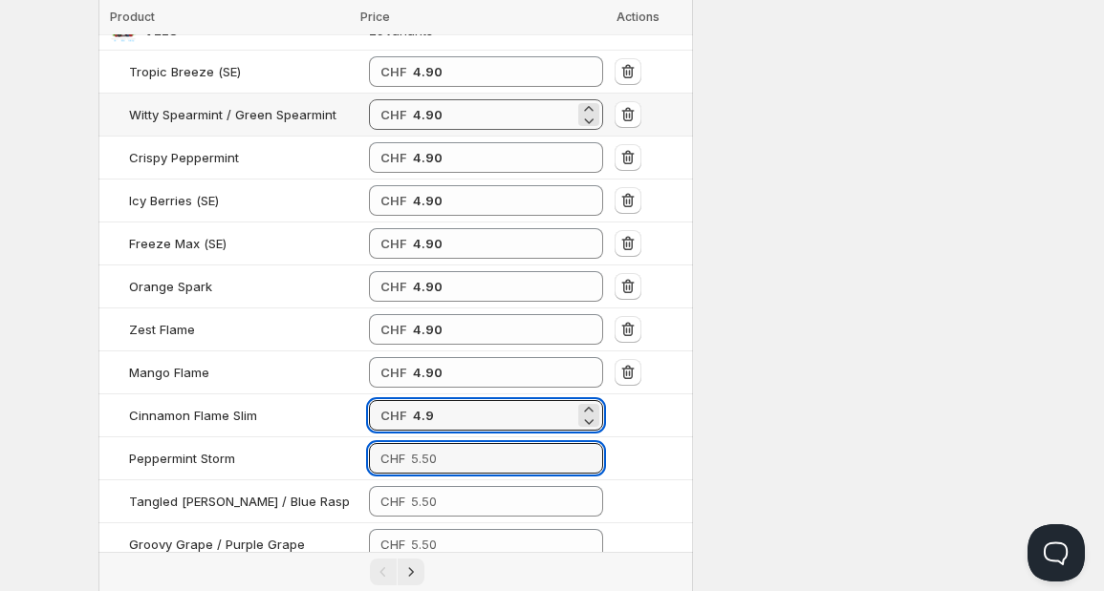
type input "4.90"
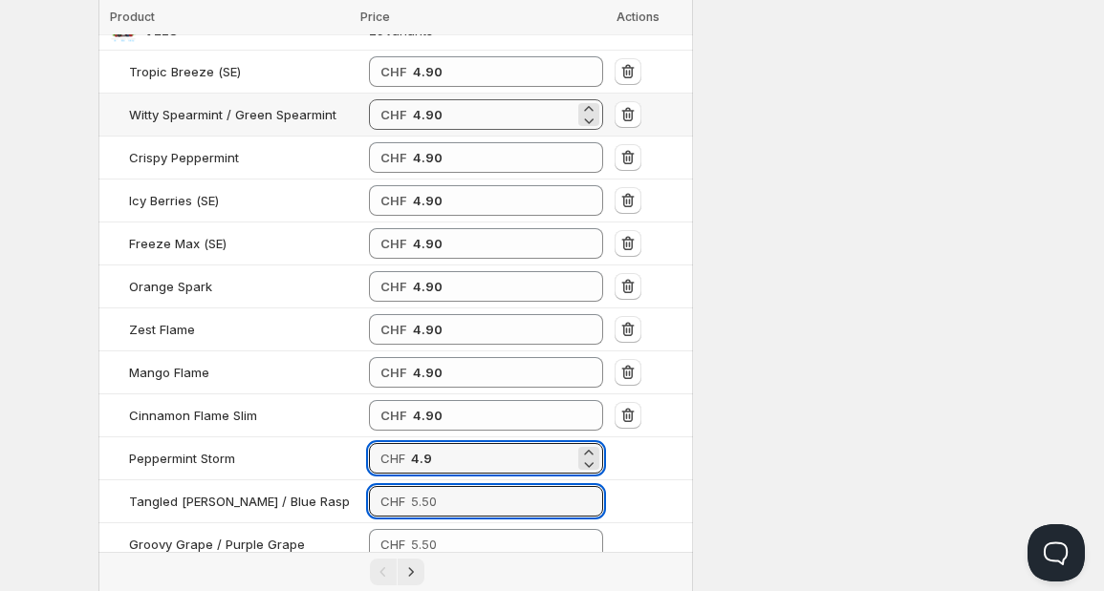
type input "4.90"
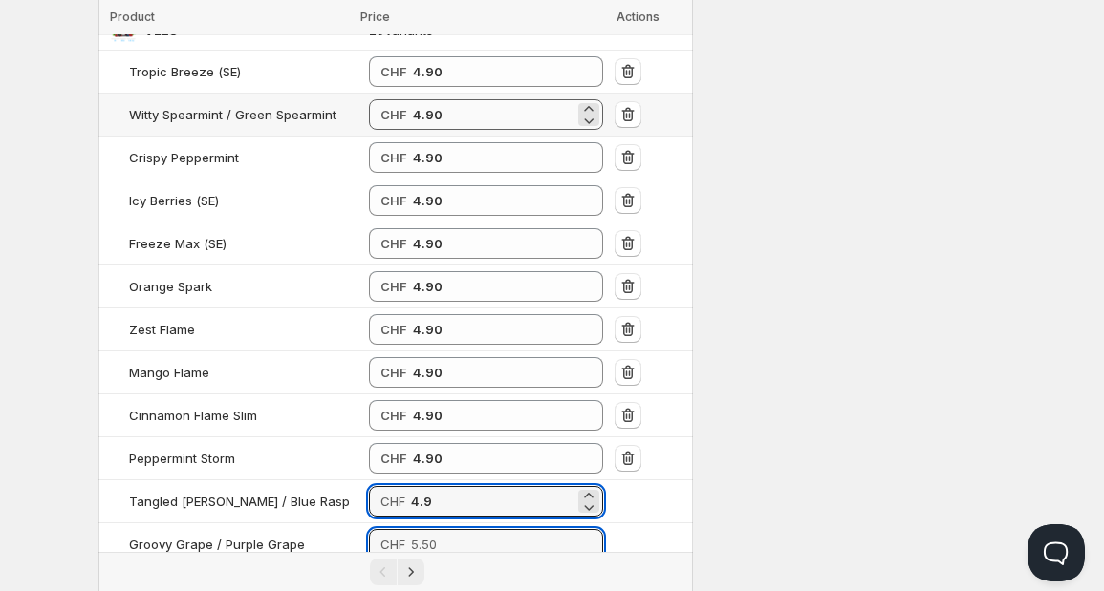
type input "4.90"
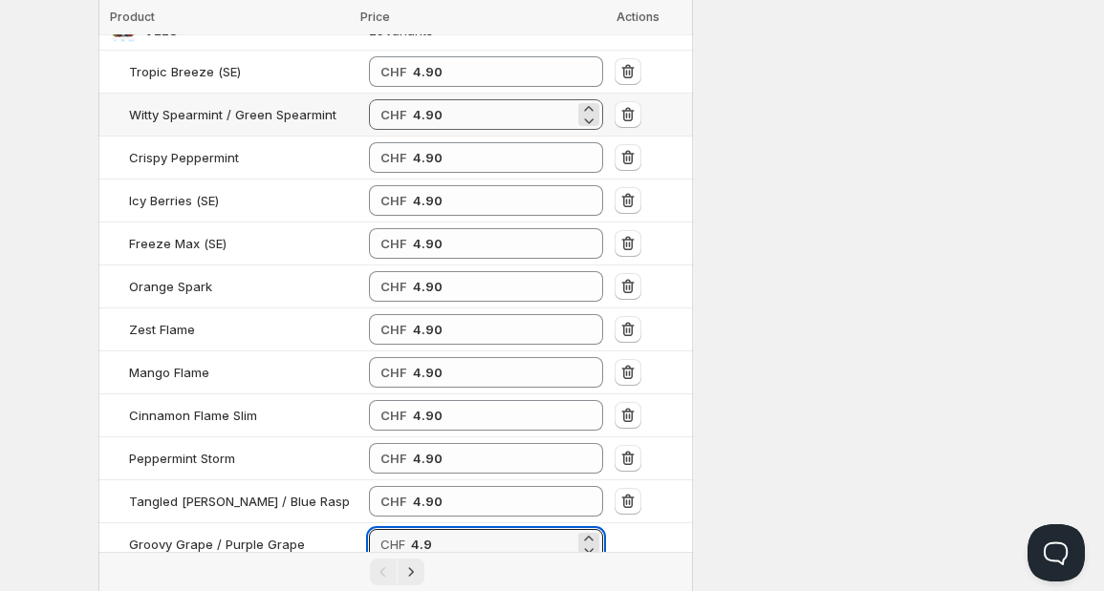
type input "4.90"
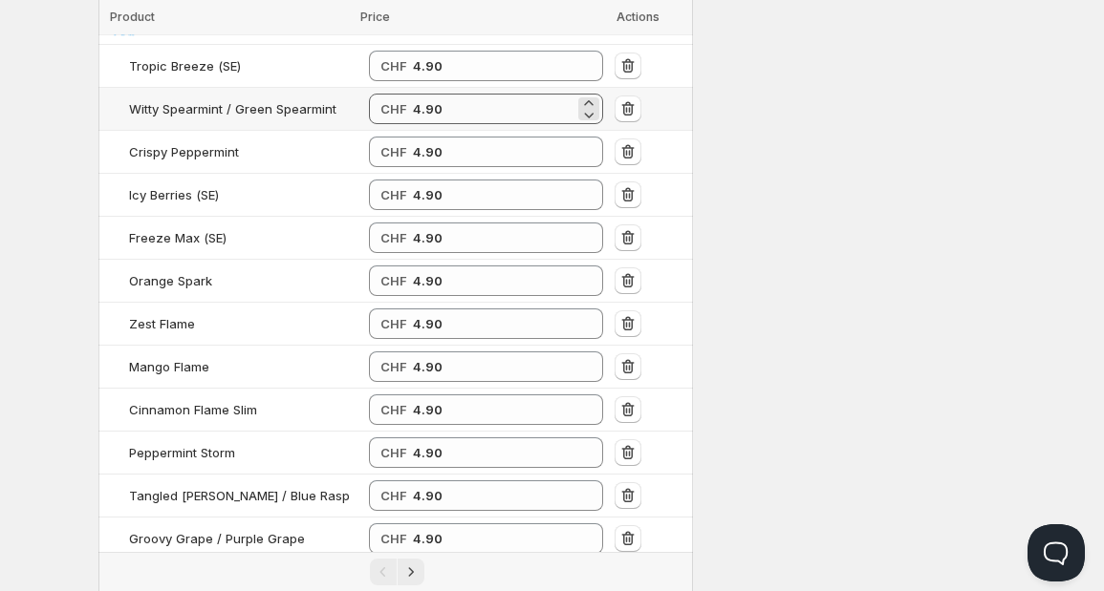
type input "4.90"
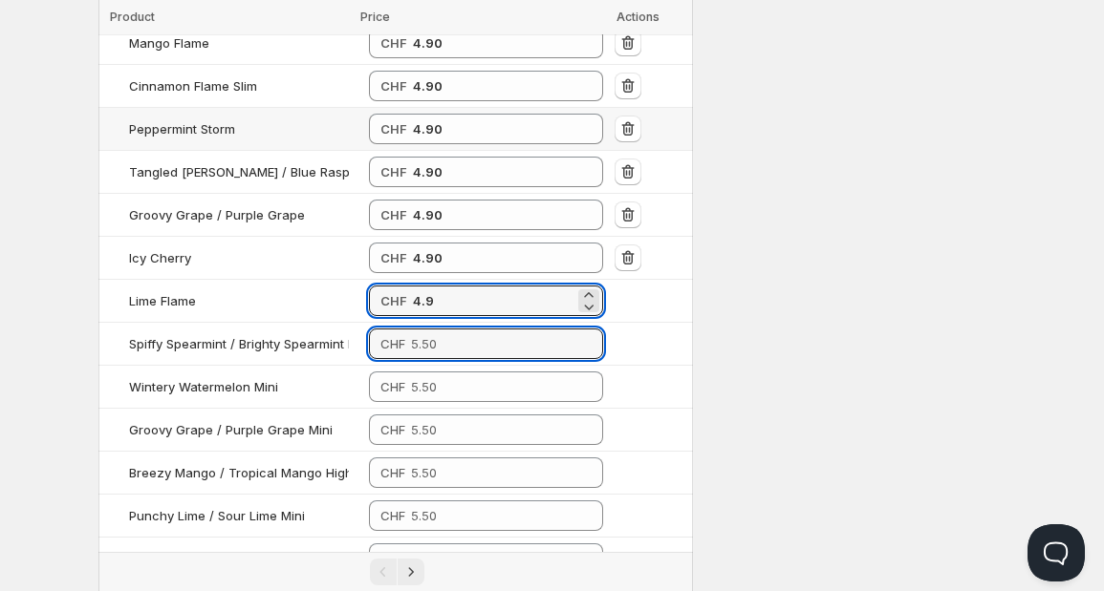
type input "4.90"
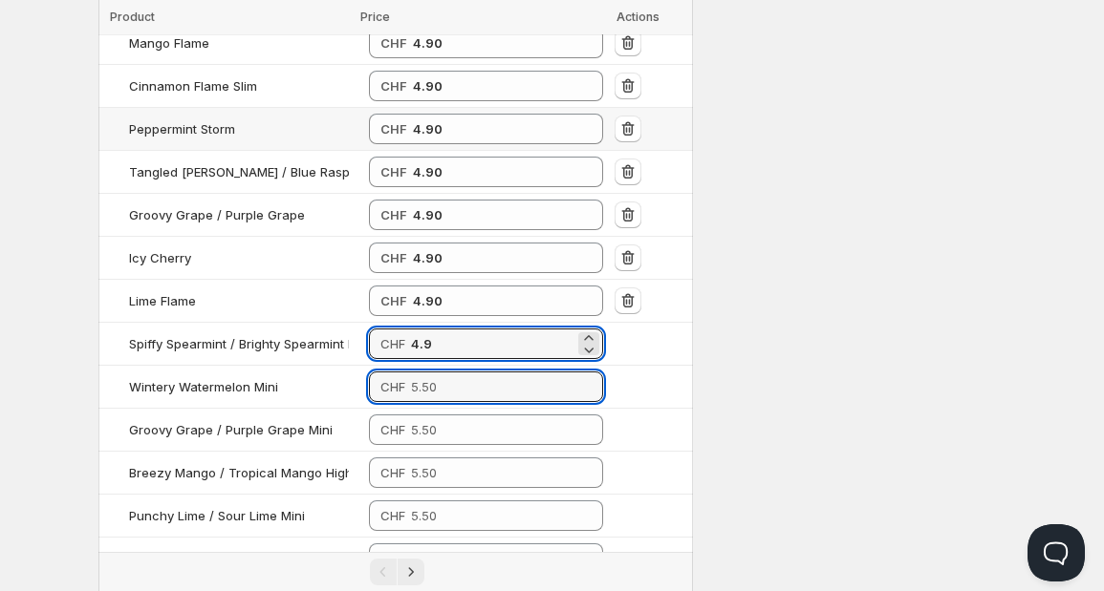
type input "4.90"
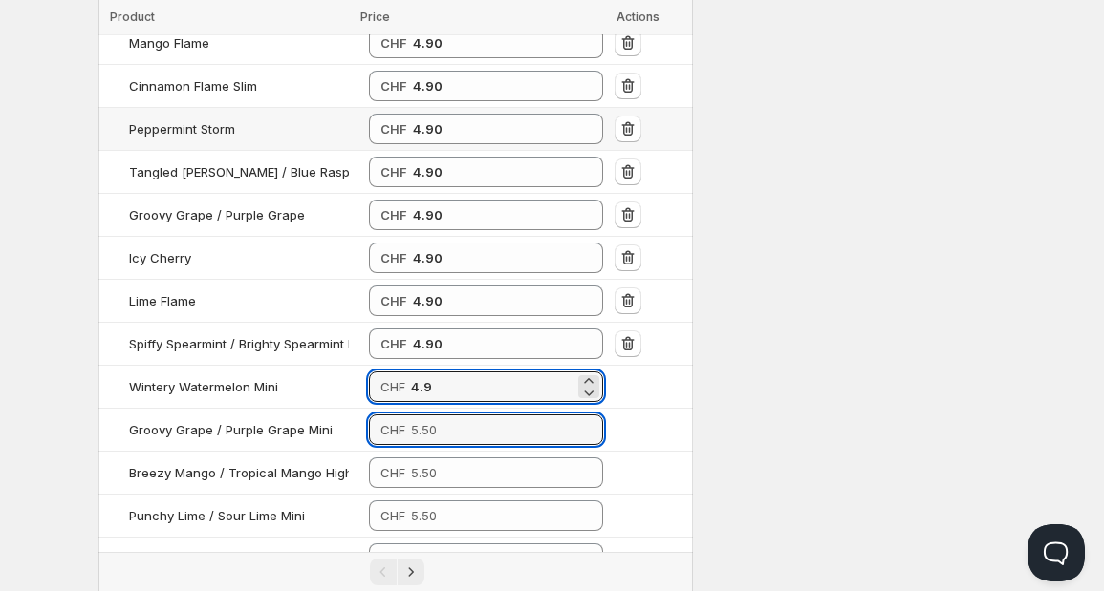
type input "4.90"
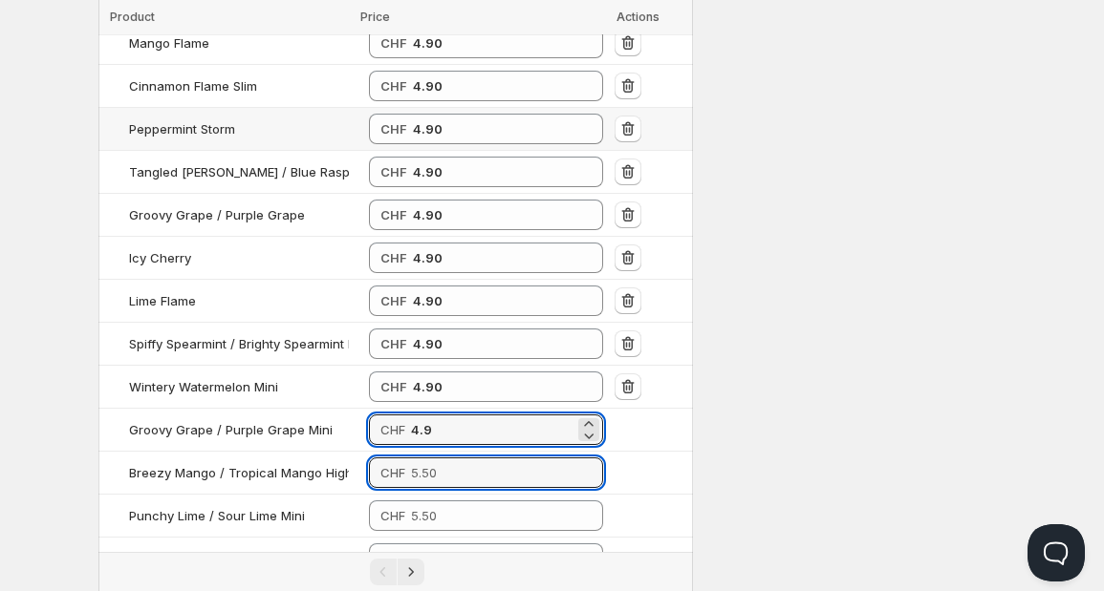
type input "4.90"
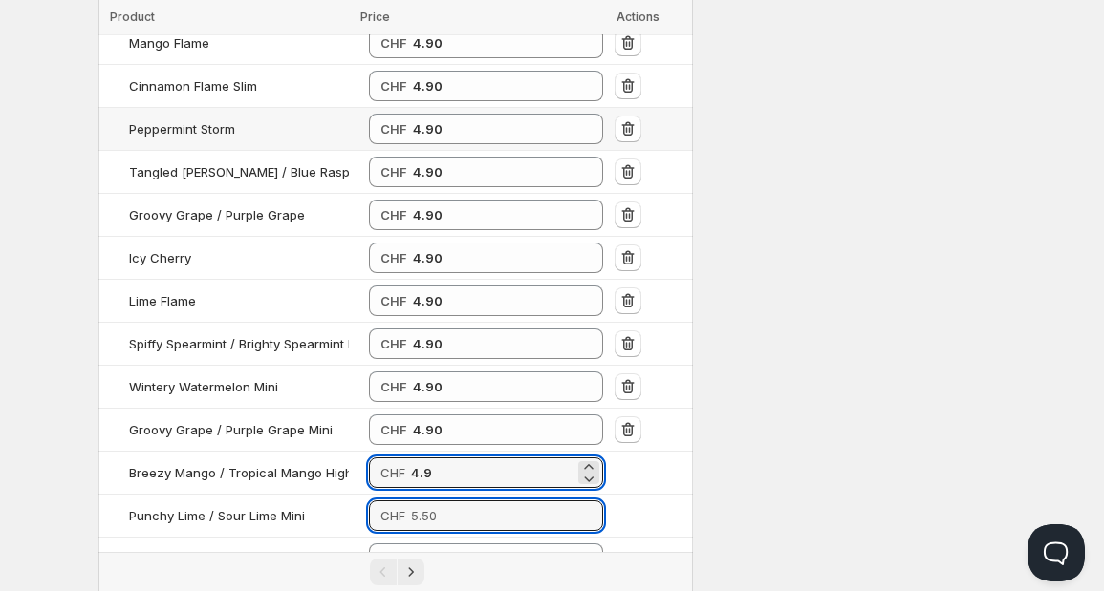
type input "4.90"
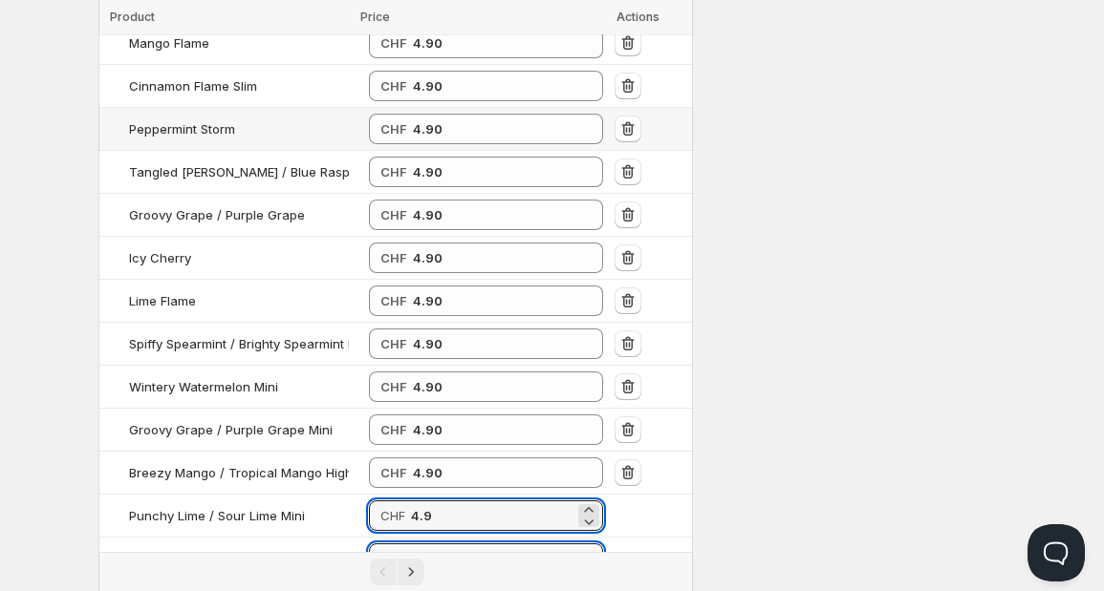
type input "4.90"
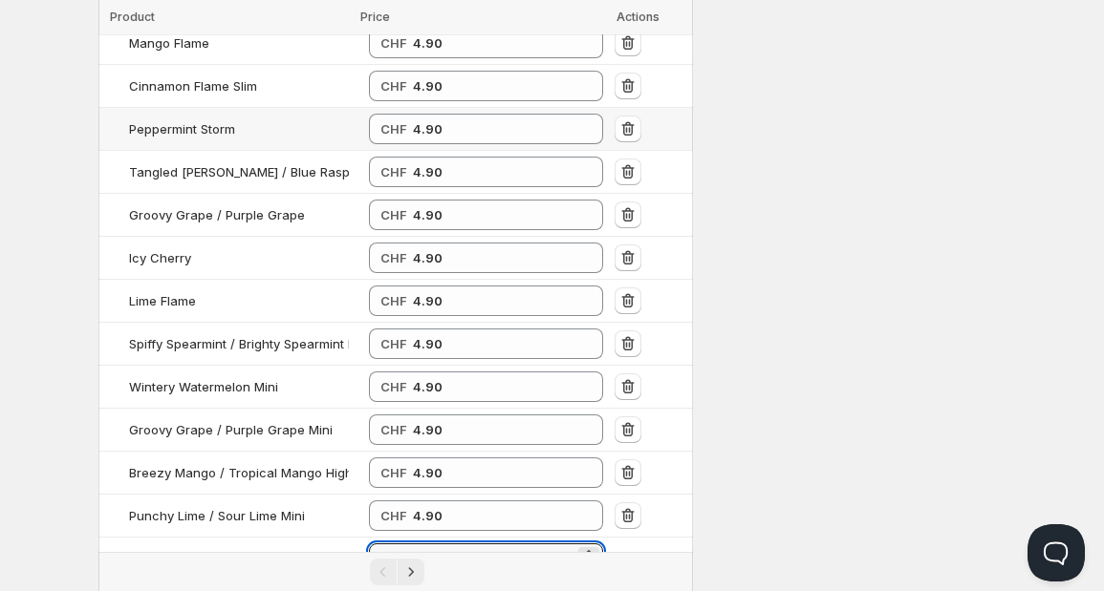
type input "4.90"
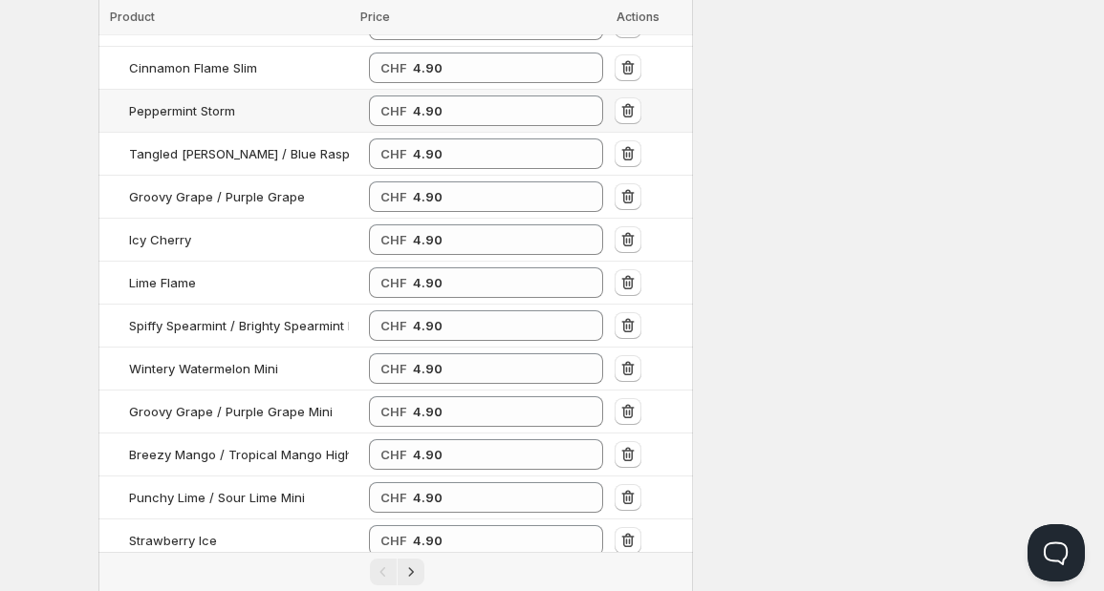
type input "4.90"
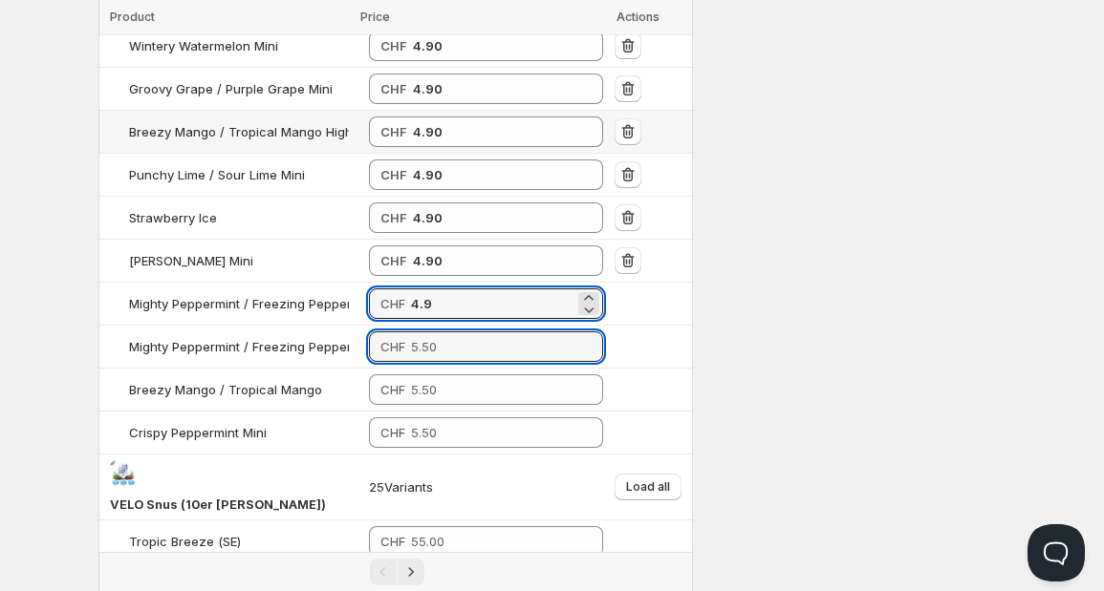
type input "4.90"
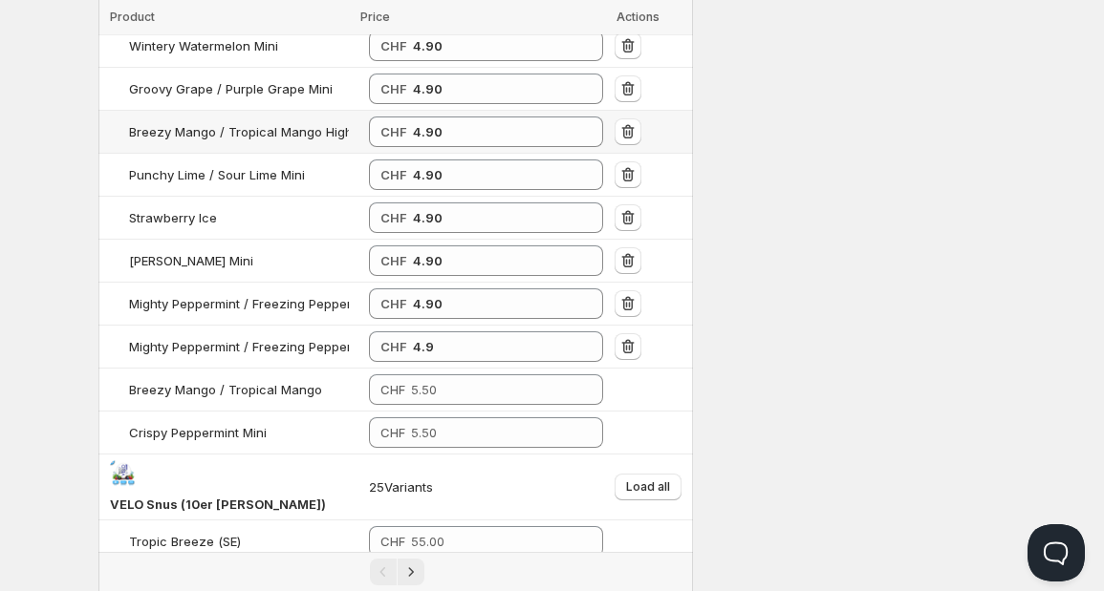
type input "4.90"
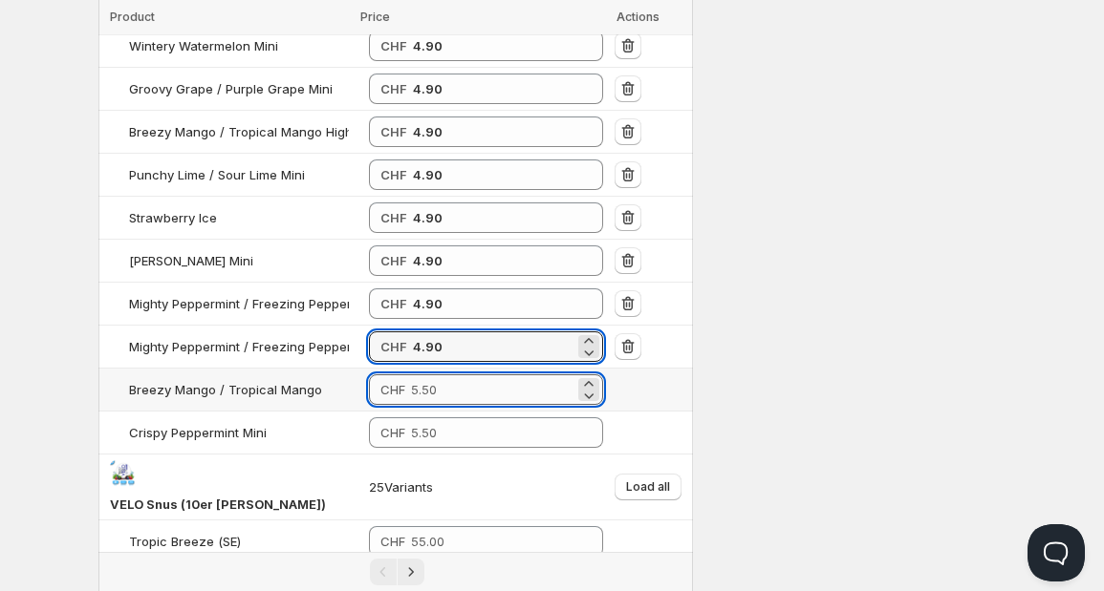
click at [411, 375] on input "number" at bounding box center [492, 390] width 163 height 31
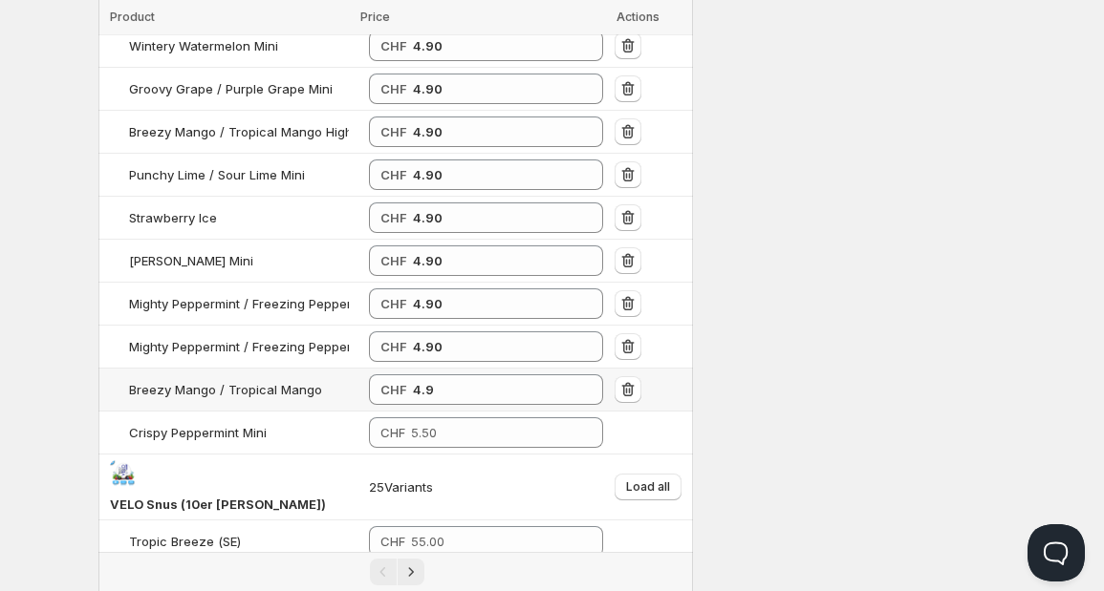
type input "4.90"
click at [415, 399] on td "CHF 4.90" at bounding box center [486, 390] width 246 height 43
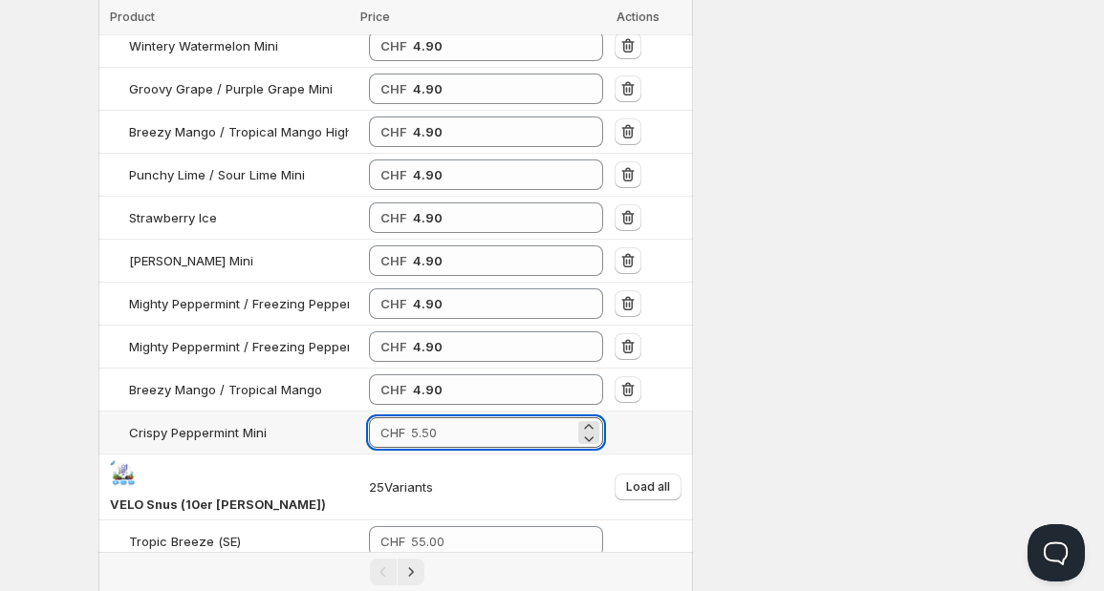
click at [412, 425] on input "number" at bounding box center [492, 433] width 163 height 31
type input "4.90"
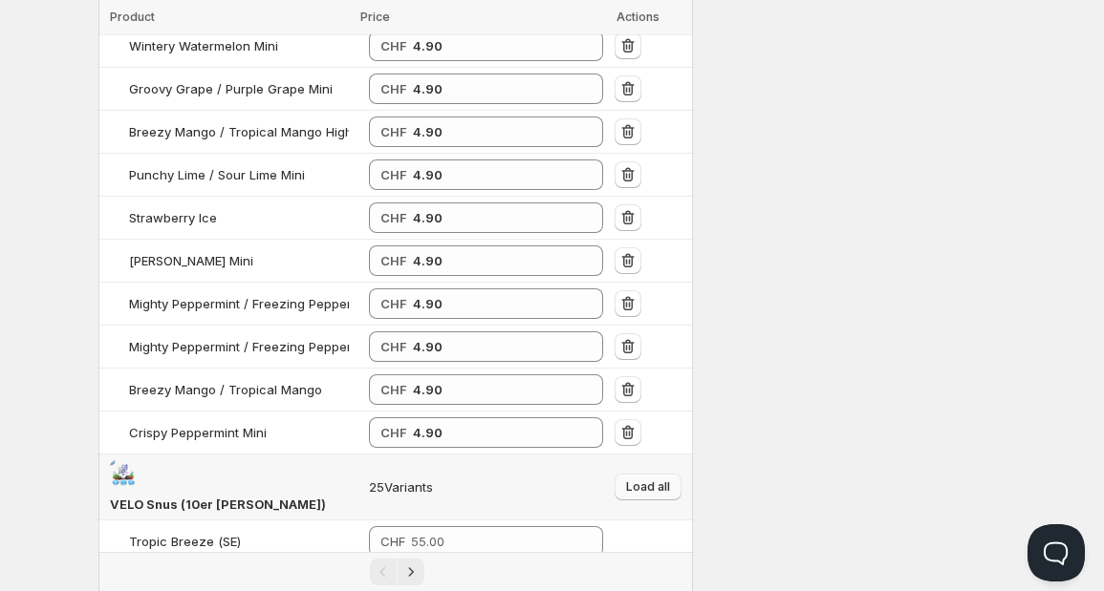
click at [655, 480] on span "Load all" at bounding box center [648, 487] width 44 height 15
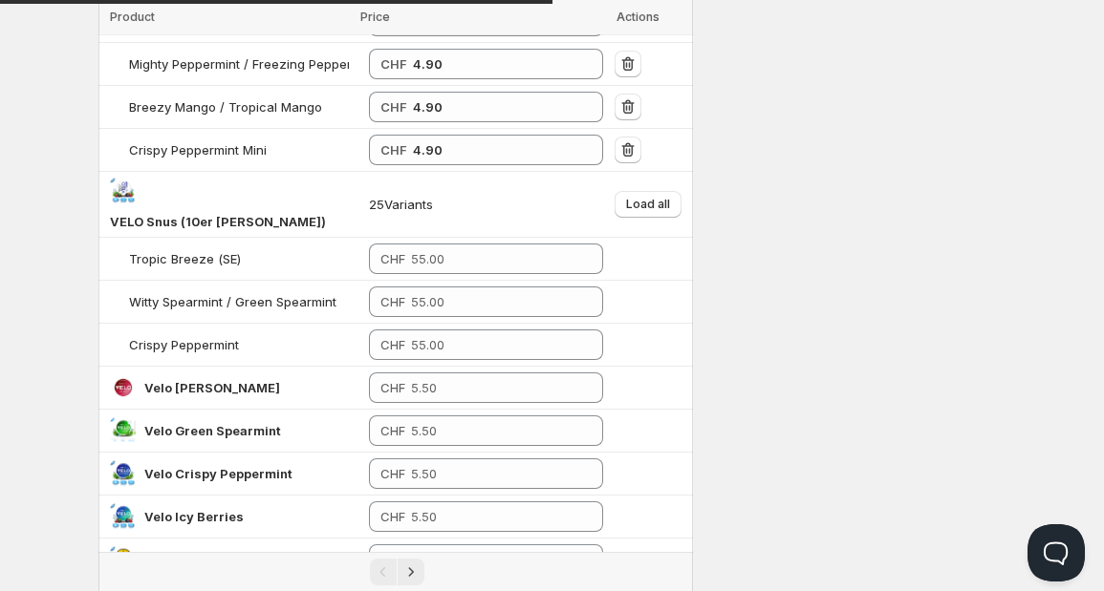
scroll to position [1237, 0]
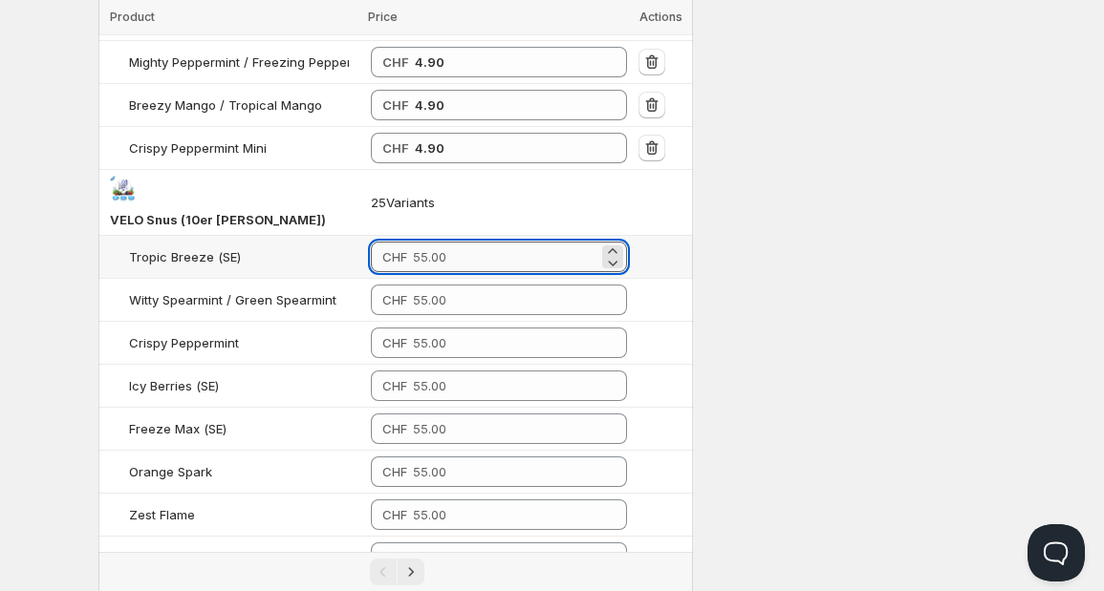
click at [532, 242] on input "number" at bounding box center [505, 257] width 185 height 31
click at [532, 242] on input "49" at bounding box center [506, 257] width 183 height 31
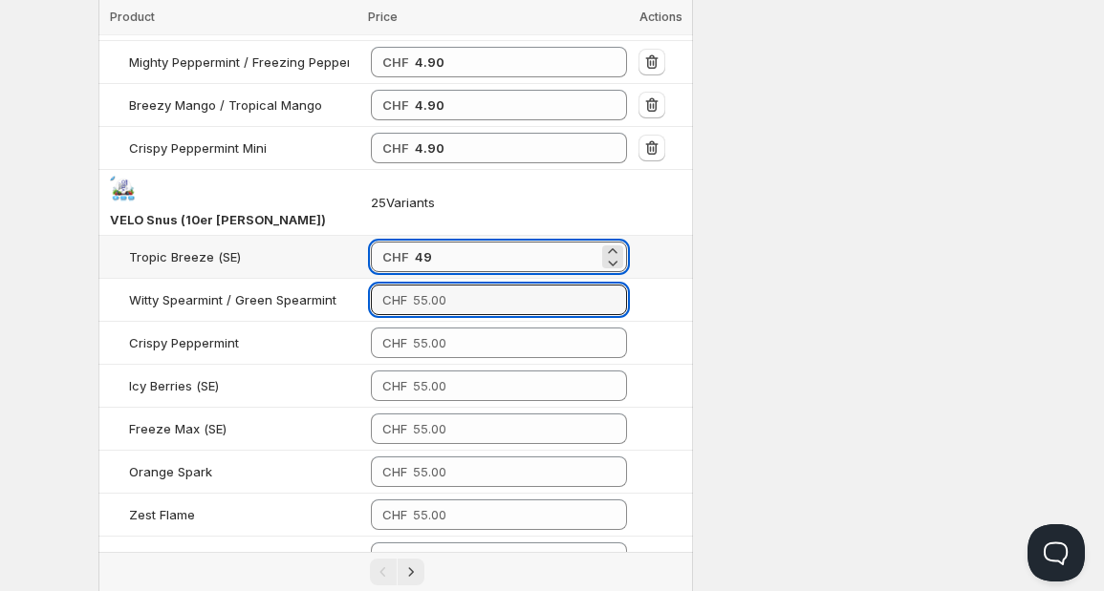
type input "49.00"
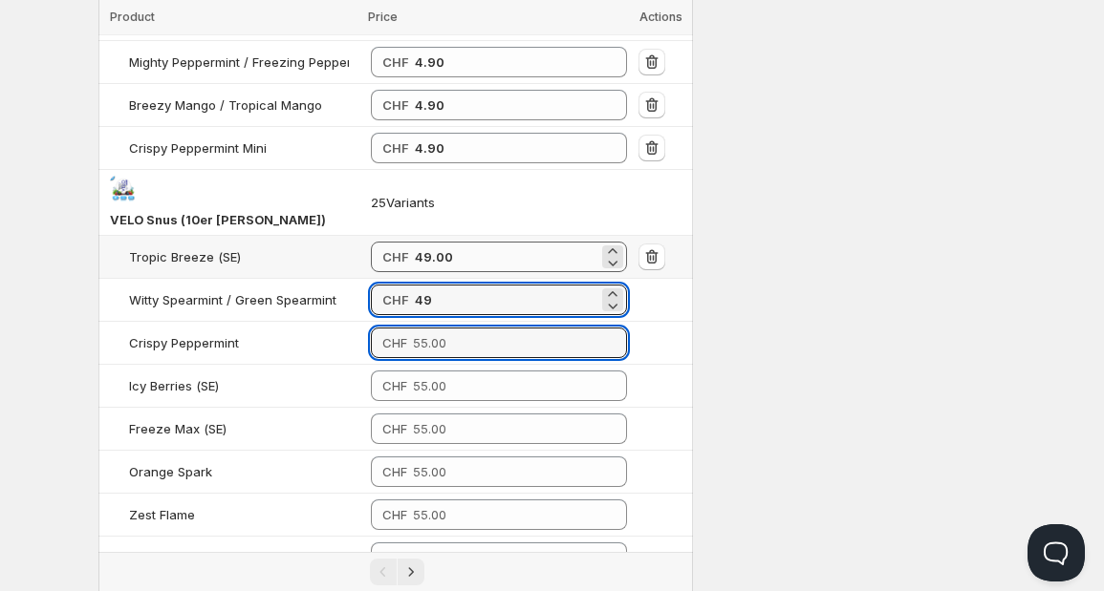
type input "49.00"
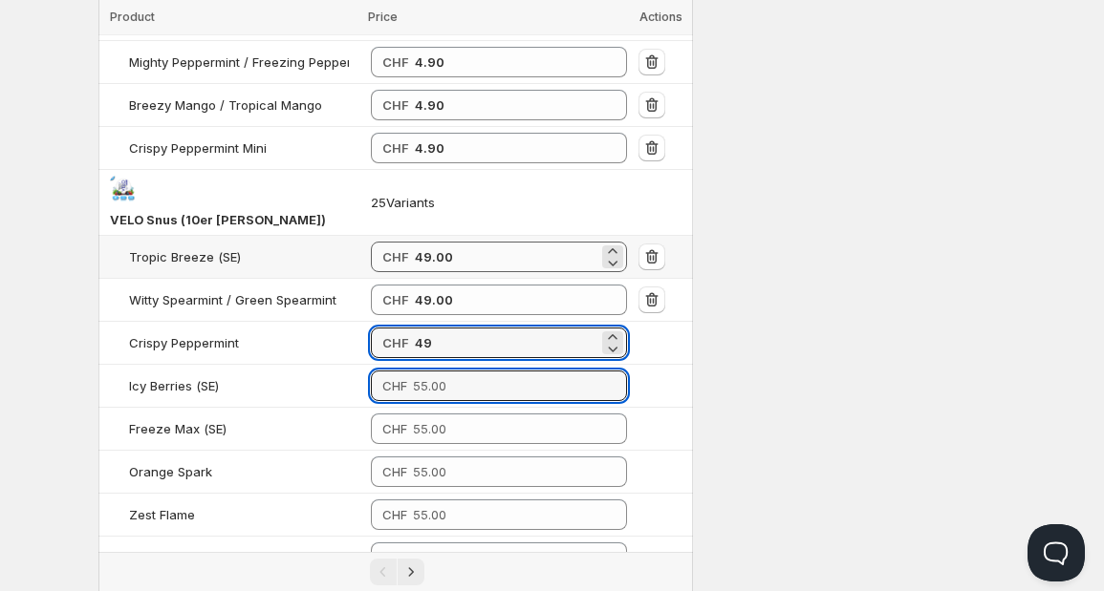
type input "49.00"
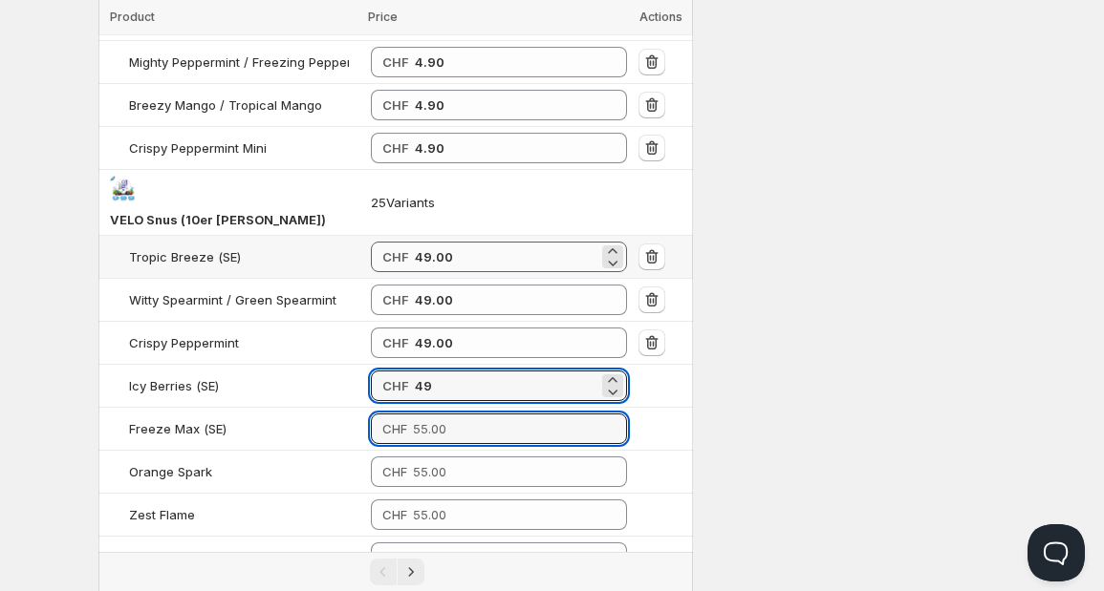
type input "49.00"
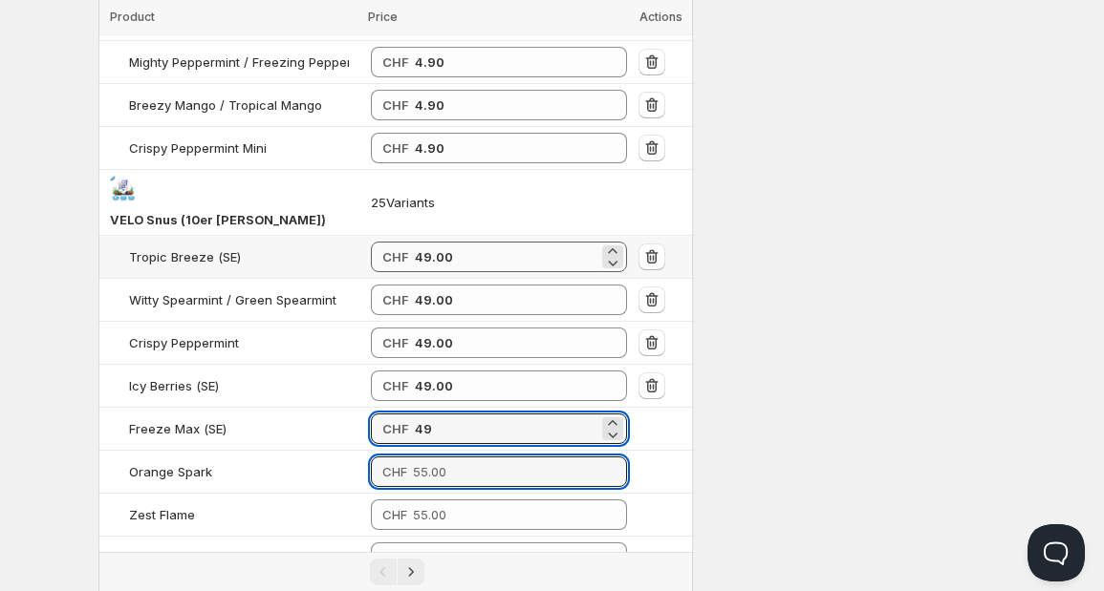
type input "49.00"
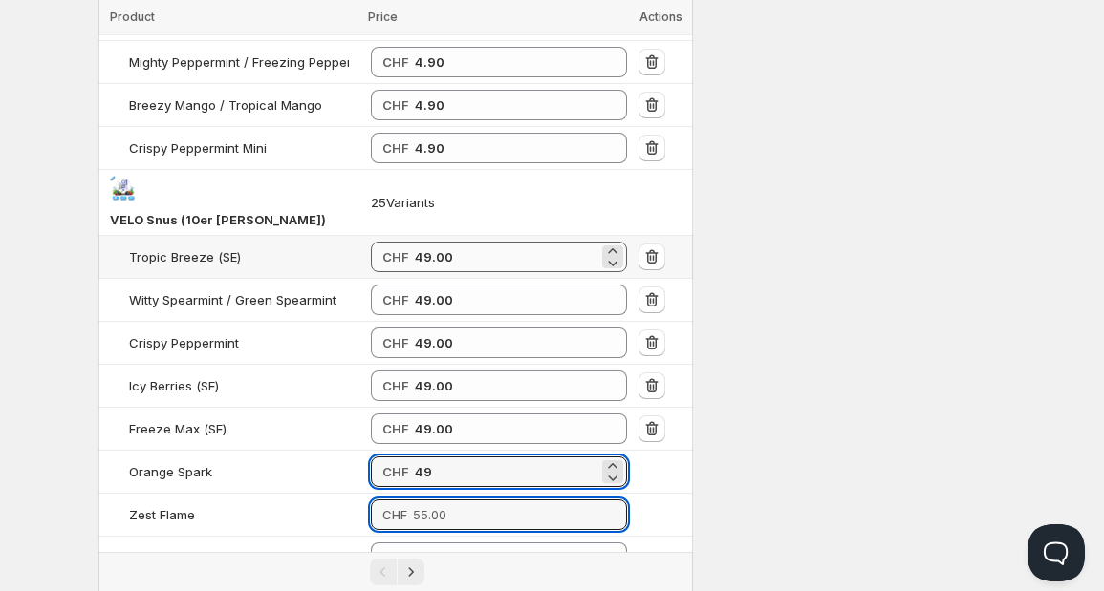
type input "49.00"
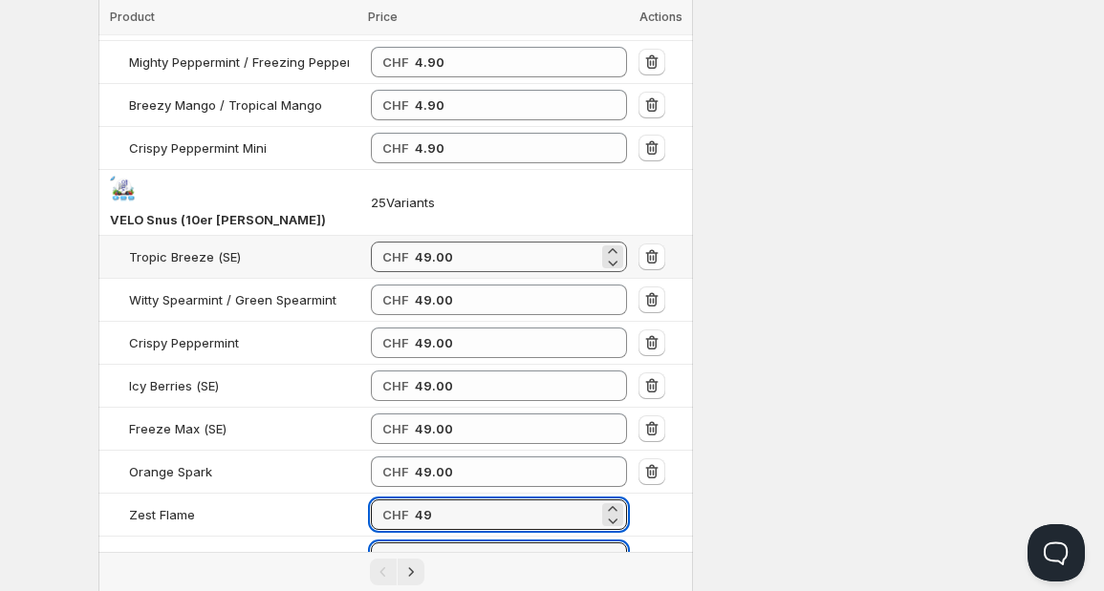
type input "49.00"
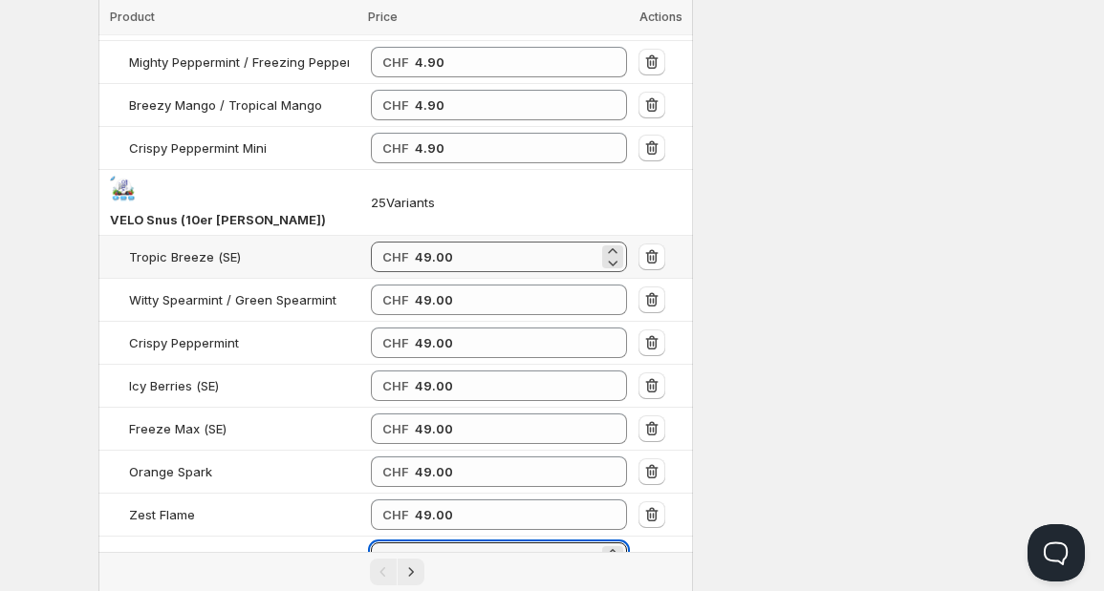
type input "49.00"
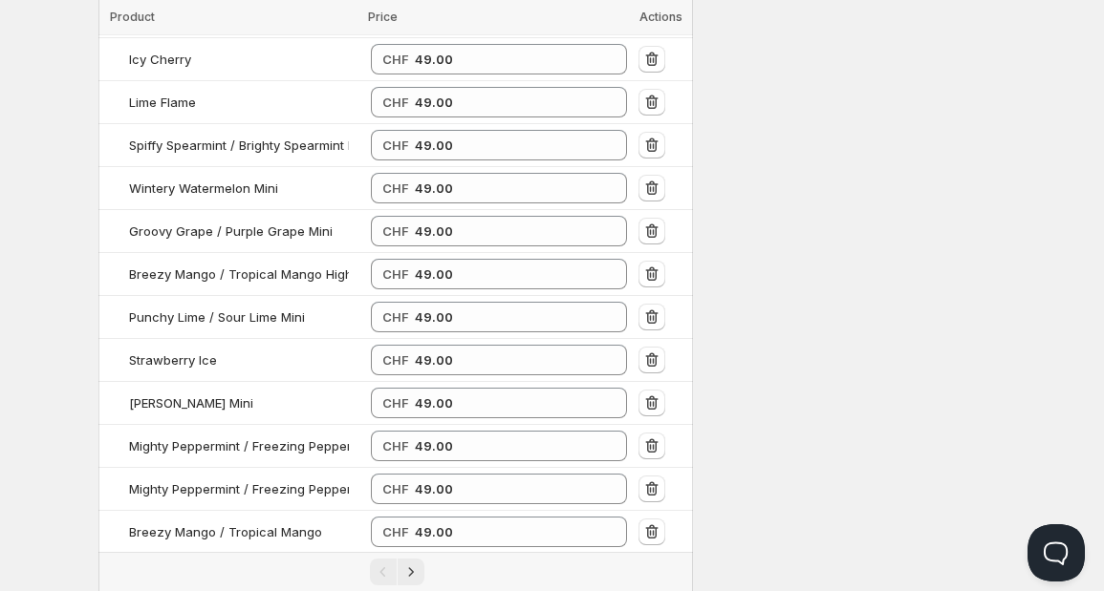
scroll to position [2274, 0]
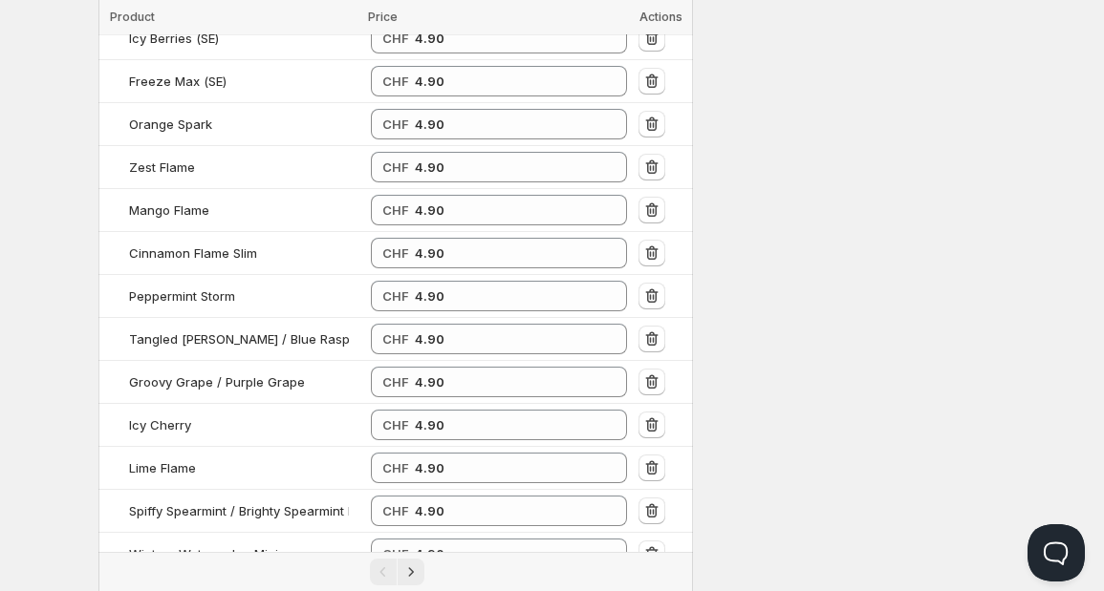
scroll to position [0, 0]
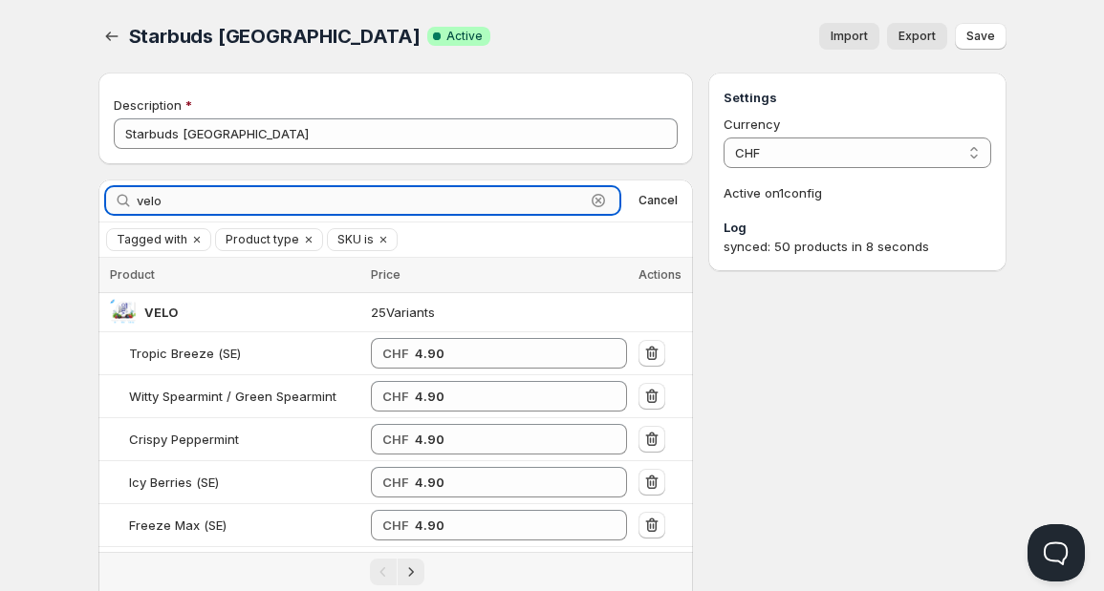
click at [255, 210] on input "velo" at bounding box center [361, 200] width 449 height 27
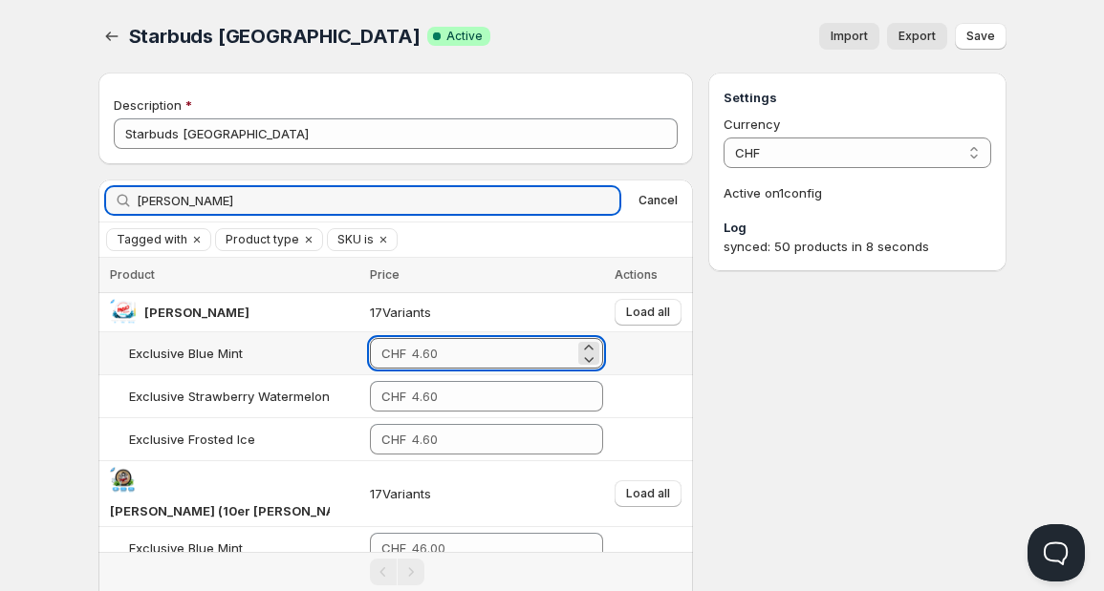
click at [412, 350] on input "number" at bounding box center [493, 353] width 162 height 31
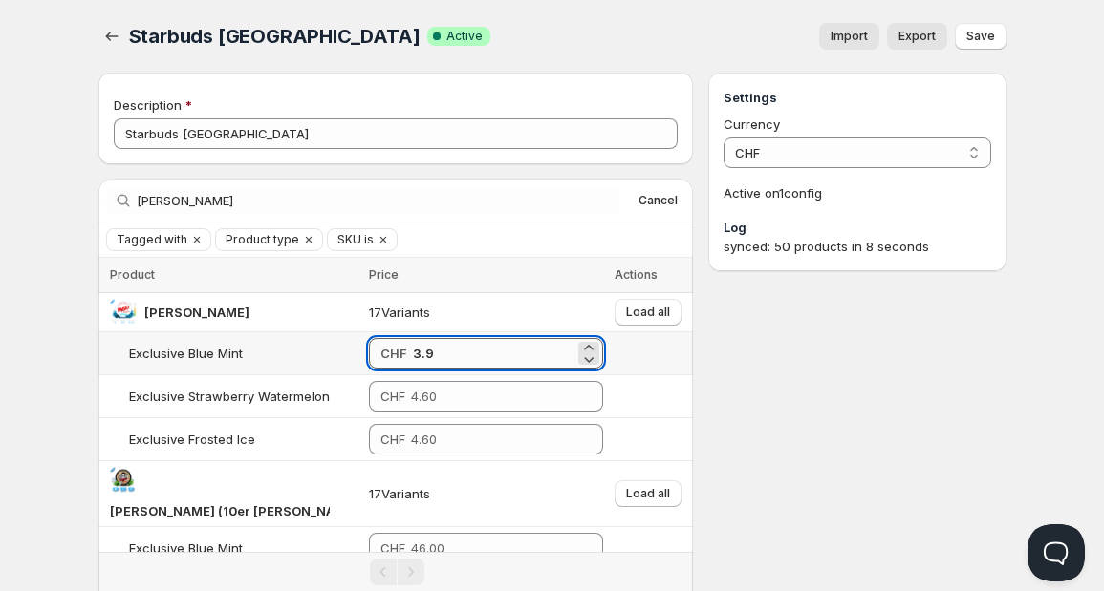
click at [428, 357] on input "3.9" at bounding box center [493, 353] width 161 height 31
click at [638, 311] on span "Load all" at bounding box center [648, 312] width 44 height 15
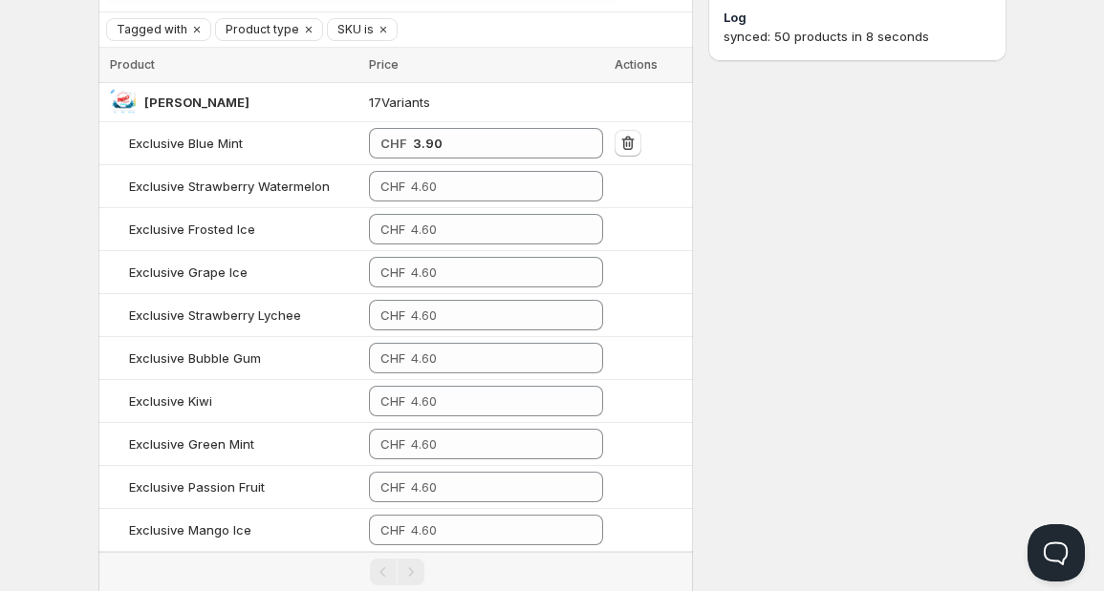
scroll to position [212, 0]
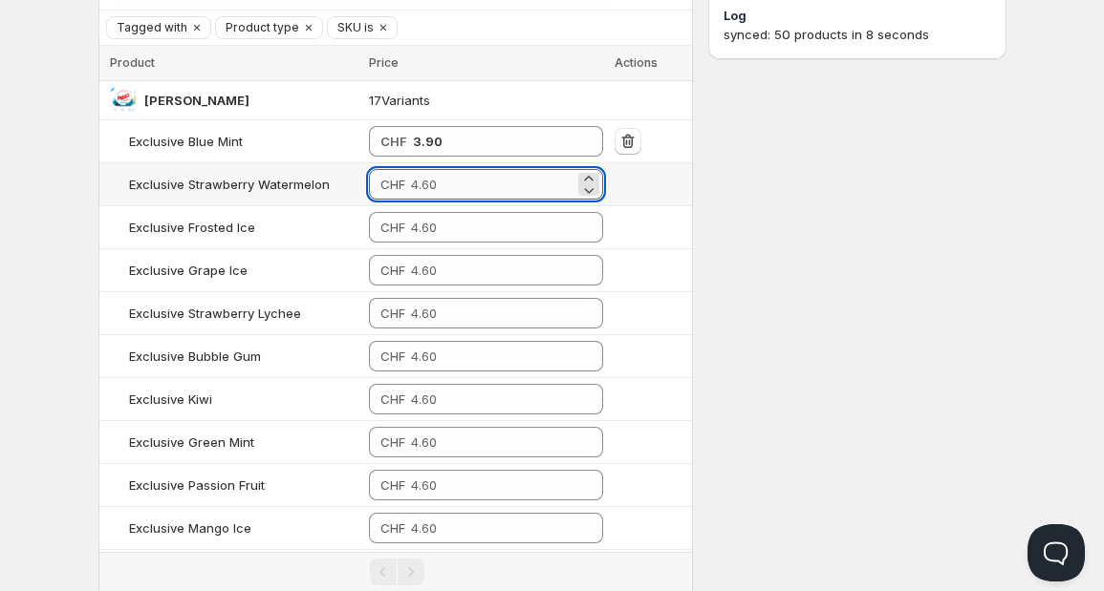
click at [422, 175] on input "number" at bounding box center [492, 184] width 163 height 31
click at [422, 175] on input "3.90" at bounding box center [493, 184] width 161 height 31
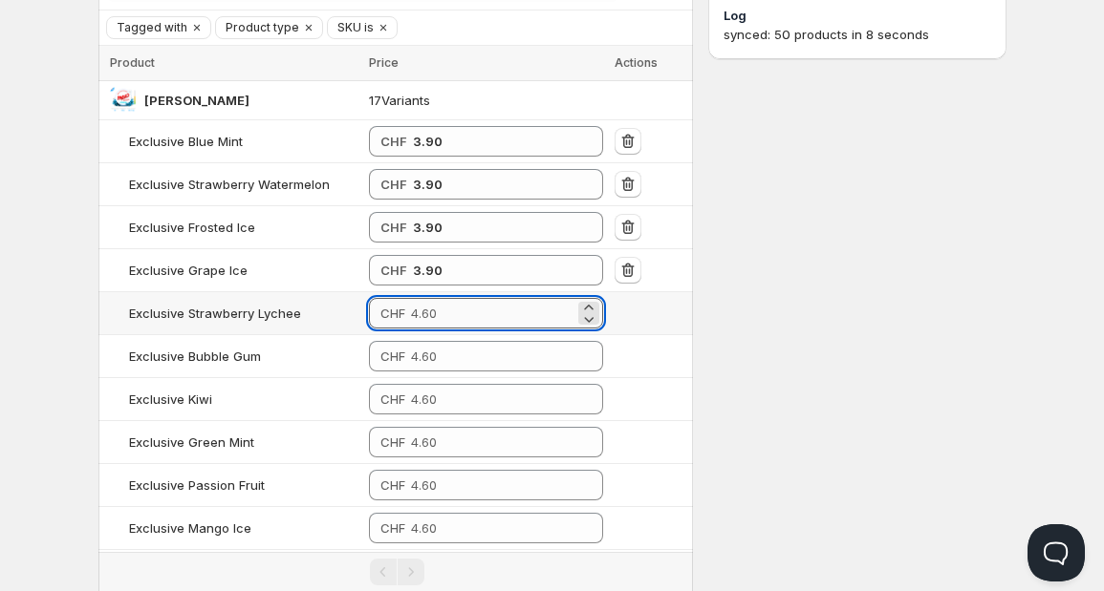
click at [439, 311] on input "number" at bounding box center [492, 313] width 163 height 31
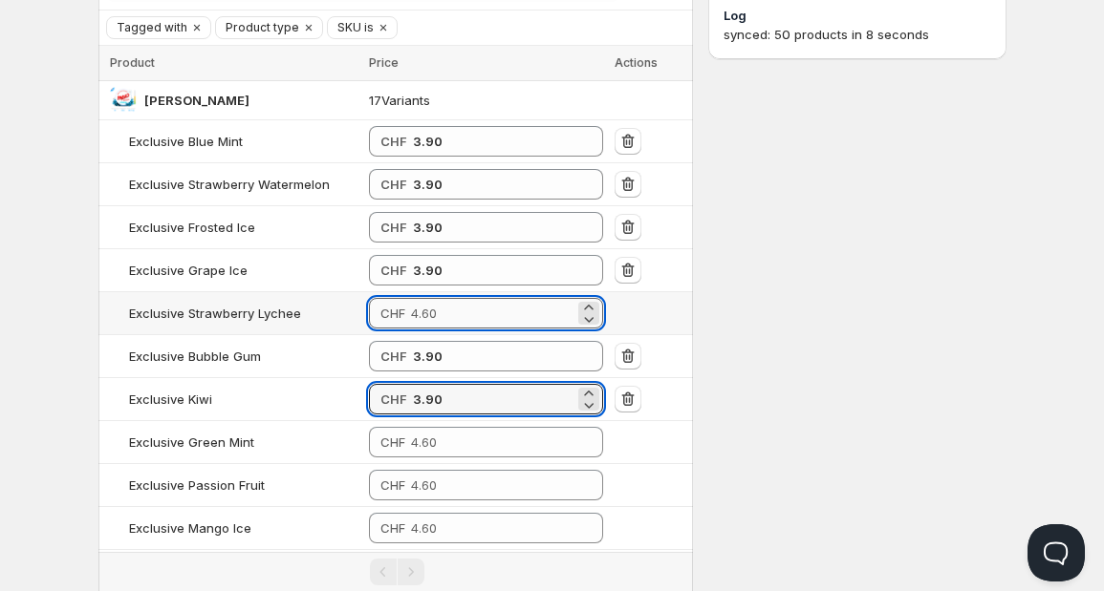
click at [439, 311] on input "number" at bounding box center [492, 313] width 163 height 31
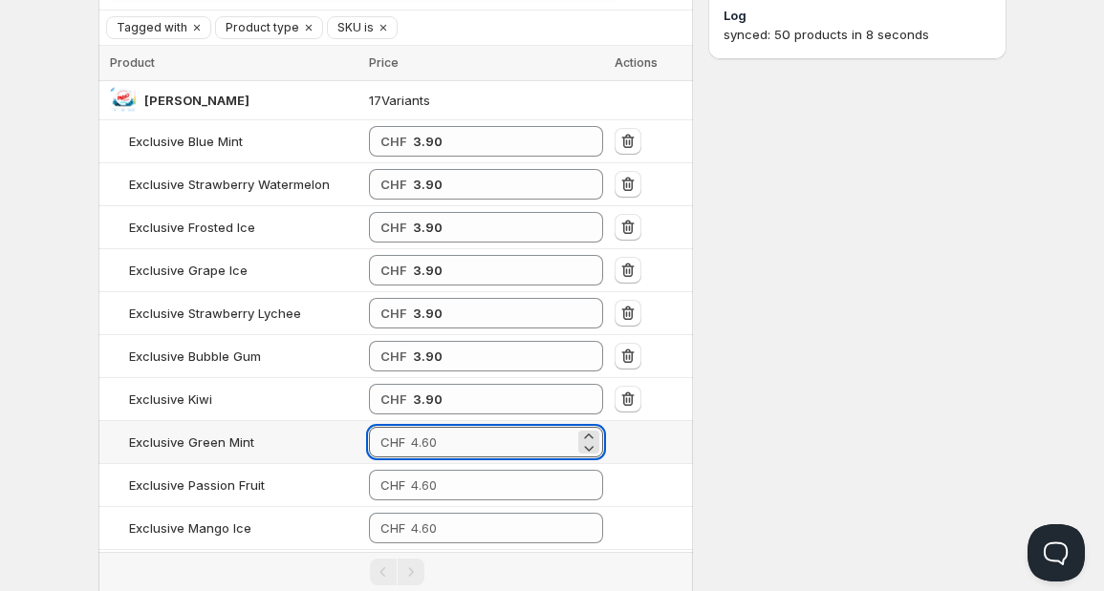
click at [412, 436] on input "number" at bounding box center [492, 442] width 163 height 31
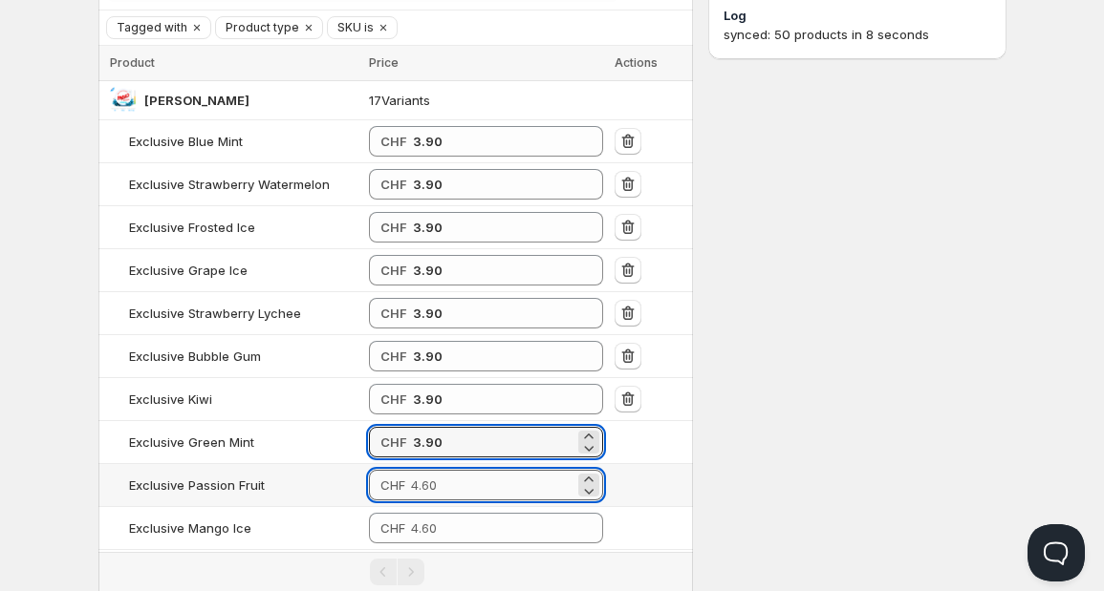
click at [411, 485] on input "number" at bounding box center [492, 485] width 163 height 31
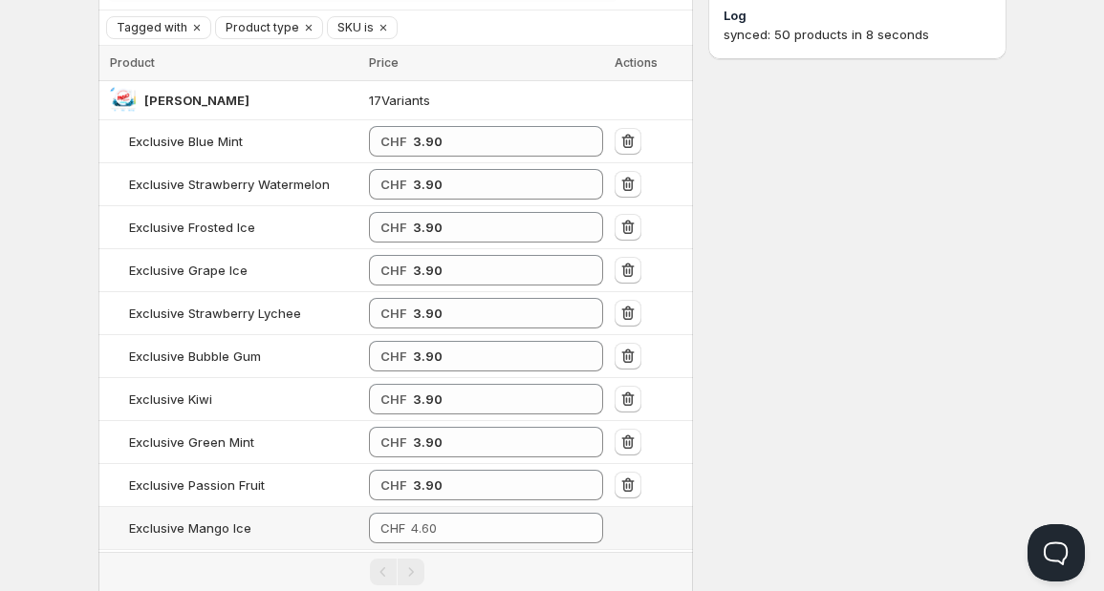
click at [419, 541] on td "CHF" at bounding box center [486, 528] width 246 height 43
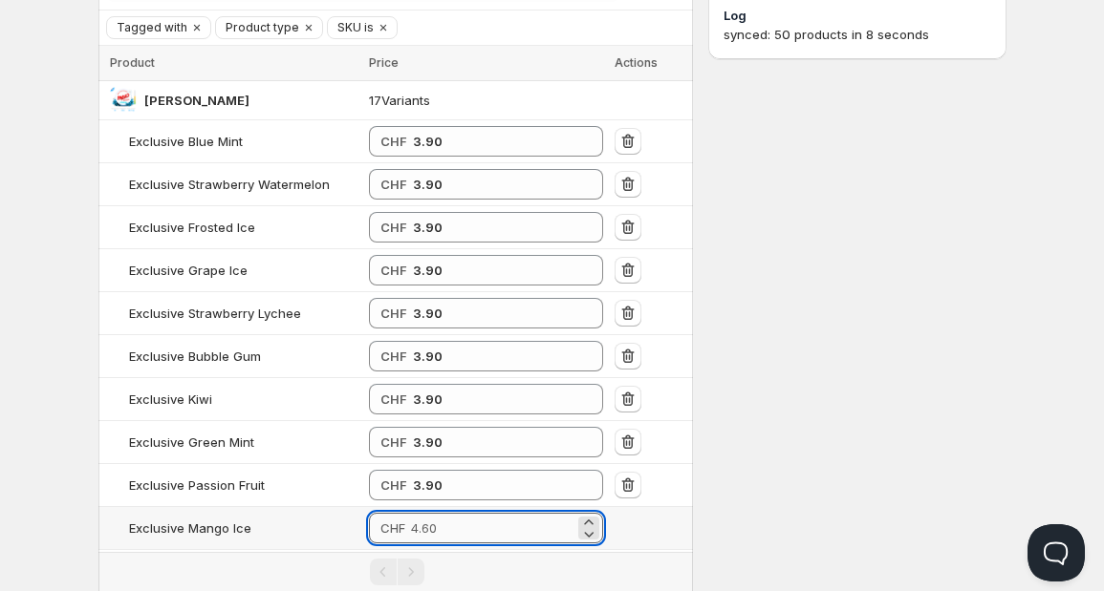
click at [428, 530] on input "number" at bounding box center [492, 528] width 163 height 31
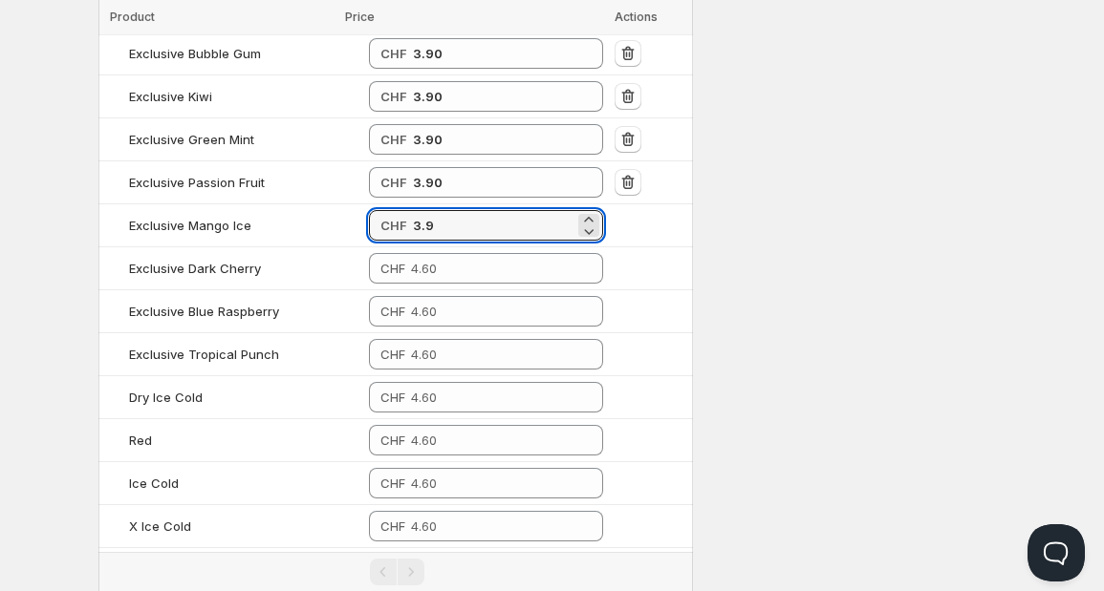
scroll to position [516, 0]
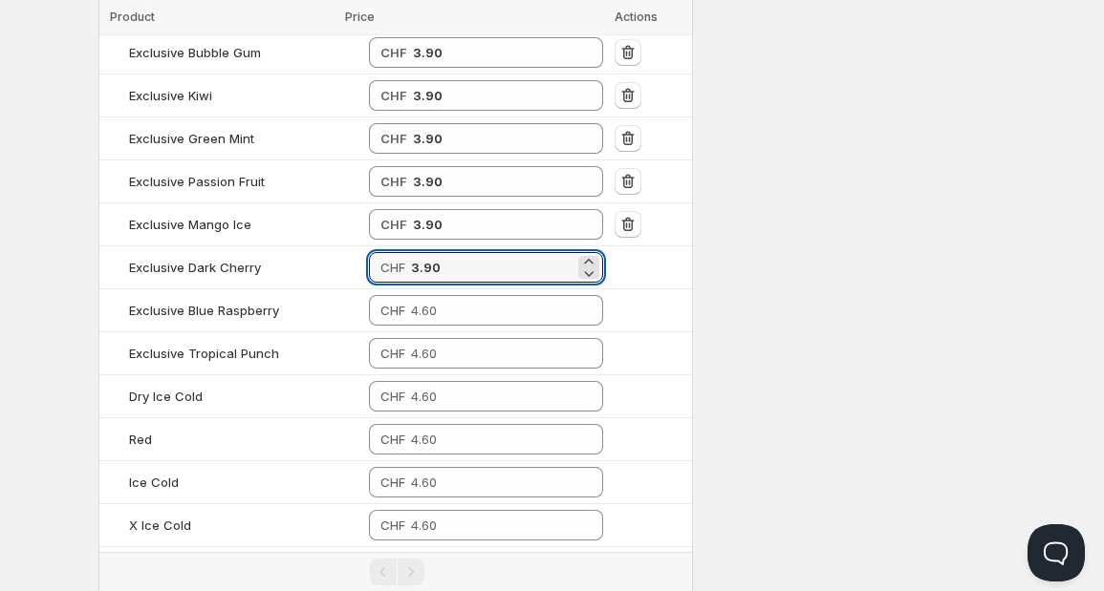
click at [698, 404] on div "Description Starbuds [GEOGRAPHIC_DATA] Search by title [PERSON_NAME] Cancel Tag…" at bounding box center [552, 169] width 908 height 1224
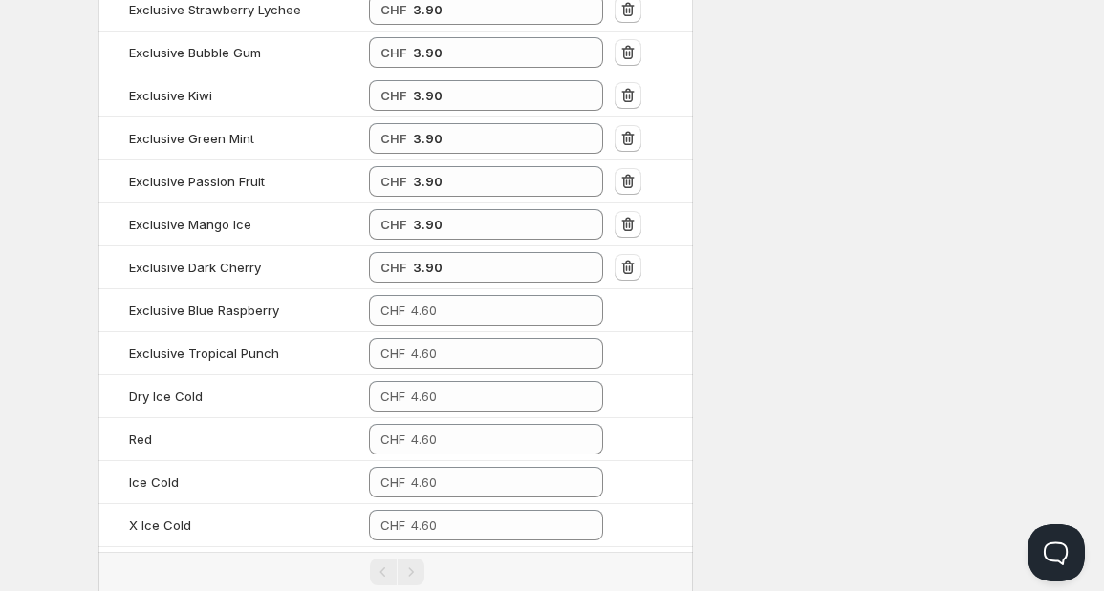
scroll to position [0, 0]
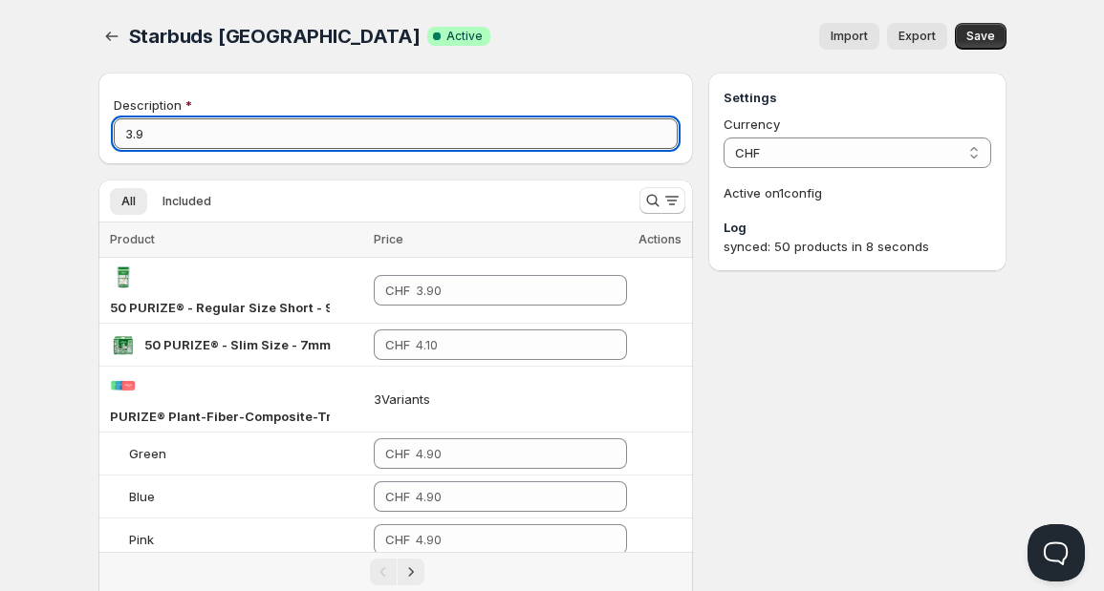
click at [305, 148] on input "3.9" at bounding box center [396, 133] width 565 height 31
click at [568, 33] on div "Import Export" at bounding box center [725, 36] width 440 height 27
click at [227, 137] on input "3.9" at bounding box center [396, 133] width 565 height 31
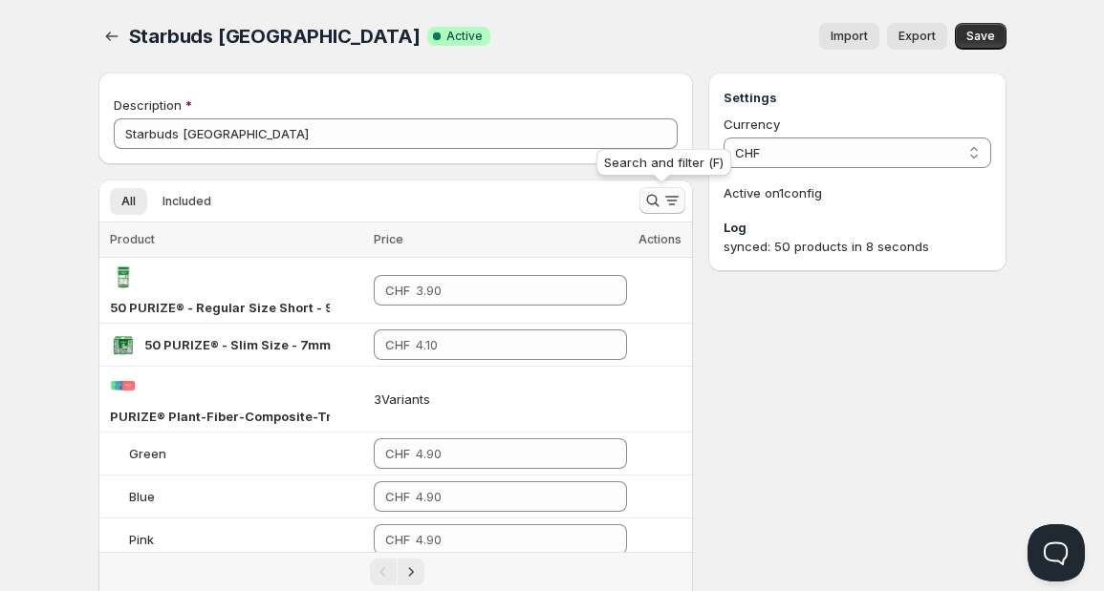
click at [664, 206] on icon "Search and filter results" at bounding box center [671, 200] width 19 height 19
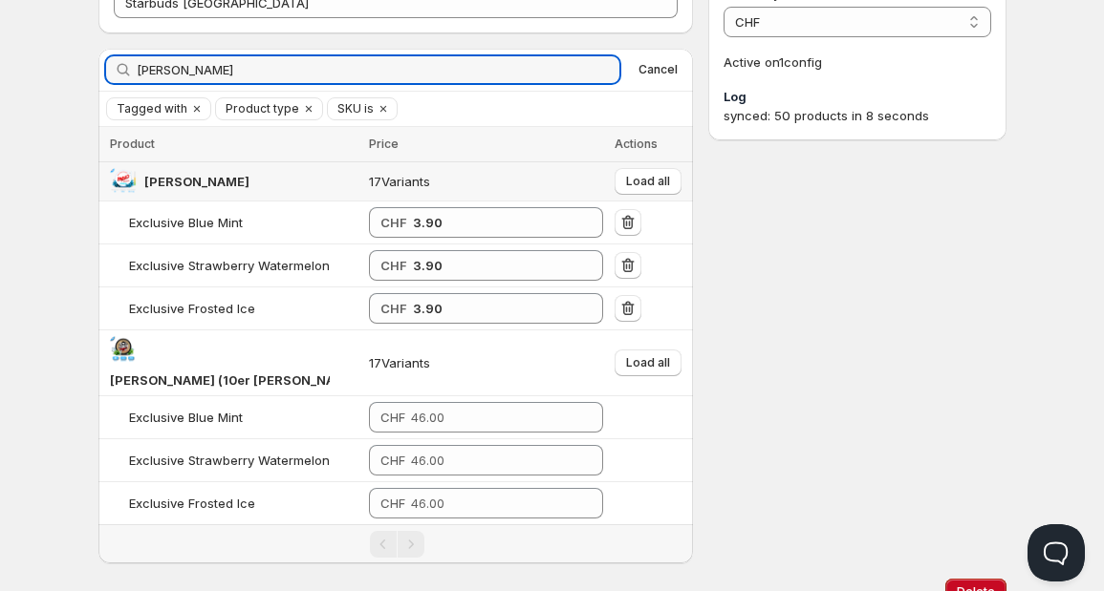
scroll to position [141, 0]
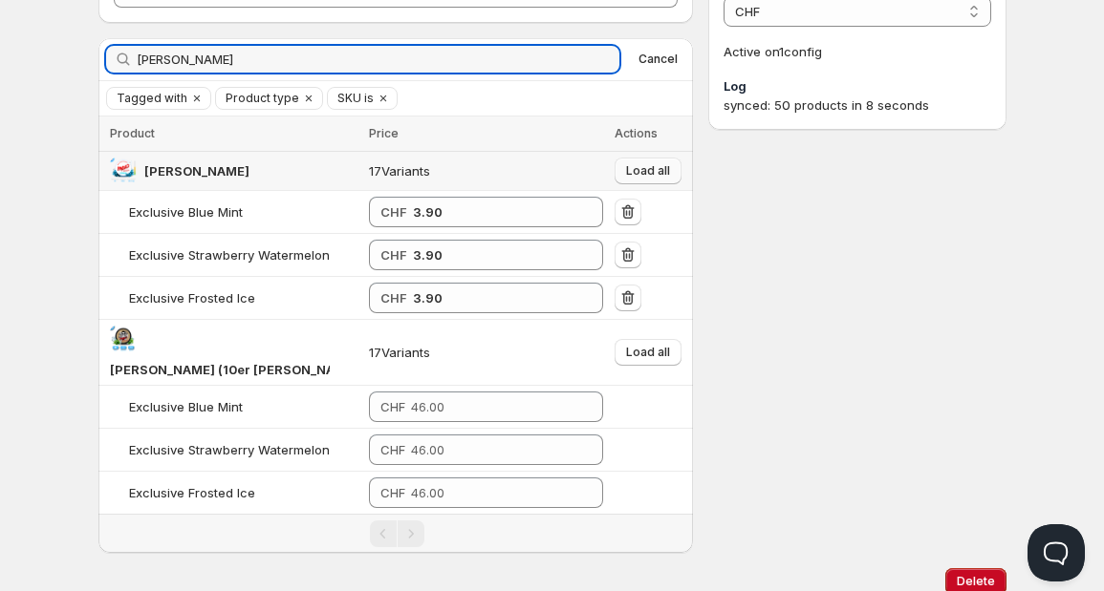
click at [644, 169] on span "Load all" at bounding box center [648, 170] width 44 height 15
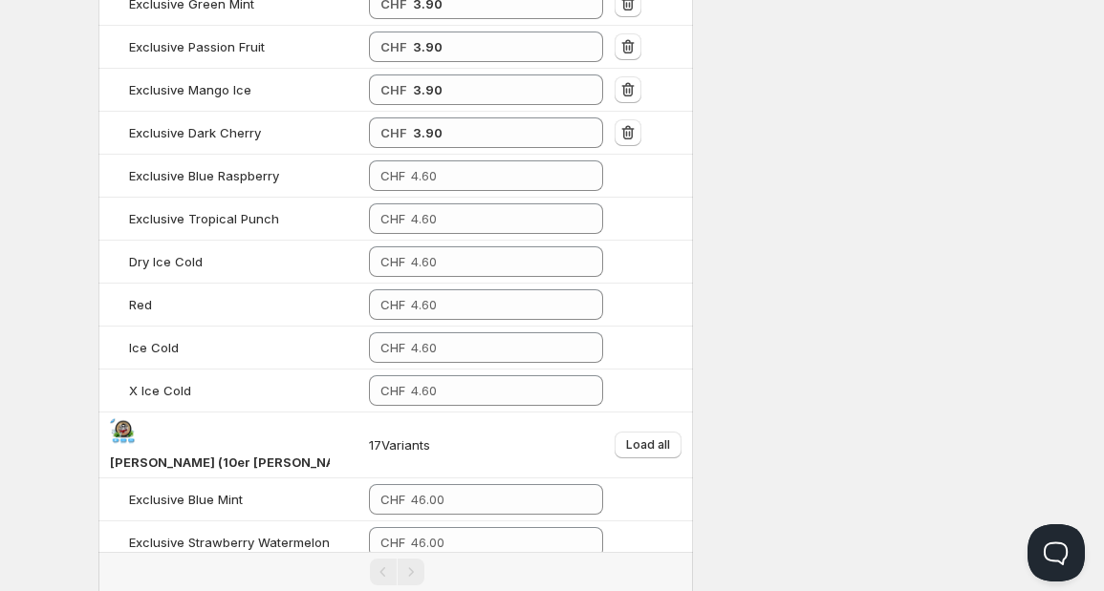
scroll to position [652, 0]
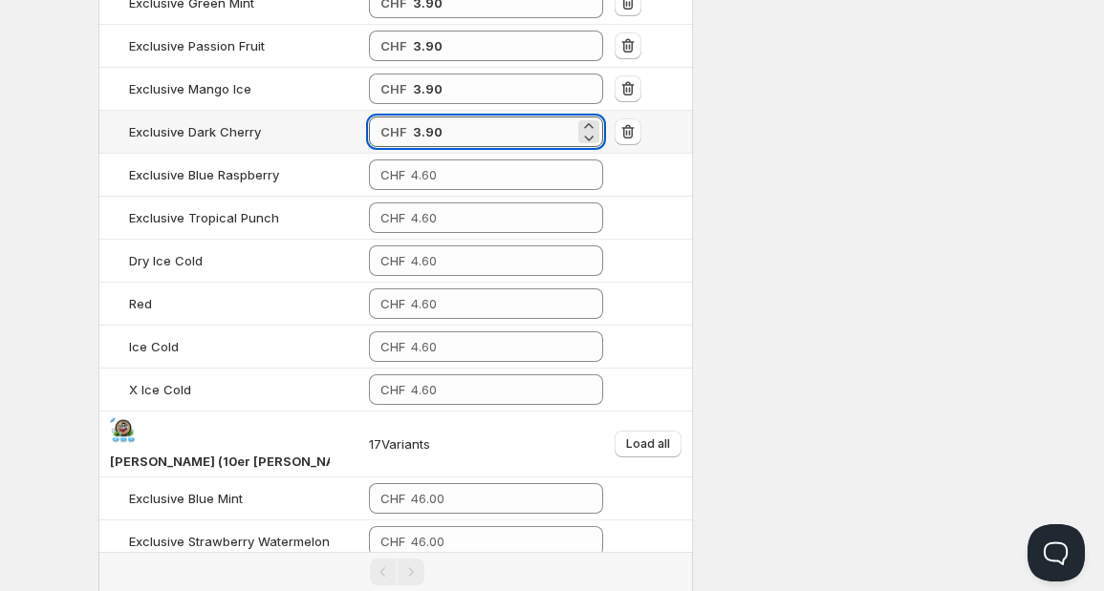
click at [438, 138] on input "3.90" at bounding box center [493, 132] width 161 height 31
click at [418, 182] on input "number" at bounding box center [492, 175] width 163 height 31
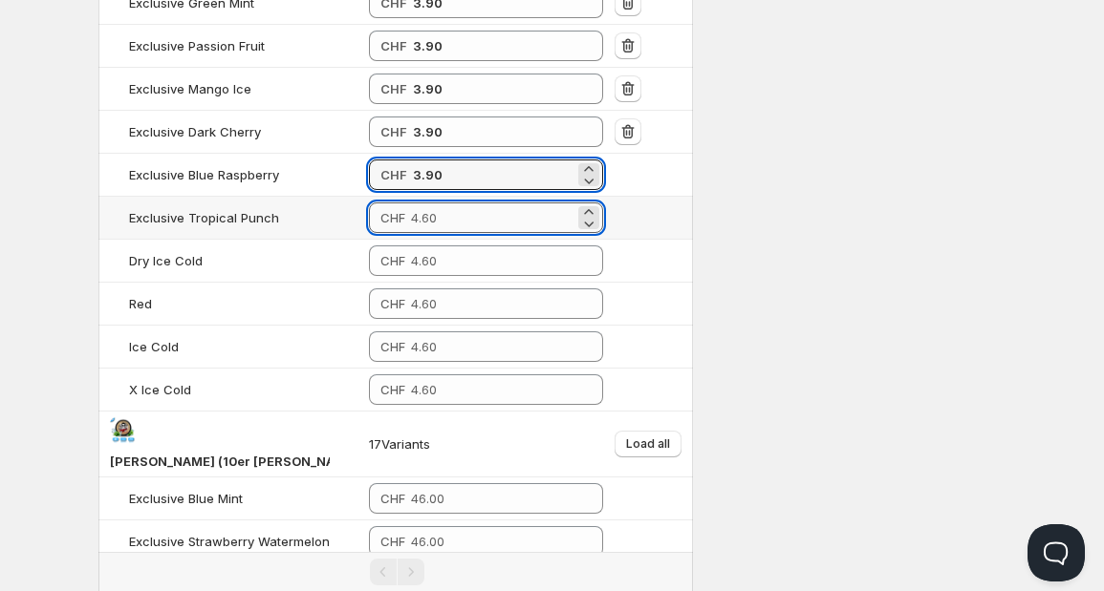
click at [411, 227] on input "number" at bounding box center [492, 218] width 163 height 31
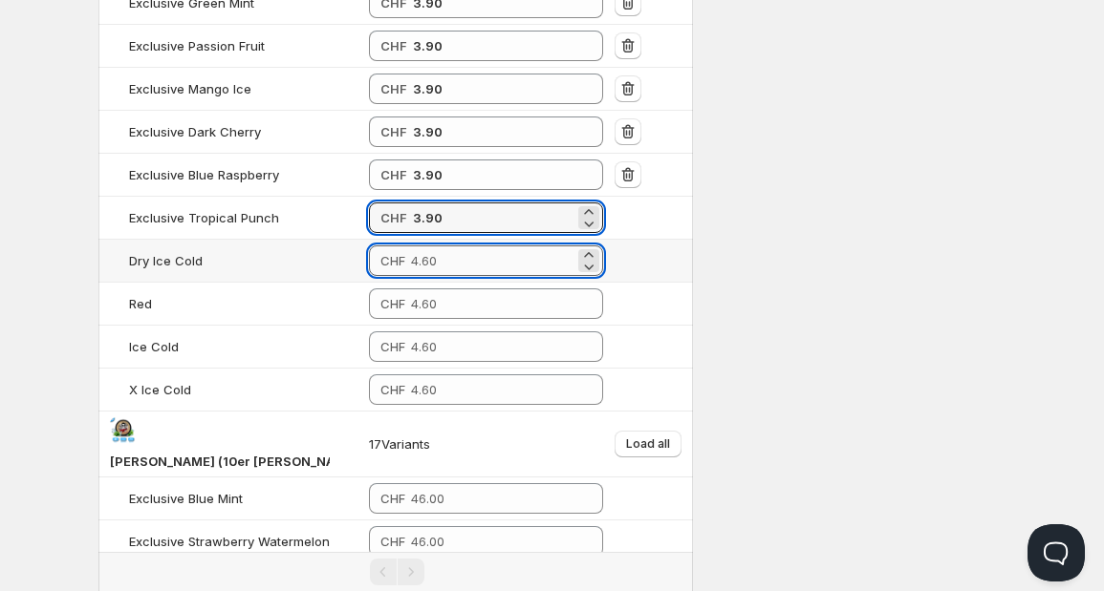
click at [411, 248] on input "number" at bounding box center [492, 261] width 163 height 31
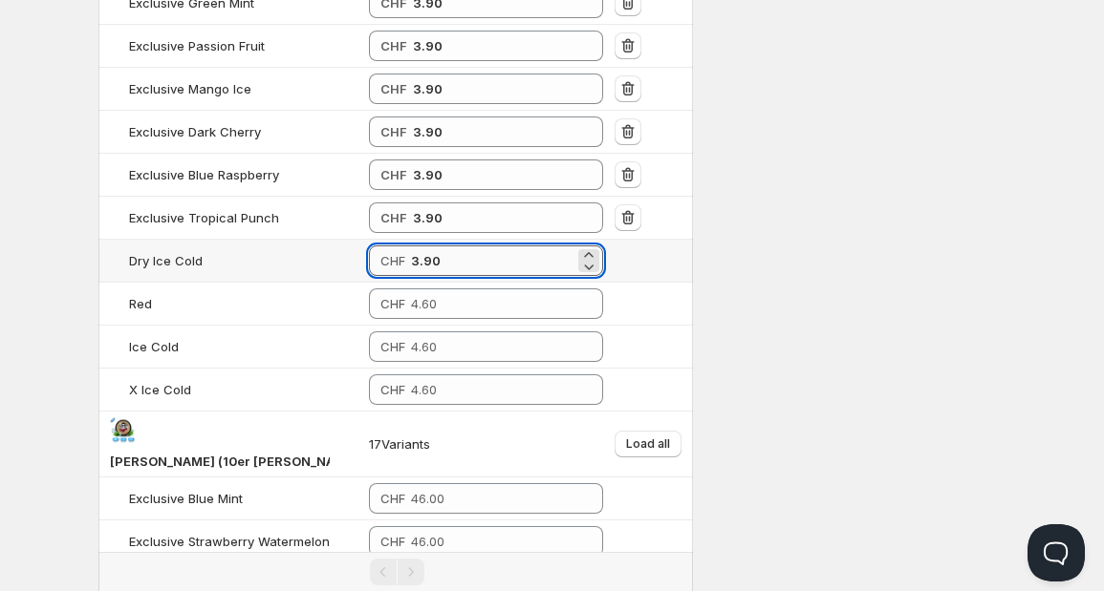
click at [411, 248] on input "3.90" at bounding box center [492, 261] width 163 height 31
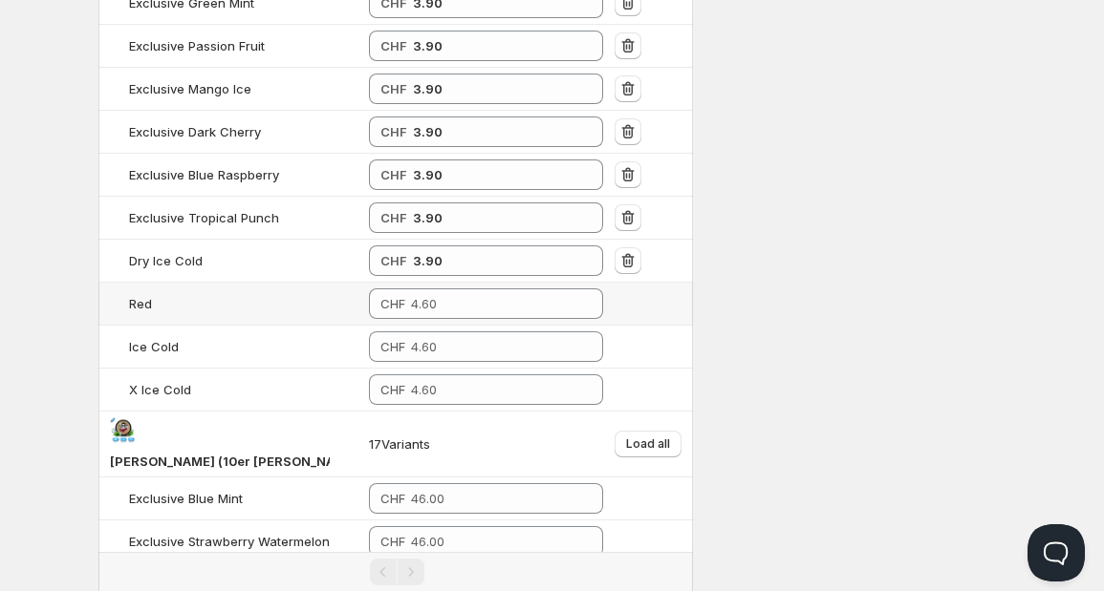
click at [402, 313] on td "CHF" at bounding box center [486, 304] width 246 height 43
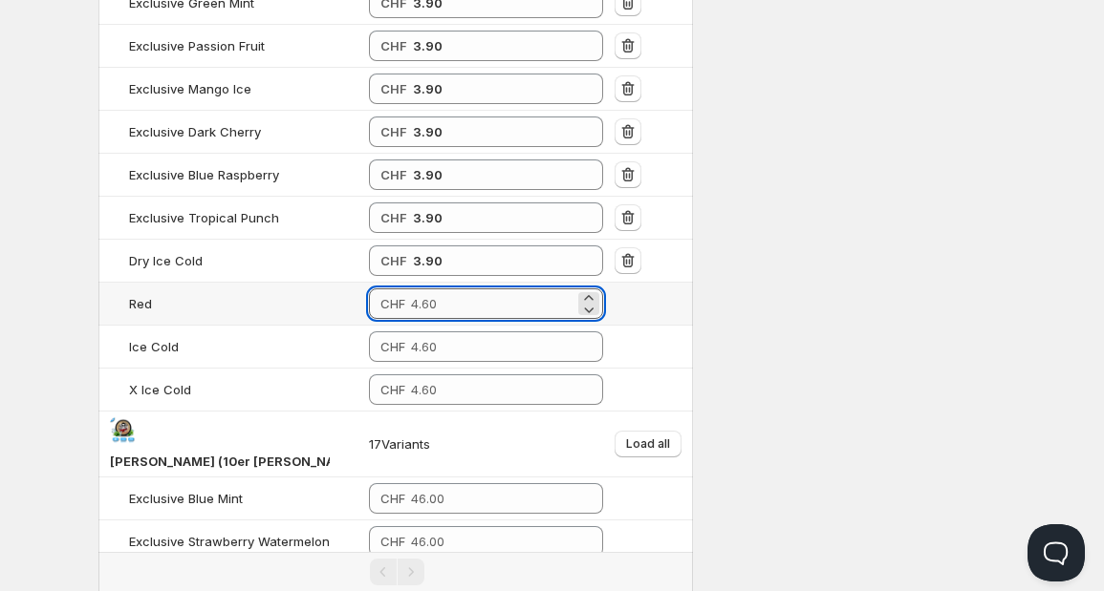
click at [411, 303] on input "number" at bounding box center [492, 304] width 163 height 31
click at [413, 303] on input "3.90" at bounding box center [493, 304] width 161 height 31
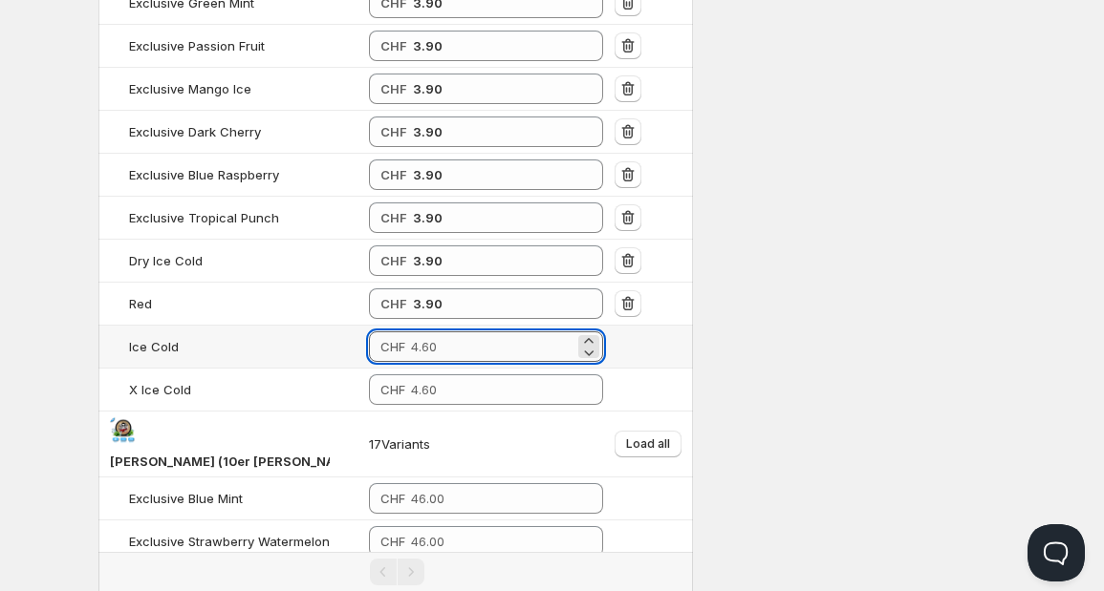
click at [411, 339] on input "number" at bounding box center [492, 347] width 163 height 31
click at [408, 399] on td "CHF" at bounding box center [486, 390] width 246 height 43
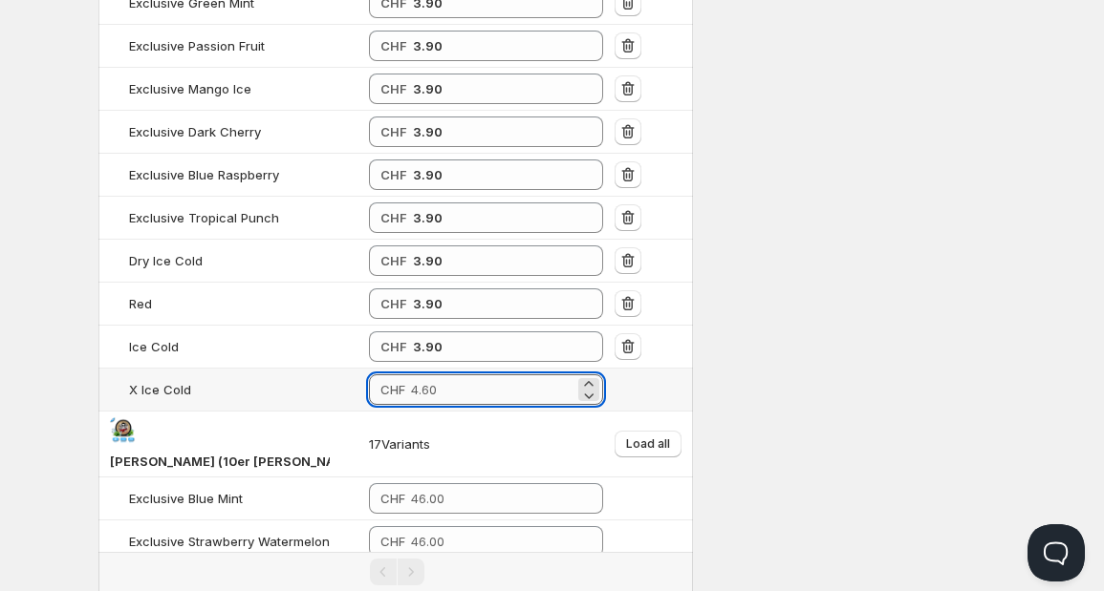
click at [419, 385] on input "number" at bounding box center [492, 390] width 163 height 31
click at [419, 385] on input "3.90" at bounding box center [492, 390] width 163 height 31
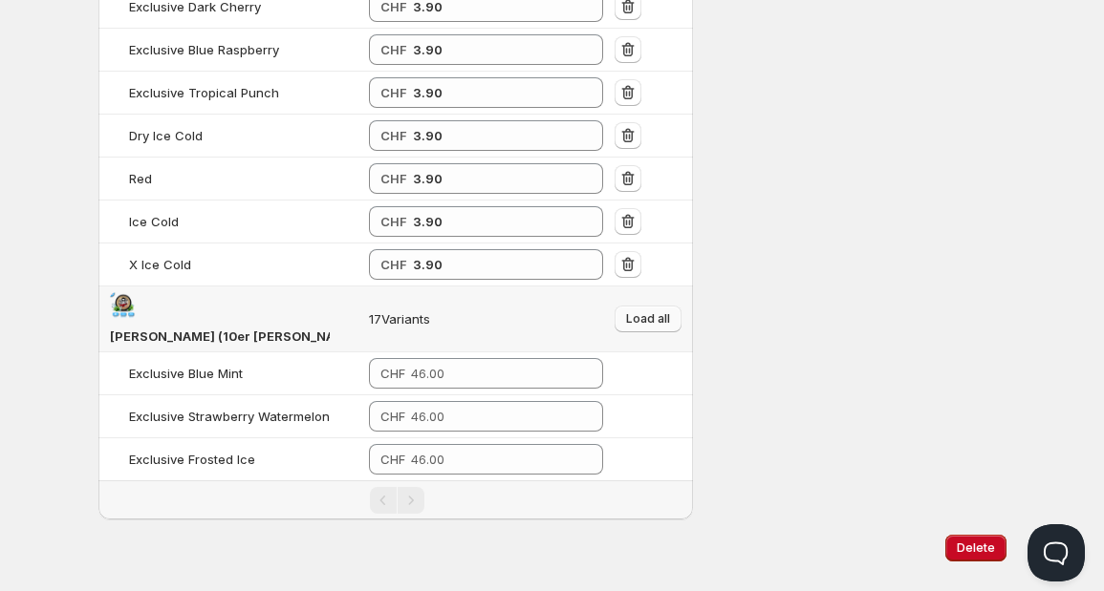
click at [656, 311] on span "Load all" at bounding box center [648, 318] width 44 height 15
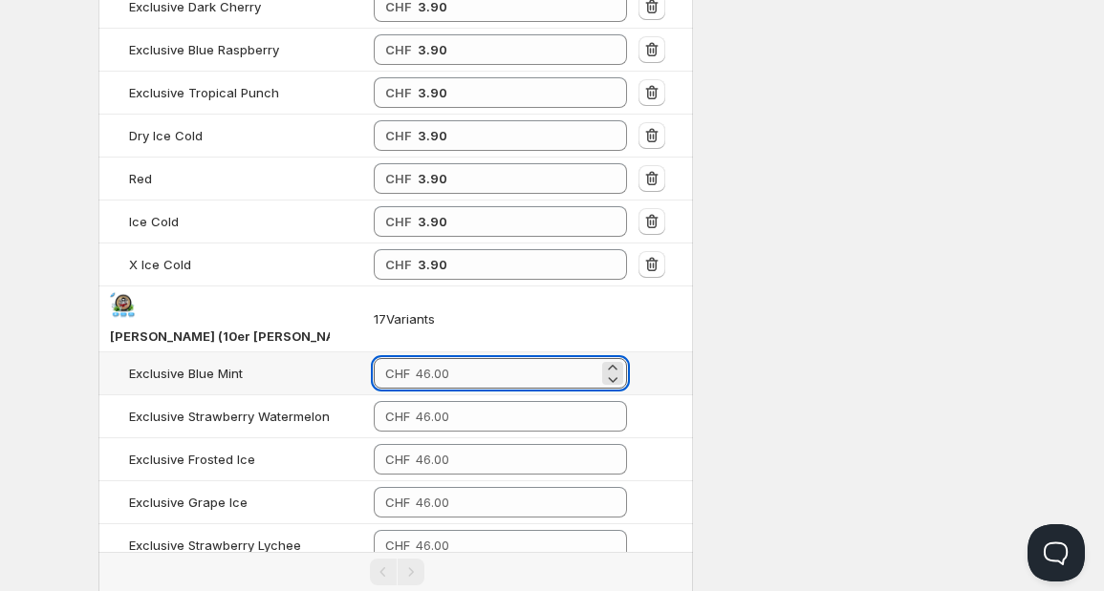
click at [447, 358] on input "number" at bounding box center [507, 373] width 183 height 31
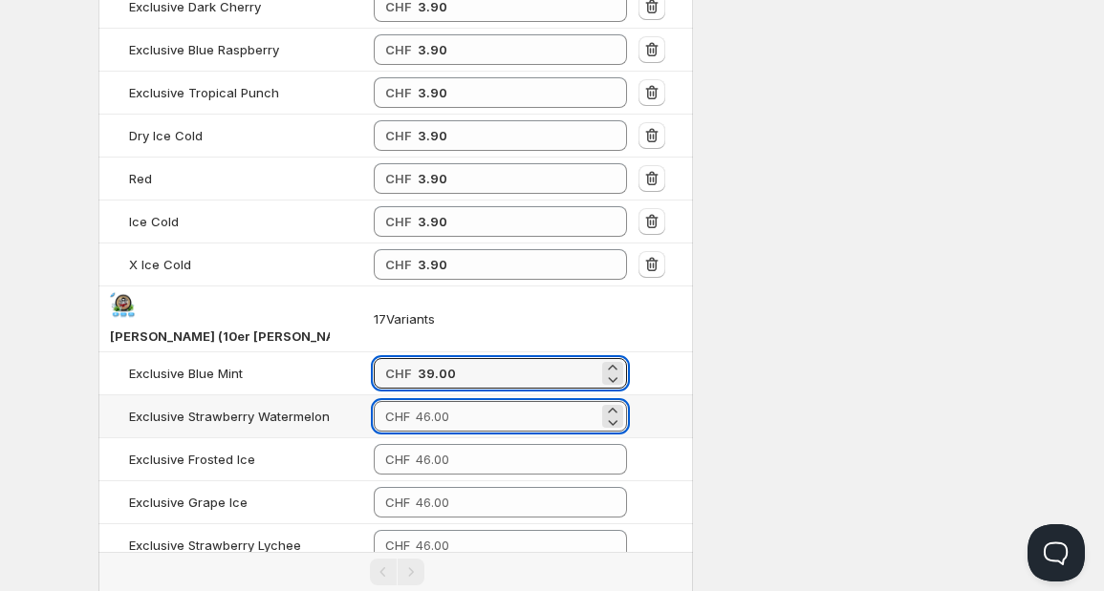
click at [434, 401] on input "number" at bounding box center [507, 416] width 183 height 31
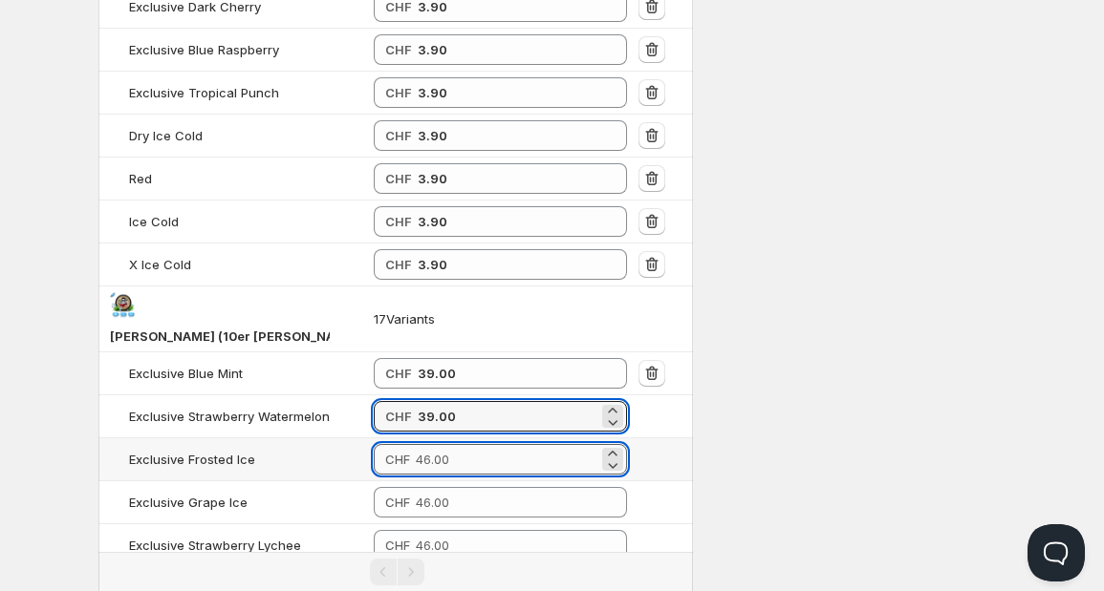
click at [434, 444] on input "number" at bounding box center [507, 459] width 183 height 31
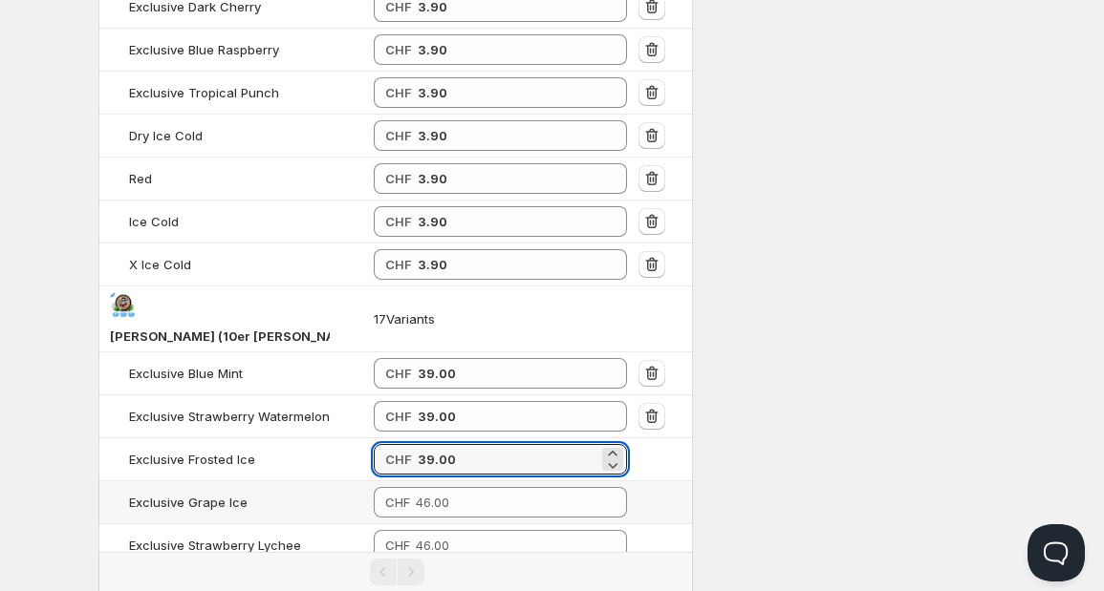
click at [434, 482] on td "CHF" at bounding box center [501, 503] width 266 height 43
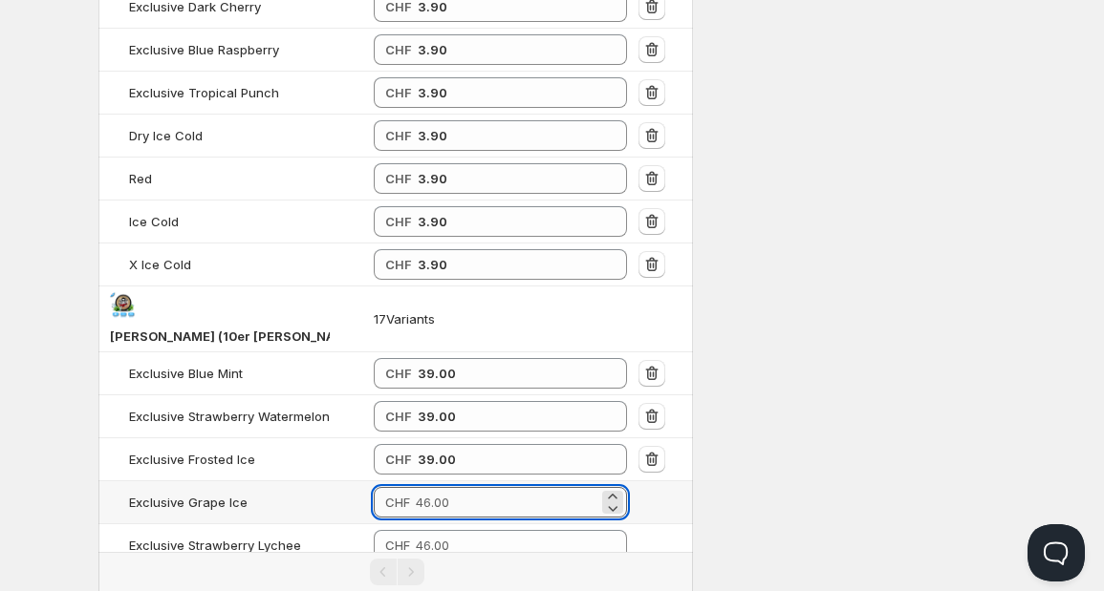
click at [431, 487] on input "number" at bounding box center [507, 502] width 183 height 31
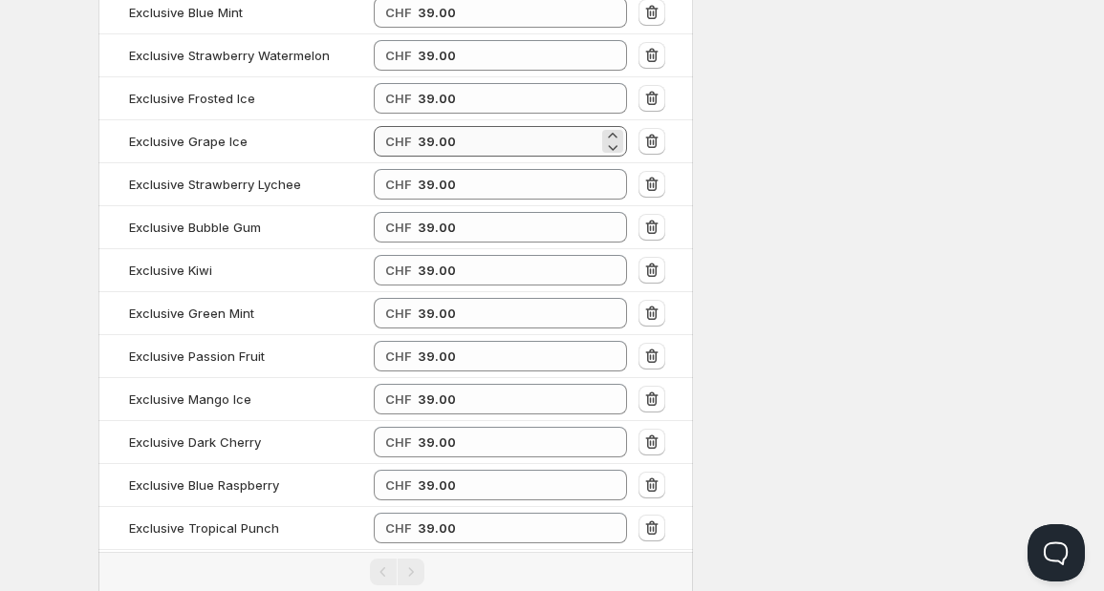
scroll to position [1375, 0]
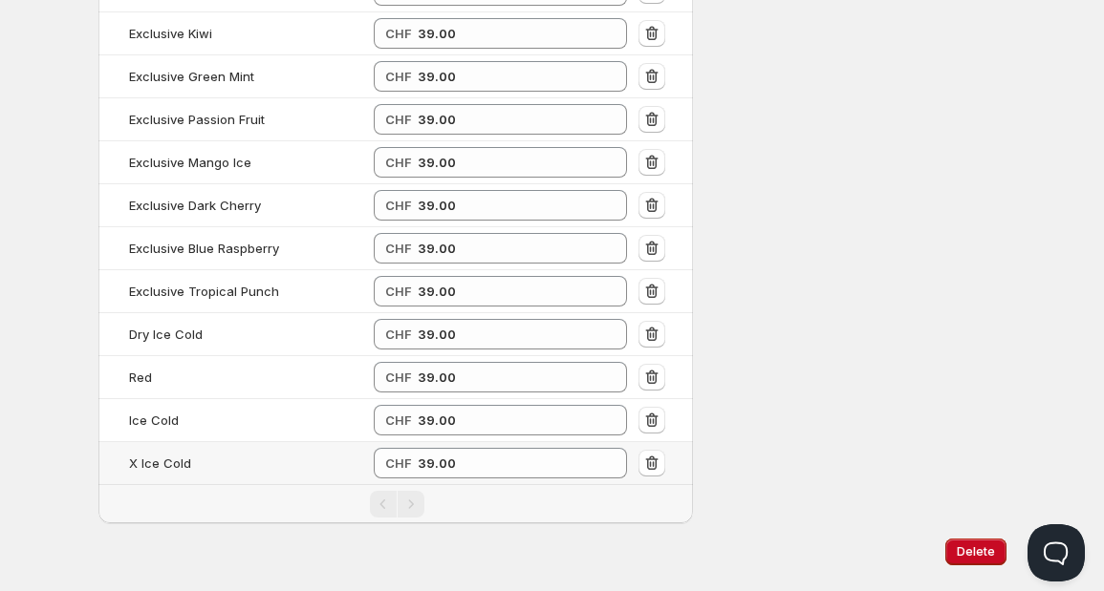
click at [660, 442] on td at bounding box center [663, 463] width 60 height 43
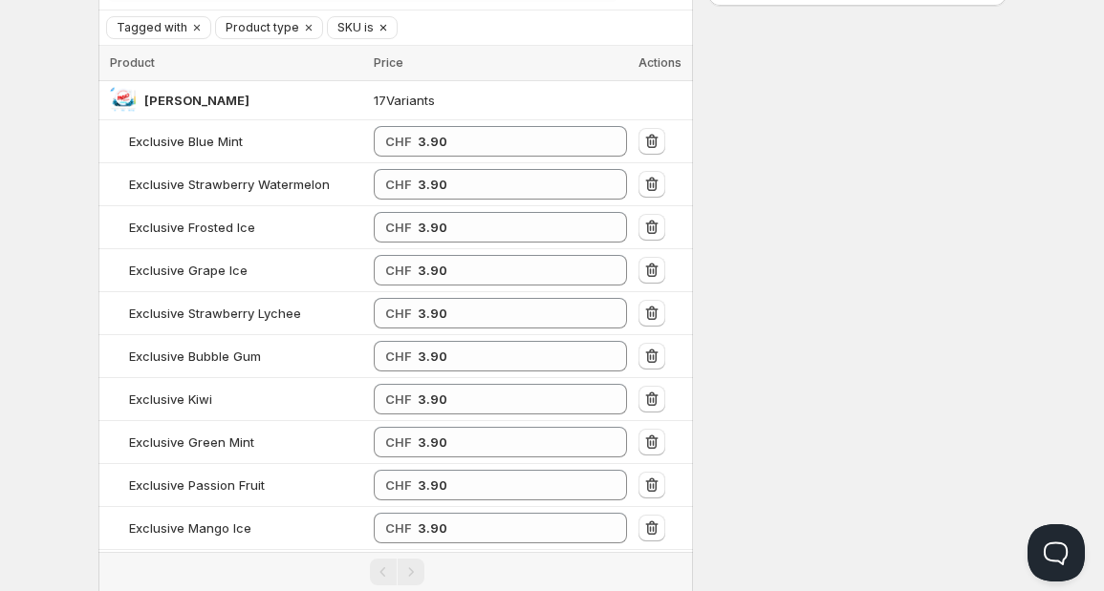
scroll to position [74, 0]
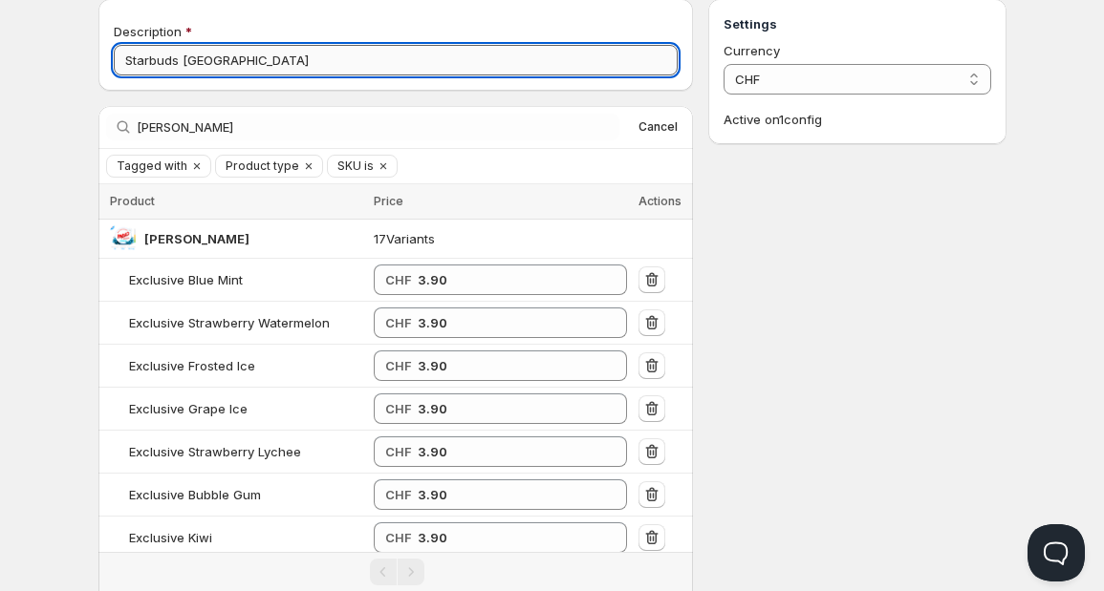
click at [285, 50] on input "Starbuds [GEOGRAPHIC_DATA]" at bounding box center [396, 60] width 565 height 31
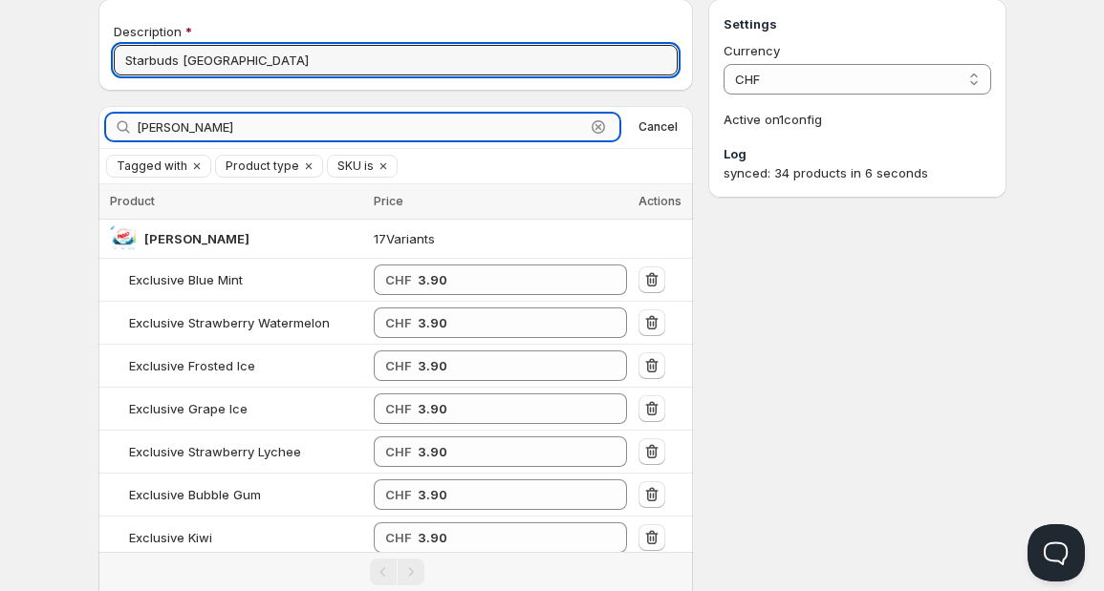
click at [507, 129] on input "[PERSON_NAME]" at bounding box center [361, 127] width 449 height 27
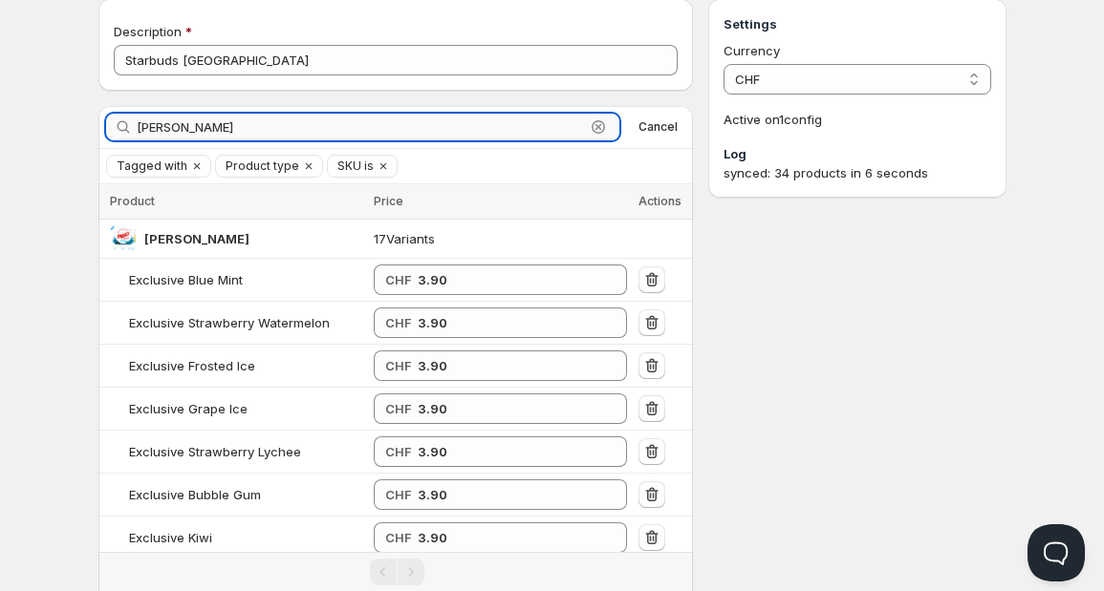
click at [507, 129] on input "[PERSON_NAME]" at bounding box center [361, 127] width 449 height 27
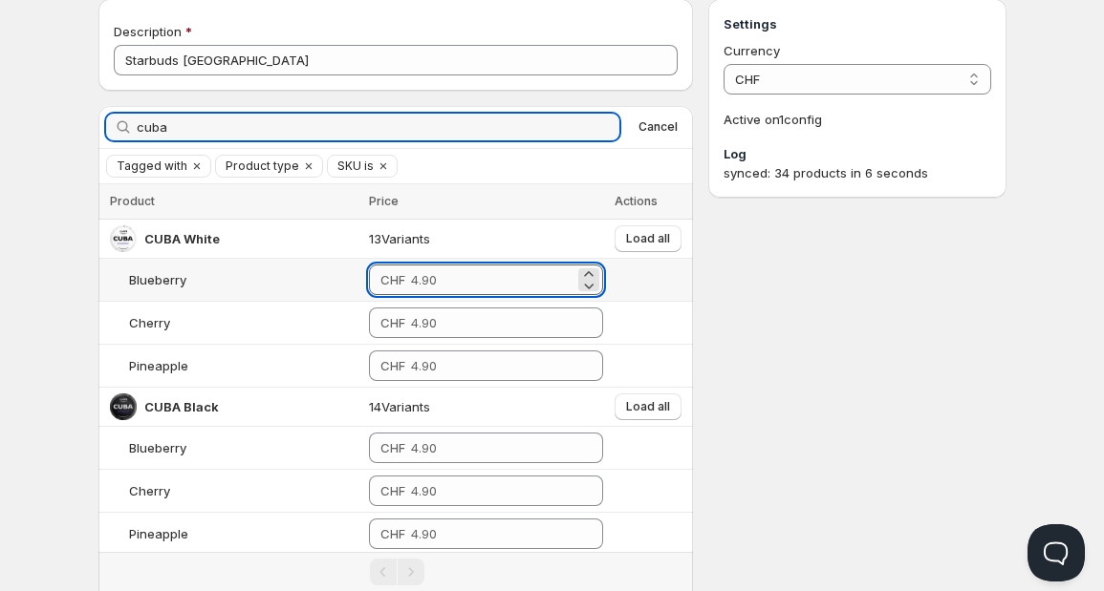
click at [411, 270] on input "number" at bounding box center [492, 280] width 163 height 31
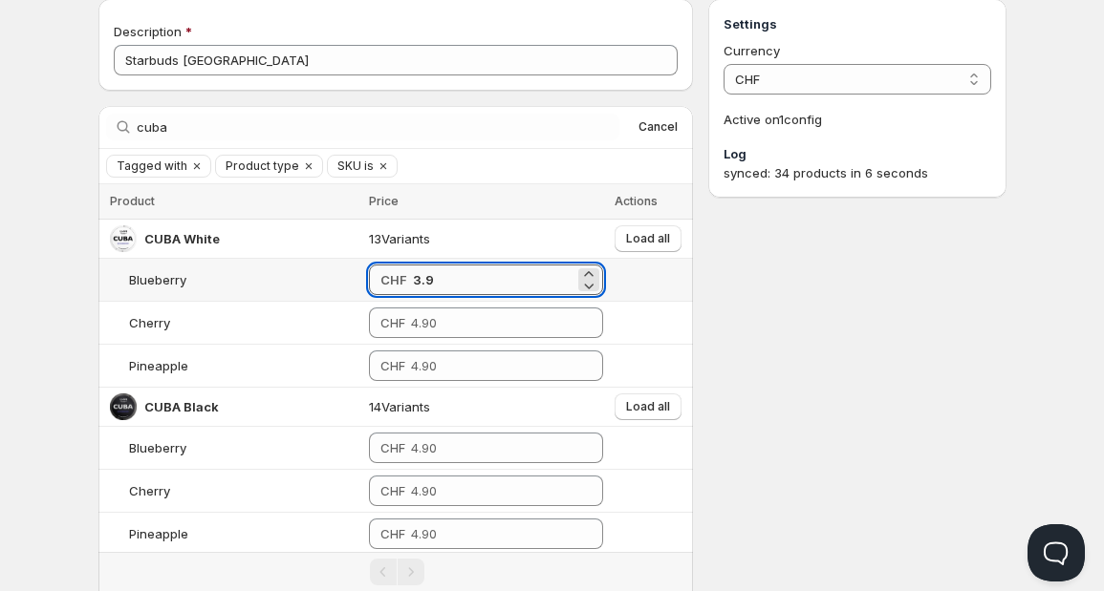
click at [413, 282] on input "3.9" at bounding box center [493, 280] width 161 height 31
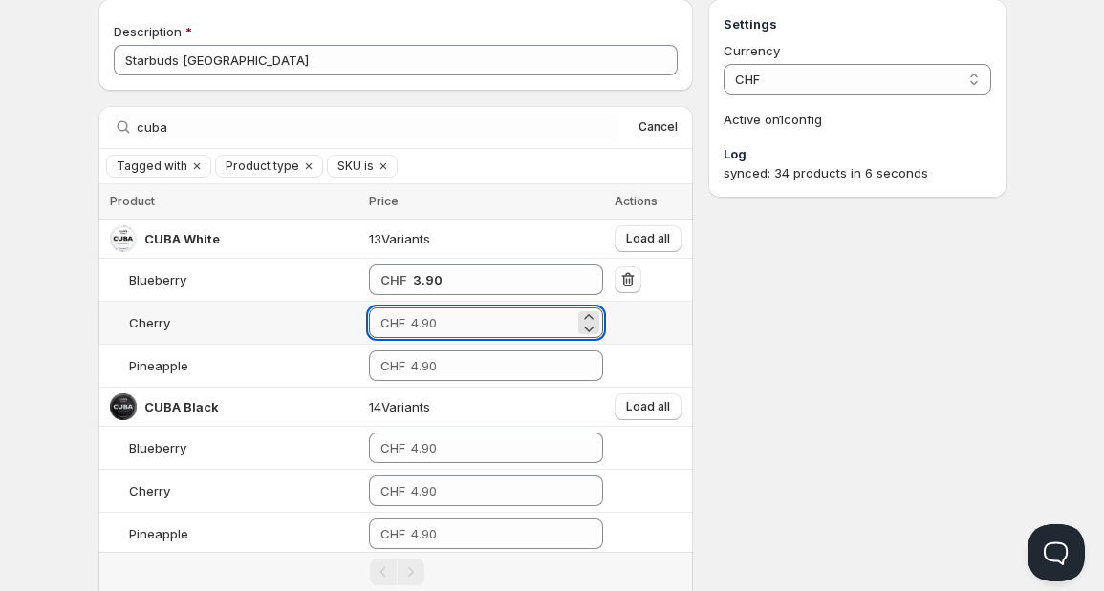
click at [411, 323] on input "number" at bounding box center [492, 323] width 163 height 31
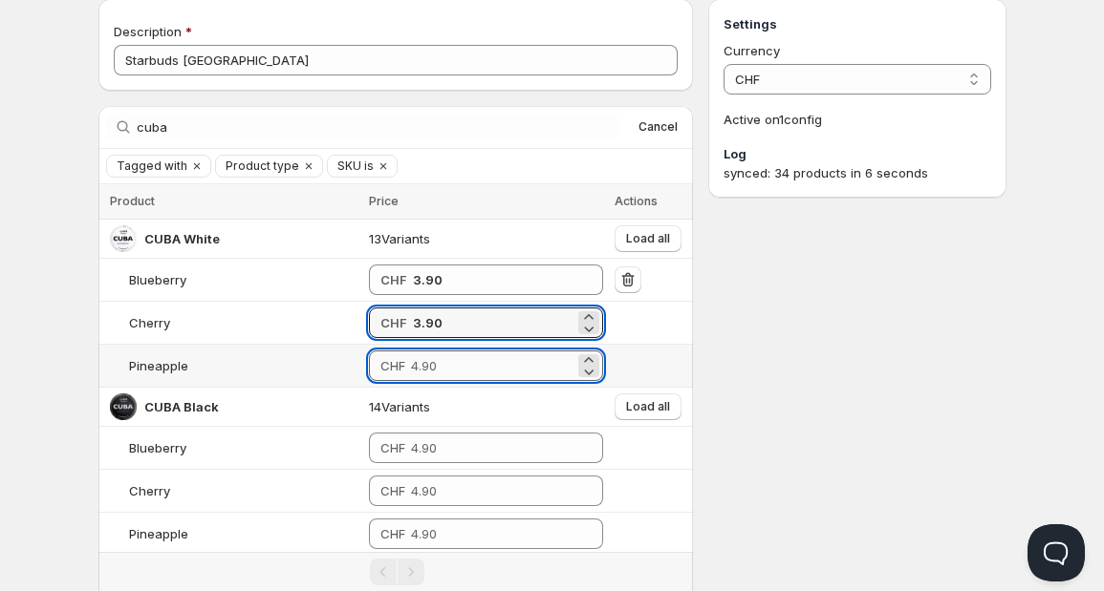
click at [411, 369] on input "number" at bounding box center [492, 366] width 163 height 31
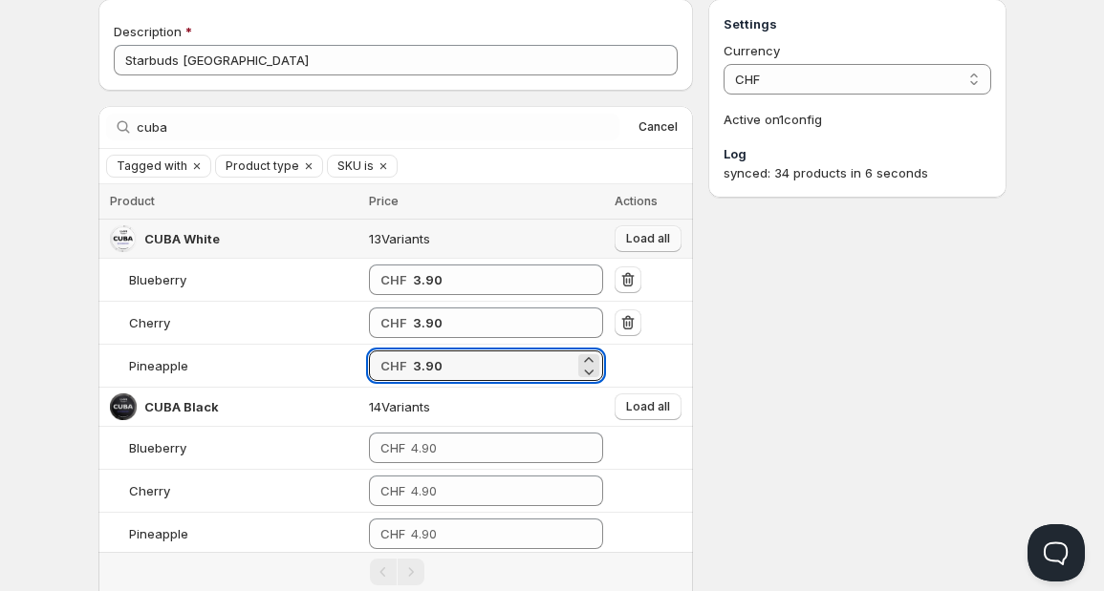
click at [626, 245] on span "Load all" at bounding box center [648, 238] width 44 height 15
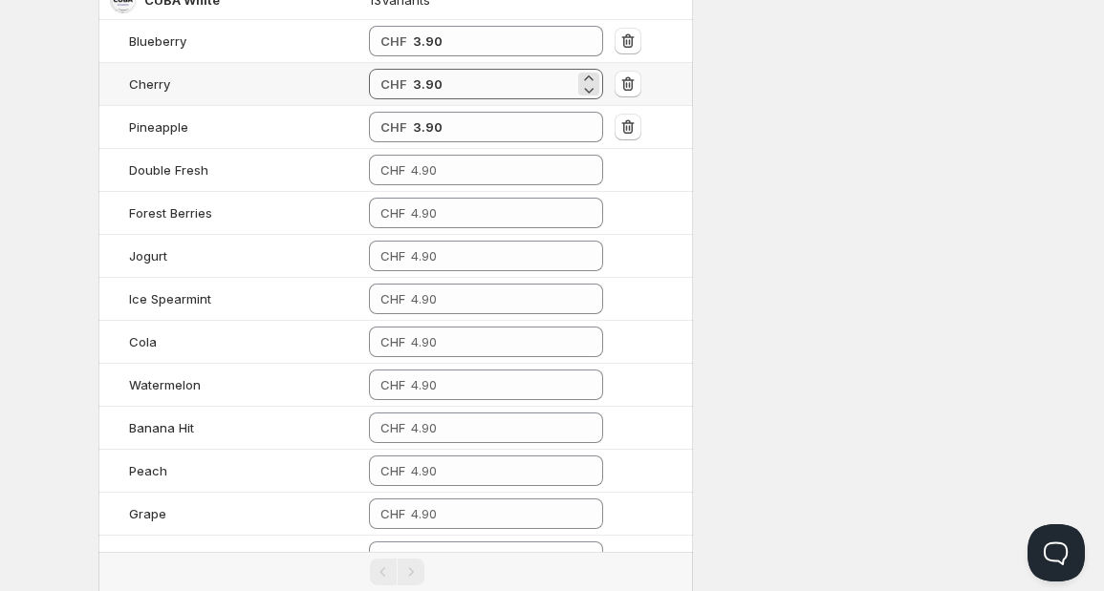
scroll to position [314, 0]
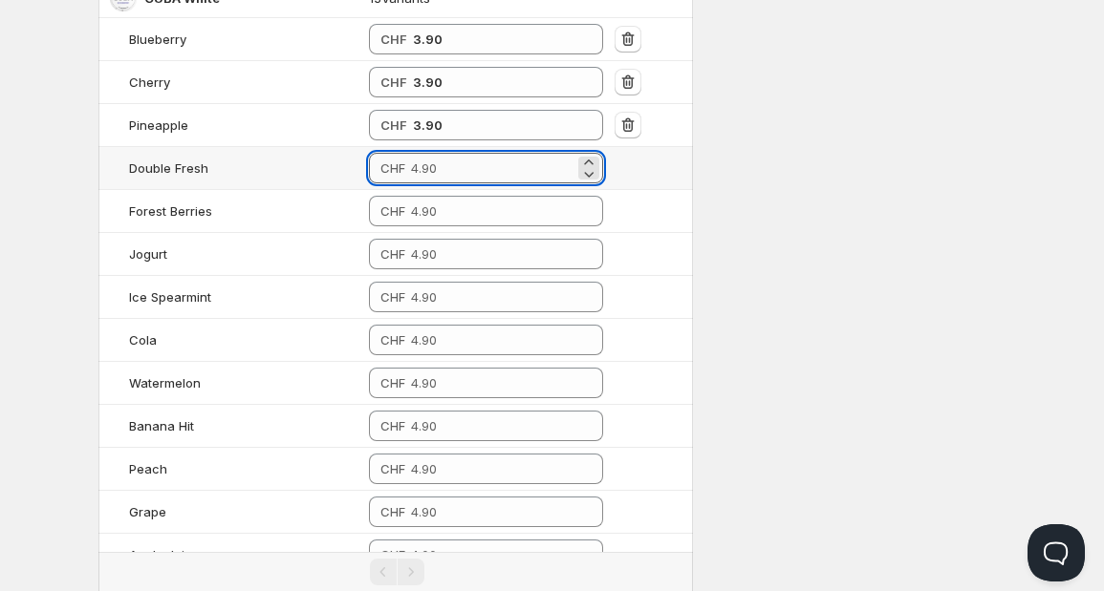
click at [411, 177] on input "number" at bounding box center [492, 168] width 163 height 31
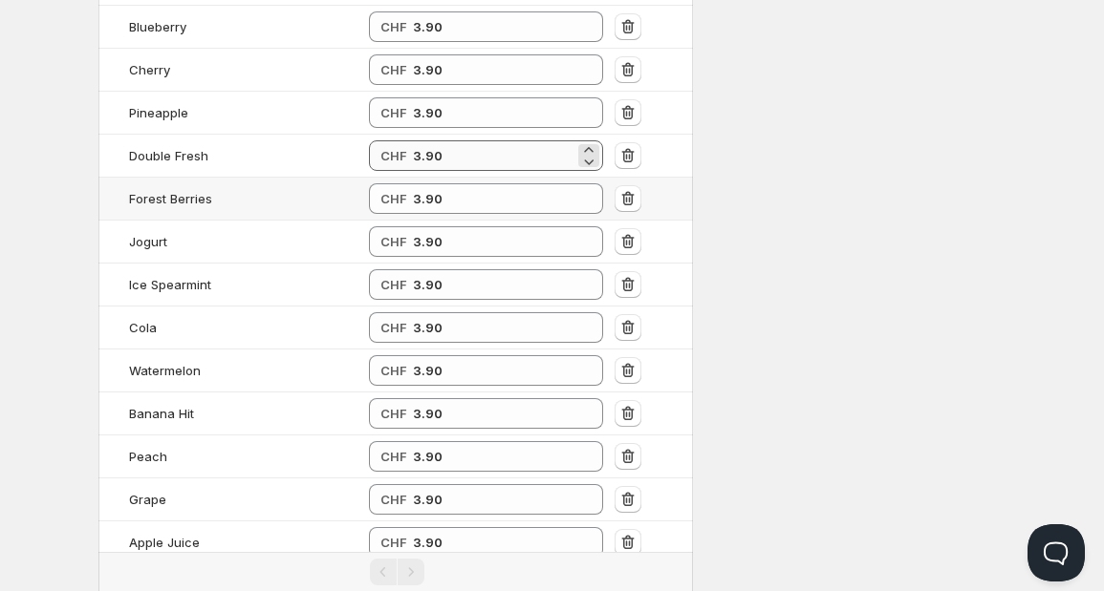
scroll to position [650, 0]
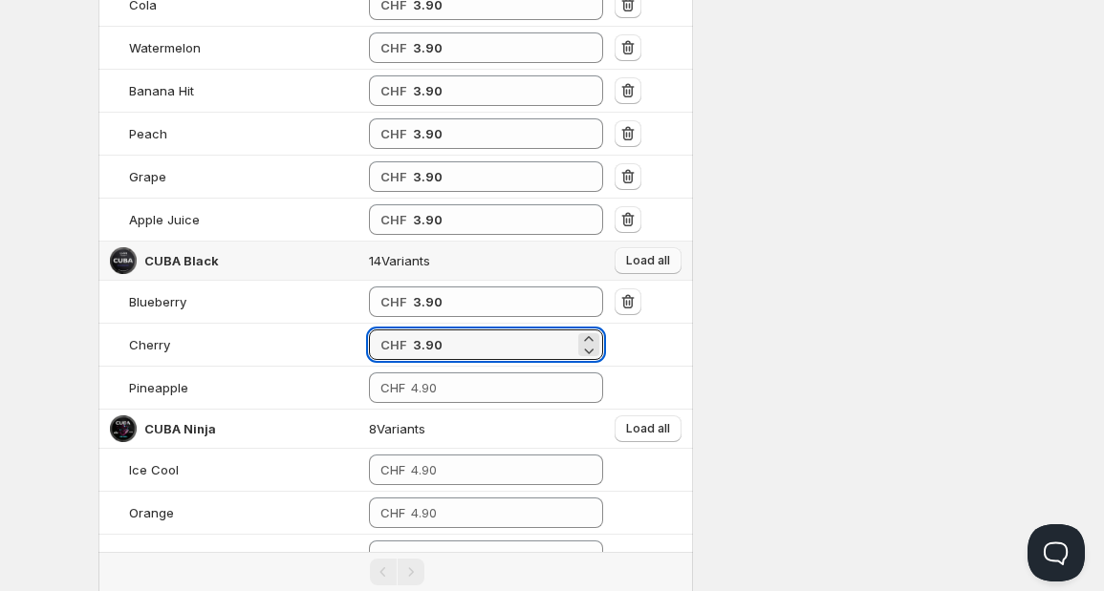
click at [651, 254] on span "Load all" at bounding box center [648, 260] width 44 height 15
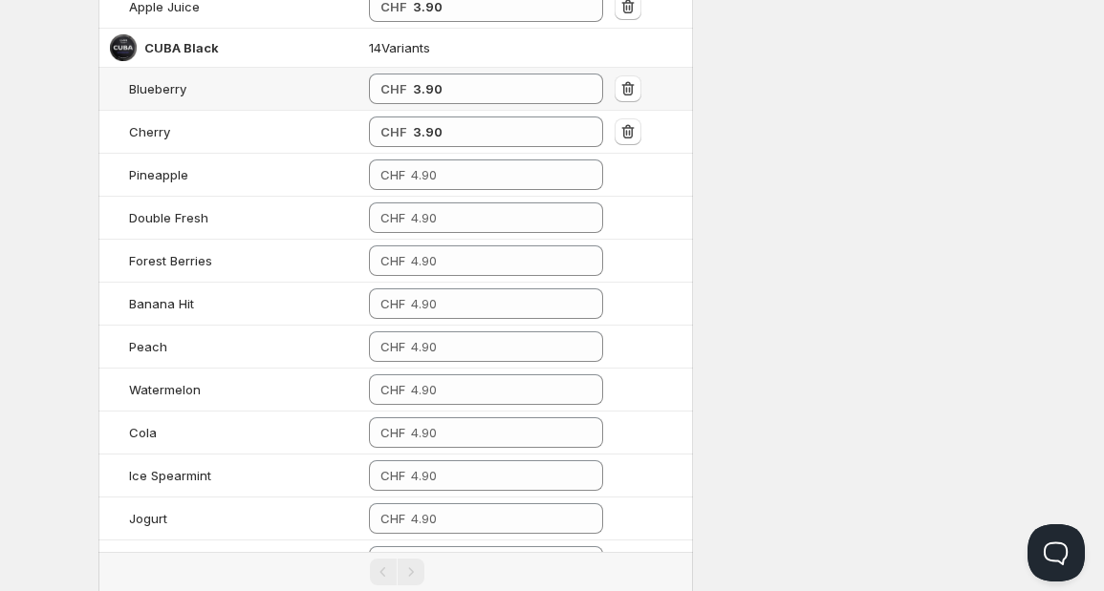
scroll to position [865, 0]
click at [430, 183] on td "CHF" at bounding box center [486, 173] width 246 height 43
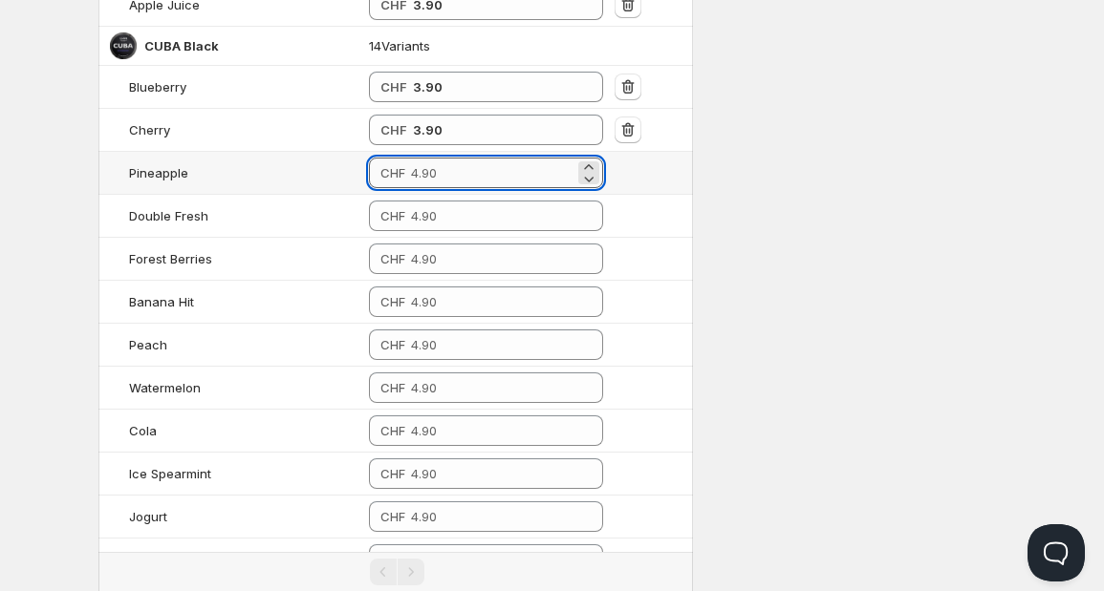
click at [425, 172] on input "number" at bounding box center [492, 173] width 163 height 31
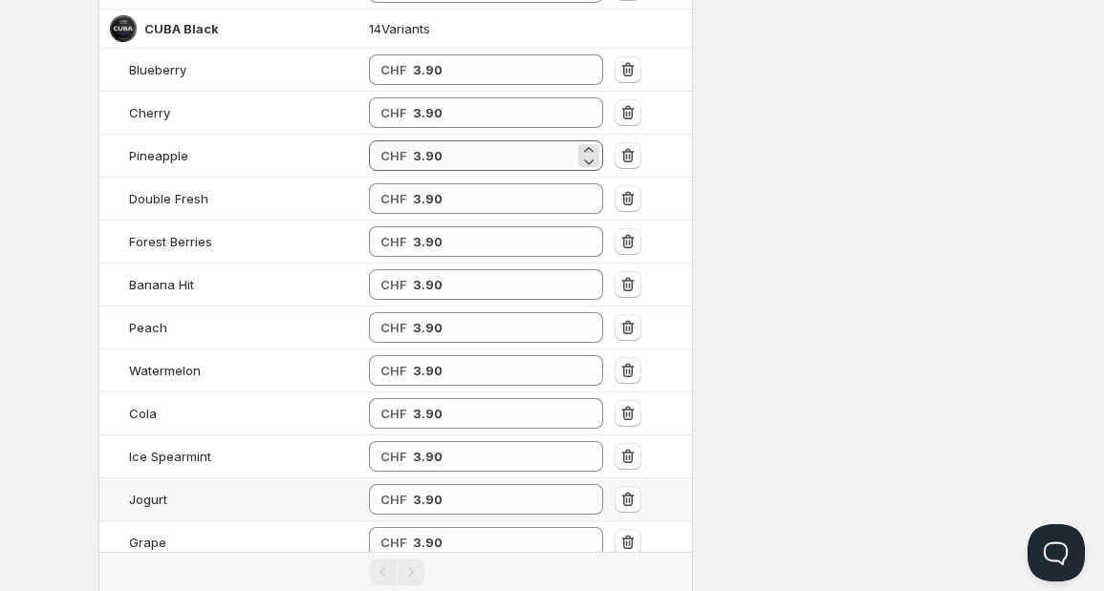
scroll to position [1206, 0]
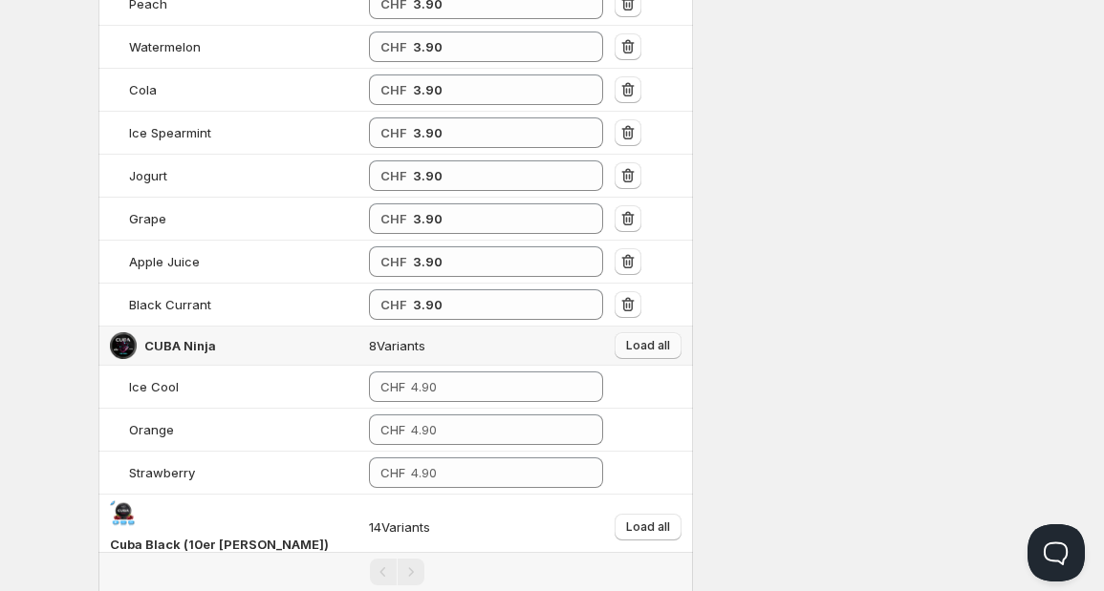
click at [628, 338] on span "Load all" at bounding box center [648, 345] width 44 height 15
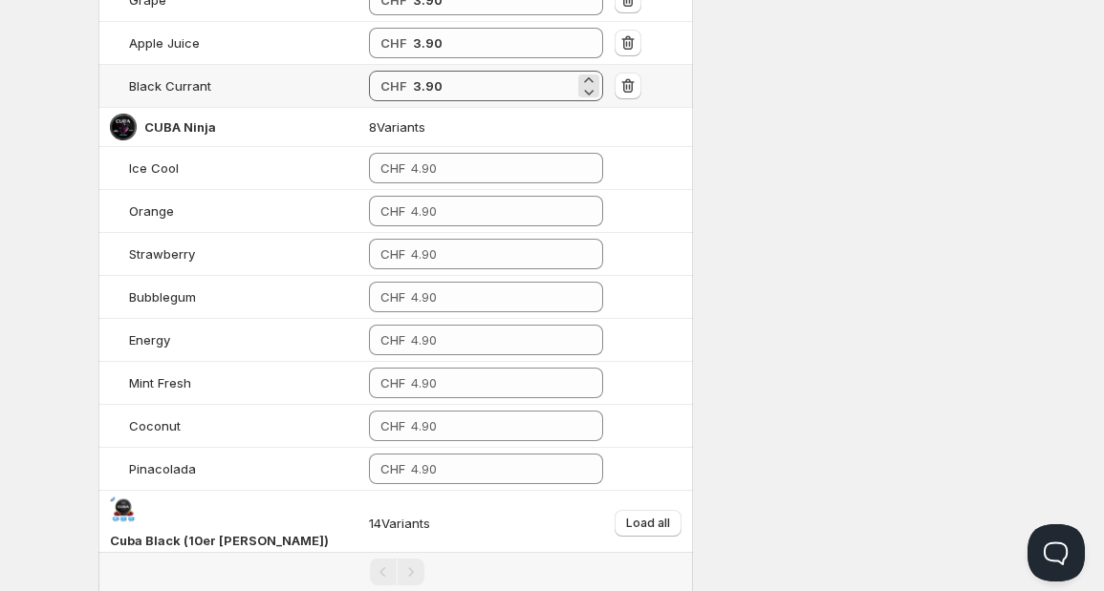
scroll to position [1425, 0]
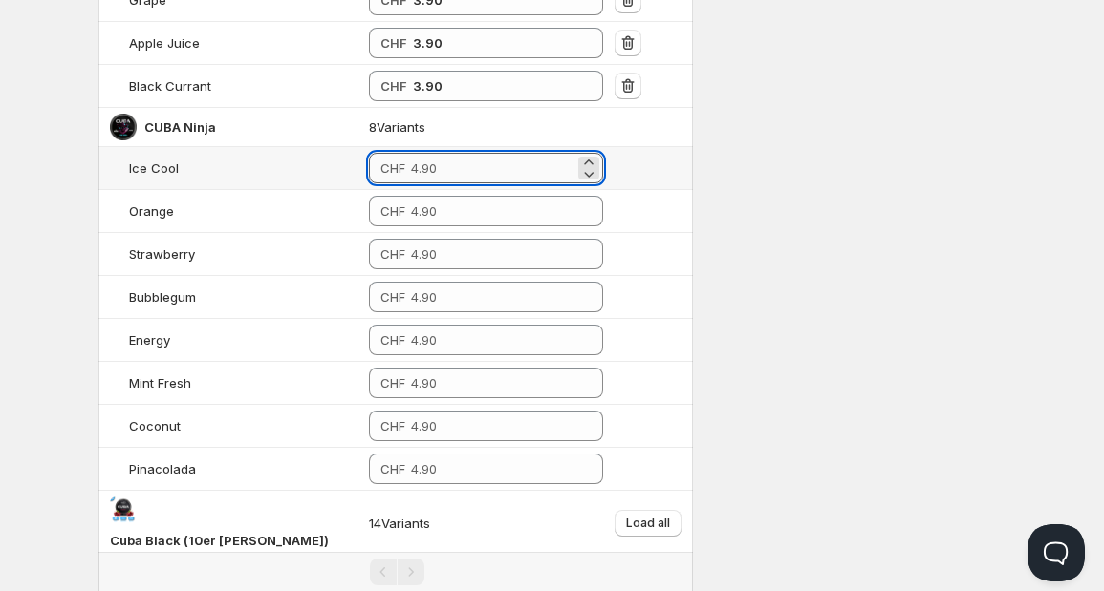
click at [419, 164] on input "number" at bounding box center [492, 168] width 163 height 31
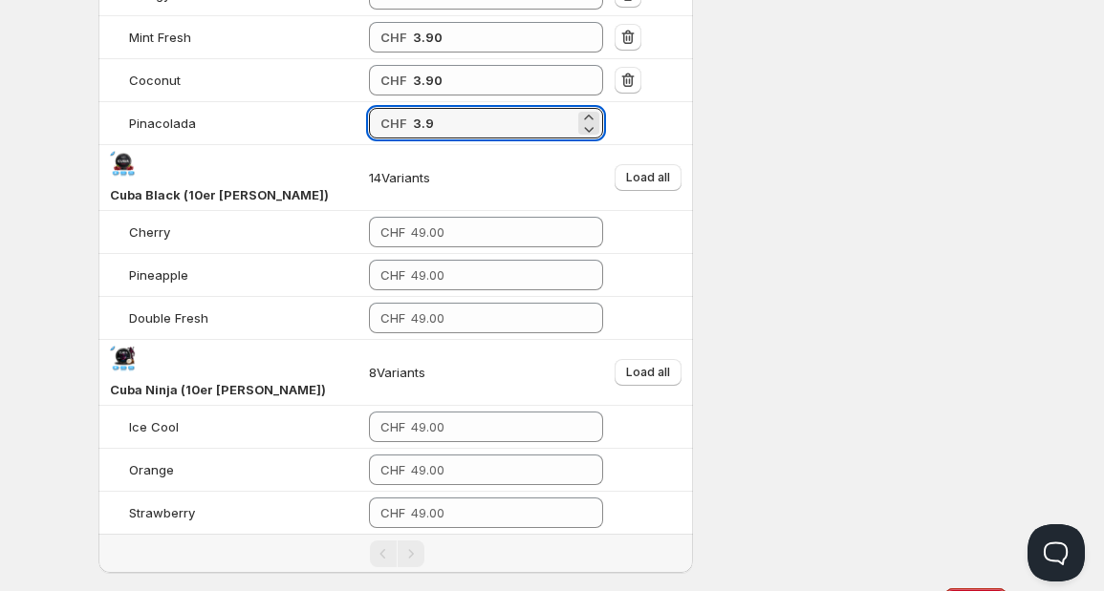
scroll to position [1791, 0]
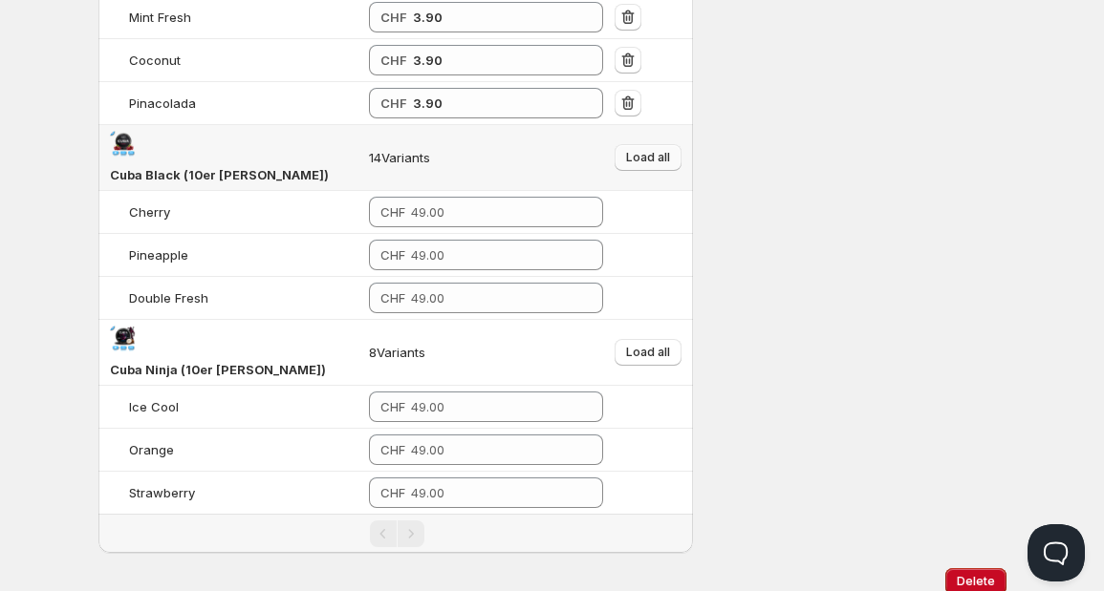
click at [652, 150] on span "Load all" at bounding box center [648, 157] width 44 height 15
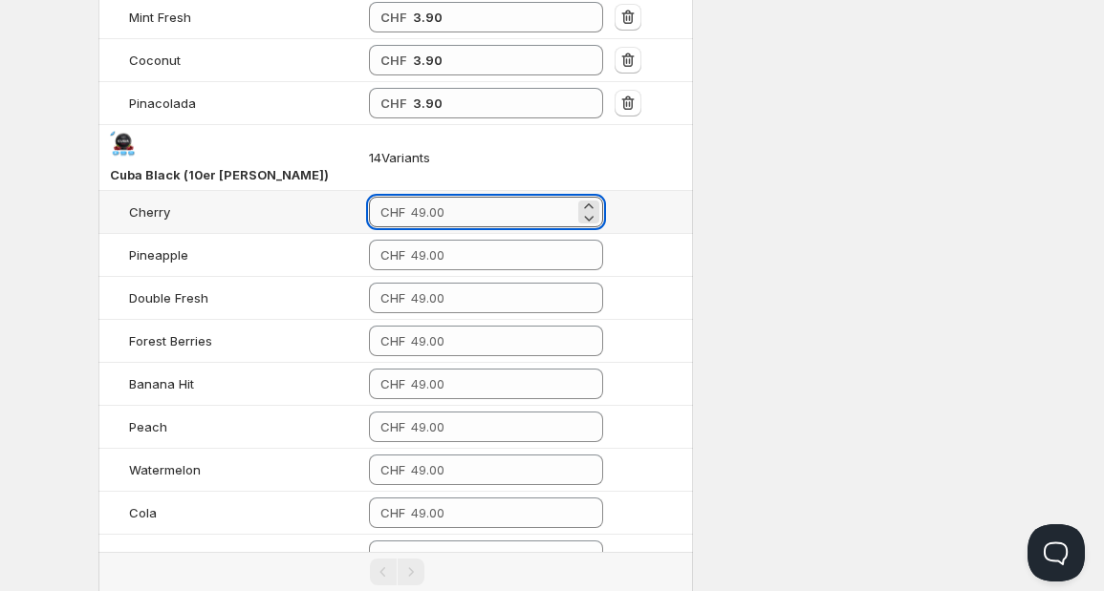
click at [483, 197] on input "number" at bounding box center [492, 212] width 163 height 31
click at [440, 197] on input "39" at bounding box center [493, 212] width 161 height 31
drag, startPoint x: 440, startPoint y: 170, endPoint x: 333, endPoint y: 173, distance: 108.0
click at [369, 197] on div "CHF 39" at bounding box center [486, 212] width 234 height 31
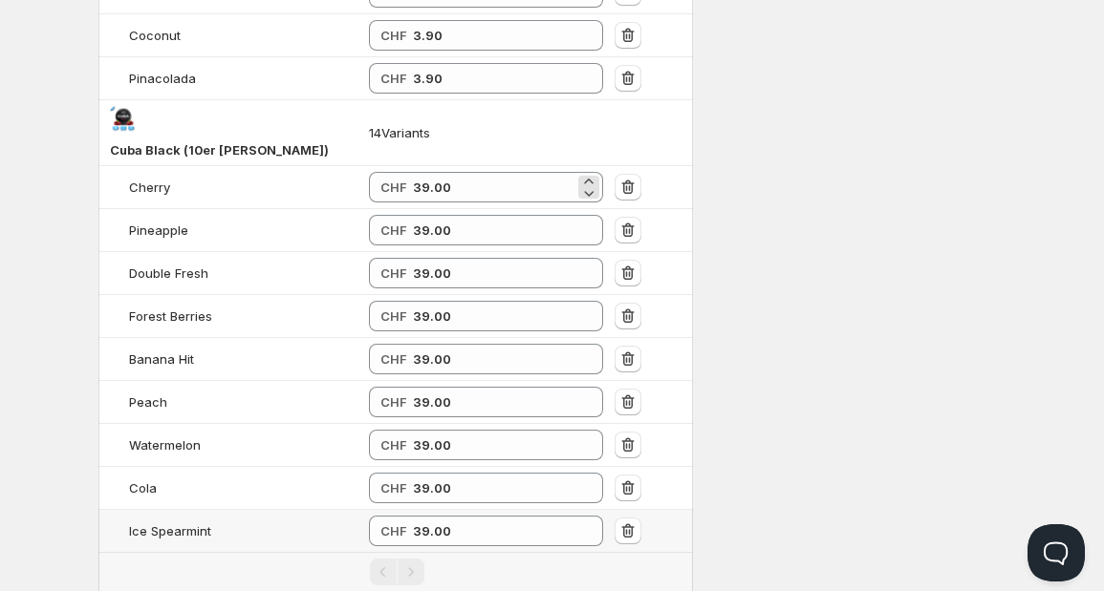
scroll to position [2137, 0]
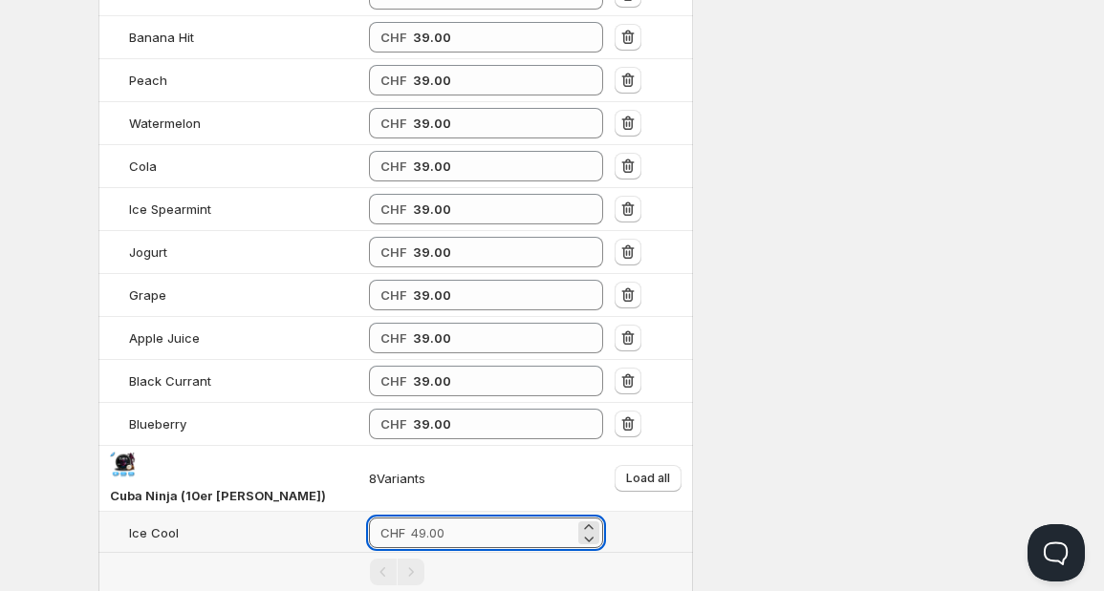
click at [425, 518] on input "number" at bounding box center [492, 533] width 163 height 31
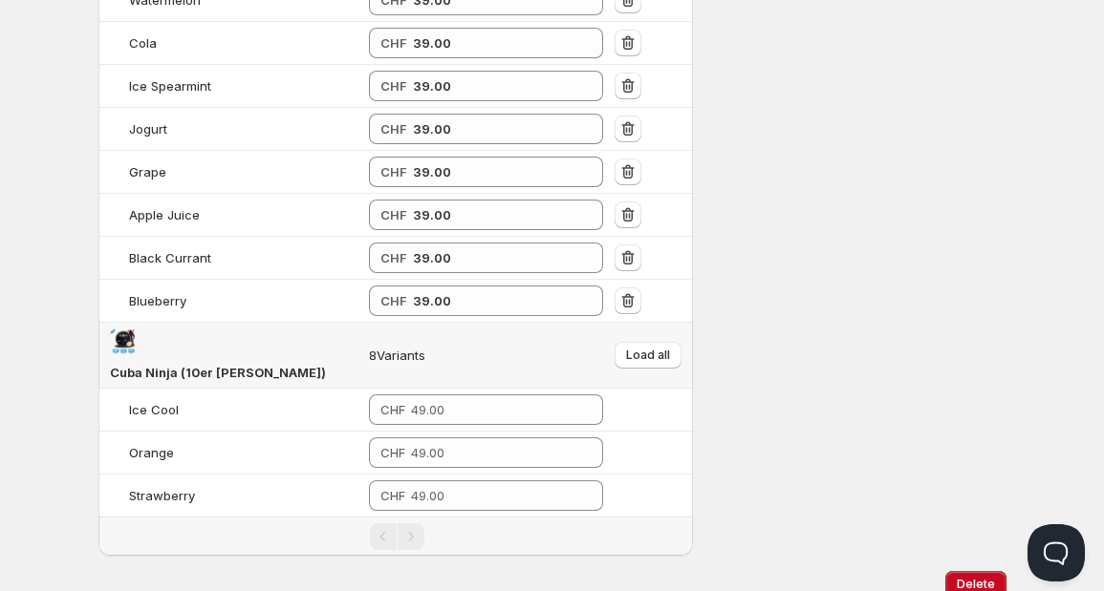
click at [651, 323] on td "Load all" at bounding box center [651, 356] width 84 height 66
click at [636, 342] on button "Load all" at bounding box center [647, 355] width 67 height 27
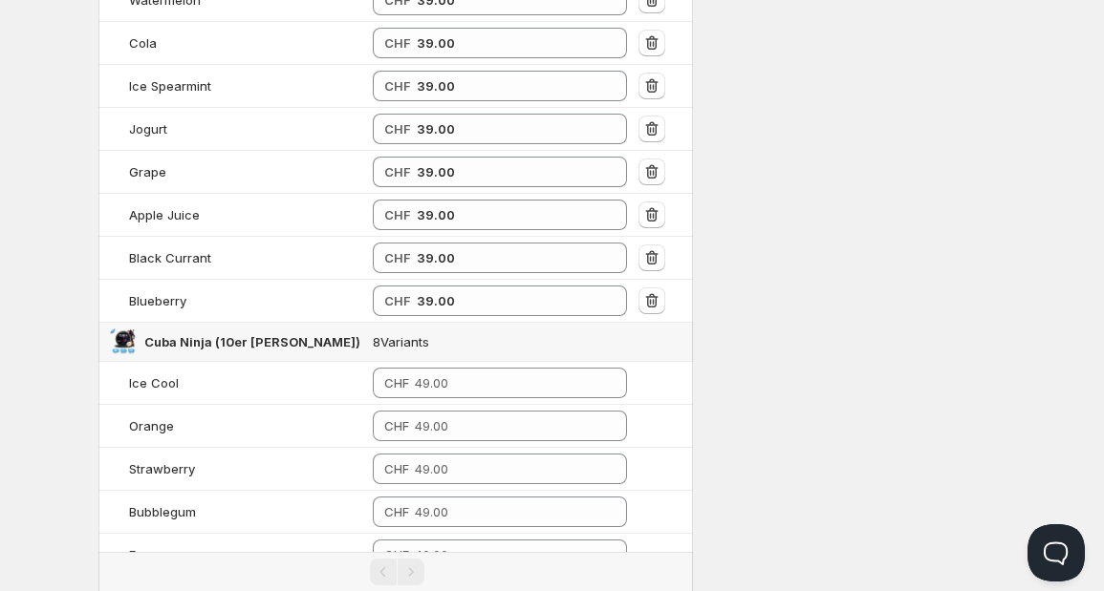
scroll to position [2375, 0]
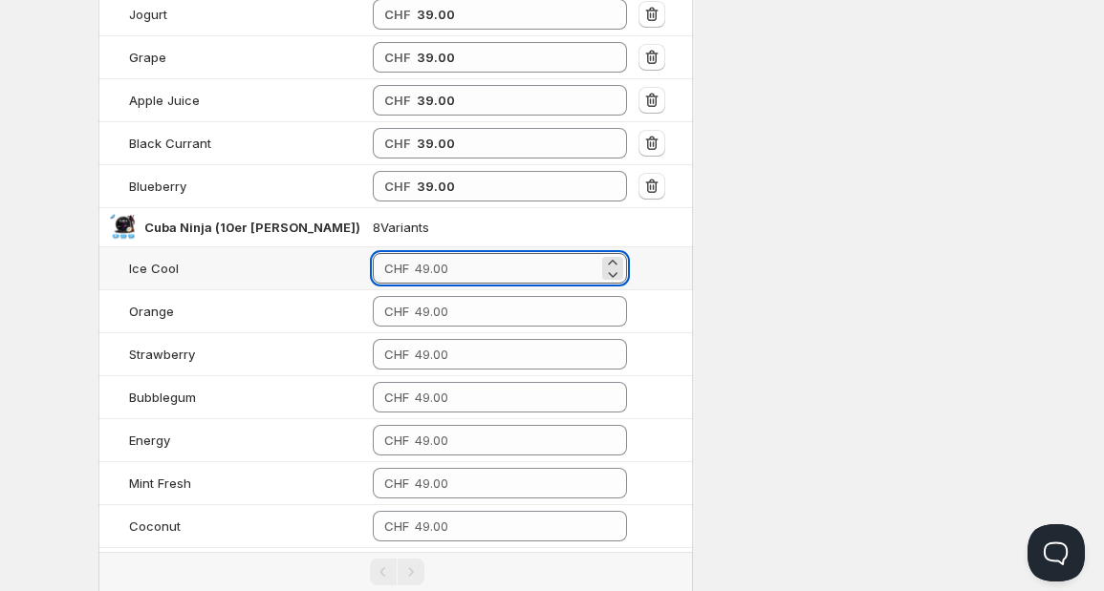
click at [448, 253] on input "number" at bounding box center [506, 268] width 183 height 31
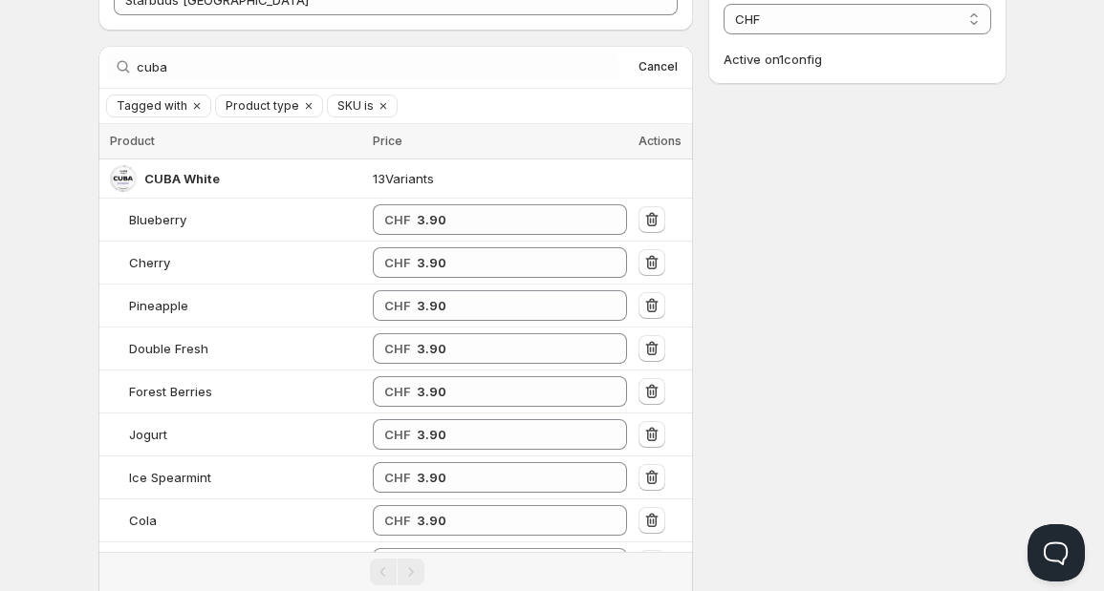
scroll to position [86, 0]
